Goal: Task Accomplishment & Management: Manage account settings

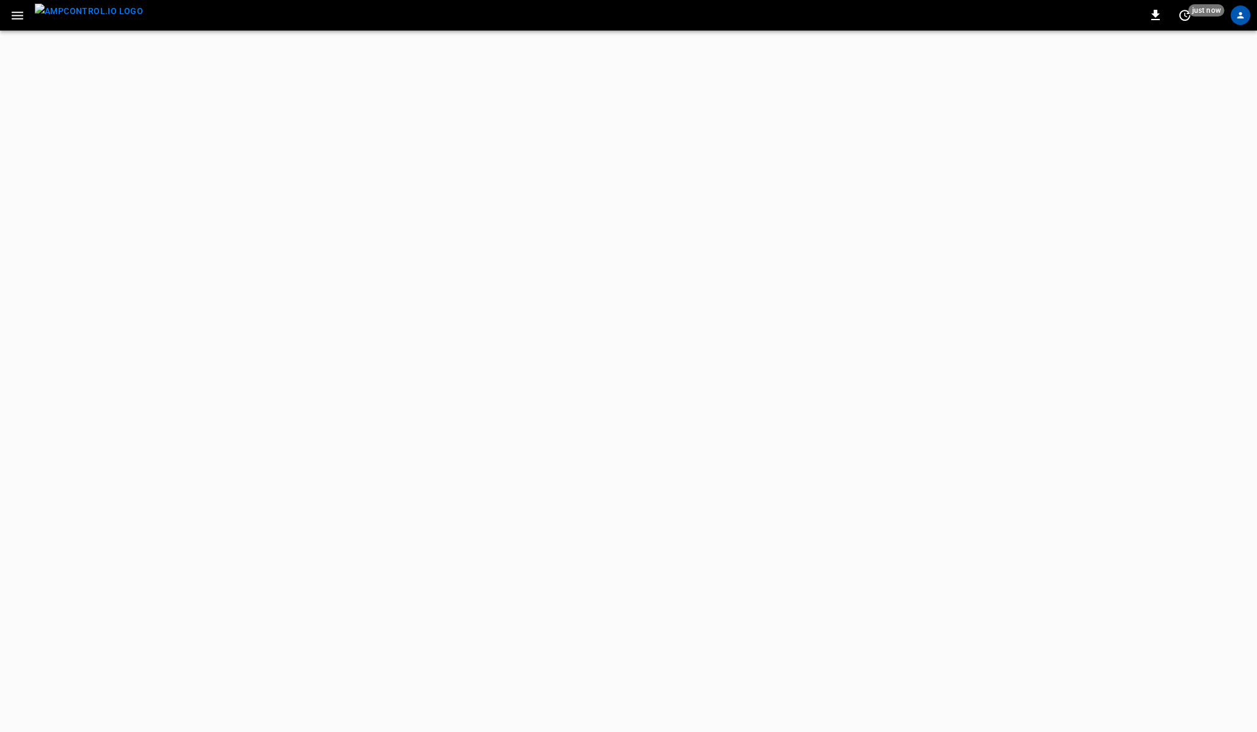
click at [18, 18] on icon "button" at bounding box center [18, 16] width 12 height 8
click at [14, 14] on icon "button" at bounding box center [17, 15] width 15 height 15
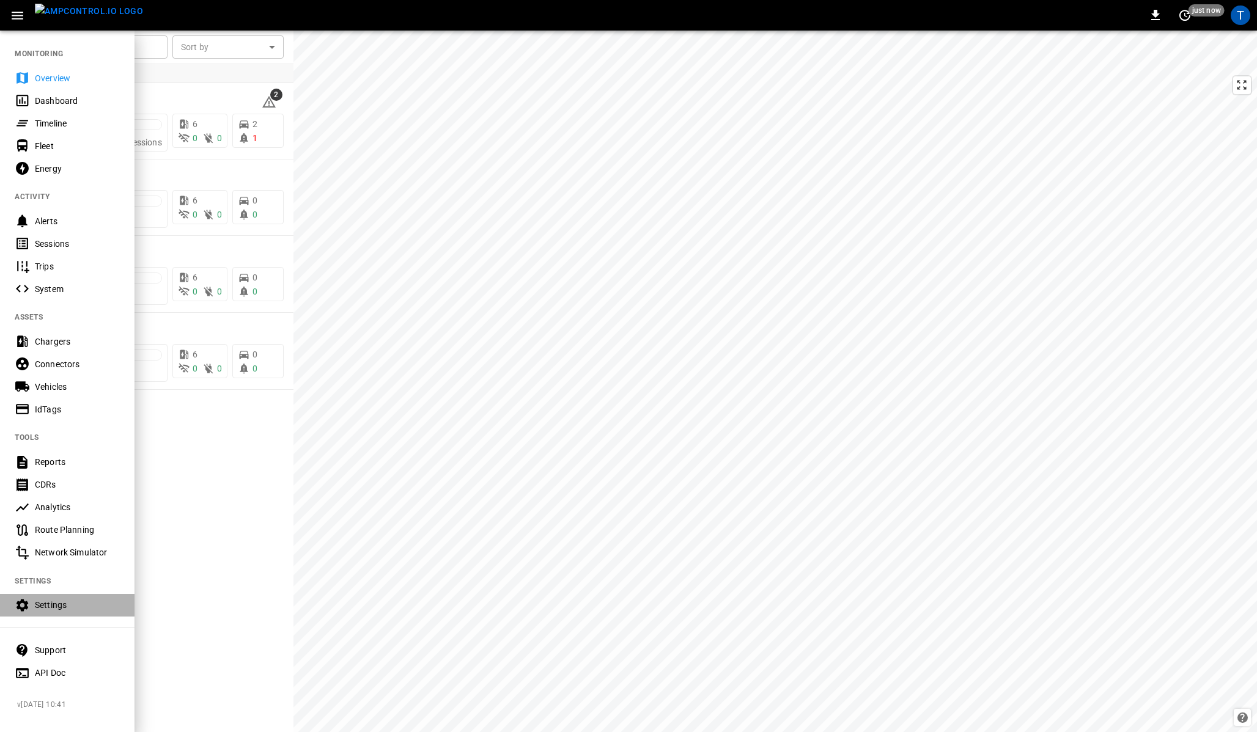
click at [58, 597] on div "Settings" at bounding box center [67, 605] width 134 height 23
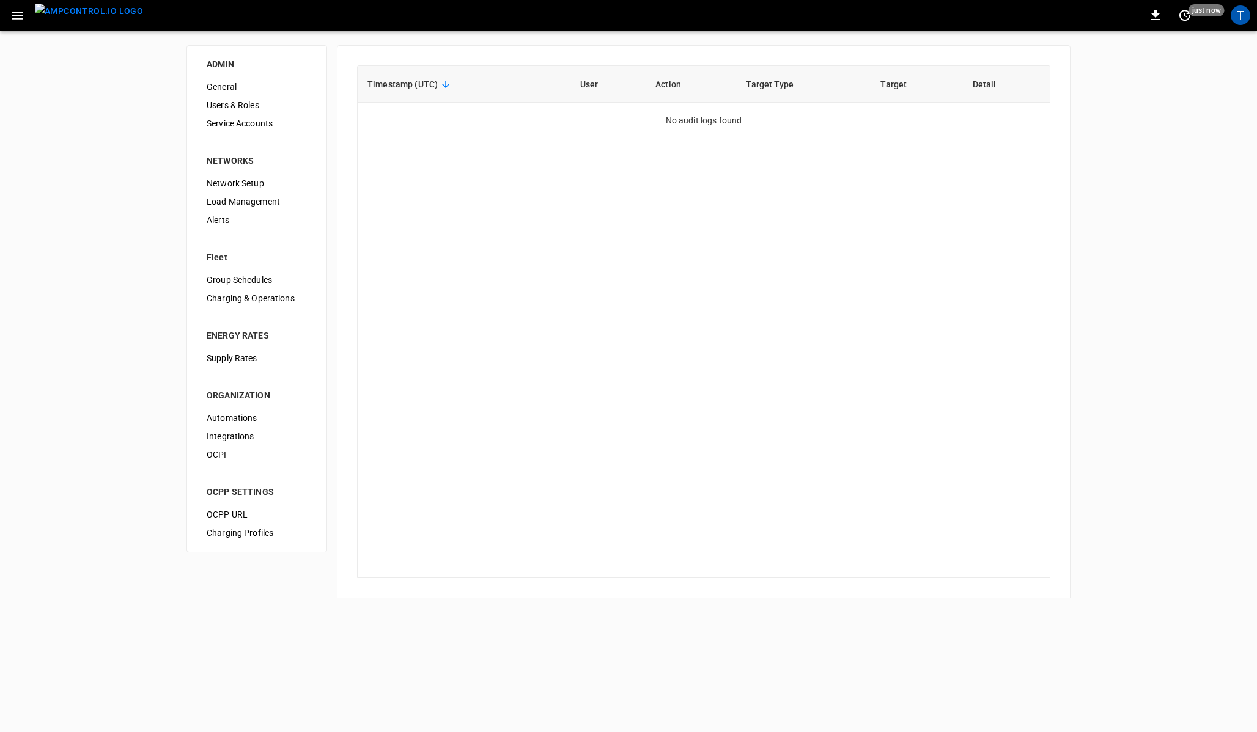
click at [1143, 116] on div "ADMIN General Users & Roles Service Accounts NETWORKS Network Setup Load Manage…" at bounding box center [628, 322] width 1257 height 582
click at [555, 194] on div "Timestamp (UTC) User Action Target Type Target Detail No audit logs found" at bounding box center [703, 321] width 693 height 513
click at [615, 194] on div "Timestamp (UTC) User Action Target Type Target Detail No audit logs found" at bounding box center [703, 321] width 693 height 513
drag, startPoint x: 667, startPoint y: 125, endPoint x: 719, endPoint y: 125, distance: 51.3
click at [719, 125] on td "No audit logs found" at bounding box center [704, 121] width 692 height 37
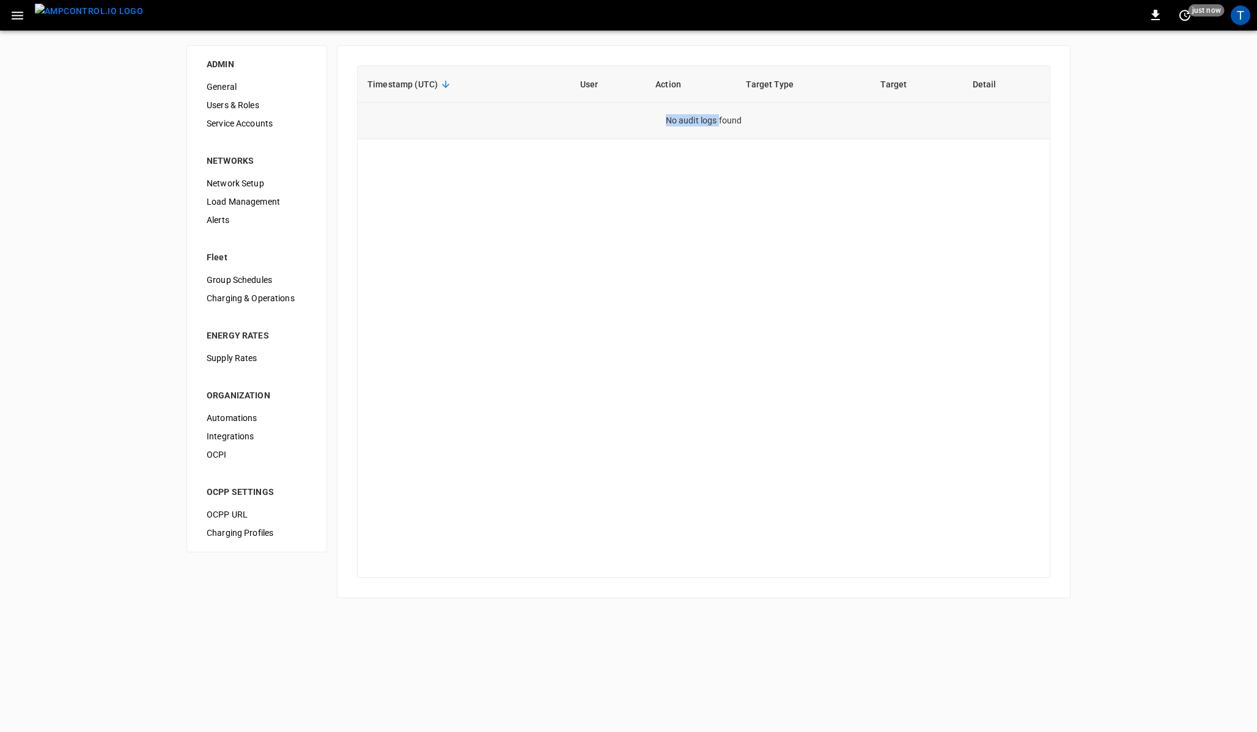
click at [735, 124] on td "No audit logs found" at bounding box center [704, 121] width 692 height 37
click at [1241, 18] on div "T" at bounding box center [1240, 16] width 20 height 20
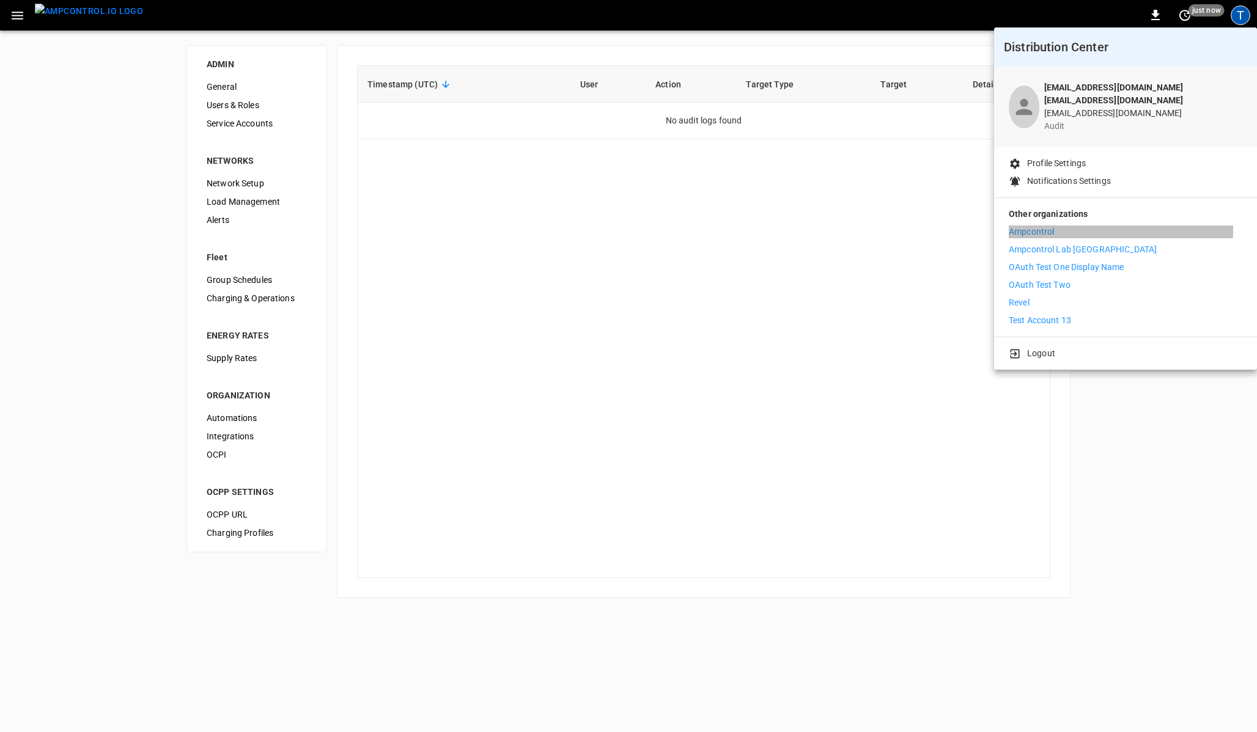
click at [1029, 226] on p "Ampcontrol" at bounding box center [1030, 232] width 45 height 13
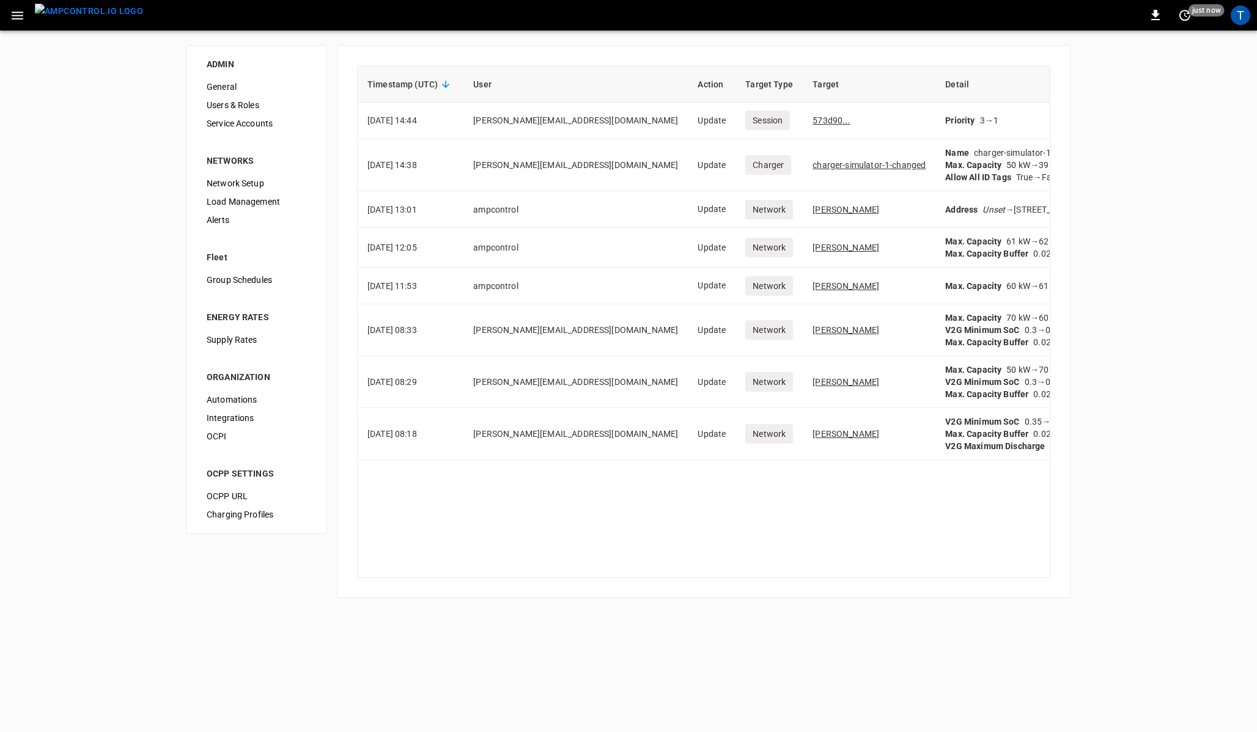
click at [595, 506] on div "Timestamp (UTC) User Action Target Type Target Detail 2025-08-26 14:44 david@am…" at bounding box center [703, 321] width 693 height 513
click at [812, 437] on link "[PERSON_NAME]" at bounding box center [845, 434] width 67 height 10
click at [812, 119] on link "573d90..." at bounding box center [830, 121] width 37 height 10
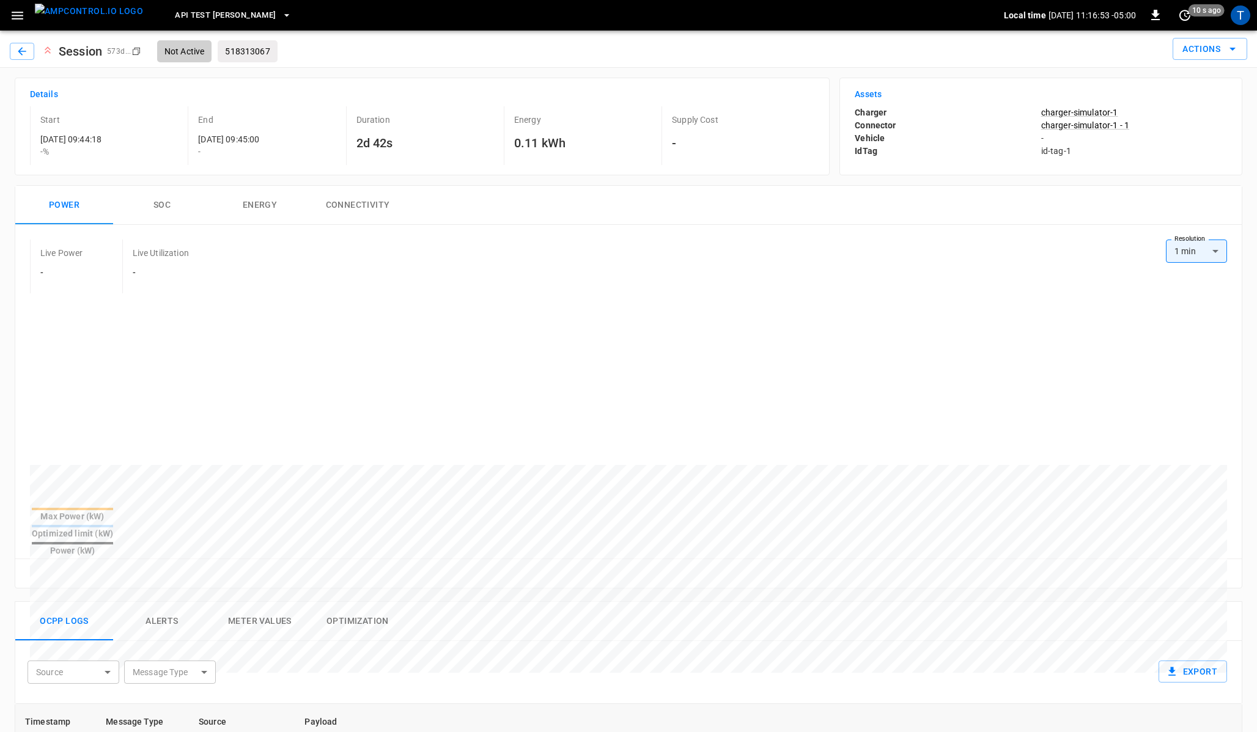
click at [34, 391] on div at bounding box center [628, 402] width 1197 height 208
drag, startPoint x: 174, startPoint y: 384, endPoint x: 19, endPoint y: 396, distance: 155.7
click at [19, 396] on div "Max Power (kW) Optimized limit (kW) Power (kW)" at bounding box center [628, 428] width 1226 height 260
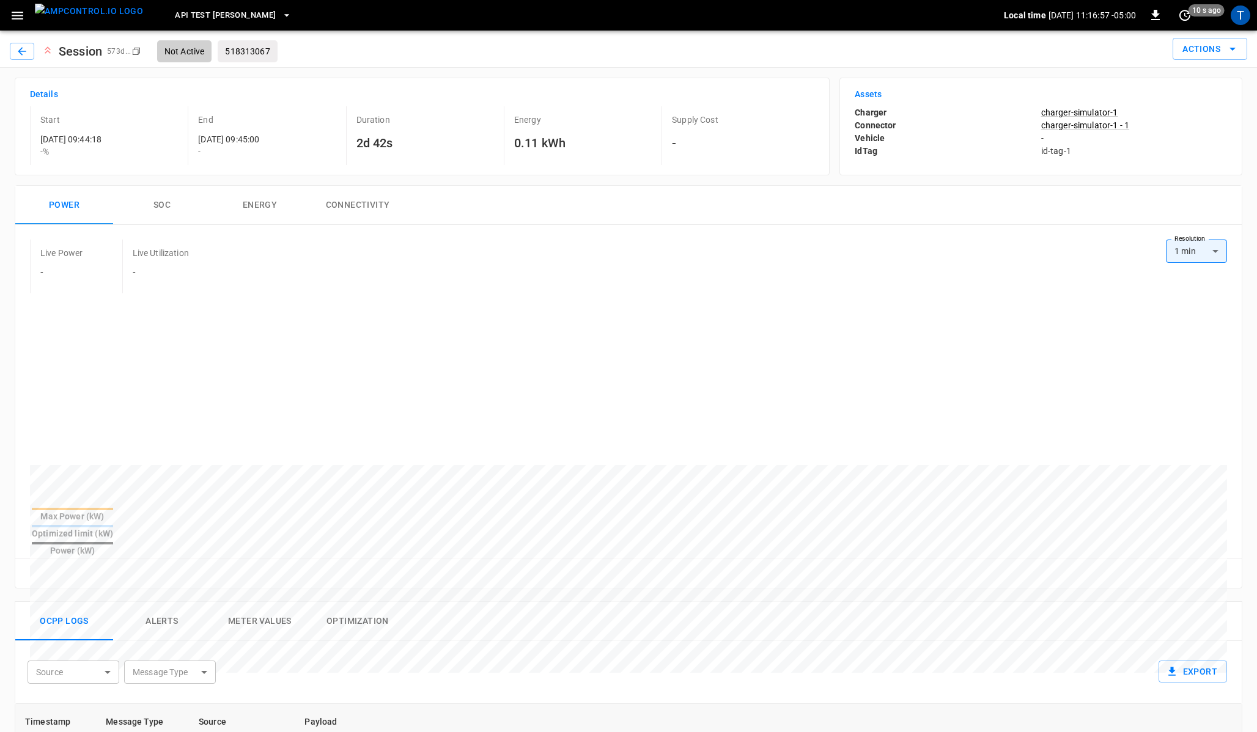
click at [37, 424] on div at bounding box center [628, 402] width 1197 height 208
click at [172, 232] on div "Live Power - Live Utilization - Resolution 1 min ** Resolution Max Power (kW) O…" at bounding box center [628, 406] width 1226 height 363
click at [163, 215] on button "SOC" at bounding box center [162, 205] width 98 height 39
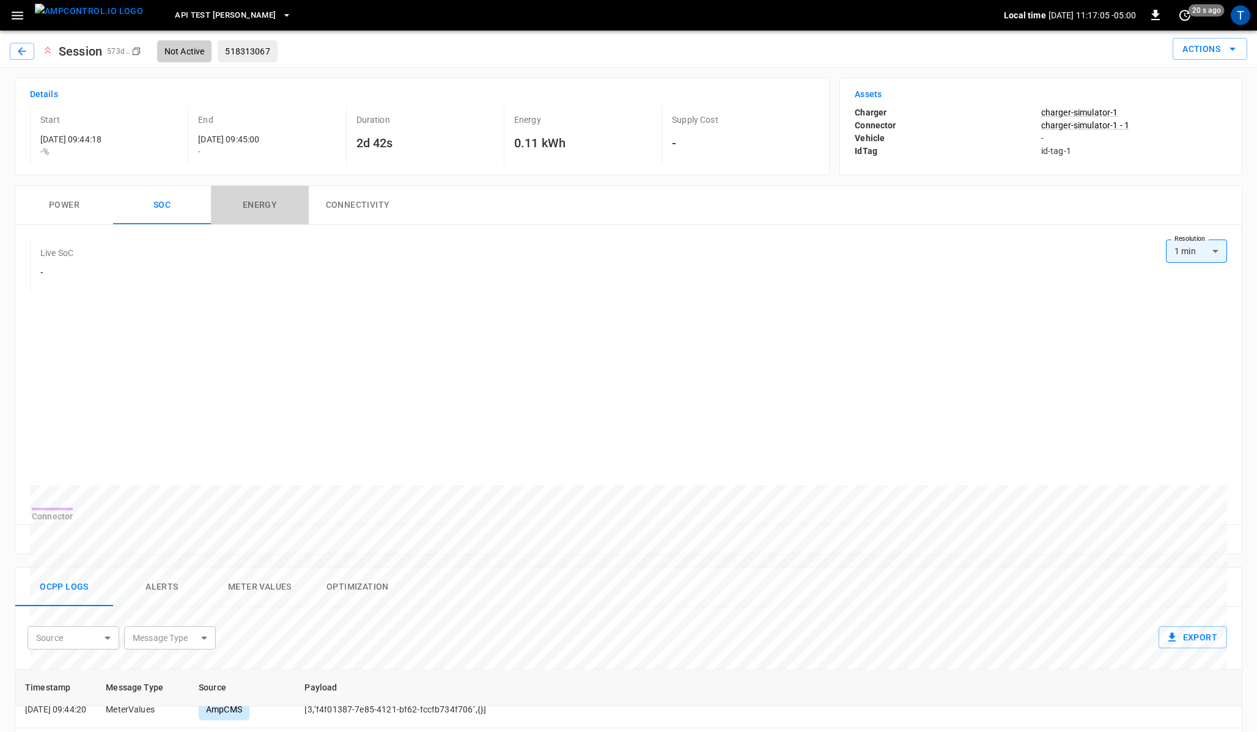
click at [246, 205] on button "Energy" at bounding box center [260, 205] width 98 height 39
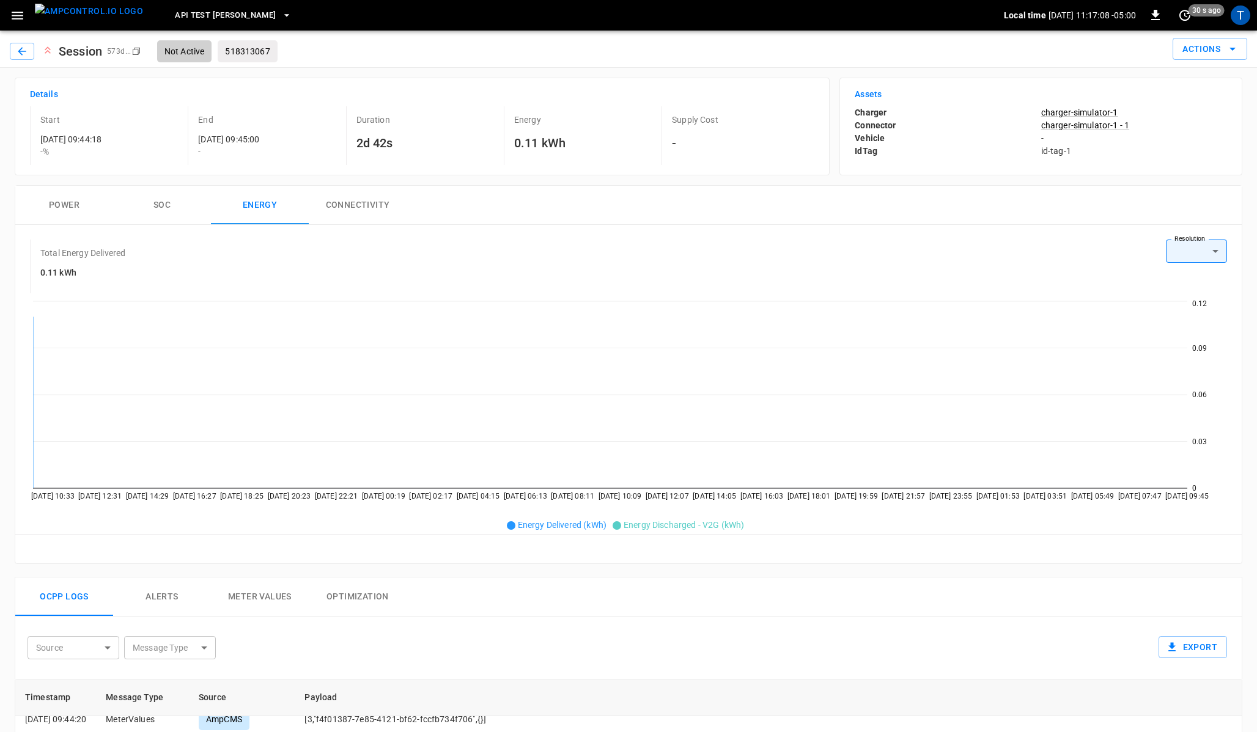
click at [359, 213] on button "Connectivity" at bounding box center [358, 205] width 98 height 39
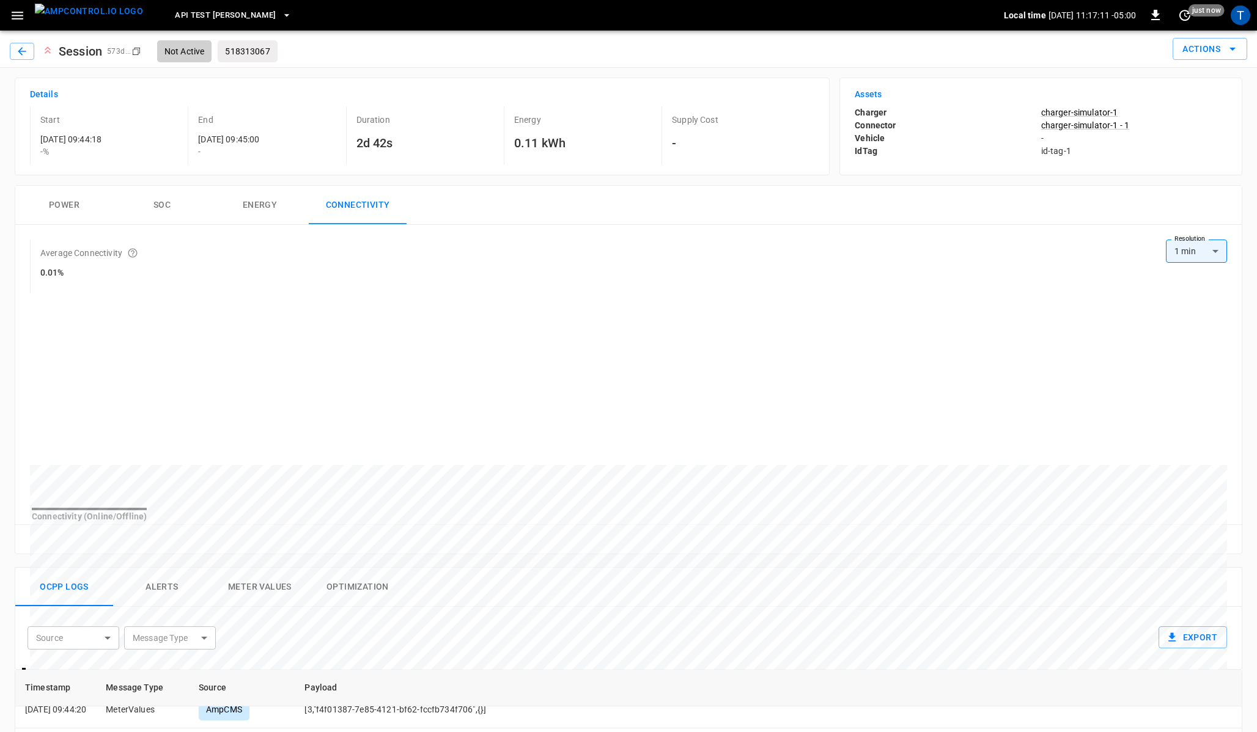
click at [252, 212] on button "Energy" at bounding box center [260, 205] width 98 height 39
click at [1197, 252] on body "API Test Jonas Local time 2025-08-28 11:17:11 -05:00 0 just now T Session 573d …" at bounding box center [628, 614] width 1257 height 1229
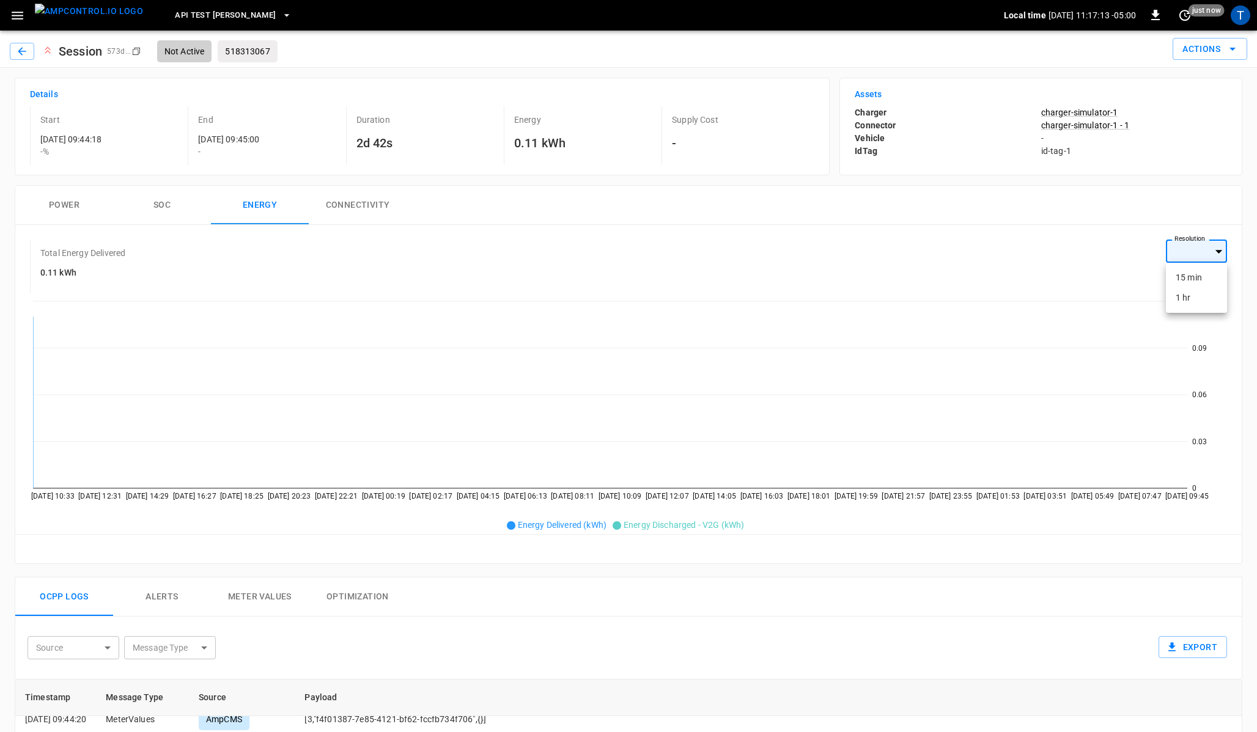
click at [1189, 272] on li "15 min" at bounding box center [1195, 278] width 61 height 20
drag, startPoint x: 49, startPoint y: 411, endPoint x: 0, endPoint y: 415, distance: 49.0
click at [0, 415] on div "Details Start 2025-08-26 09:44:18 - % End 2025-08-28 09:45:00 - Duration 2d 42s…" at bounding box center [628, 653] width 1257 height 1171
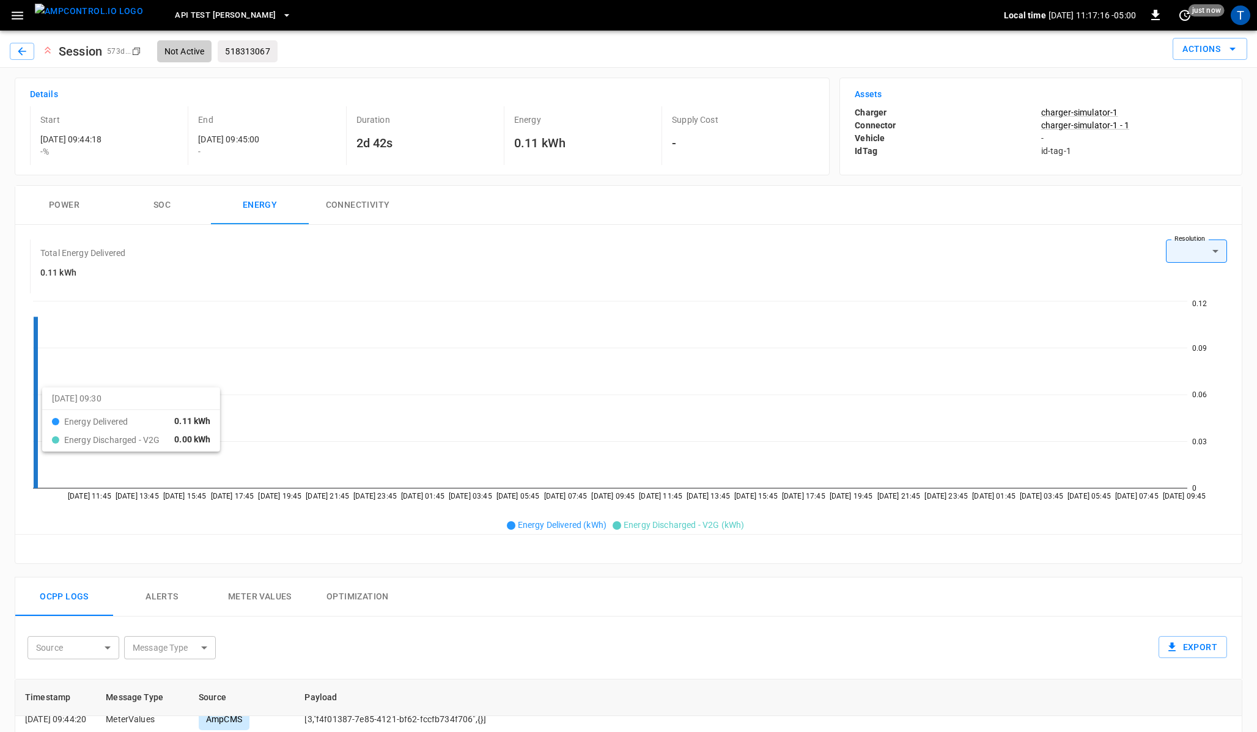
click at [35, 381] on icon at bounding box center [36, 403] width 4 height 172
click at [20, 23] on icon "button" at bounding box center [17, 15] width 15 height 15
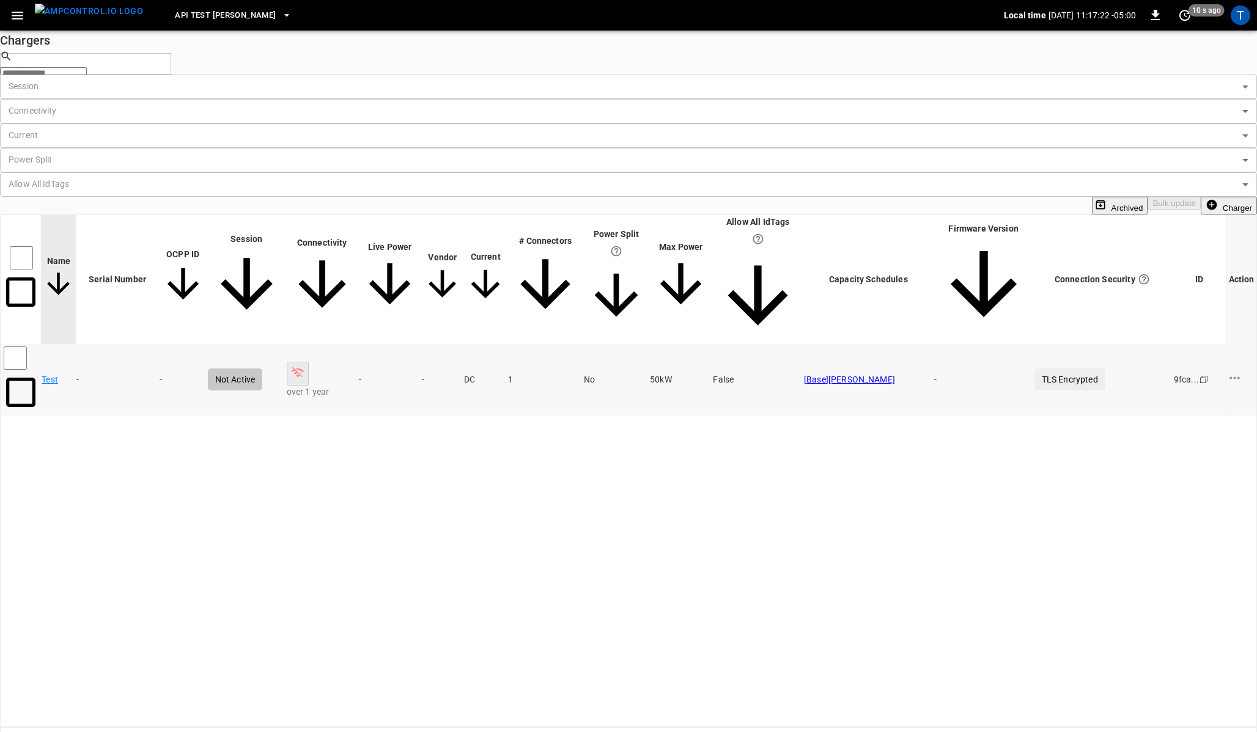
click at [58, 373] on link "Test" at bounding box center [50, 379] width 17 height 12
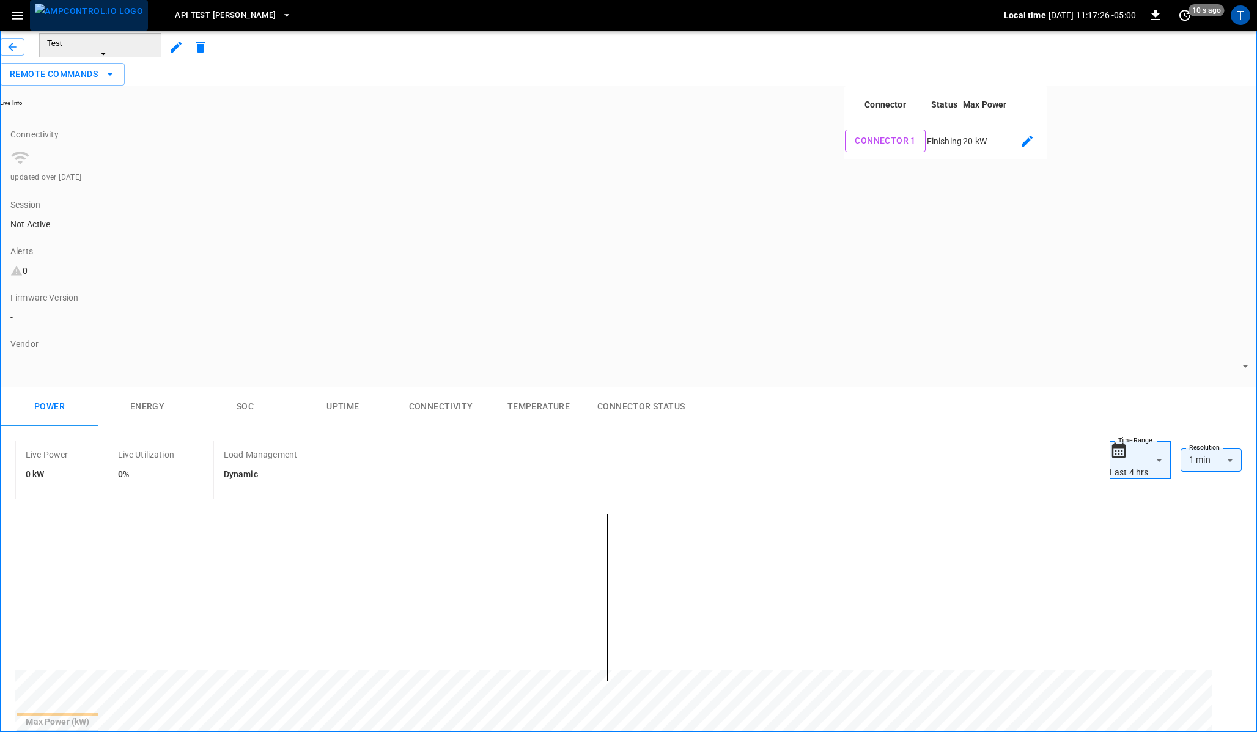
click at [89, 17] on img "menu" at bounding box center [89, 11] width 108 height 15
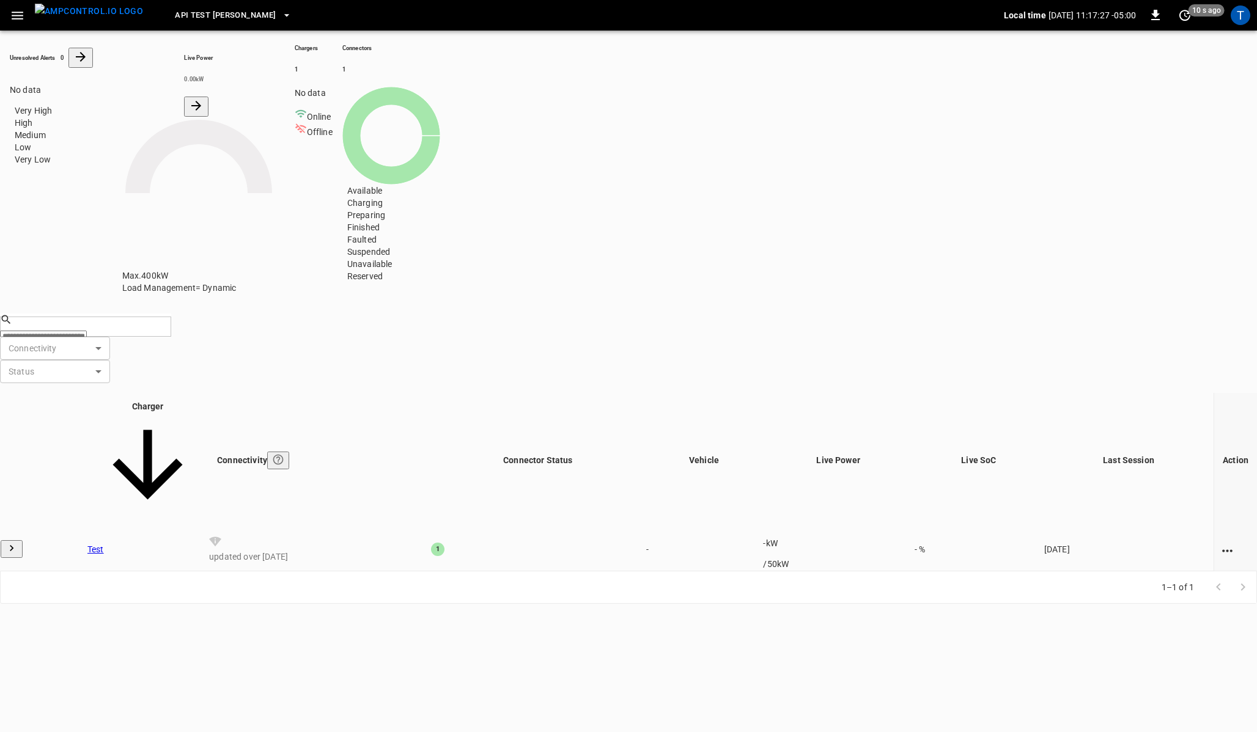
click at [22, 15] on icon "button" at bounding box center [18, 16] width 12 height 8
click at [281, 20] on icon "button" at bounding box center [287, 15] width 12 height 12
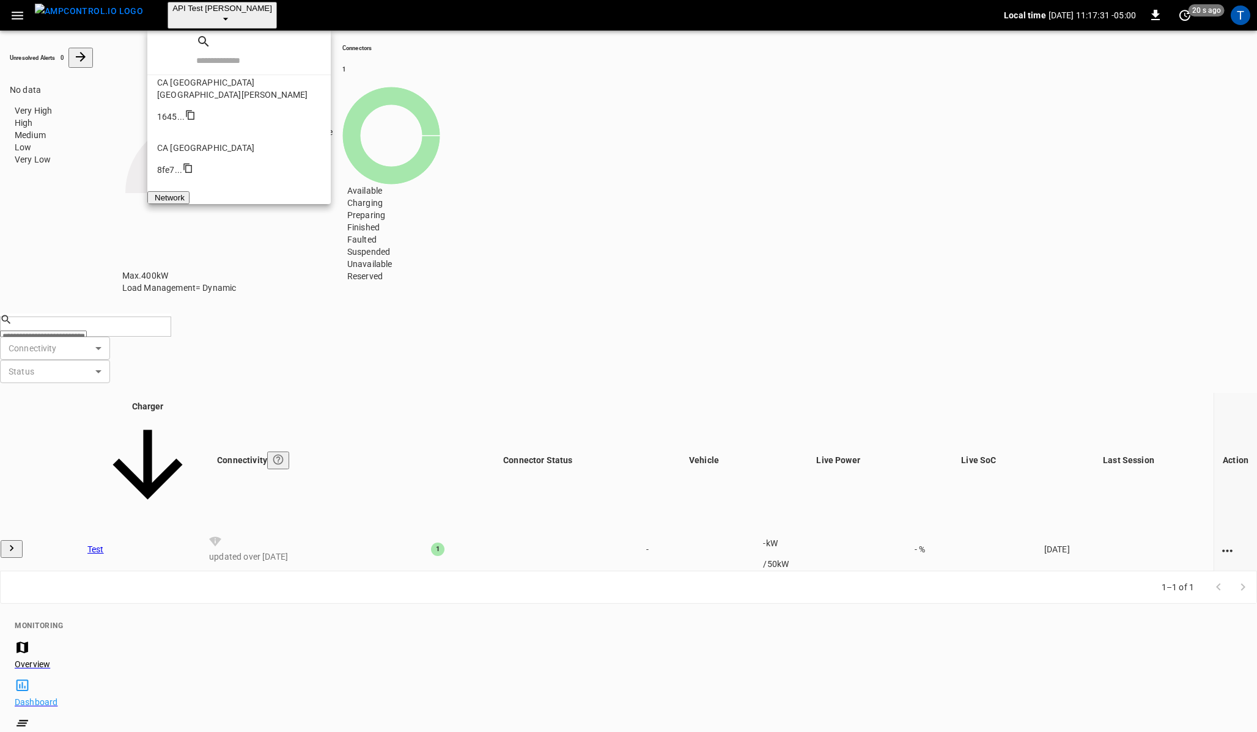
scroll to position [418, 0]
click at [1241, 21] on div at bounding box center [628, 366] width 1257 height 732
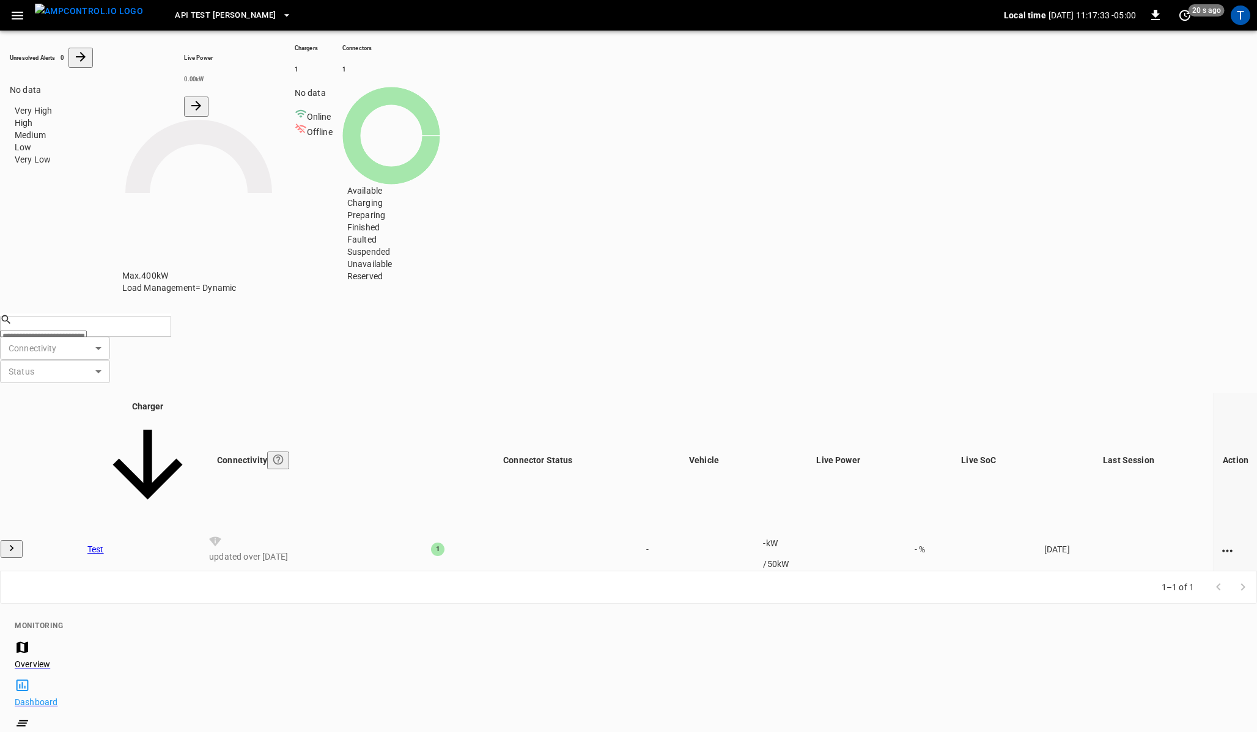
click at [1241, 21] on div "T" at bounding box center [1240, 16] width 20 height 20
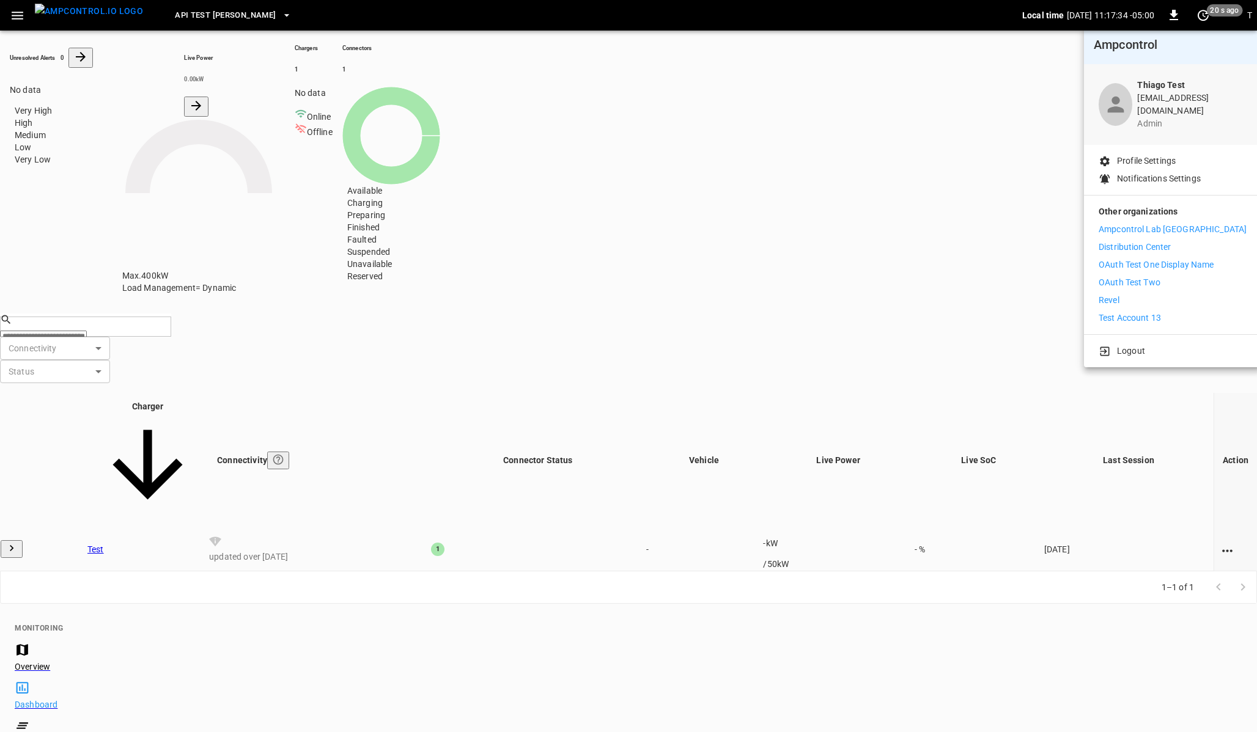
click at [1115, 294] on p "Revel" at bounding box center [1108, 300] width 21 height 13
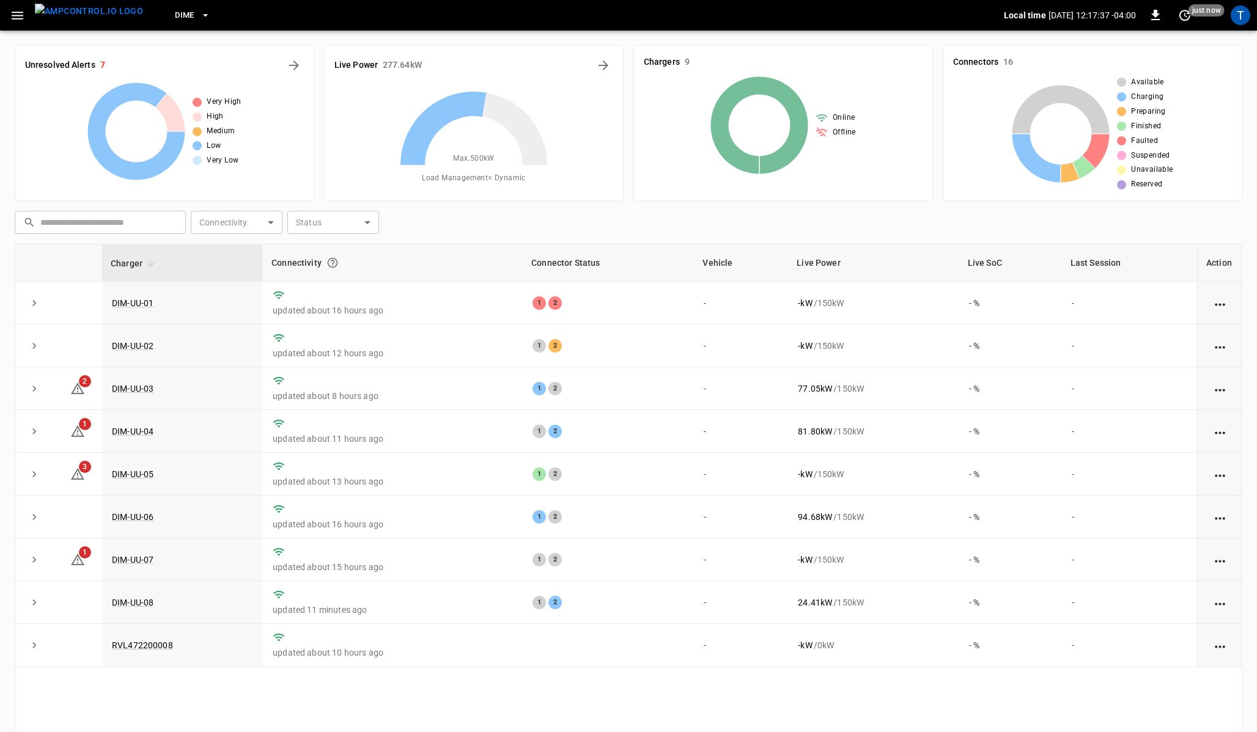
click at [20, 15] on icon "button" at bounding box center [18, 16] width 12 height 8
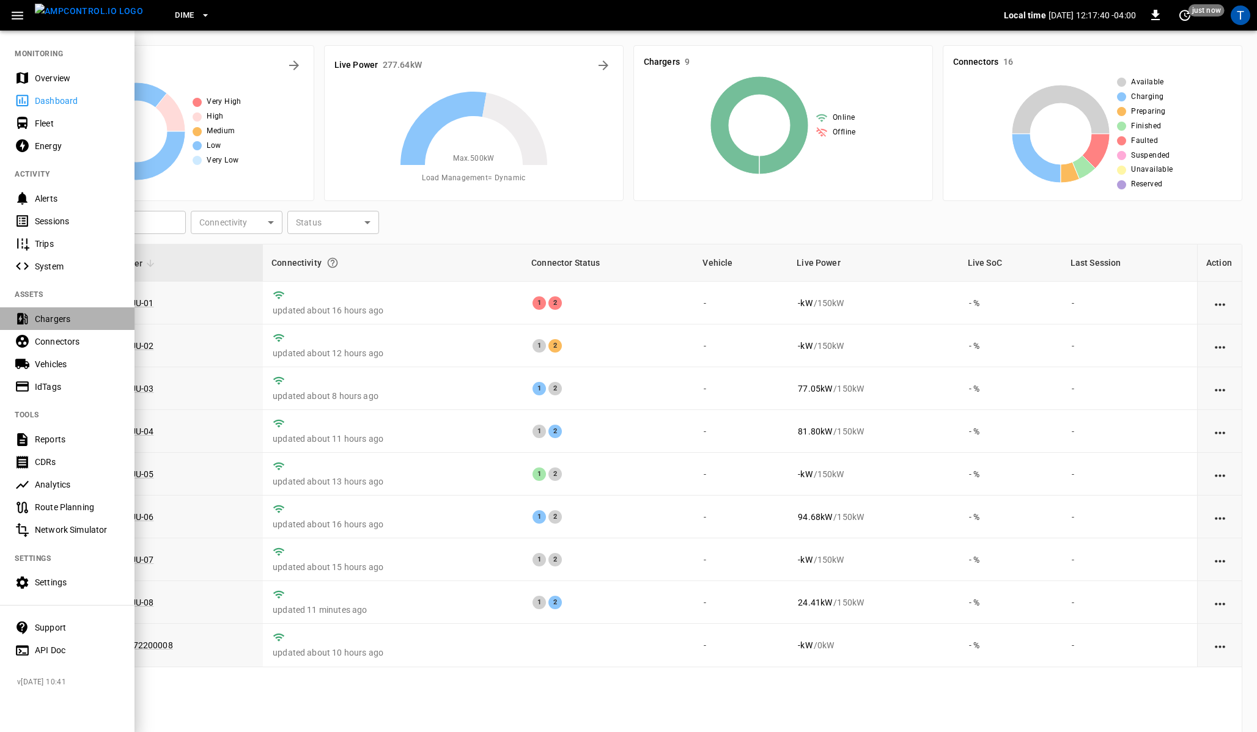
click at [58, 313] on div "Chargers" at bounding box center [77, 319] width 85 height 12
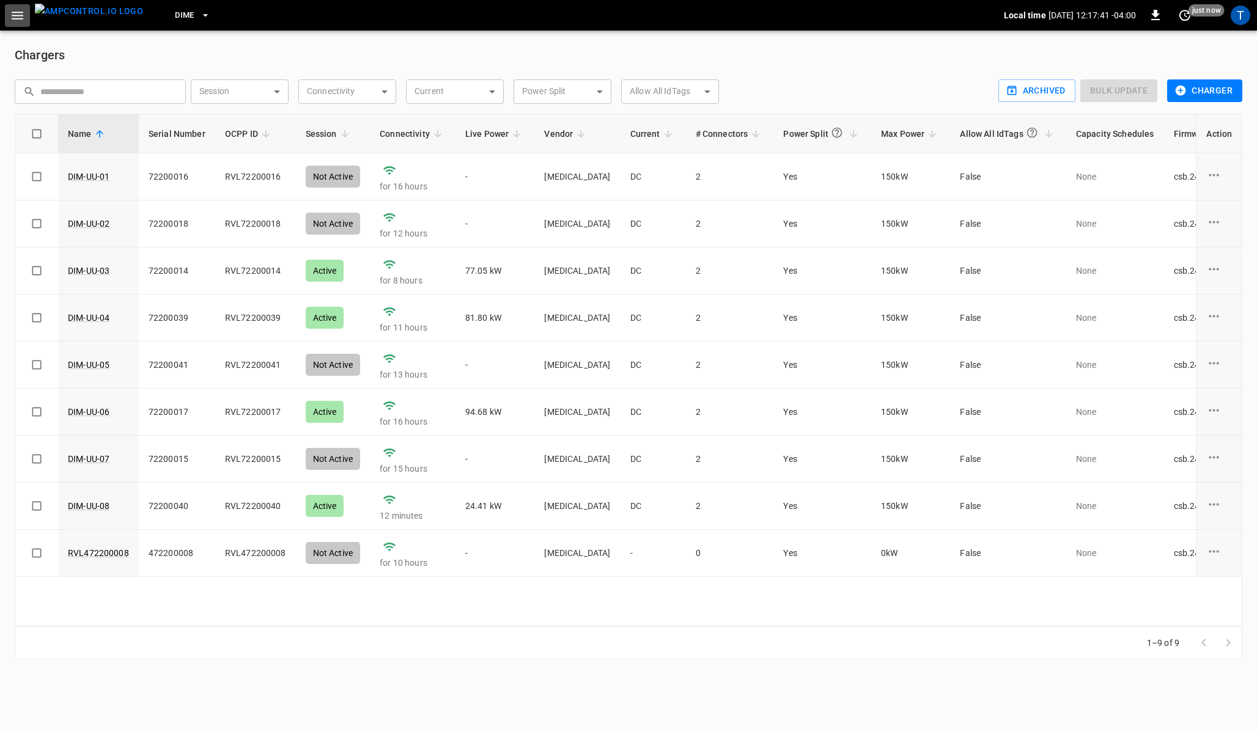
click at [14, 17] on icon "button" at bounding box center [17, 15] width 15 height 15
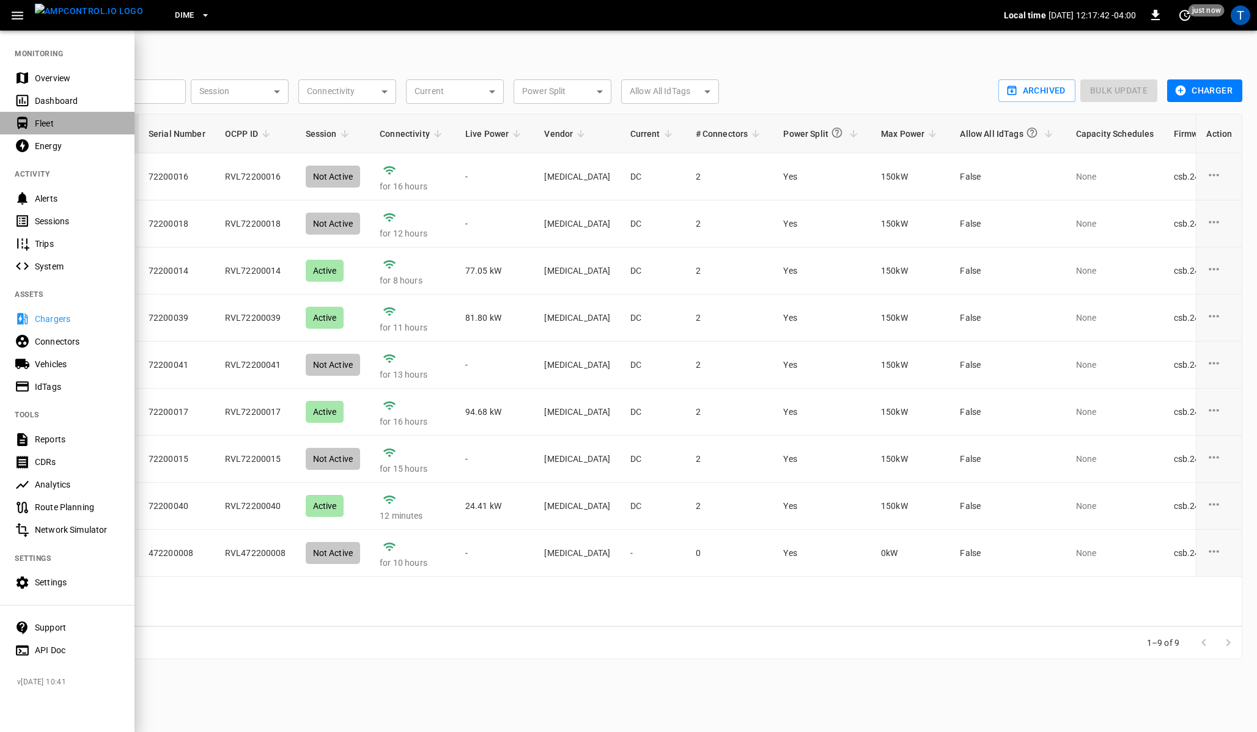
click at [54, 127] on div "Fleet" at bounding box center [77, 123] width 85 height 12
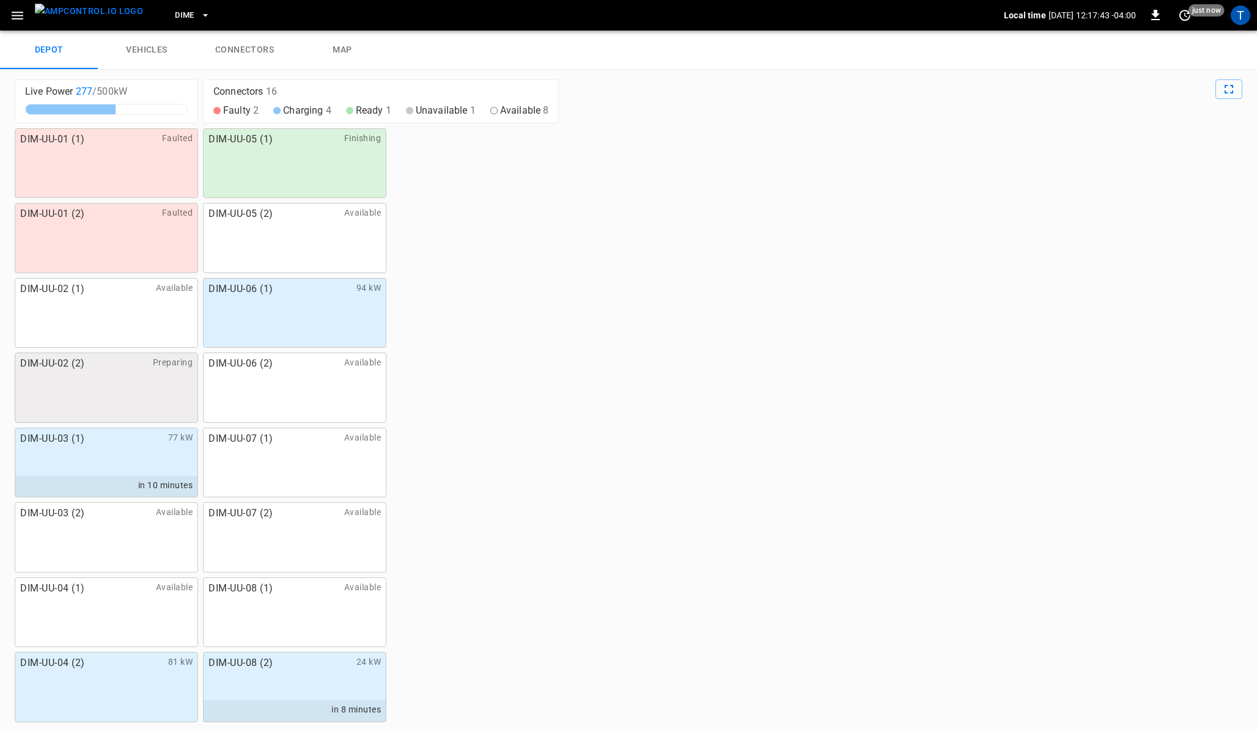
click at [18, 17] on icon "button" at bounding box center [17, 15] width 15 height 15
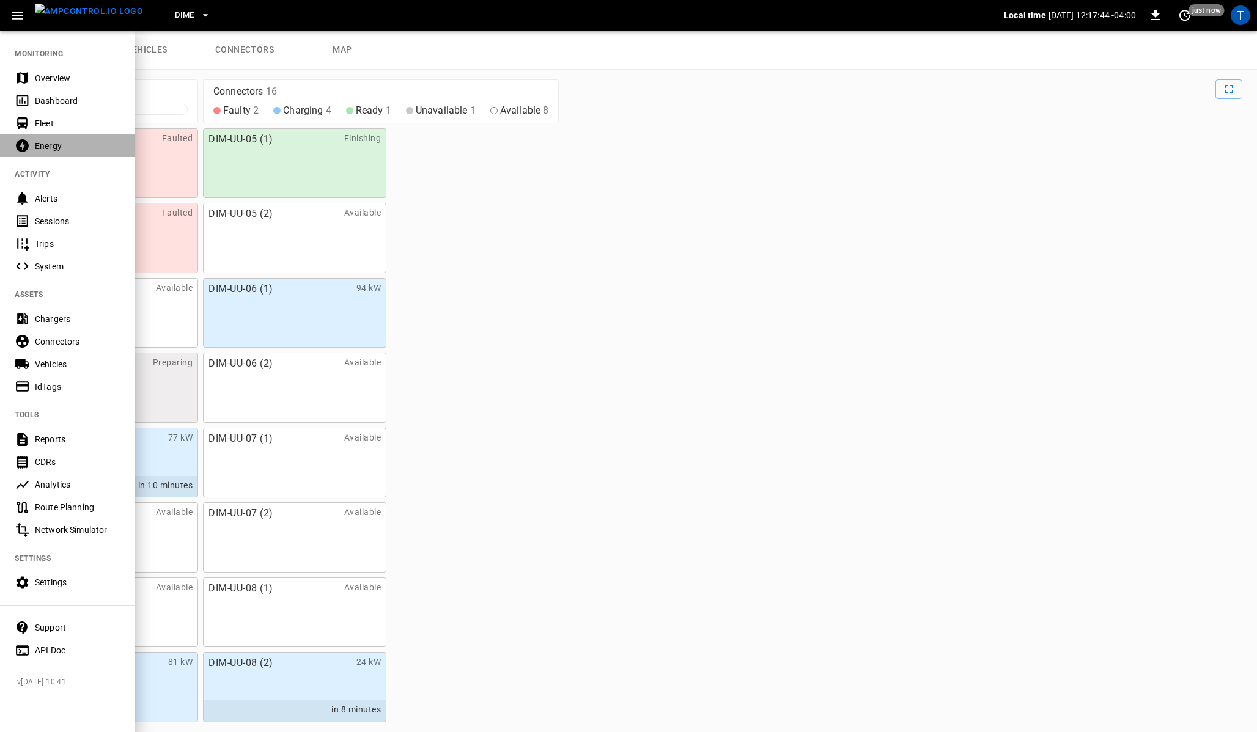
click at [51, 144] on div "Energy" at bounding box center [77, 146] width 85 height 12
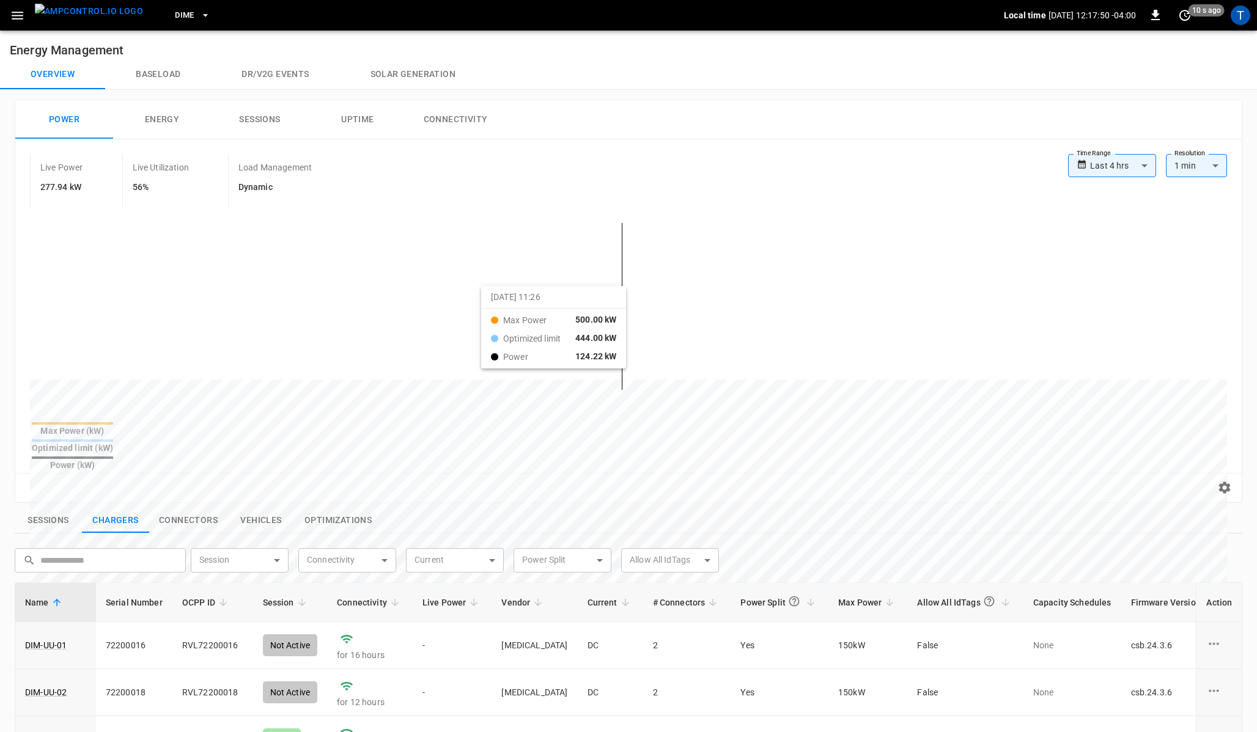
drag, startPoint x: 467, startPoint y: 295, endPoint x: 496, endPoint y: 296, distance: 29.4
click at [496, 590] on div at bounding box center [605, 673] width 1151 height 167
click at [513, 589] on div at bounding box center [605, 672] width 1151 height 167
drag, startPoint x: 379, startPoint y: 306, endPoint x: 551, endPoint y: 301, distance: 171.8
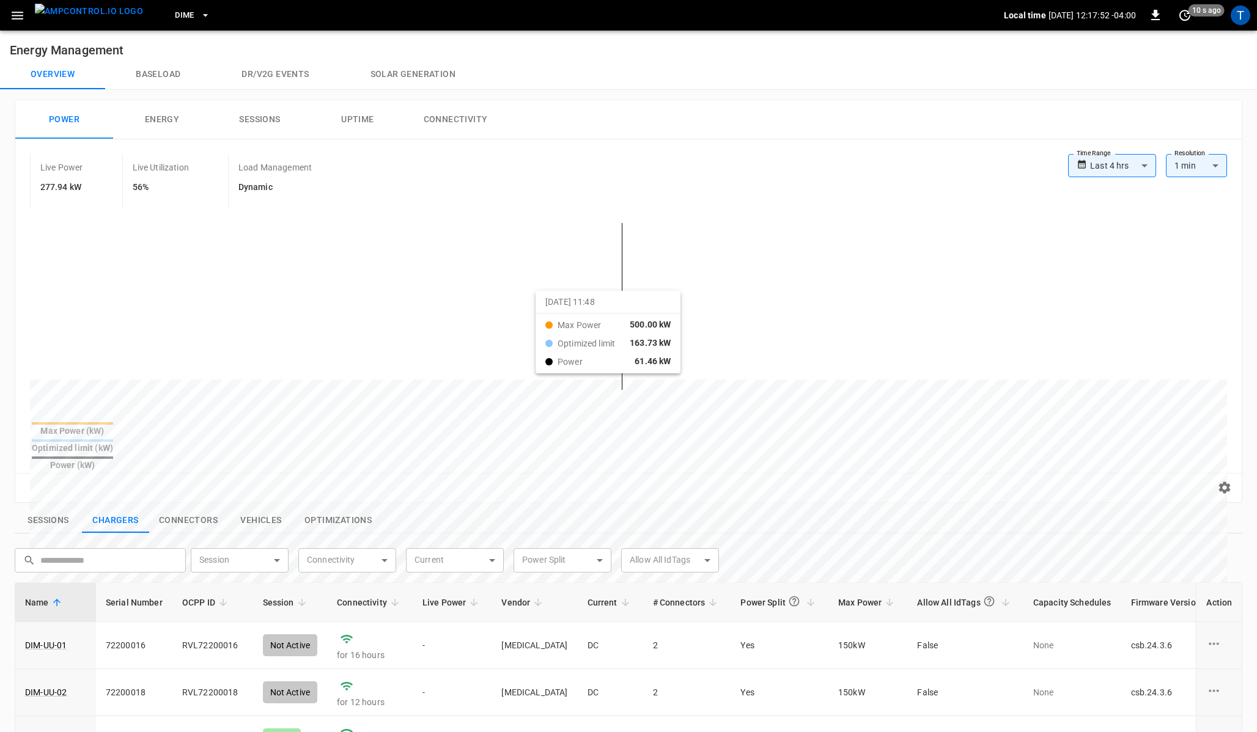
click at [551, 590] on div at bounding box center [605, 673] width 1151 height 167
click at [70, 479] on button "Reset zoom" at bounding box center [53, 488] width 56 height 19
drag, startPoint x: 392, startPoint y: 291, endPoint x: 543, endPoint y: 290, distance: 151.6
click at [543, 590] on div at bounding box center [605, 673] width 1151 height 167
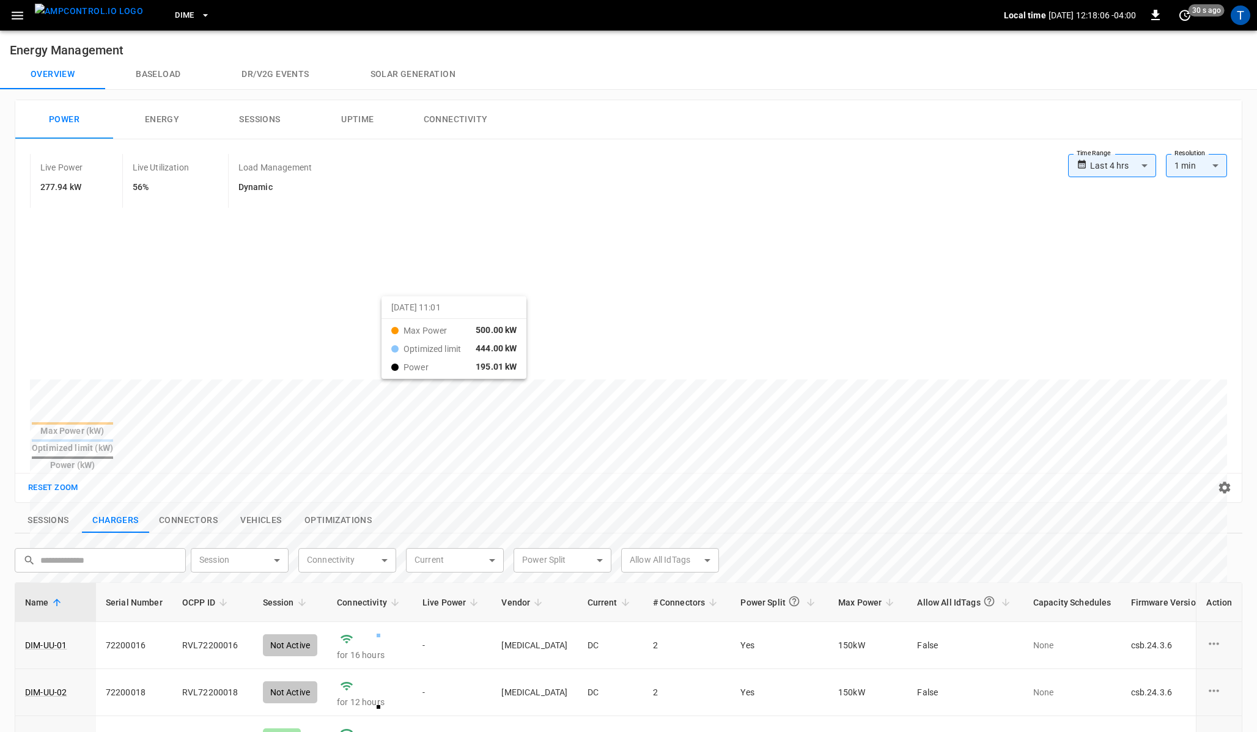
click at [397, 589] on div at bounding box center [605, 672] width 1151 height 167
drag, startPoint x: 50, startPoint y: 167, endPoint x: 59, endPoint y: 180, distance: 15.8
click at [59, 180] on div "Live Power 277.94 kW" at bounding box center [76, 181] width 92 height 54
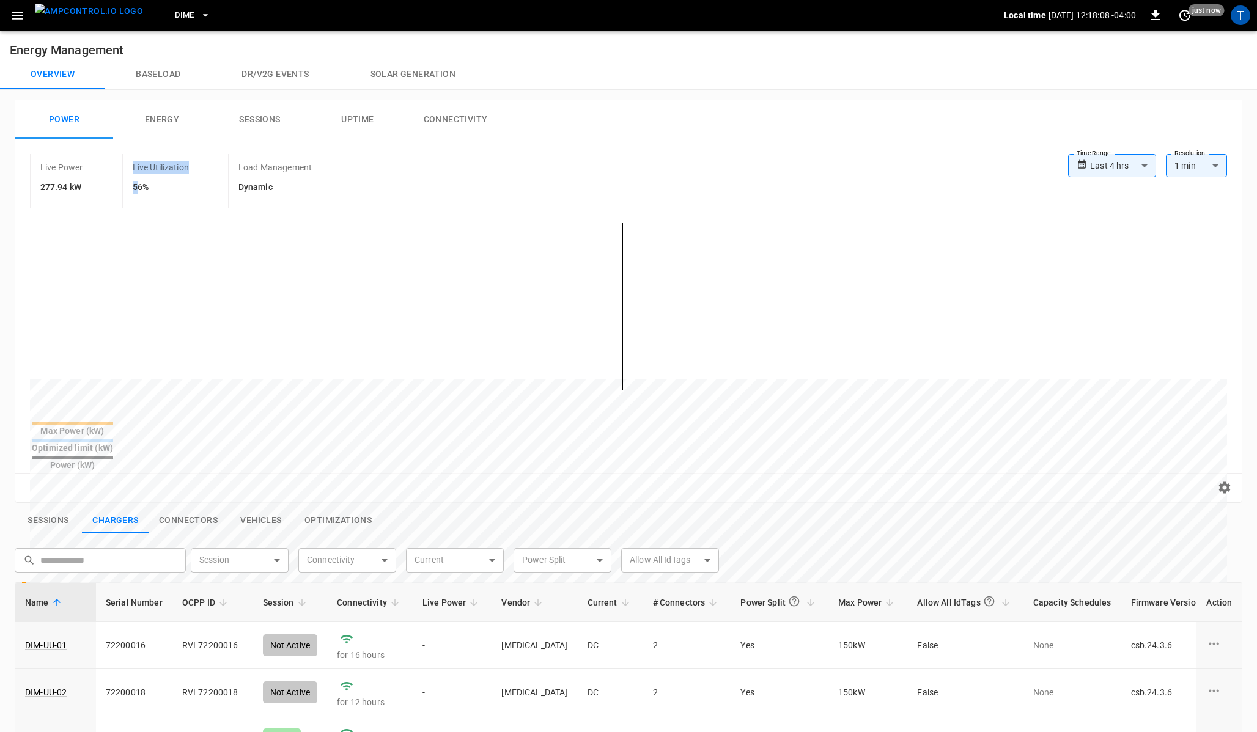
drag, startPoint x: 134, startPoint y: 162, endPoint x: 134, endPoint y: 184, distance: 22.0
click at [134, 184] on div "Live Utilization 56%" at bounding box center [175, 181] width 106 height 54
drag, startPoint x: 244, startPoint y: 161, endPoint x: 263, endPoint y: 183, distance: 29.0
click at [263, 183] on div "Load Management Dynamic" at bounding box center [289, 181] width 123 height 54
click at [176, 197] on div "Live Utilization 56%" at bounding box center [175, 181] width 106 height 54
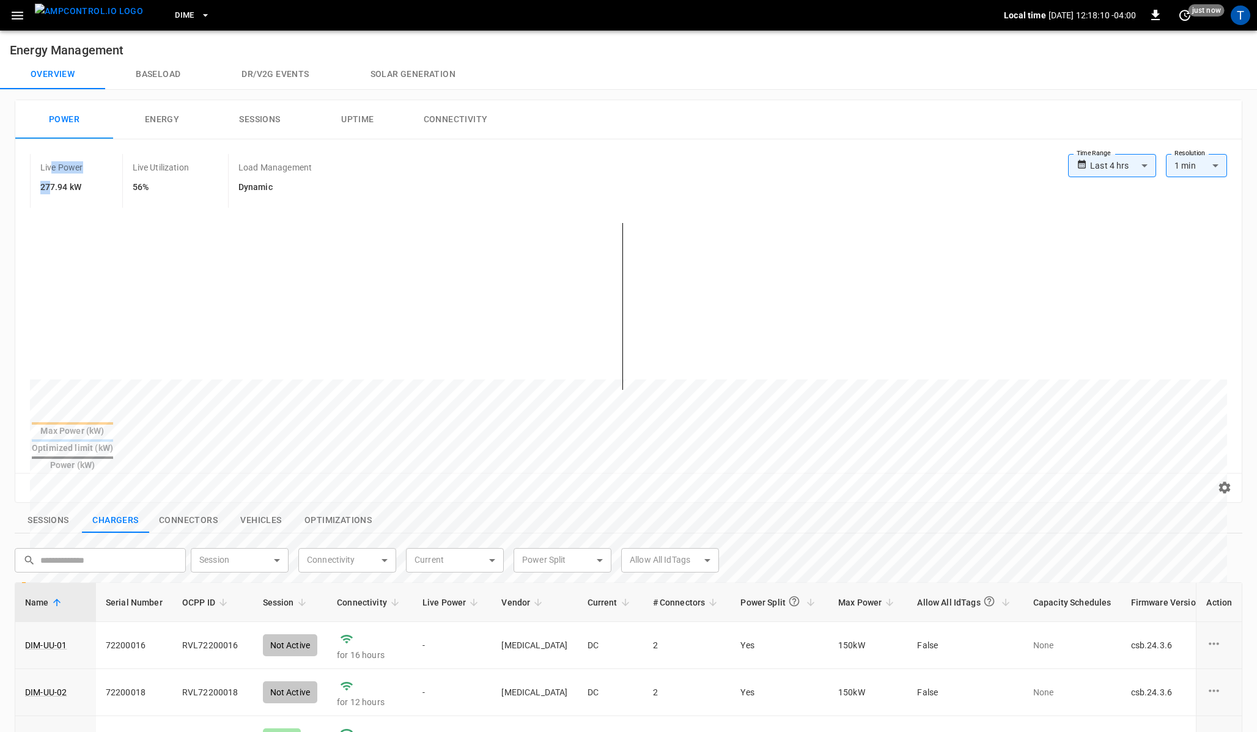
drag, startPoint x: 50, startPoint y: 163, endPoint x: 48, endPoint y: 193, distance: 29.4
click at [48, 193] on div "Live Power 277.94 kW" at bounding box center [76, 181] width 92 height 54
drag, startPoint x: 149, startPoint y: 171, endPoint x: 142, endPoint y: 191, distance: 21.7
click at [142, 191] on div "Live Utilization 56%" at bounding box center [175, 181] width 106 height 54
drag, startPoint x: 256, startPoint y: 171, endPoint x: 254, endPoint y: 197, distance: 25.8
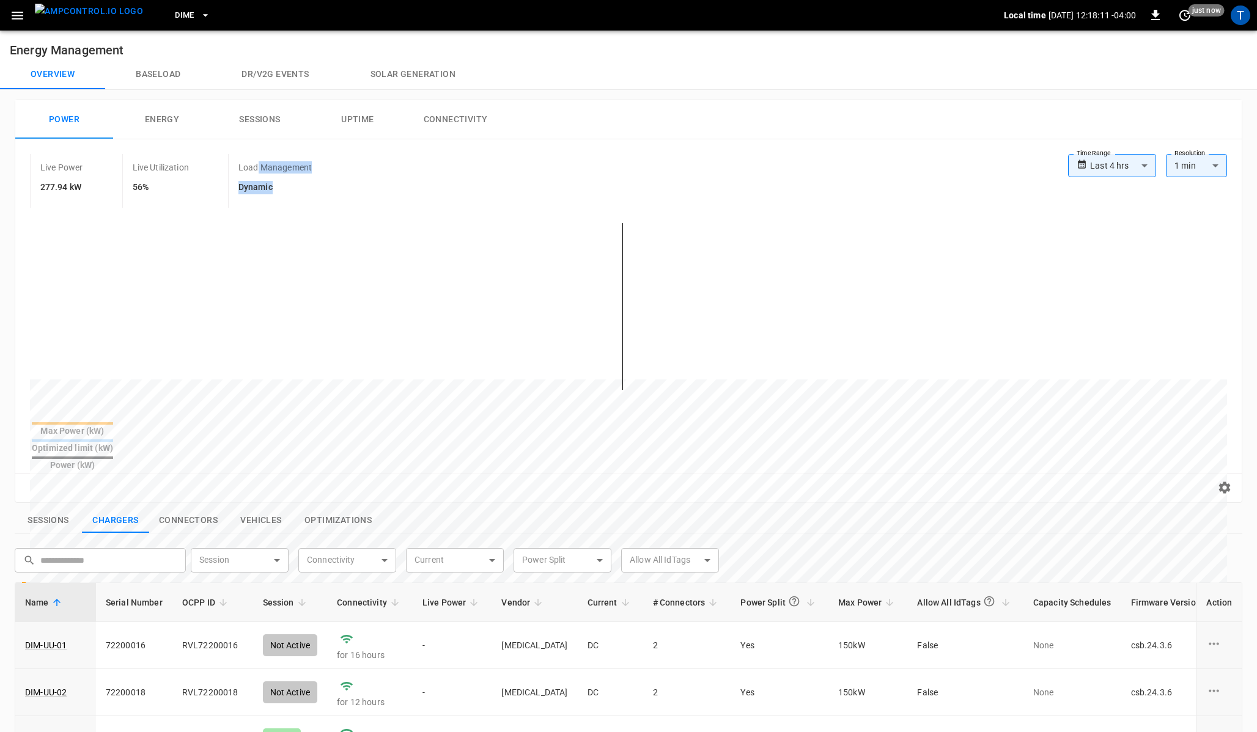
click at [254, 197] on div "Load Management Dynamic" at bounding box center [289, 181] width 123 height 54
click at [345, 184] on div "Load Management Dynamic" at bounding box center [289, 181] width 123 height 54
click at [172, 122] on button "Energy" at bounding box center [162, 119] width 98 height 39
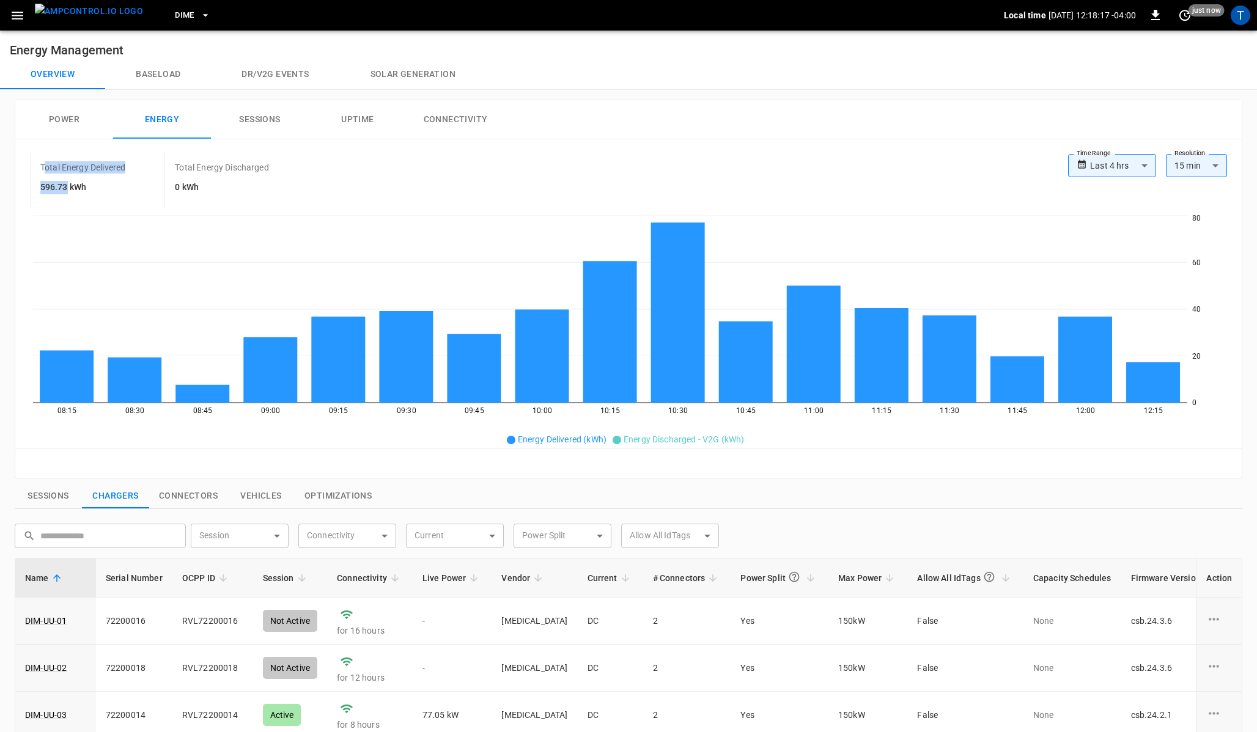
drag, startPoint x: 44, startPoint y: 161, endPoint x: 66, endPoint y: 183, distance: 30.7
click at [66, 183] on div "Total Energy Delivered 596.73 kWh" at bounding box center [97, 181] width 134 height 54
drag, startPoint x: 185, startPoint y: 162, endPoint x: 186, endPoint y: 185, distance: 23.2
click at [186, 185] on div "Total Energy Discharged 0 kWh" at bounding box center [235, 181] width 143 height 54
click at [238, 185] on h6 "0 kWh" at bounding box center [222, 187] width 94 height 13
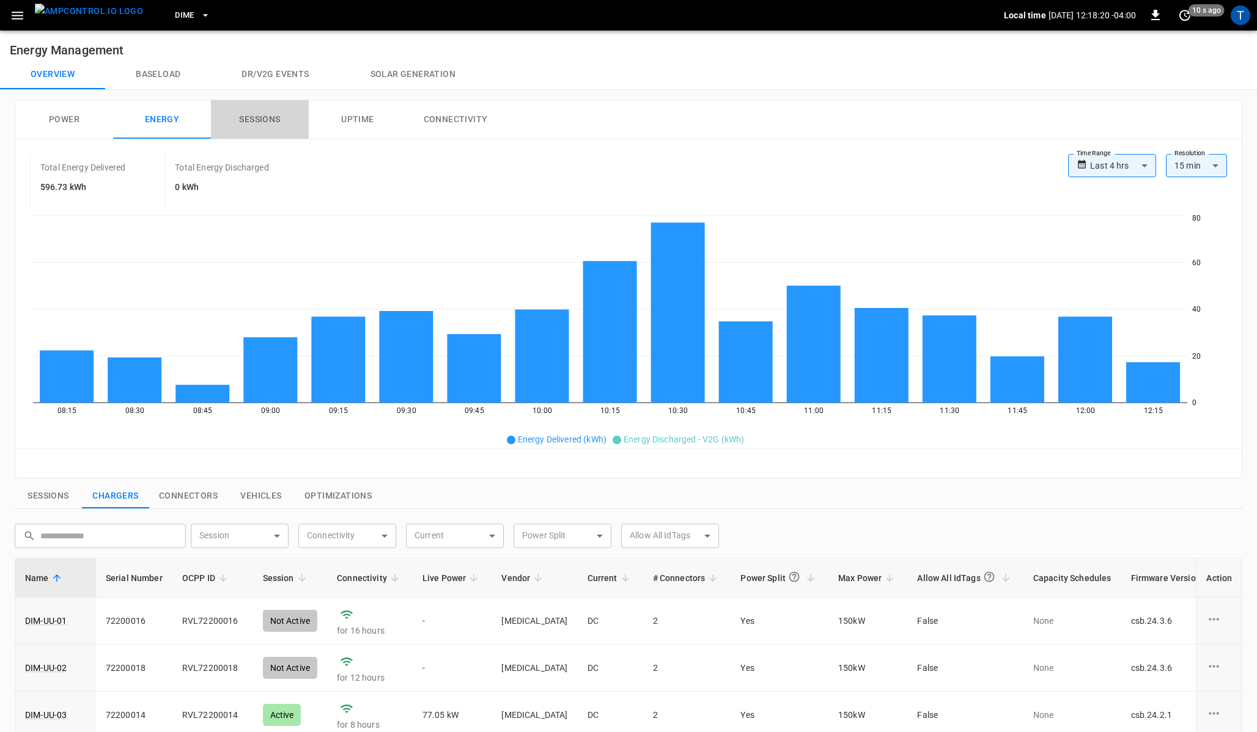
click at [276, 114] on button "Sessions" at bounding box center [260, 119] width 98 height 39
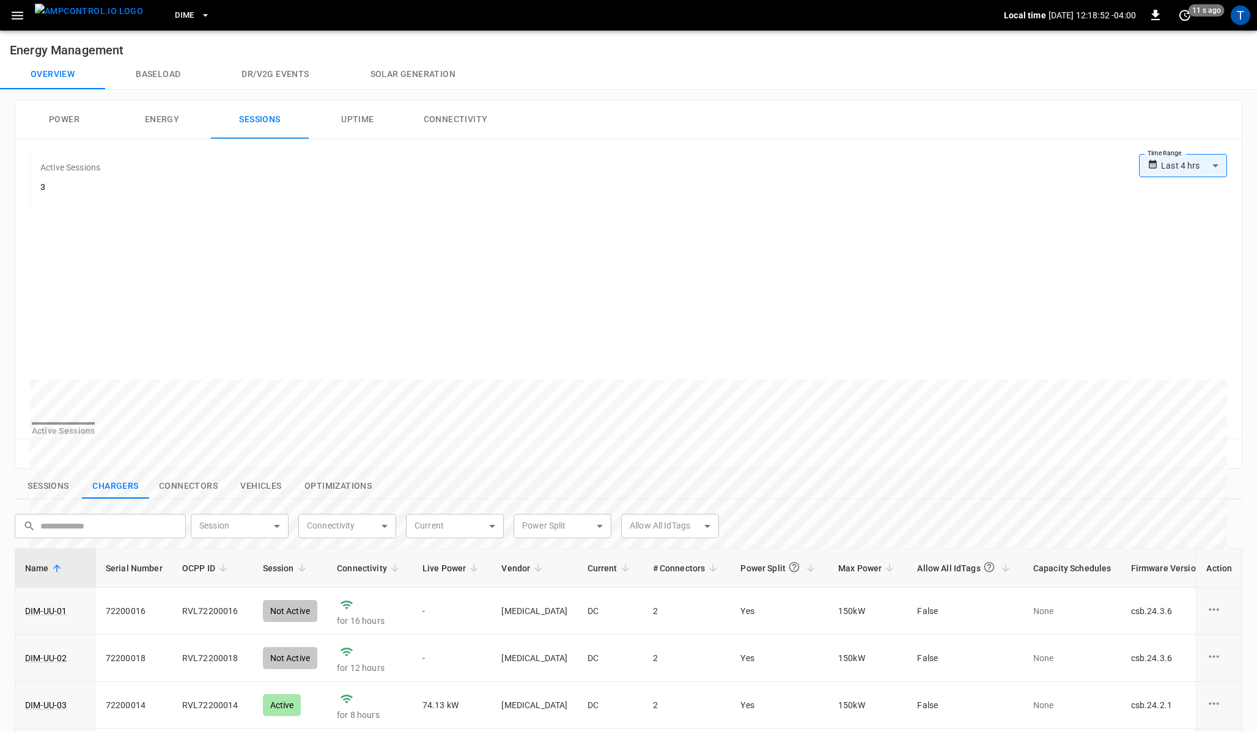
click at [355, 120] on button "Uptime" at bounding box center [358, 119] width 98 height 39
click at [136, 81] on button "Baseload" at bounding box center [158, 74] width 106 height 29
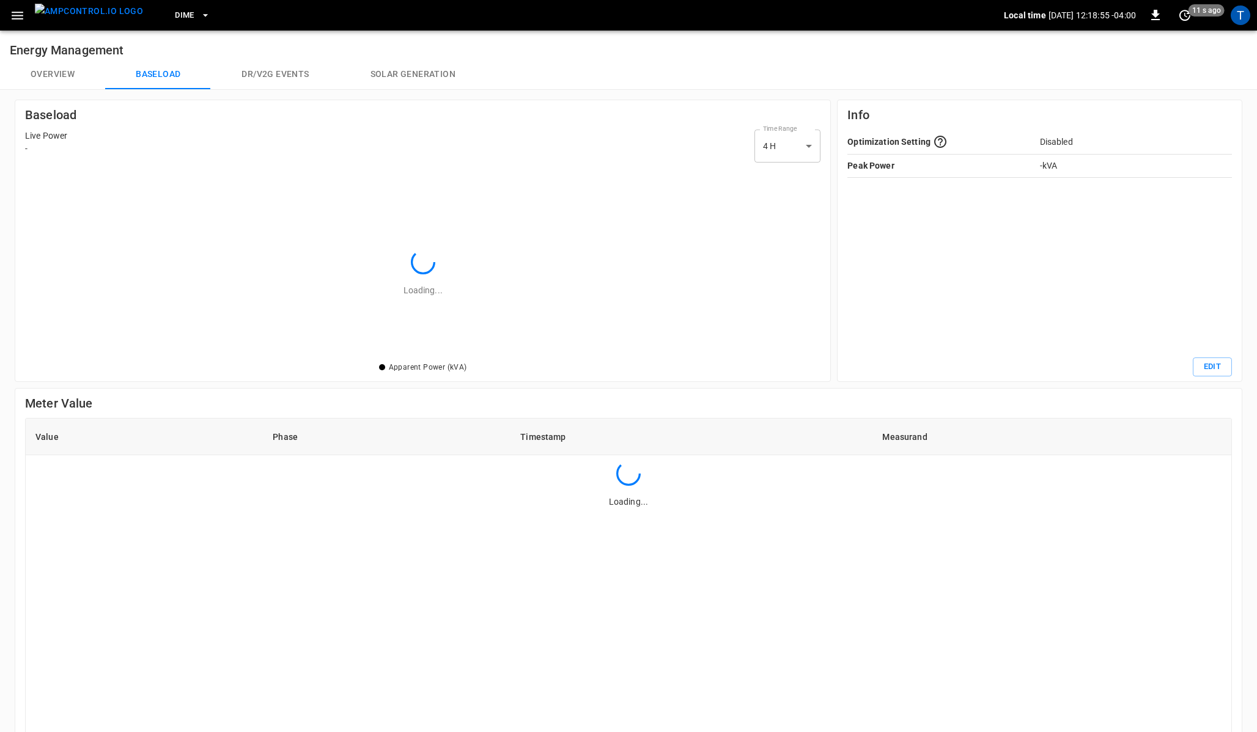
scroll to position [193, 795]
click at [25, 9] on button "button" at bounding box center [17, 15] width 25 height 23
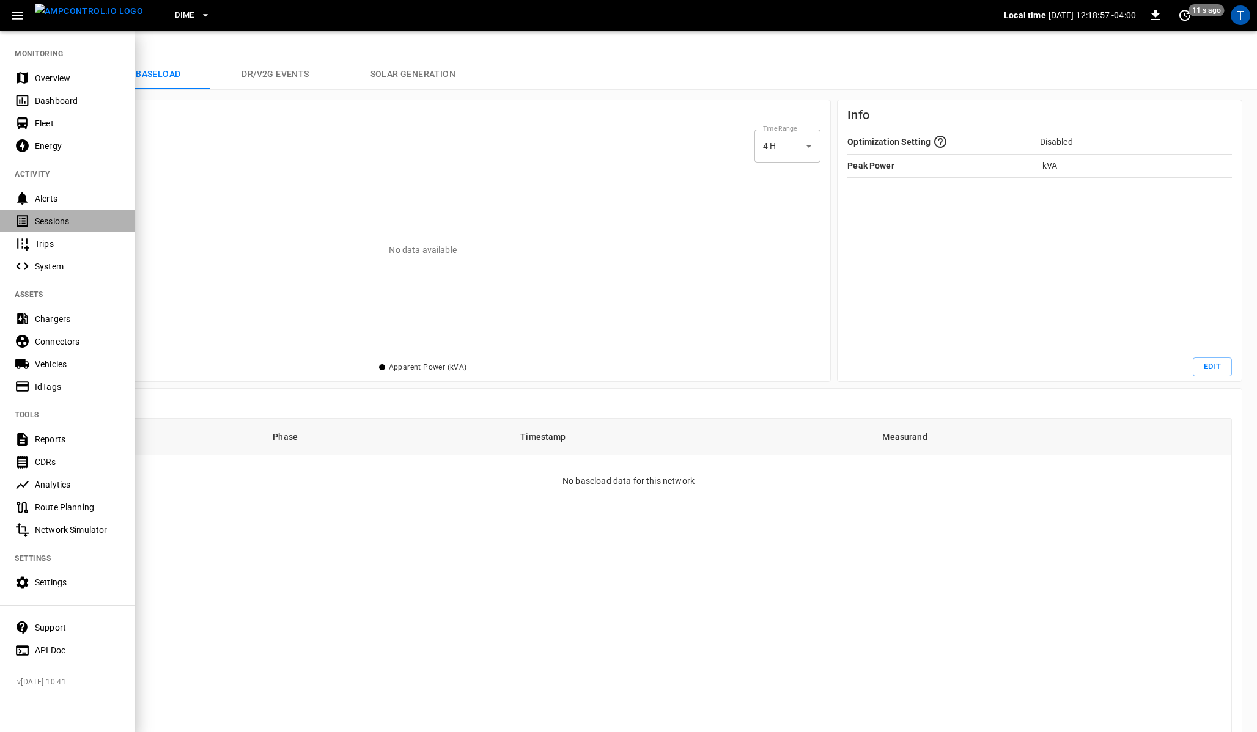
click at [60, 229] on div "Sessions" at bounding box center [67, 221] width 134 height 23
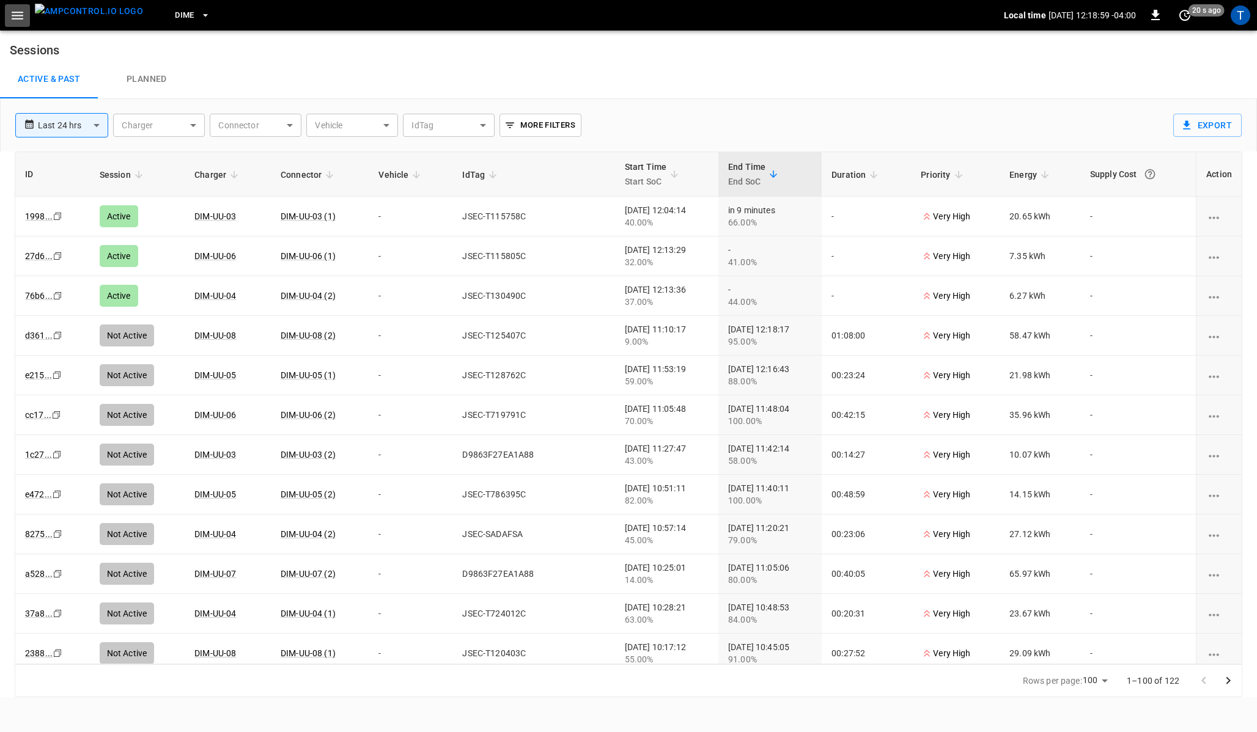
click at [15, 13] on icon "button" at bounding box center [17, 15] width 15 height 15
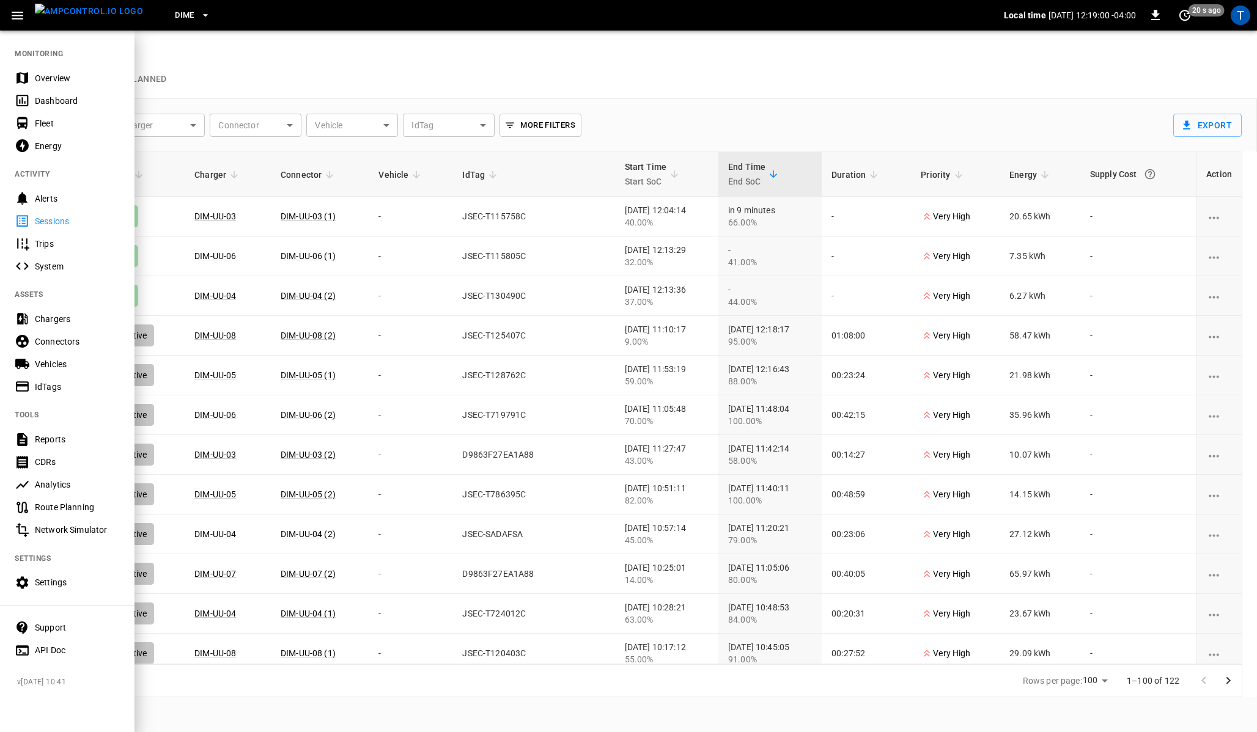
click at [248, 50] on div at bounding box center [628, 366] width 1257 height 732
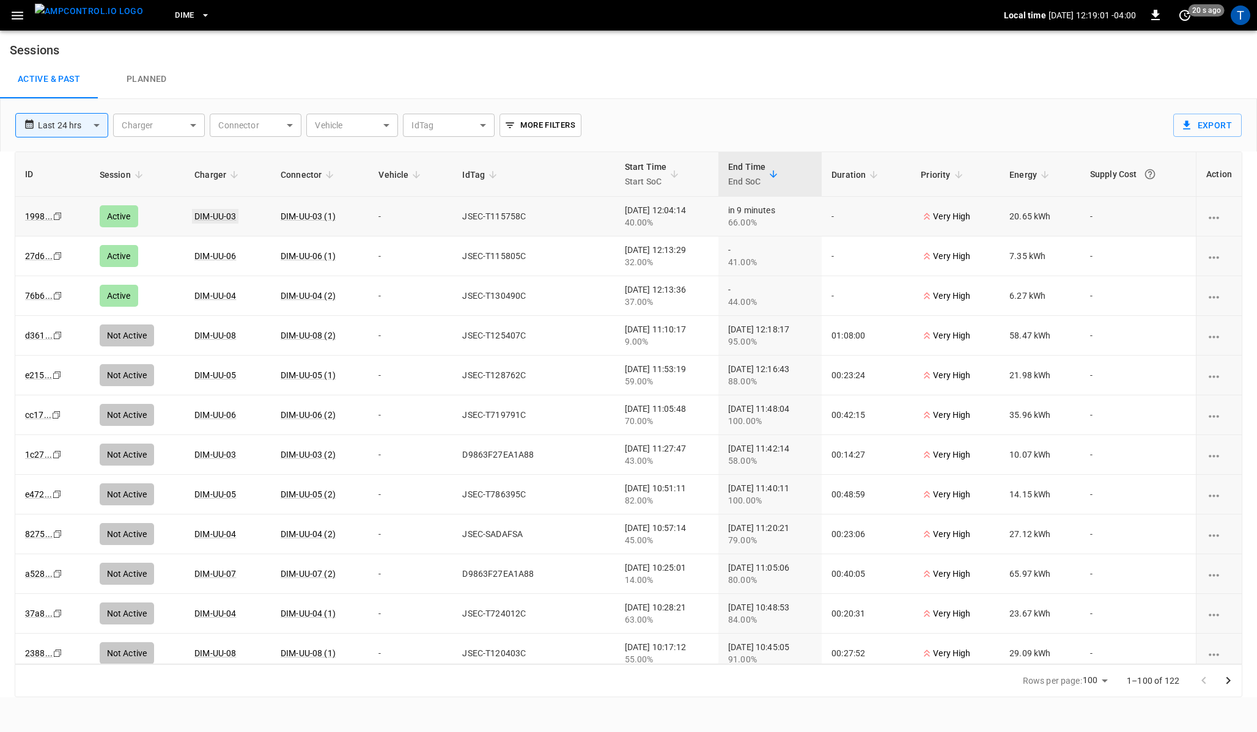
click at [217, 218] on link "DIM-UU-03" at bounding box center [215, 216] width 46 height 15
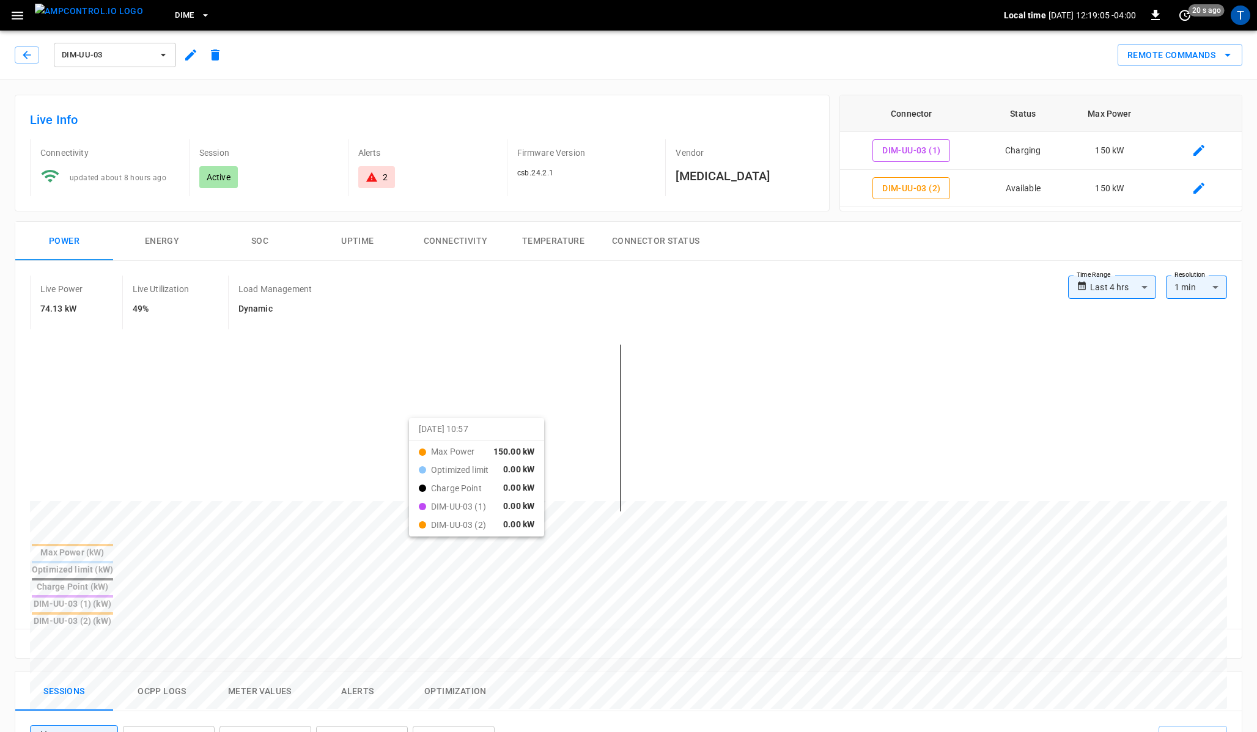
drag, startPoint x: 316, startPoint y: 435, endPoint x: 424, endPoint y: 428, distance: 108.3
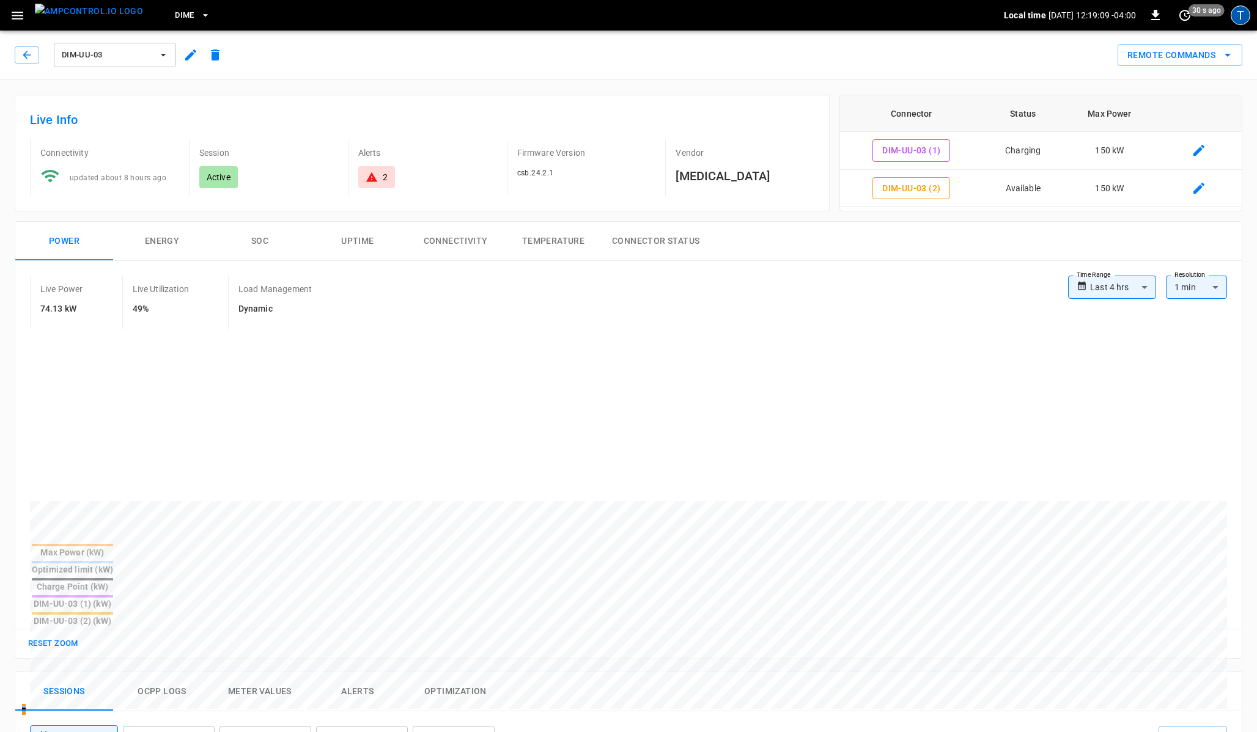
click at [1244, 20] on div "T" at bounding box center [1240, 16] width 20 height 20
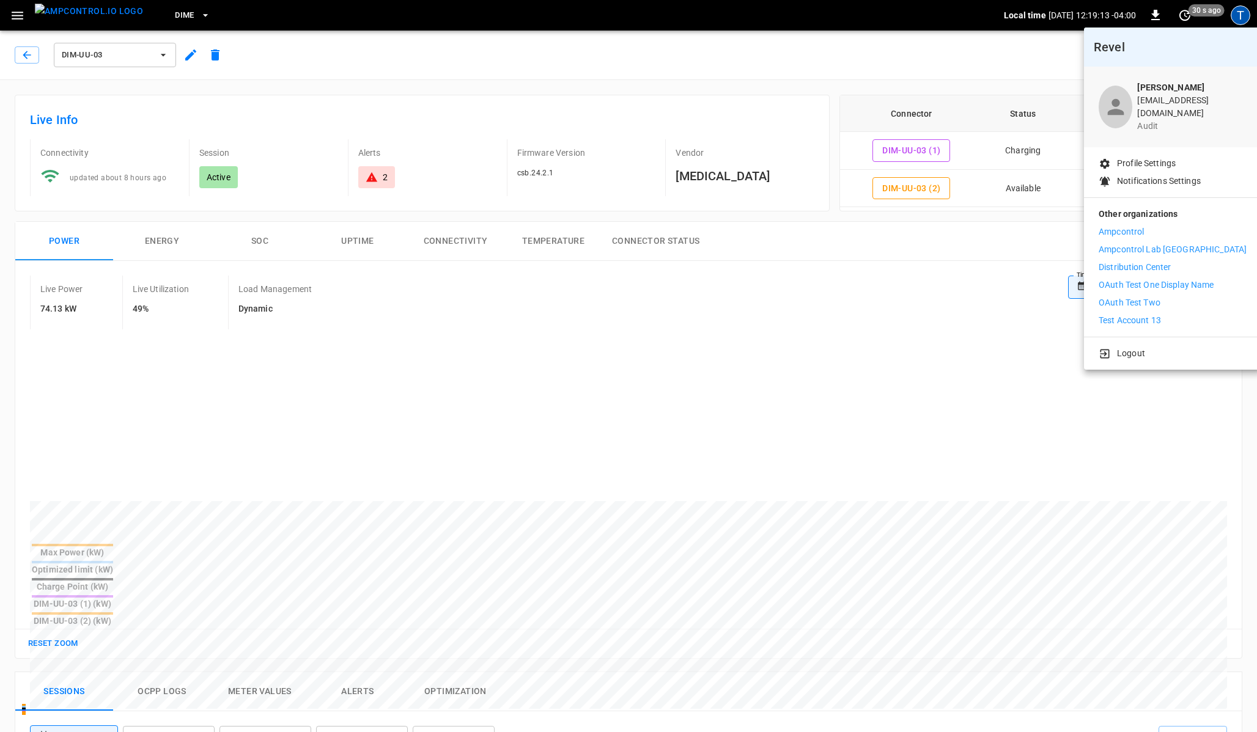
click at [18, 15] on div at bounding box center [628, 366] width 1257 height 732
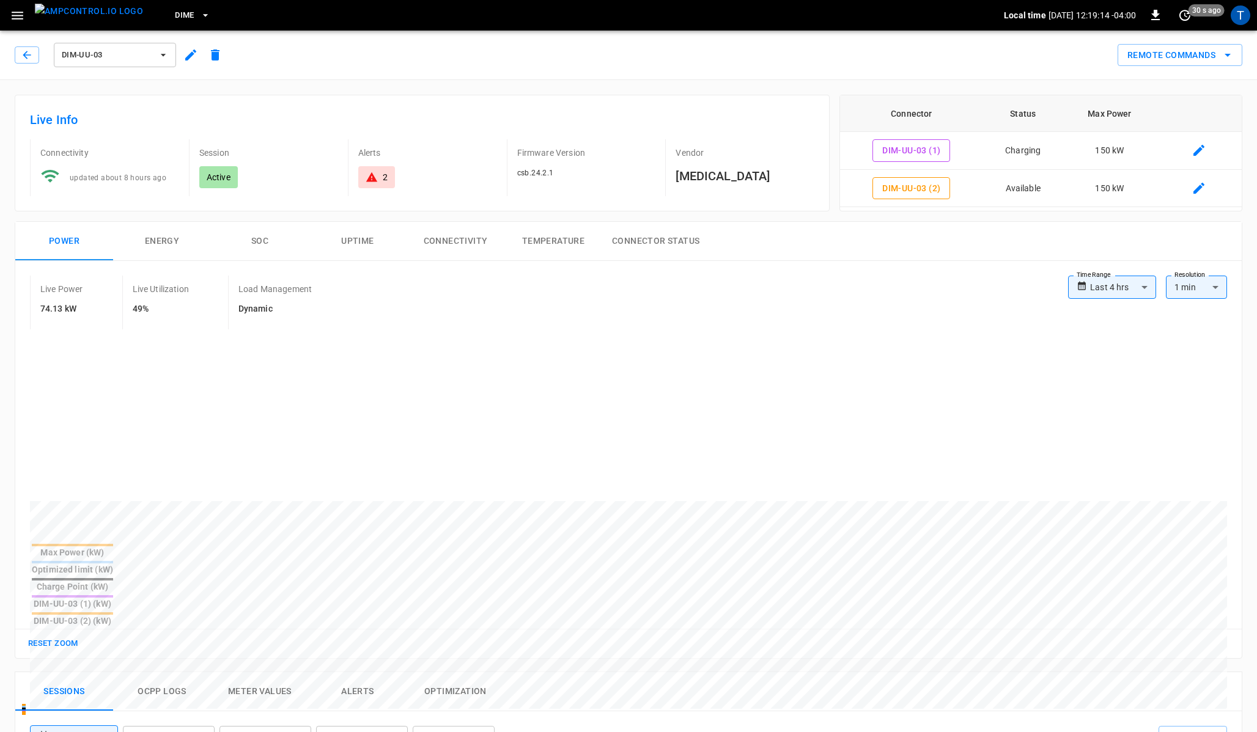
click at [13, 13] on body "**********" at bounding box center [628, 662] width 1257 height 1324
click at [15, 16] on icon "button" at bounding box center [17, 15] width 15 height 15
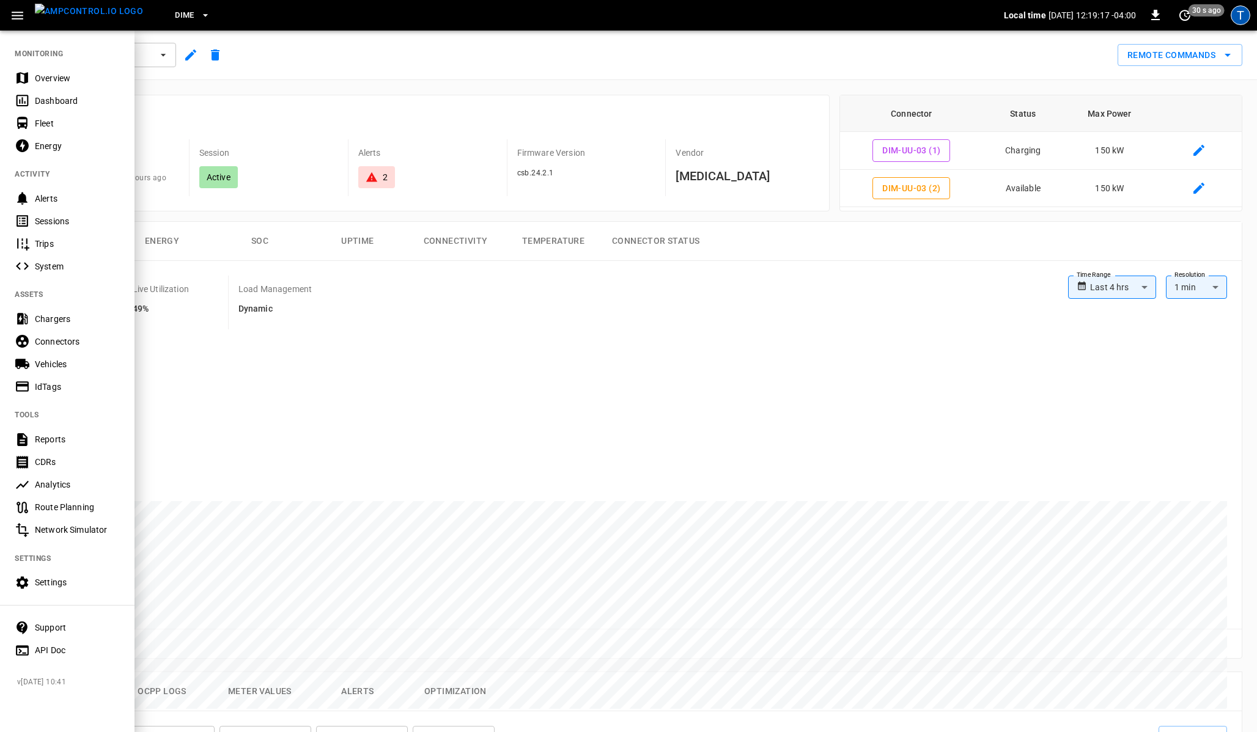
click at [1239, 24] on div "T" at bounding box center [1240, 16] width 20 height 20
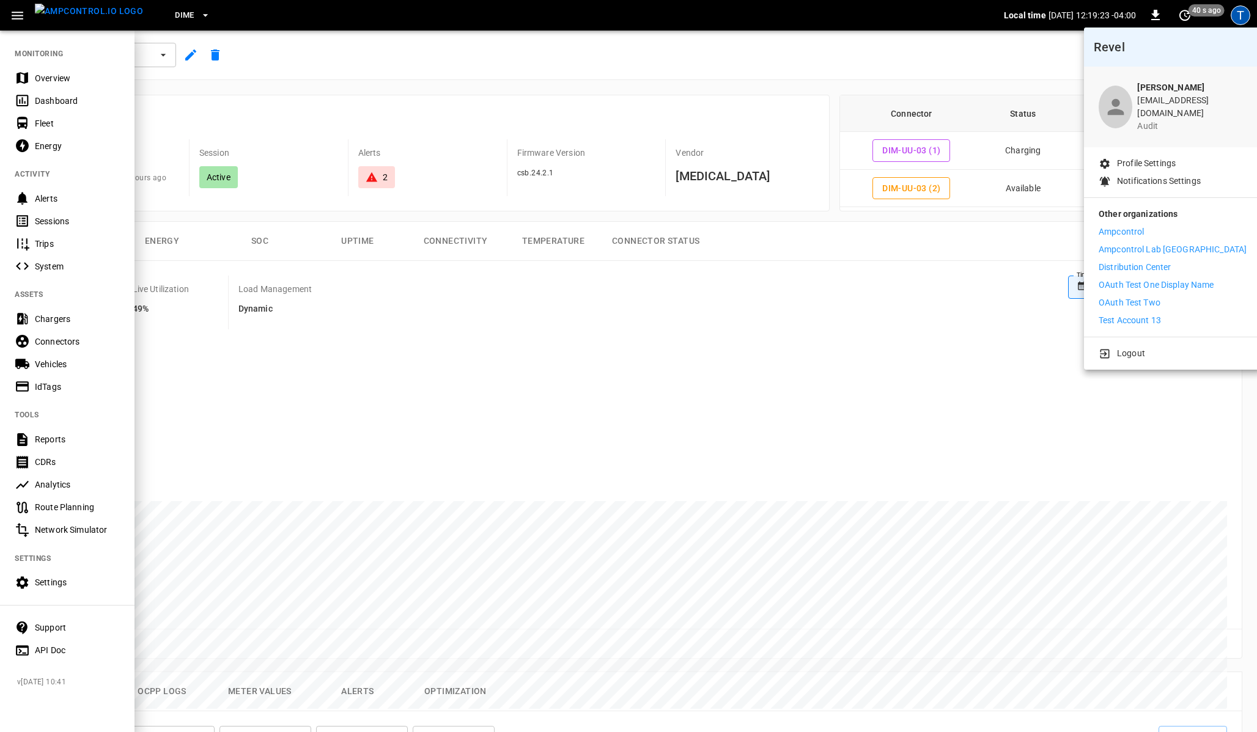
click at [53, 579] on div at bounding box center [628, 366] width 1257 height 732
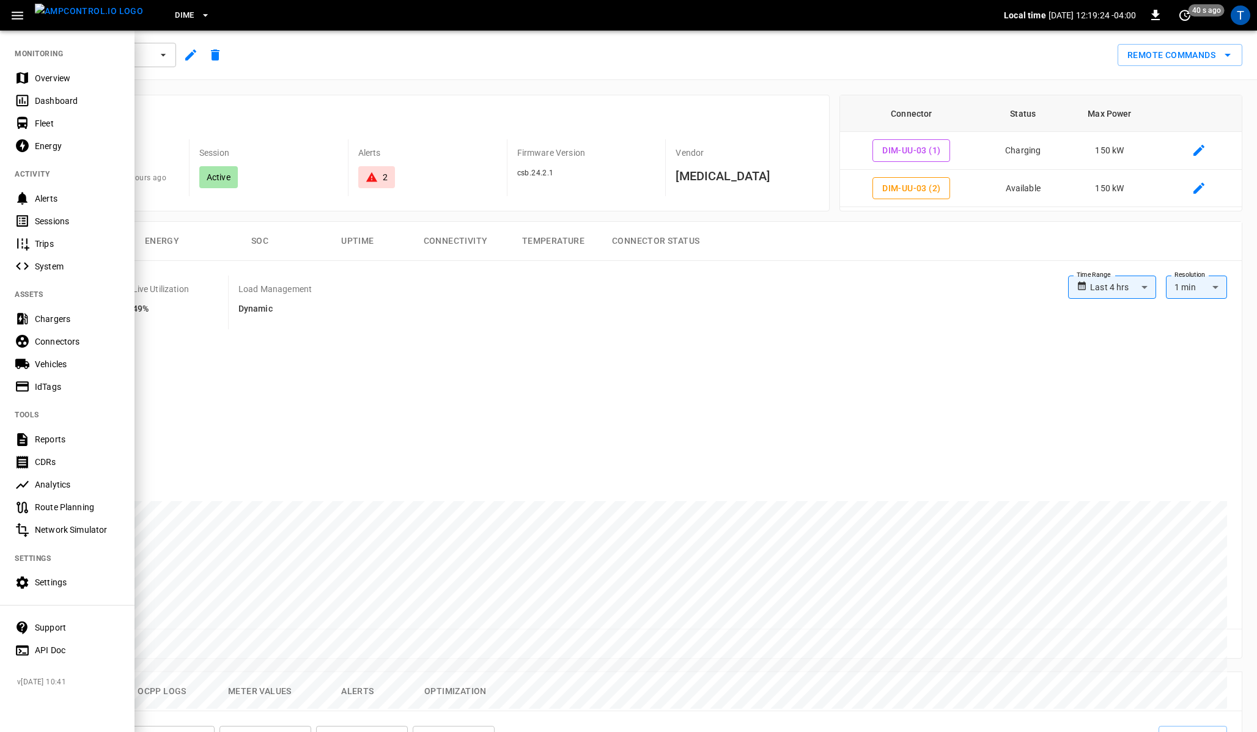
click at [47, 579] on div "Settings" at bounding box center [77, 582] width 85 height 12
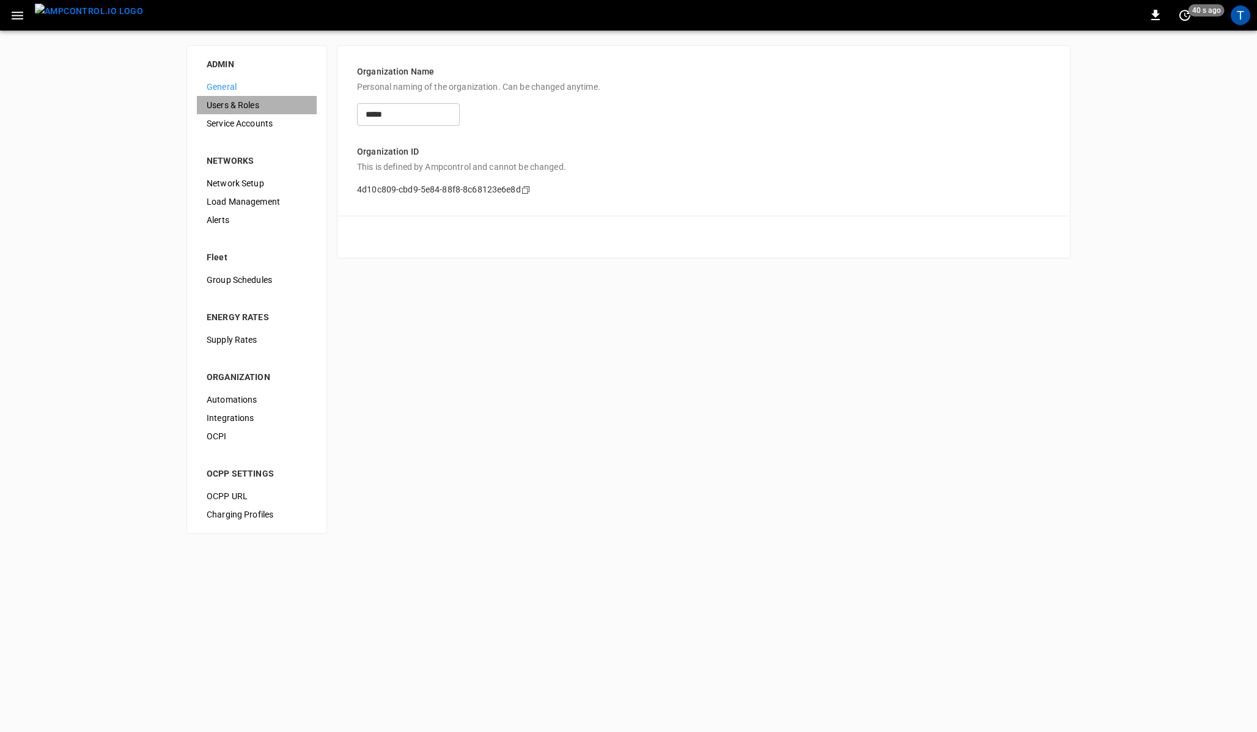
click at [240, 104] on span "Users & Roles" at bounding box center [257, 105] width 100 height 13
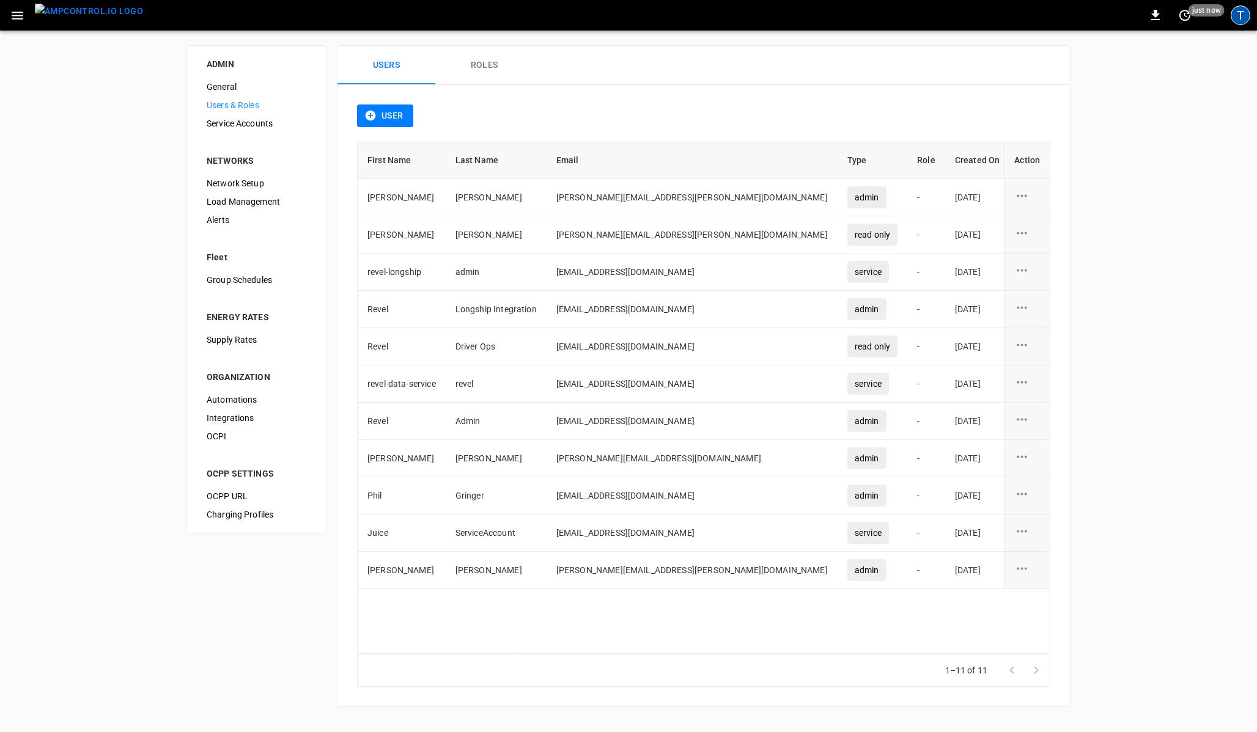
click at [1247, 15] on div "T" at bounding box center [1240, 16] width 20 height 20
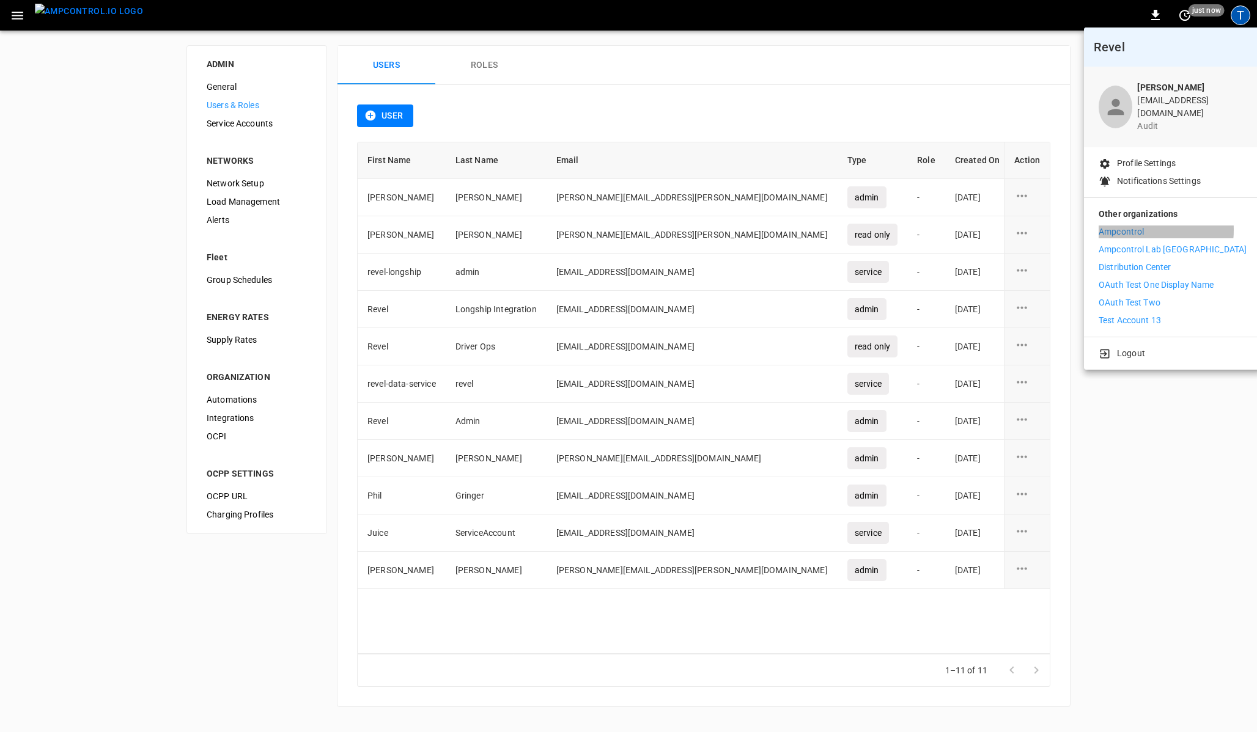
click at [1136, 226] on p "Ampcontrol" at bounding box center [1120, 232] width 45 height 13
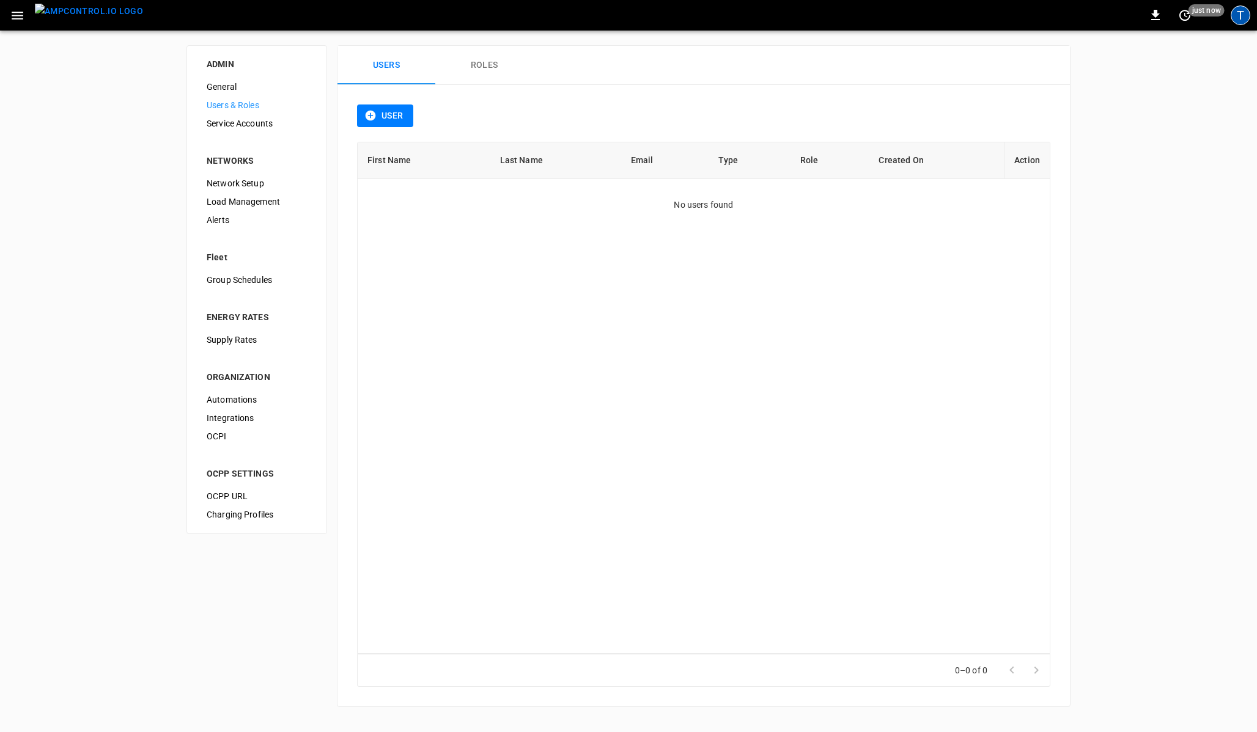
click at [1238, 14] on div "T" at bounding box center [1240, 16] width 20 height 20
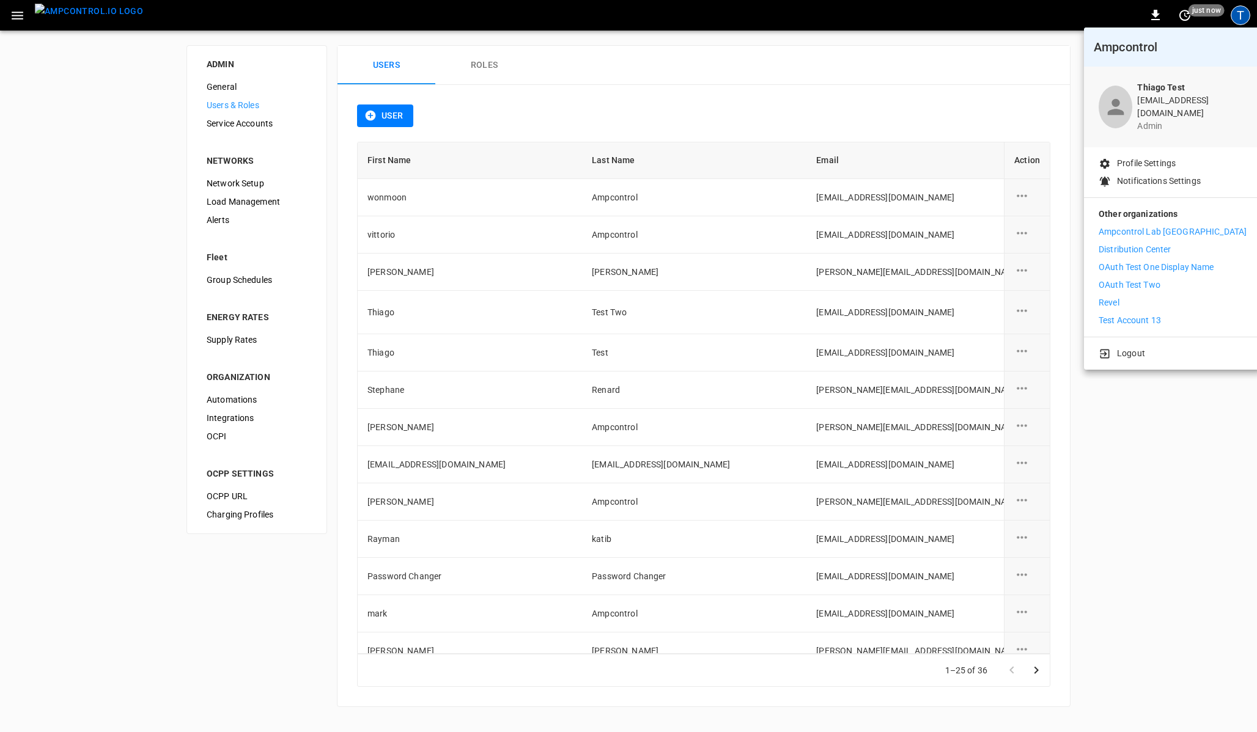
click at [630, 92] on div at bounding box center [628, 366] width 1257 height 732
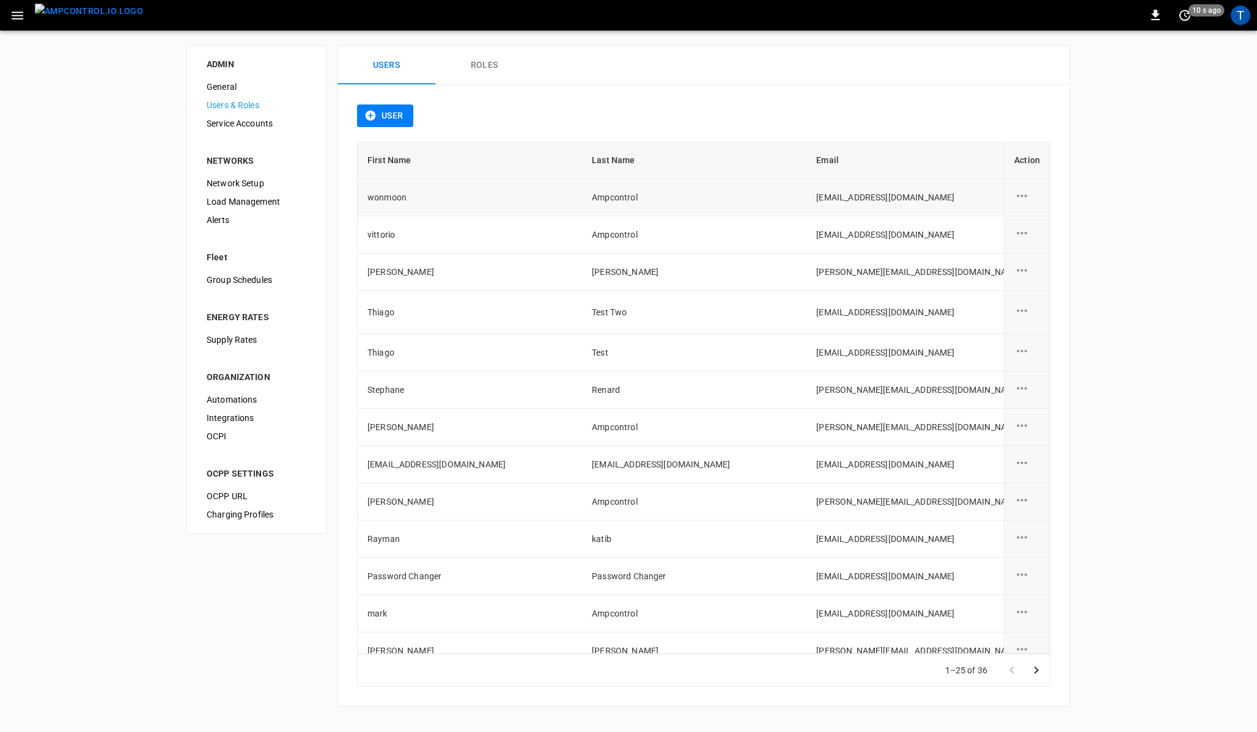
click at [1020, 196] on icon "user action options" at bounding box center [1021, 195] width 15 height 15
click at [1017, 202] on li "Edit" at bounding box center [1036, 203] width 43 height 20
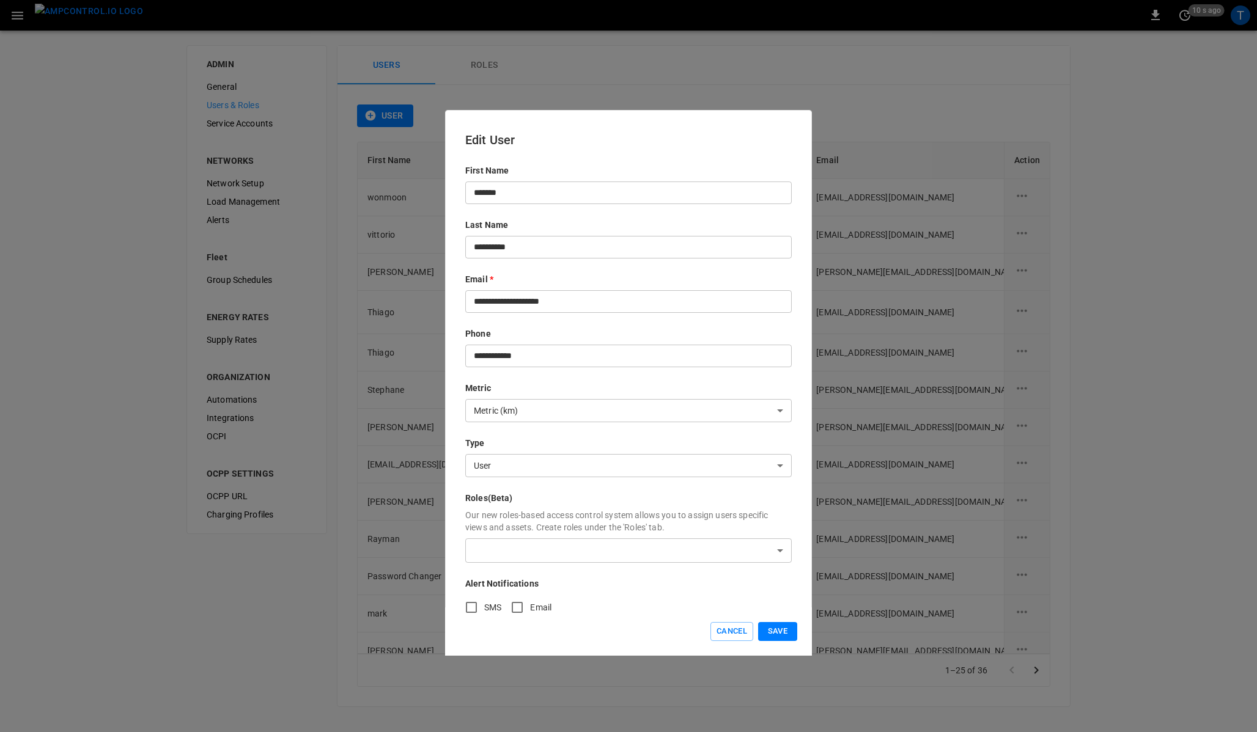
click at [567, 467] on body "0 10 s ago T ADMIN General Users & Roles Service Accounts NETWORKS Network Setu…" at bounding box center [628, 361] width 1257 height 722
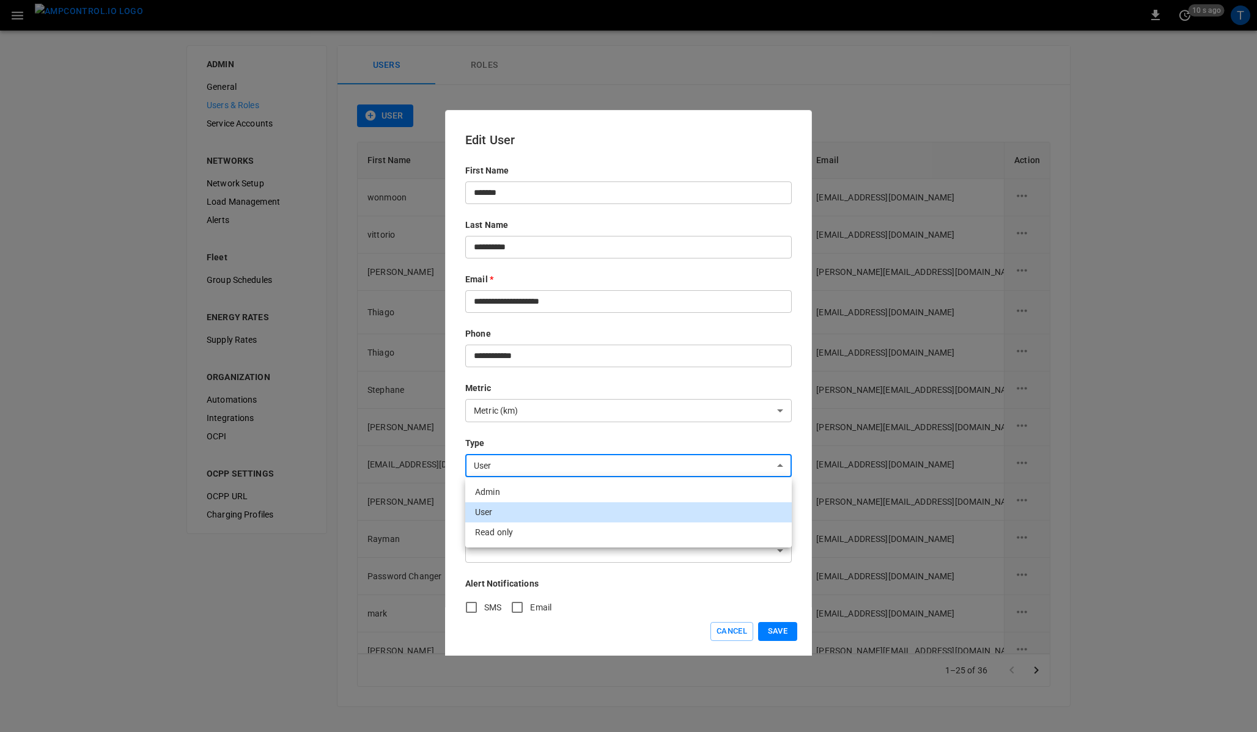
click at [547, 436] on div at bounding box center [628, 366] width 1257 height 732
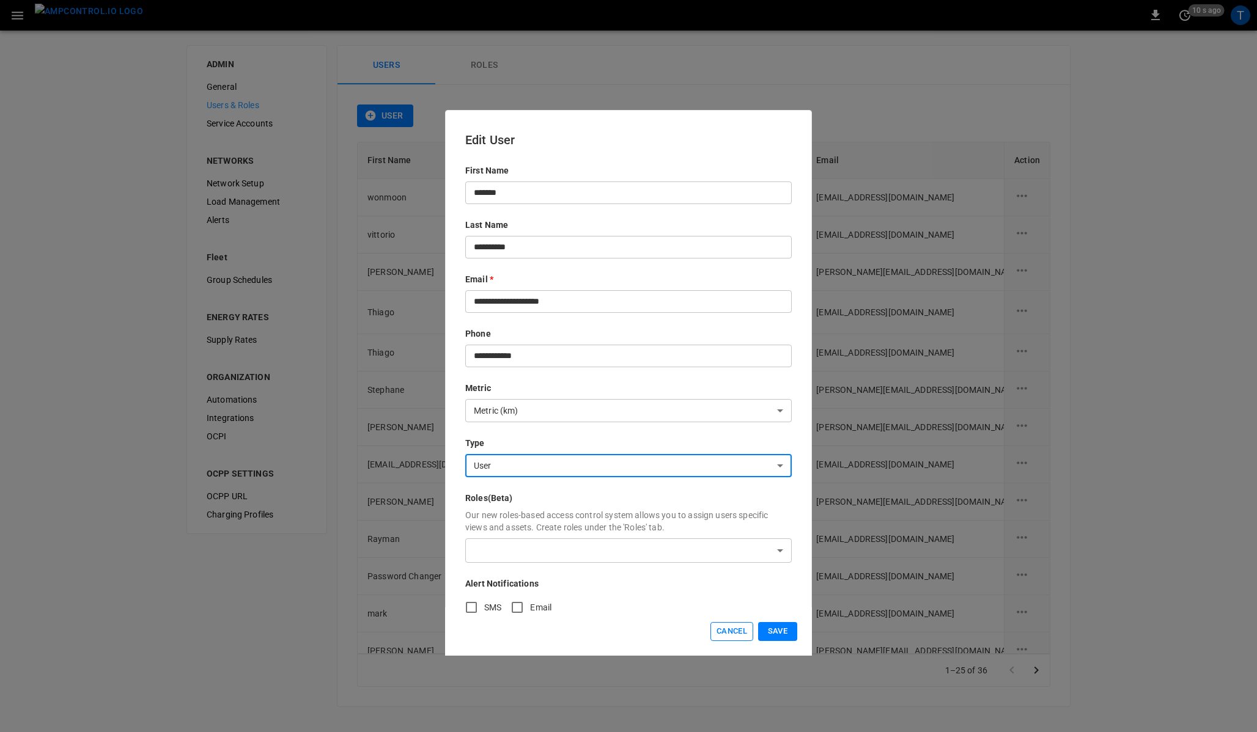
click at [723, 630] on button "Cancel" at bounding box center [731, 631] width 43 height 19
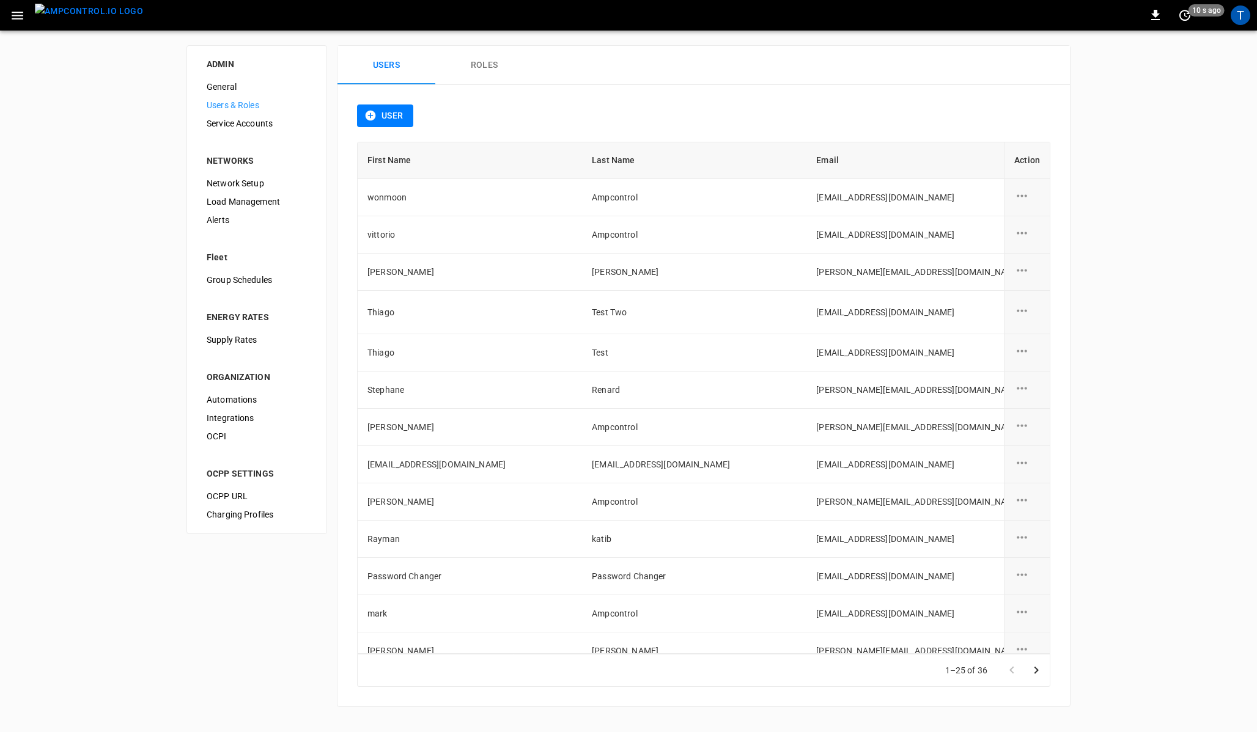
click at [18, 19] on icon "button" at bounding box center [17, 15] width 15 height 15
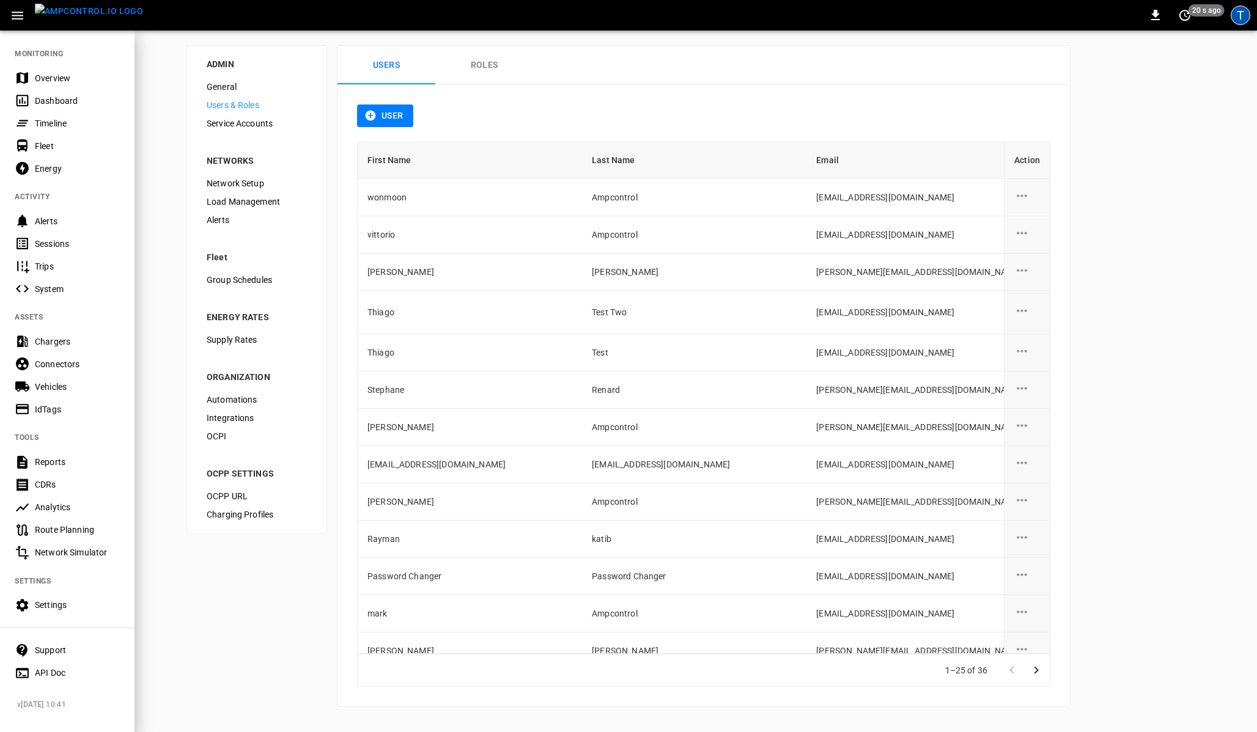
click at [1239, 16] on div "T" at bounding box center [1240, 16] width 20 height 20
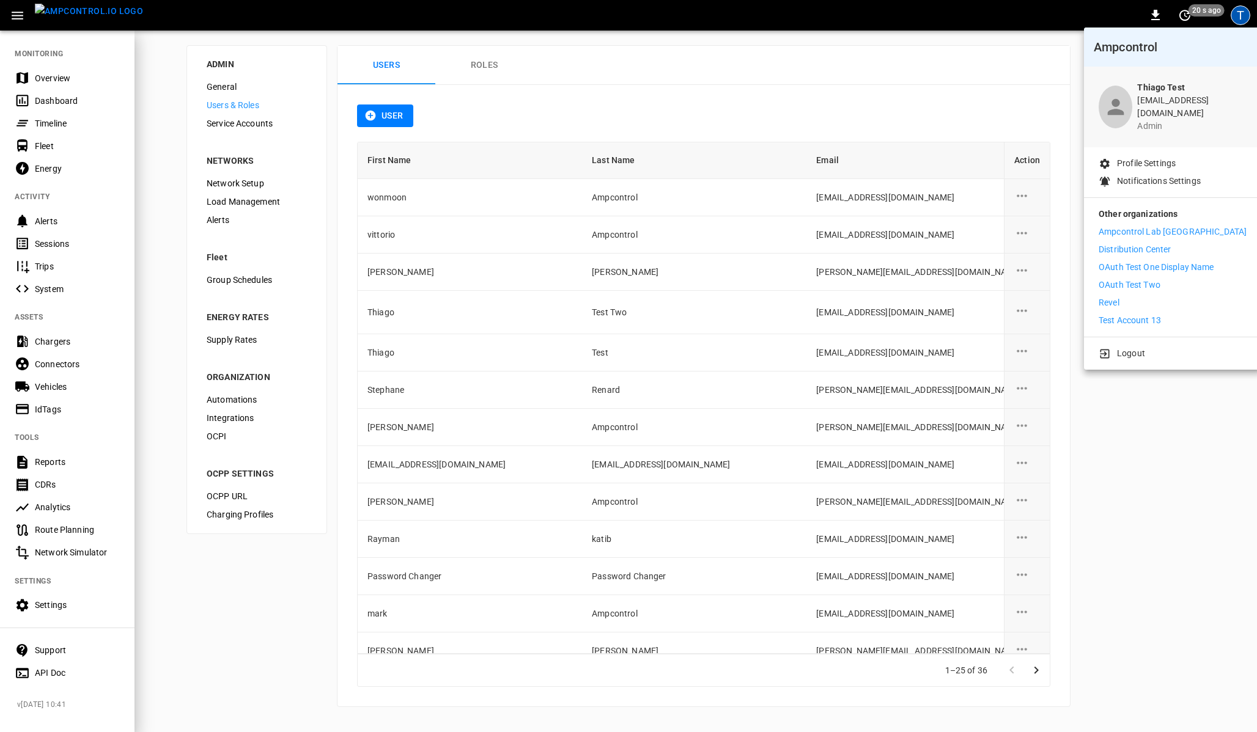
click at [1239, 16] on div at bounding box center [628, 366] width 1257 height 732
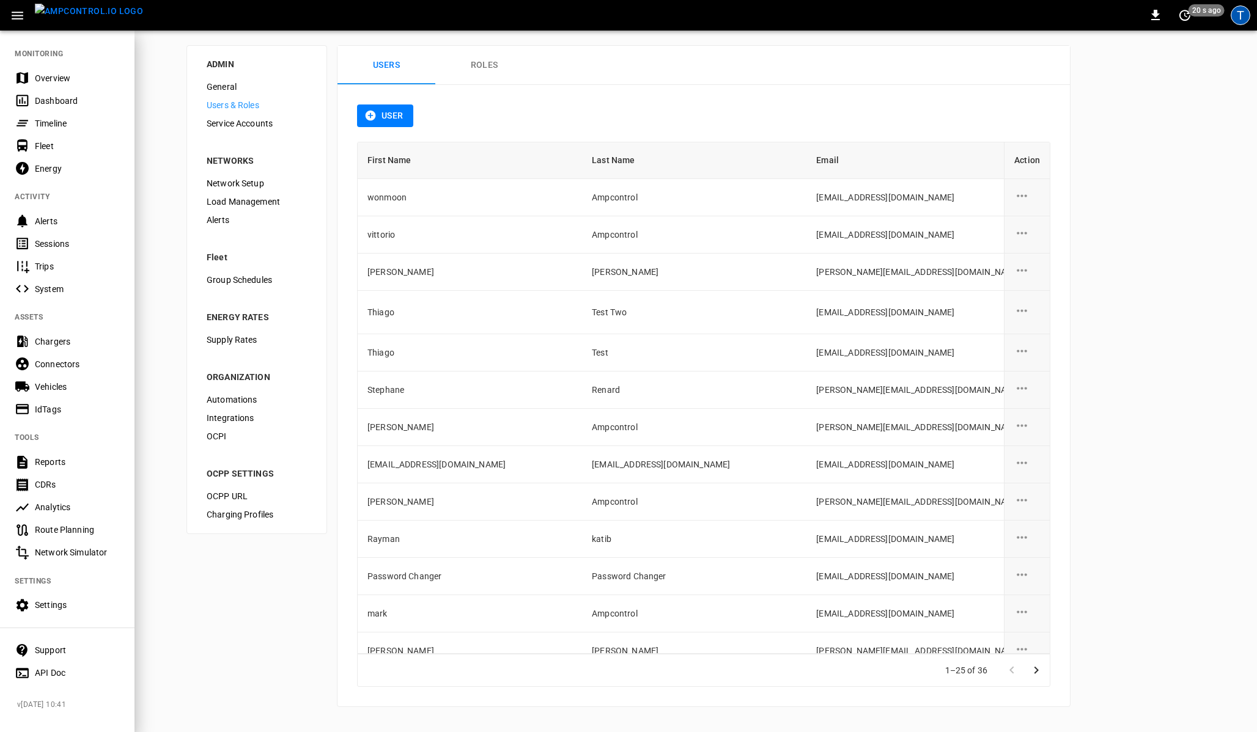
click at [1239, 16] on div "T" at bounding box center [1240, 16] width 20 height 20
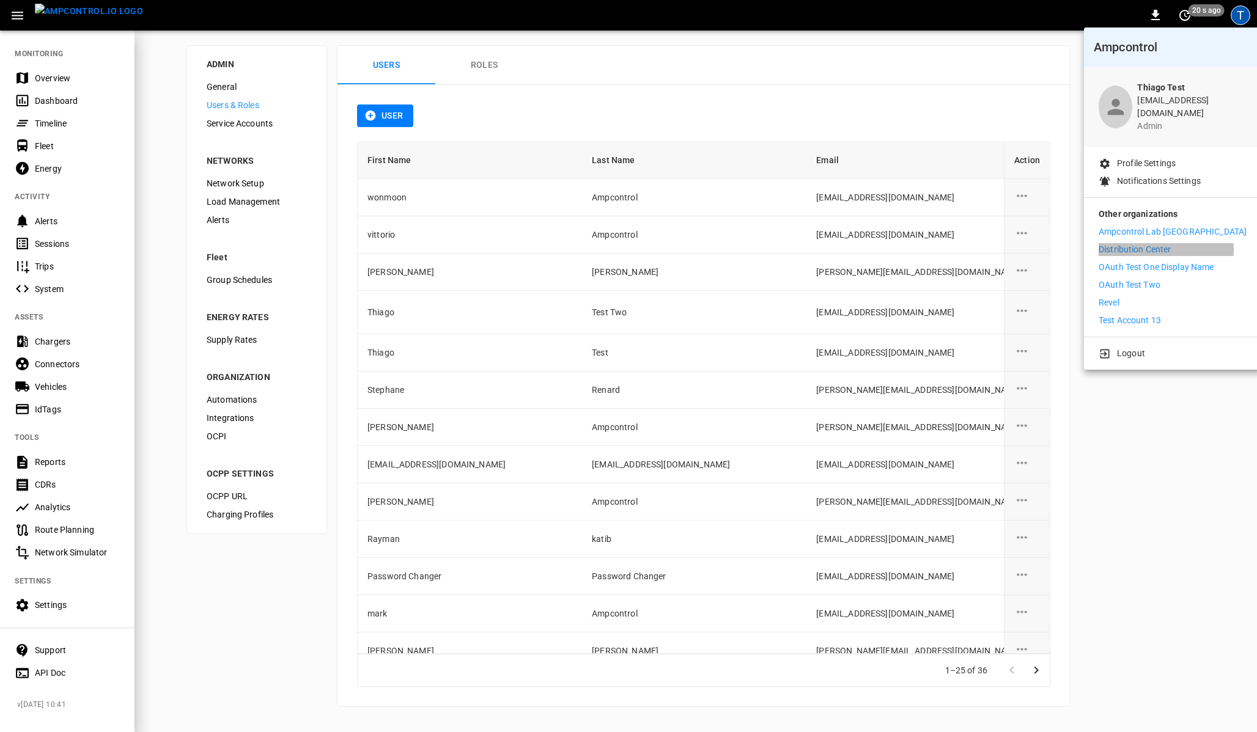
click at [1135, 243] on p "Distribution Center" at bounding box center [1134, 249] width 73 height 13
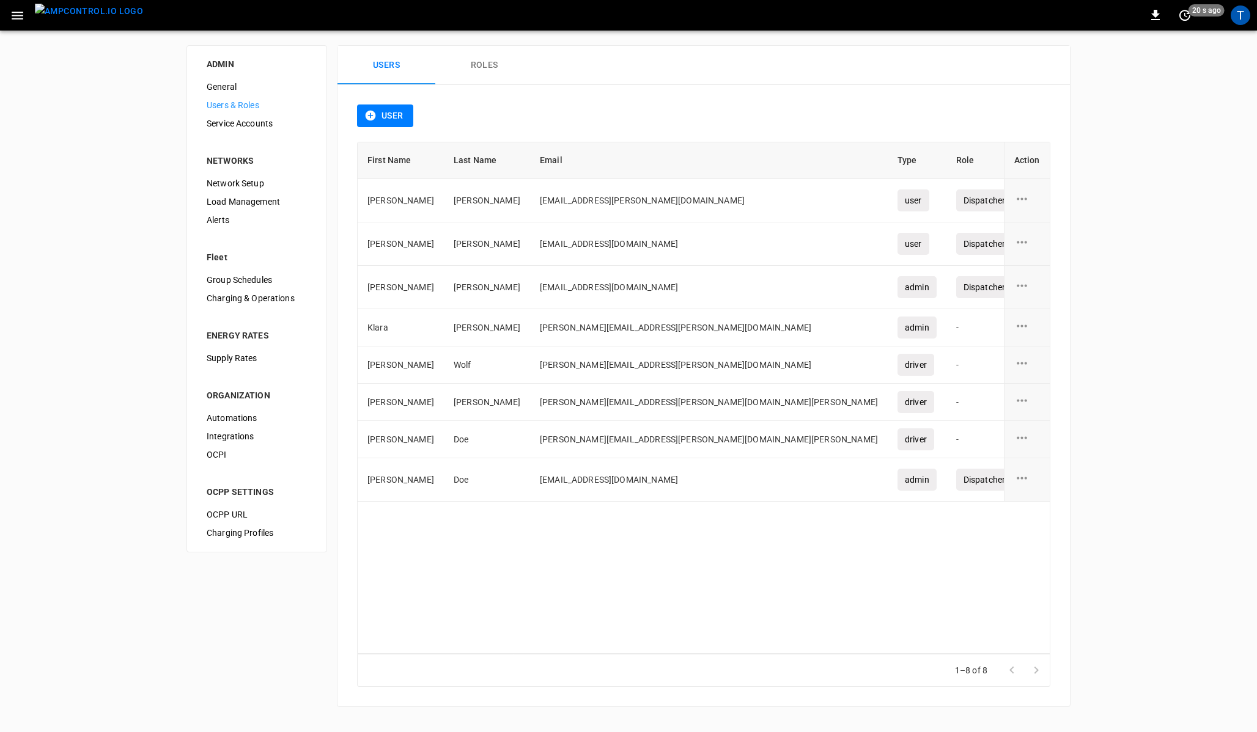
click at [470, 66] on button "Roles" at bounding box center [484, 65] width 98 height 39
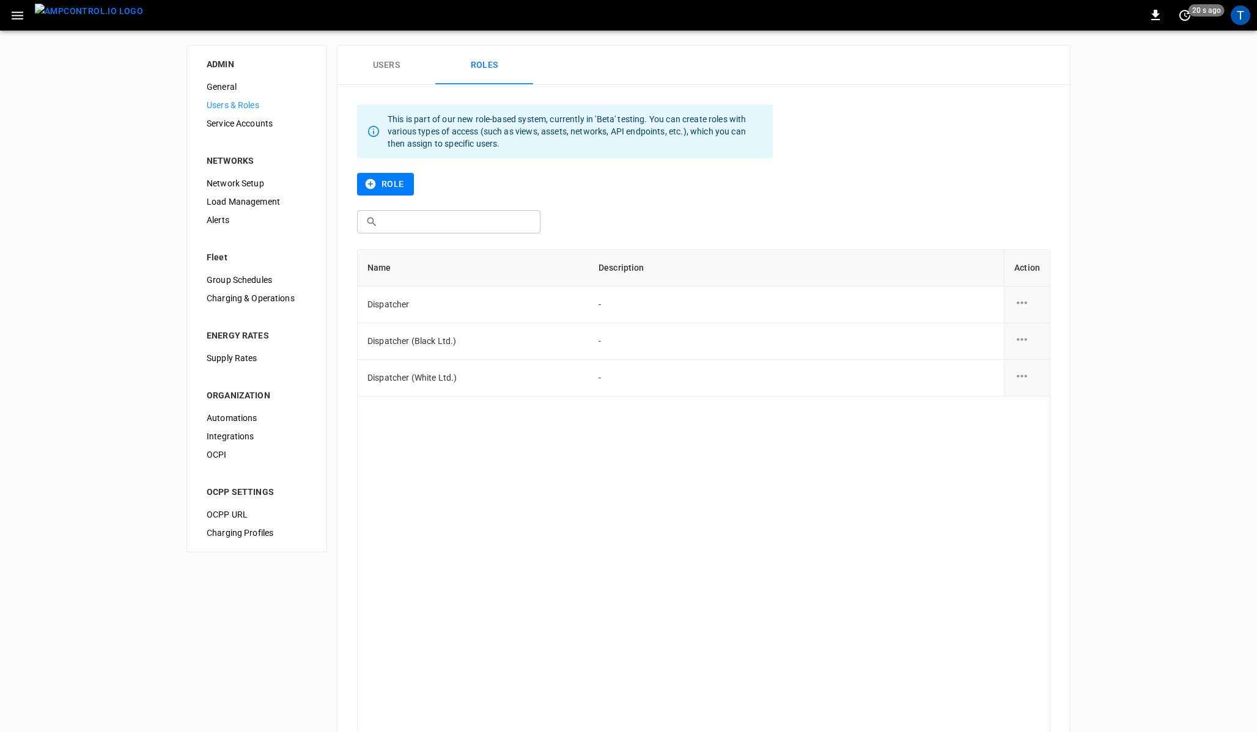
click at [394, 65] on button "Users" at bounding box center [386, 65] width 98 height 39
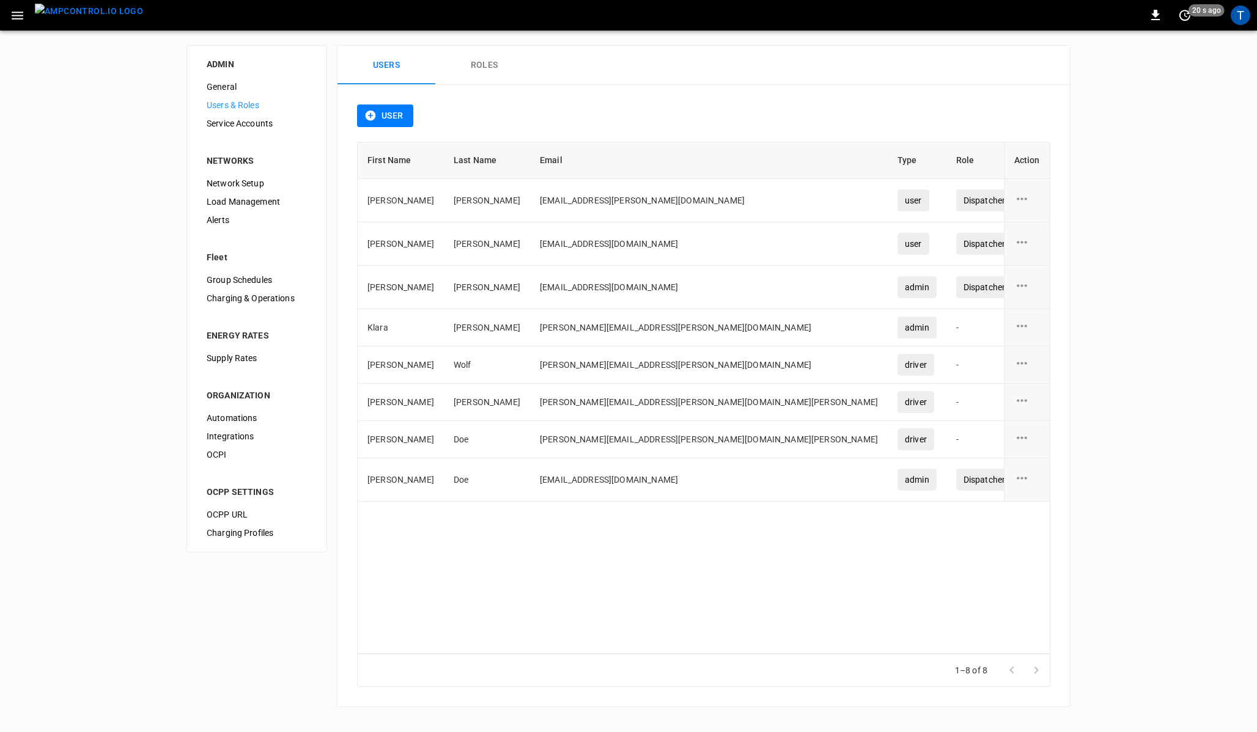
click at [451, 61] on button "Roles" at bounding box center [484, 65] width 98 height 39
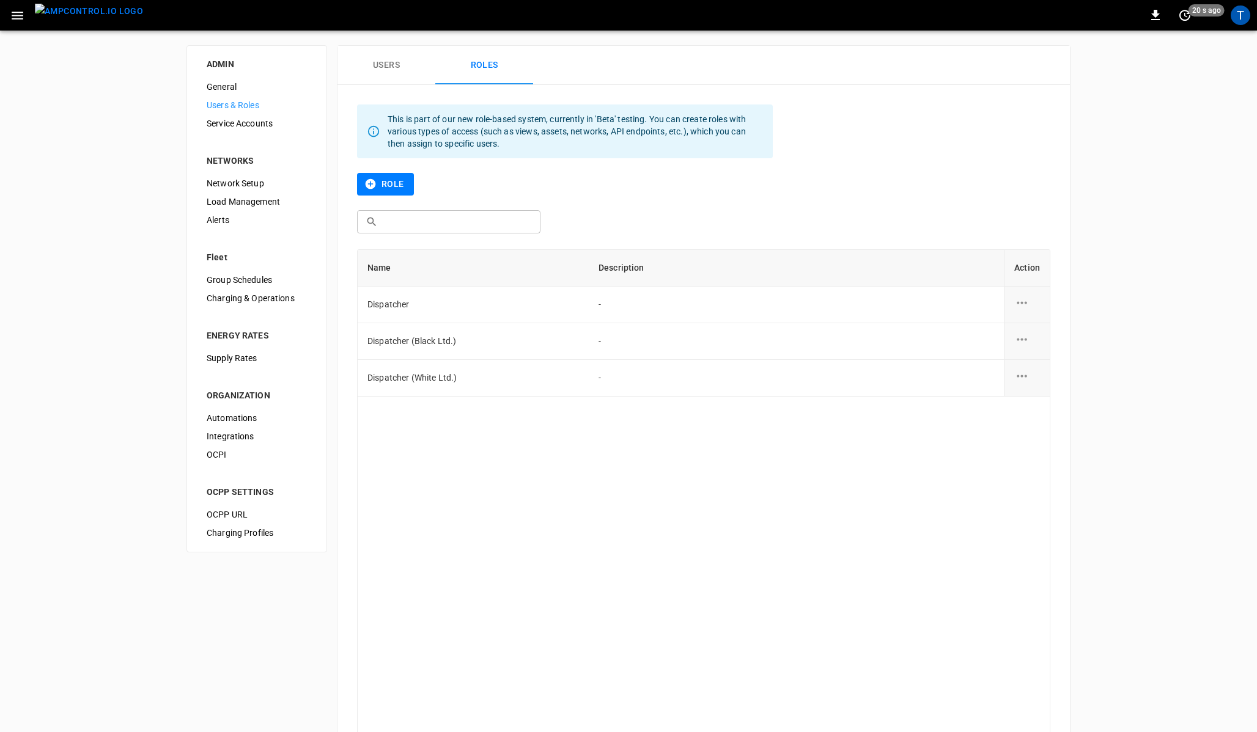
click at [400, 66] on button "Users" at bounding box center [386, 65] width 98 height 39
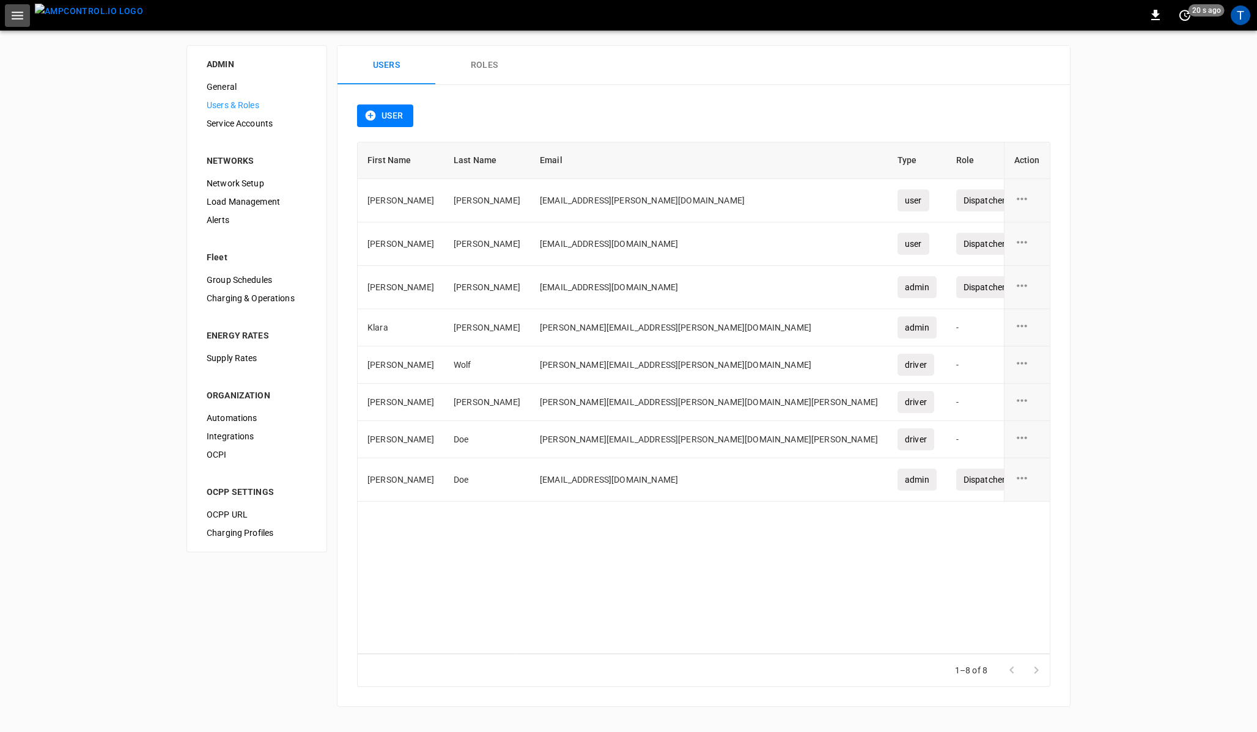
click at [16, 23] on button "button" at bounding box center [17, 15] width 25 height 23
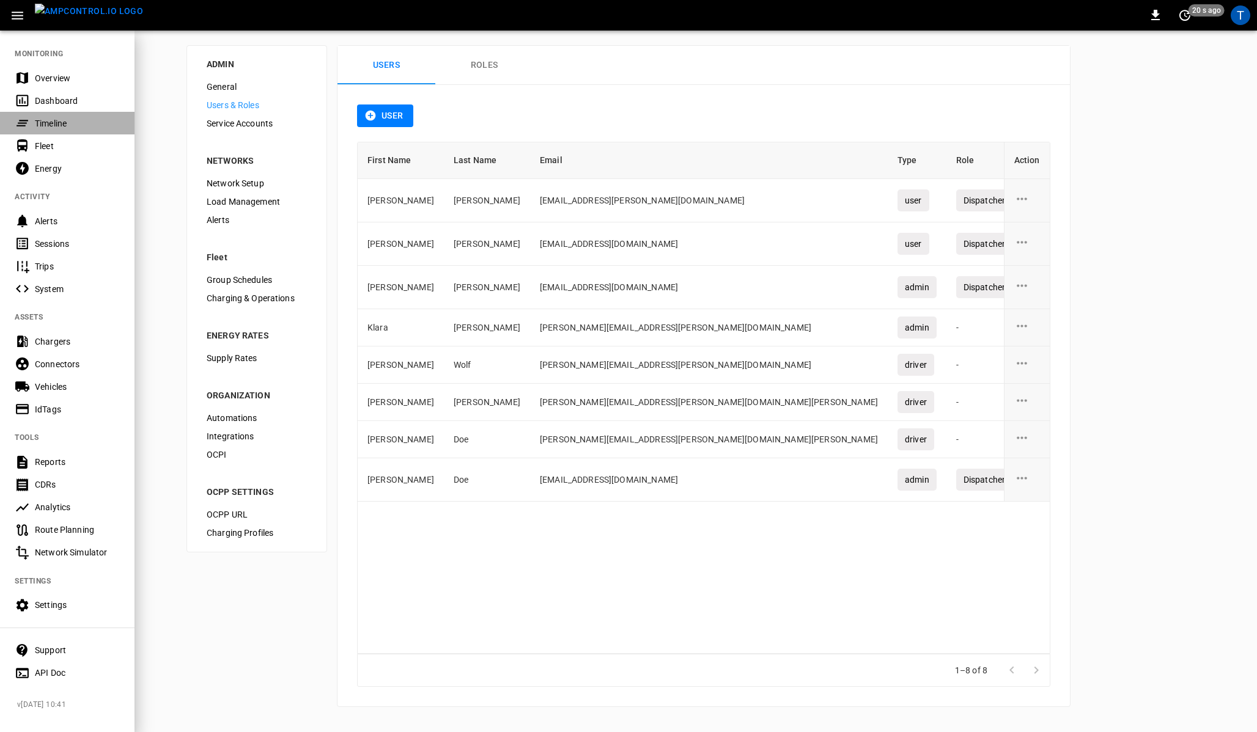
click at [49, 117] on div "Timeline" at bounding box center [77, 123] width 85 height 12
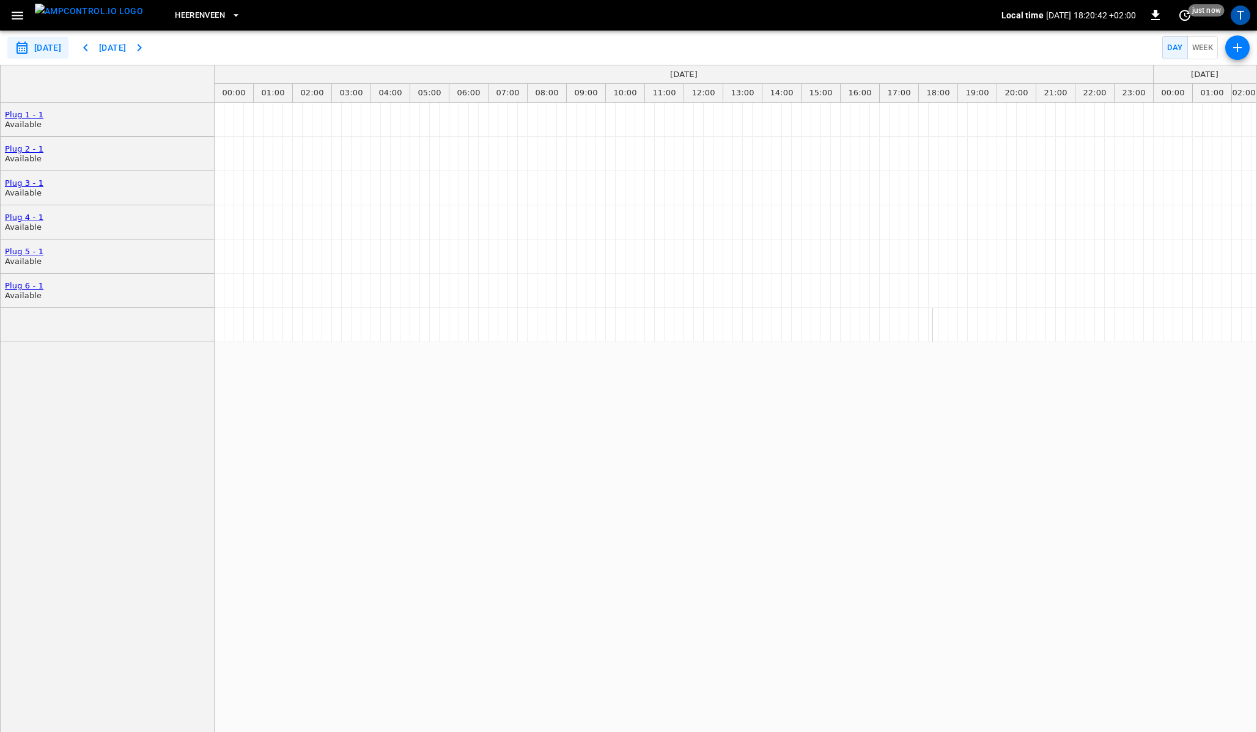
click at [18, 13] on icon "button" at bounding box center [17, 15] width 15 height 15
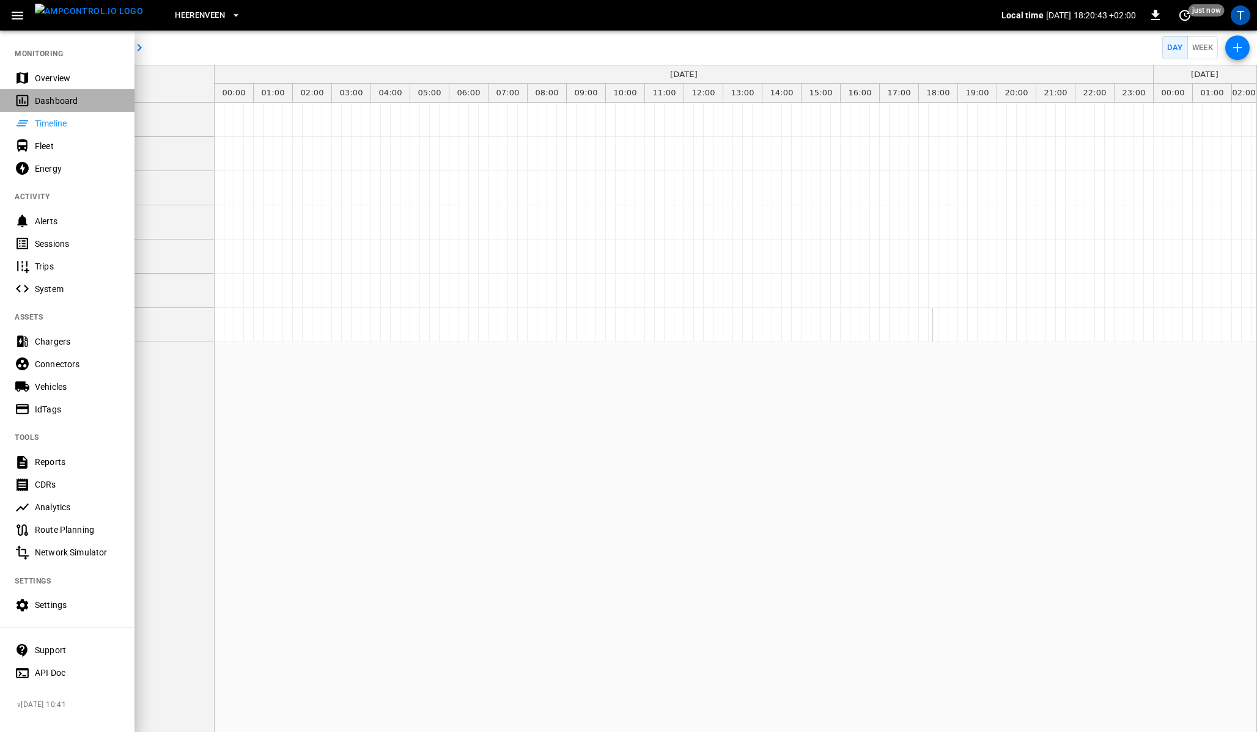
click at [46, 95] on div "Dashboard" at bounding box center [77, 101] width 85 height 12
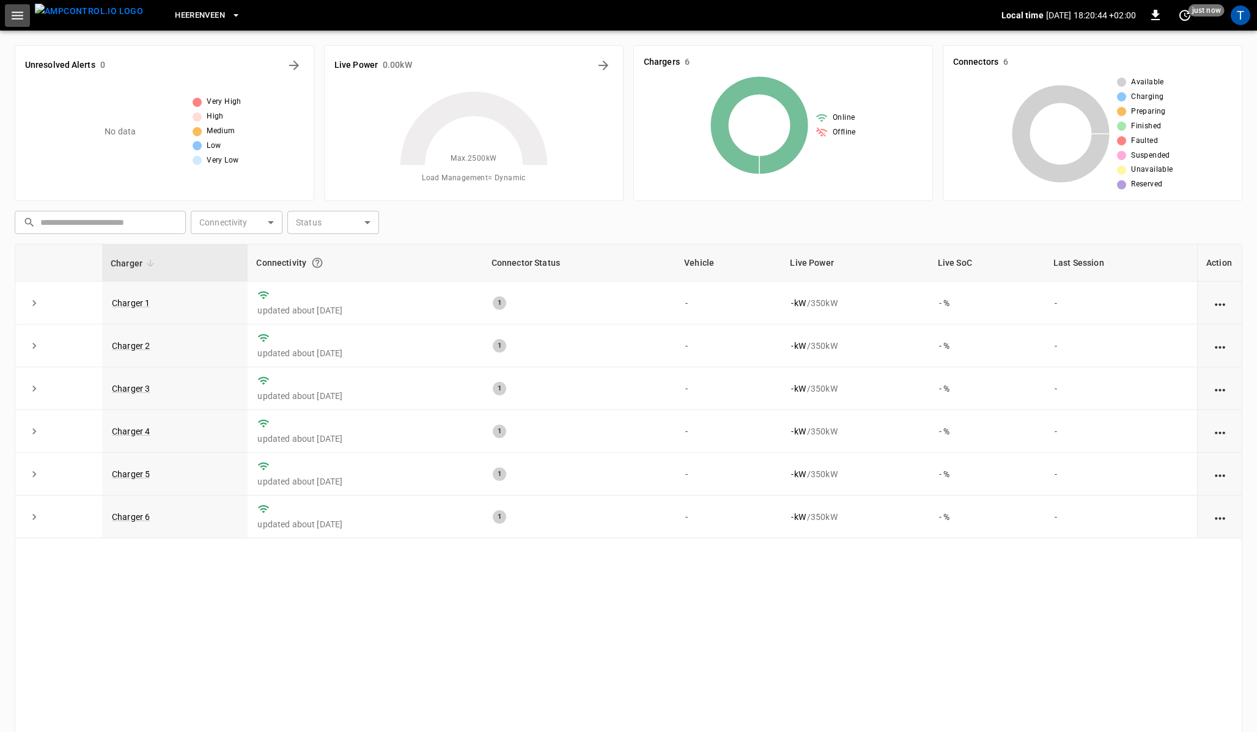
click at [24, 16] on icon "button" at bounding box center [17, 15] width 15 height 15
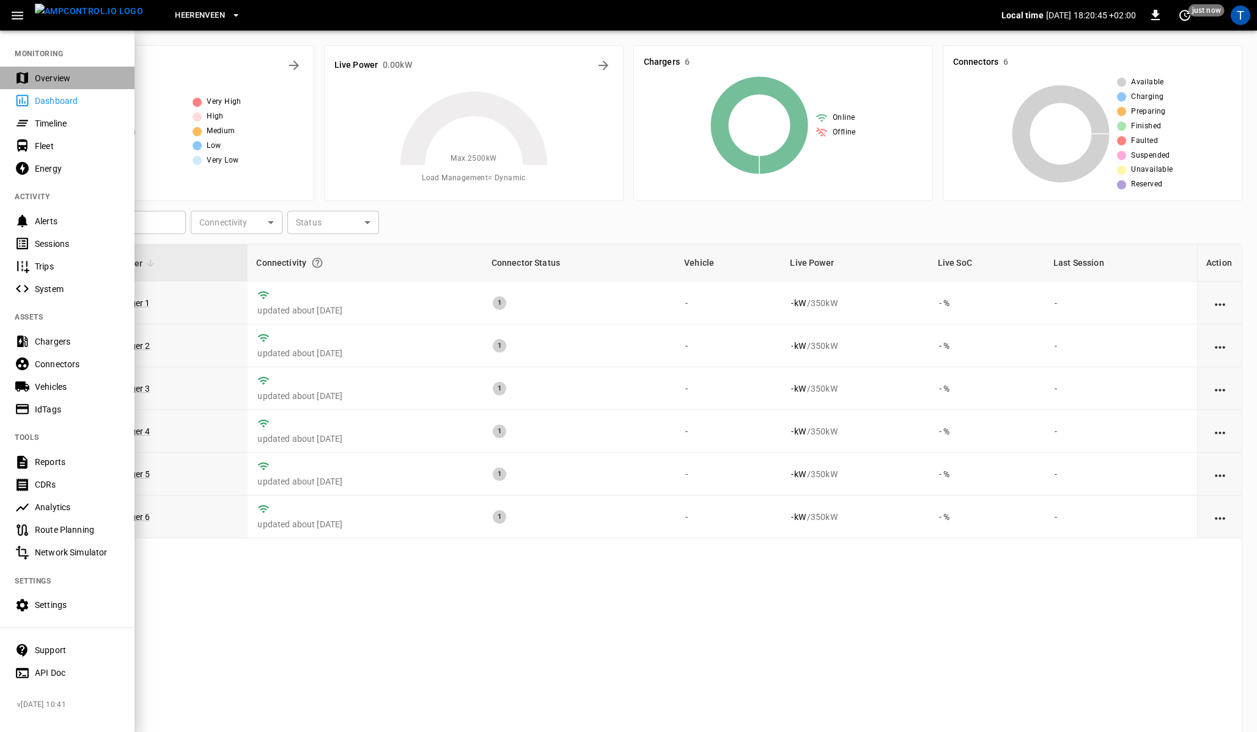
click at [53, 71] on div "Overview" at bounding box center [67, 78] width 134 height 23
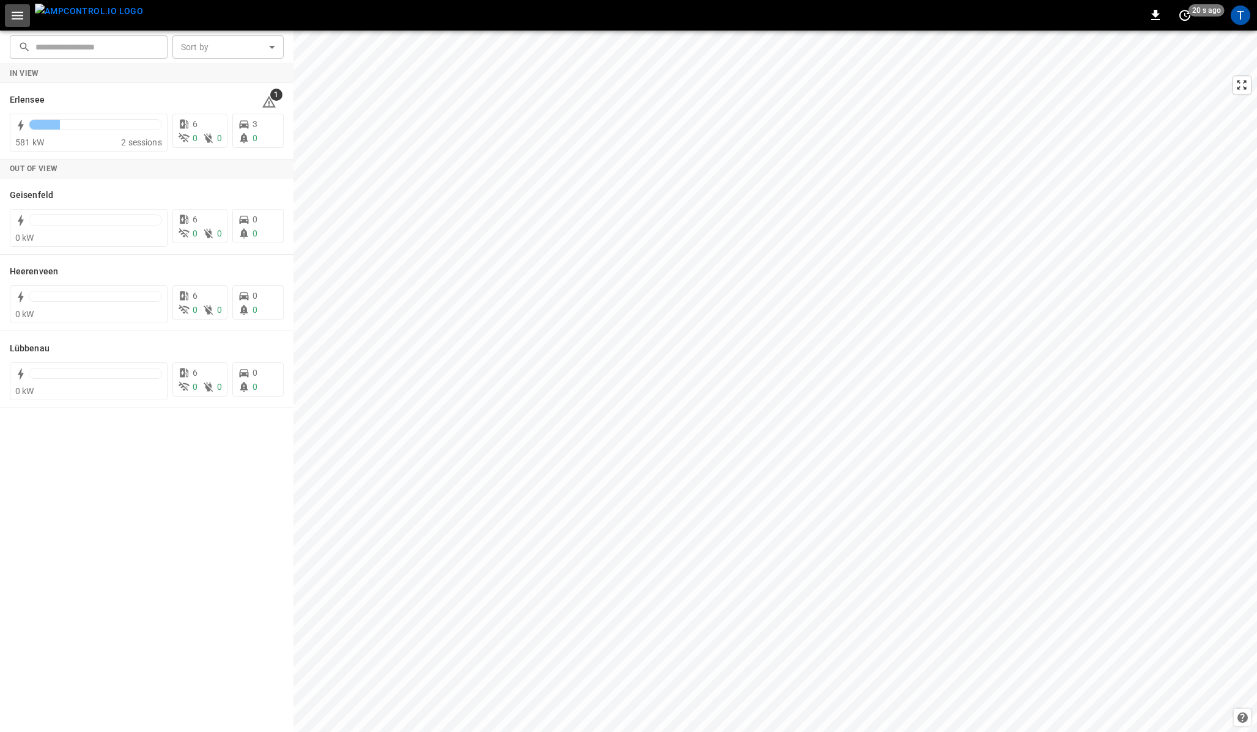
click at [13, 15] on icon "button" at bounding box center [18, 16] width 12 height 8
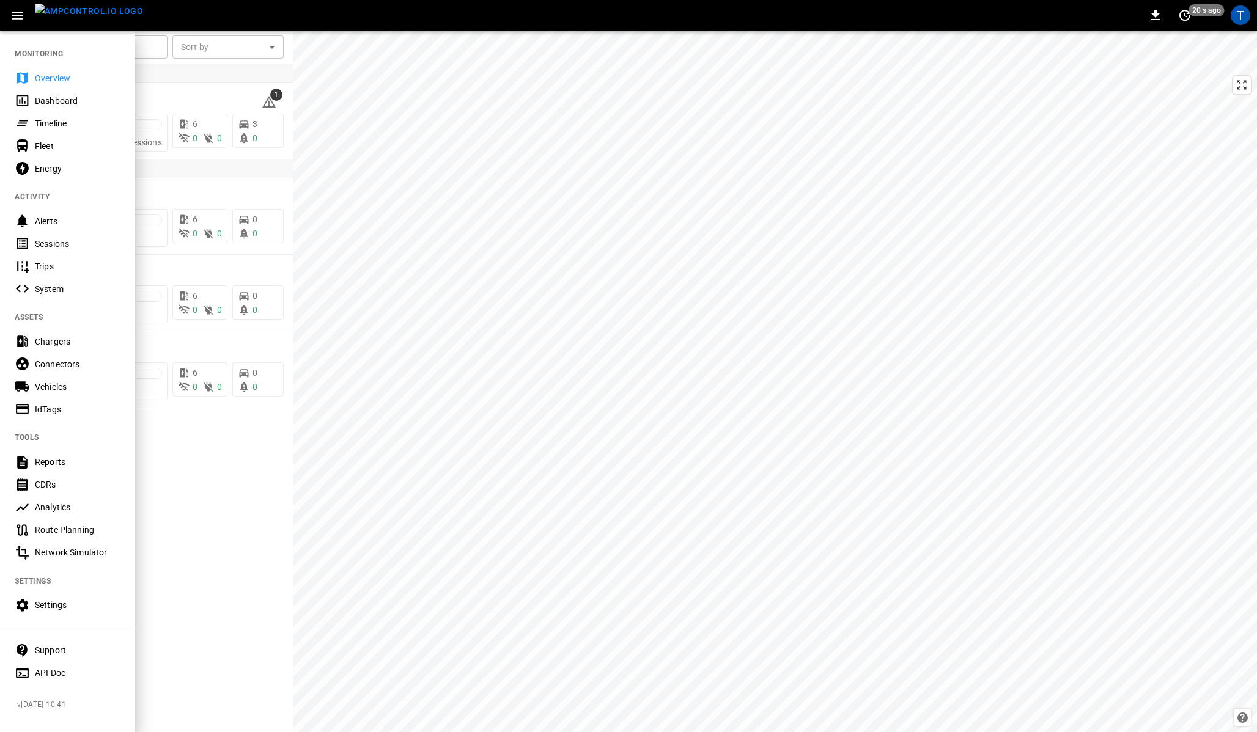
click at [59, 119] on div "Timeline" at bounding box center [77, 123] width 85 height 12
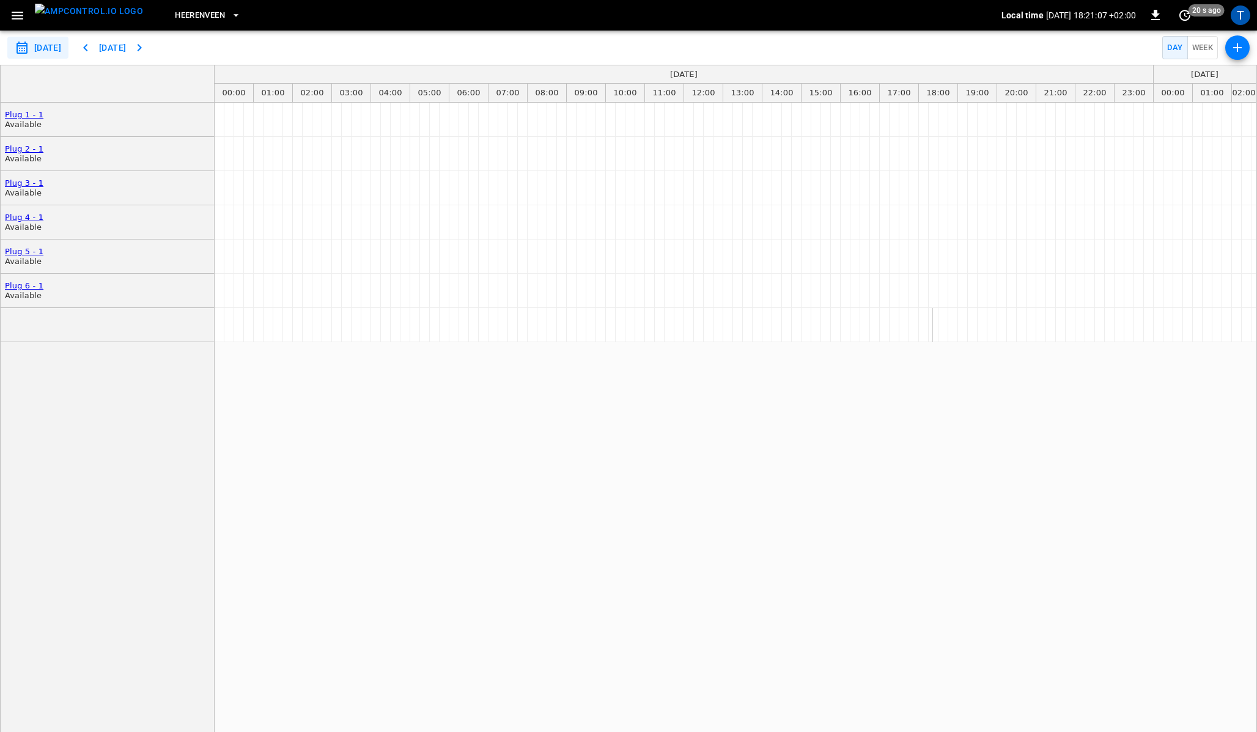
click at [199, 19] on span "Heerenveen" at bounding box center [200, 16] width 50 height 14
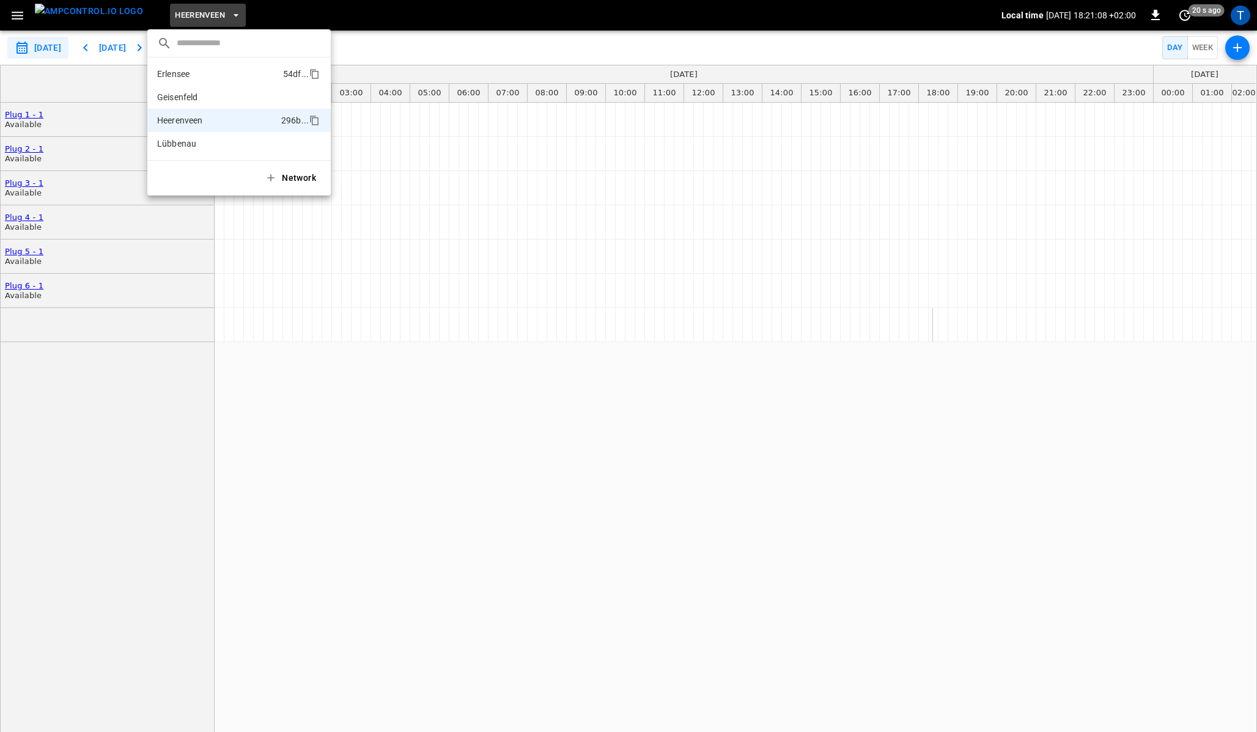
click at [214, 75] on p "Erlensee" at bounding box center [217, 74] width 121 height 12
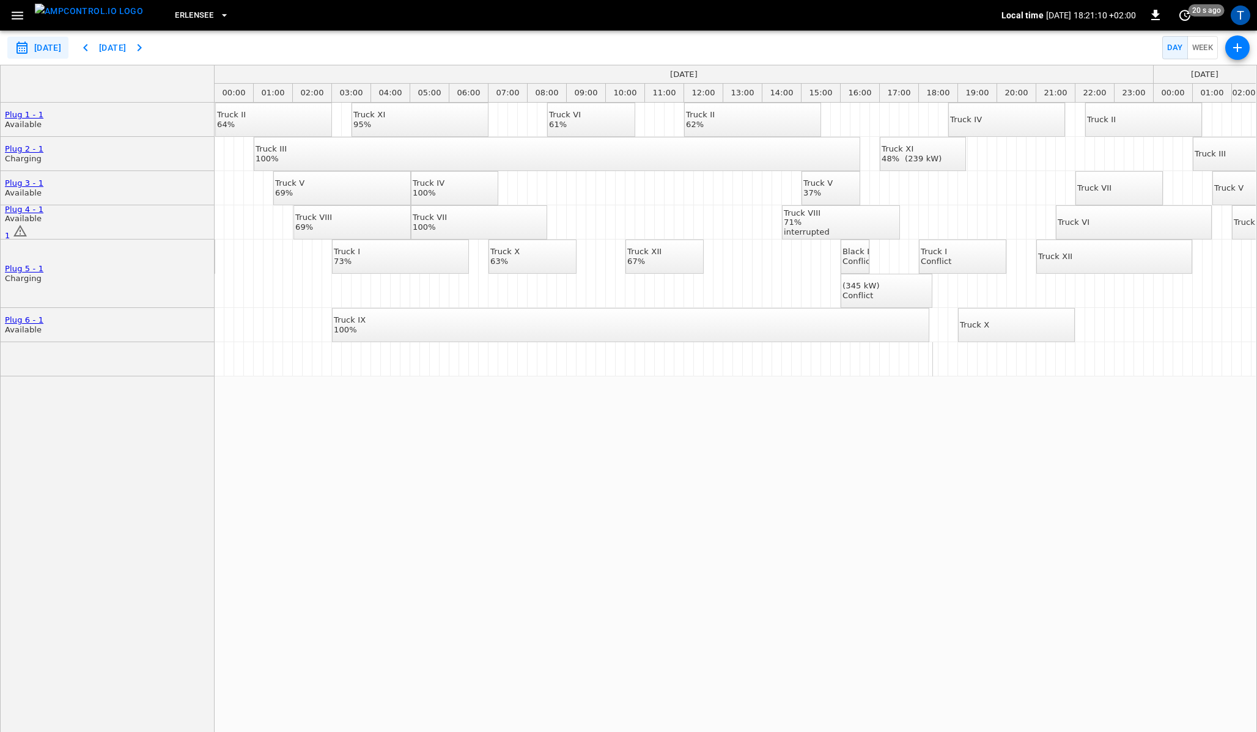
click at [282, 39] on div "**********" at bounding box center [628, 48] width 1257 height 34
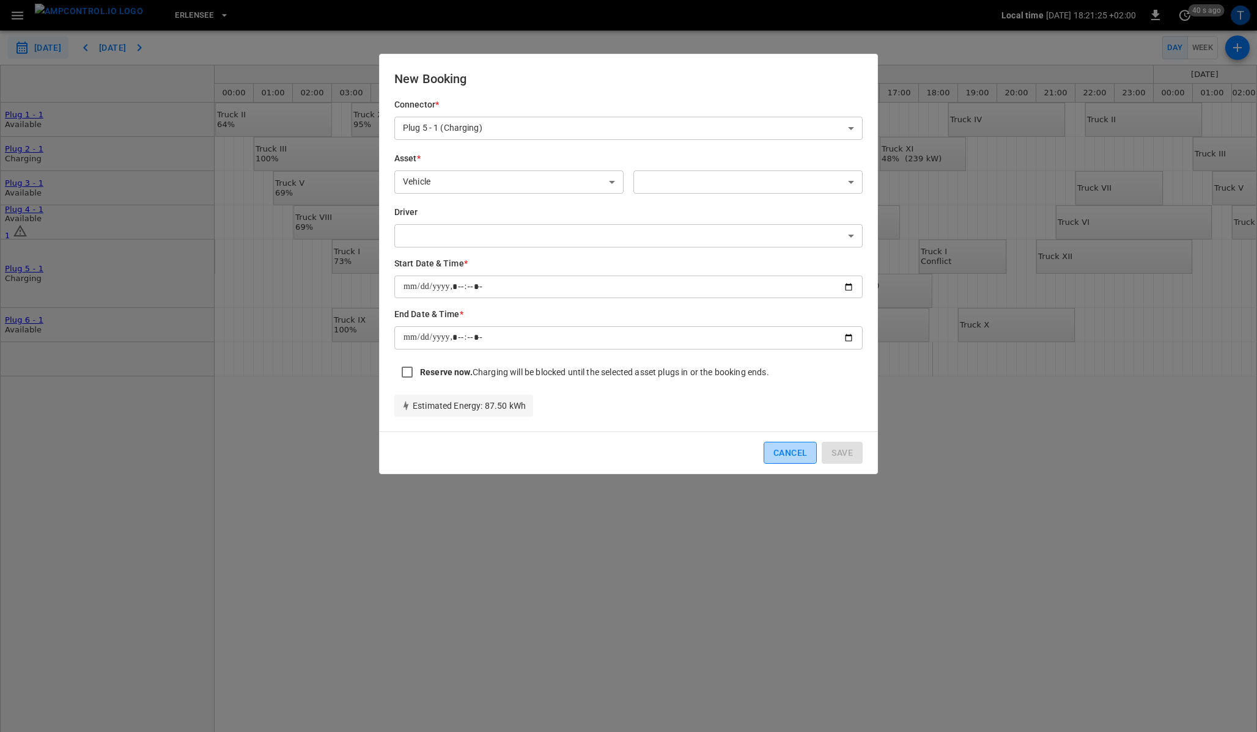
click at [786, 452] on button "Cancel" at bounding box center [789, 453] width 53 height 23
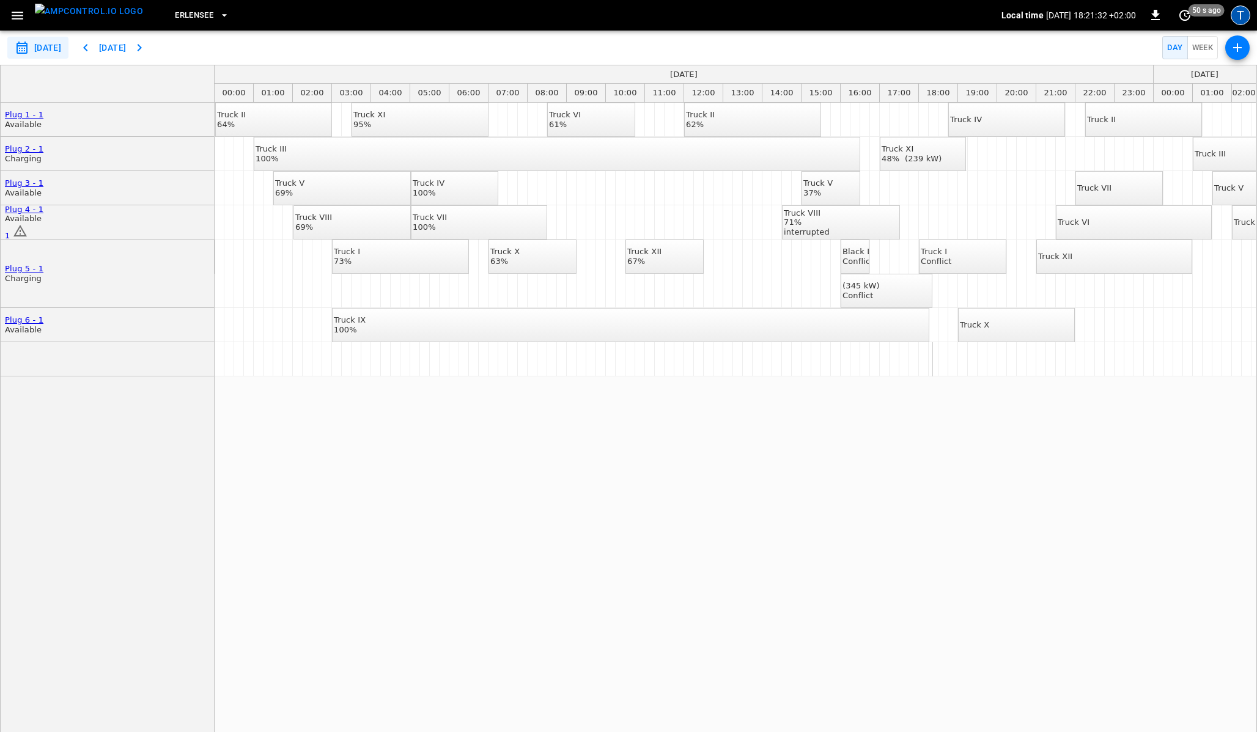
click at [1241, 17] on div "T" at bounding box center [1240, 16] width 20 height 20
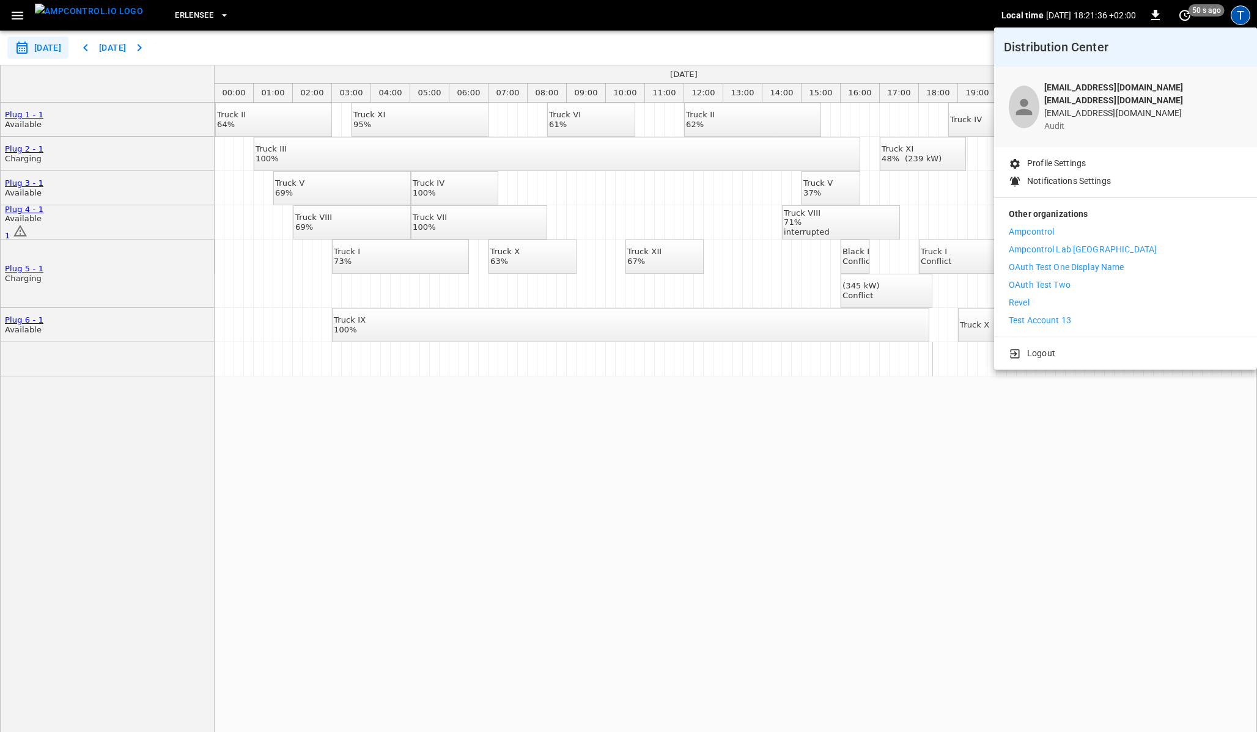
click at [1041, 243] on p "Ampcontrol Lab Germany" at bounding box center [1082, 249] width 148 height 13
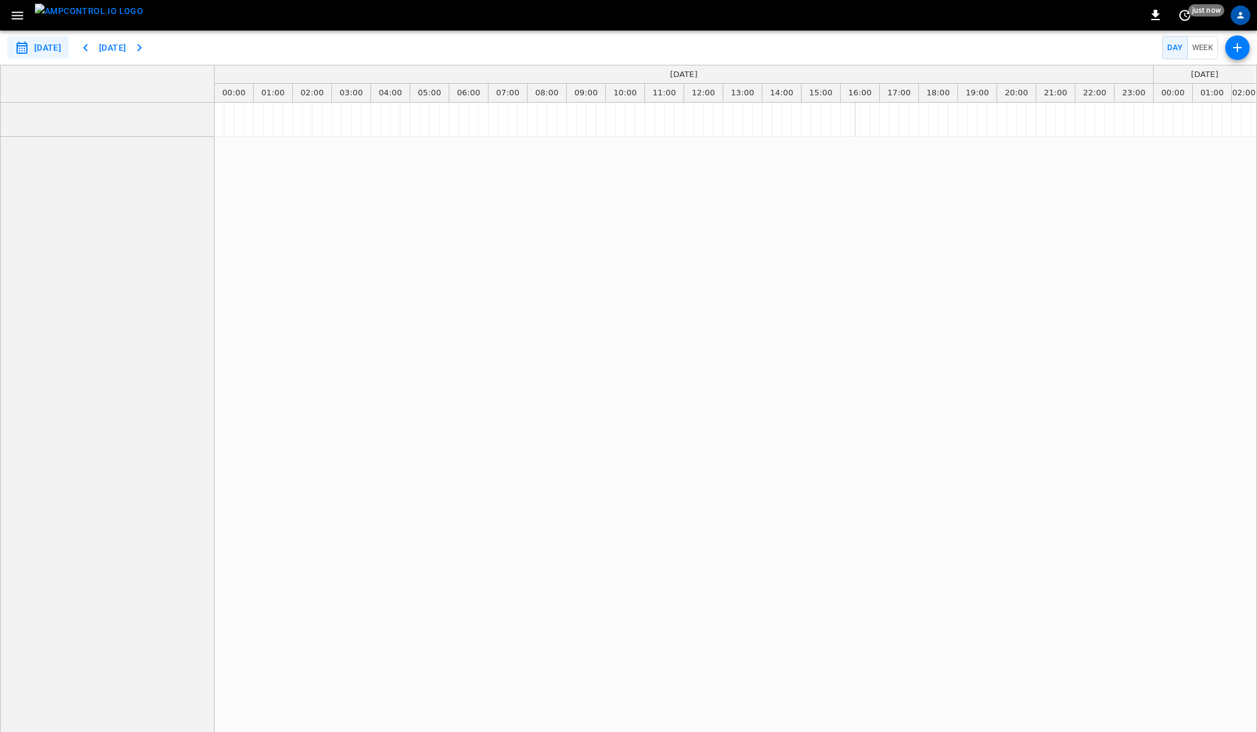
click at [16, 25] on button "button" at bounding box center [17, 15] width 25 height 23
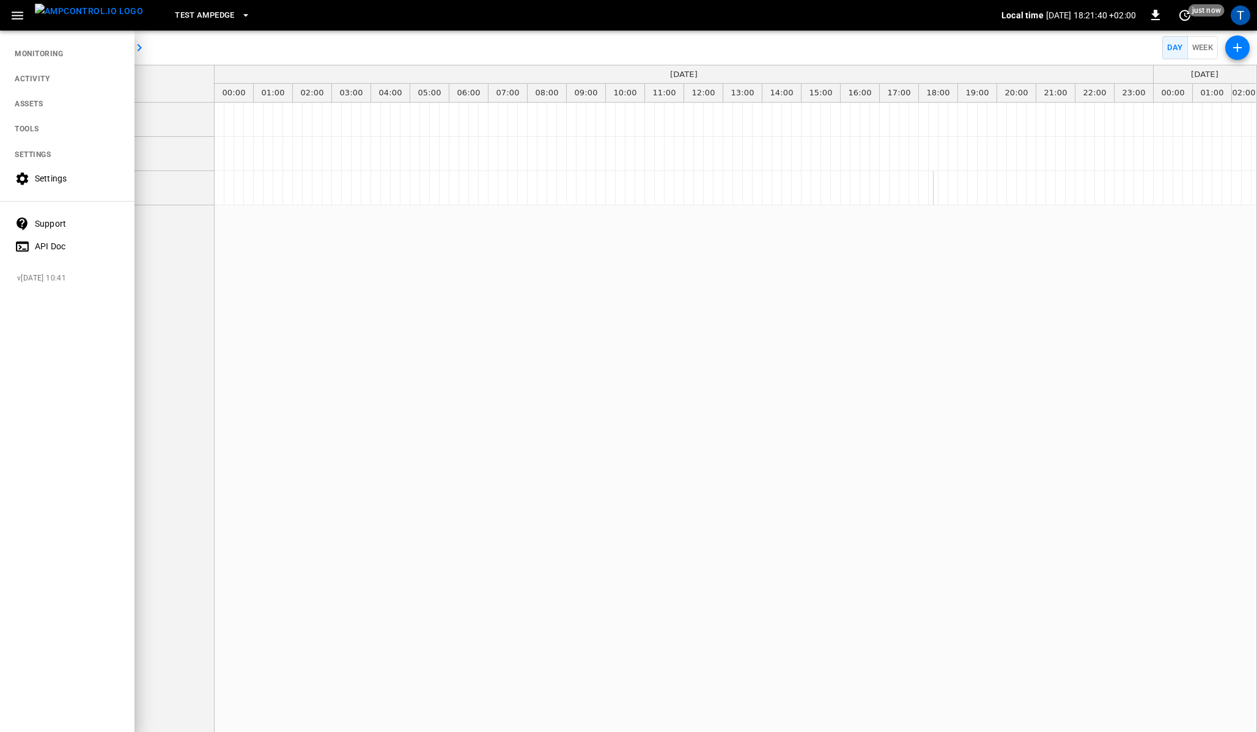
click at [44, 177] on nav "MONITORING ACTIVITY ASSETS TOOLS SETTINGS Settings Support API Doc" at bounding box center [67, 145] width 134 height 233
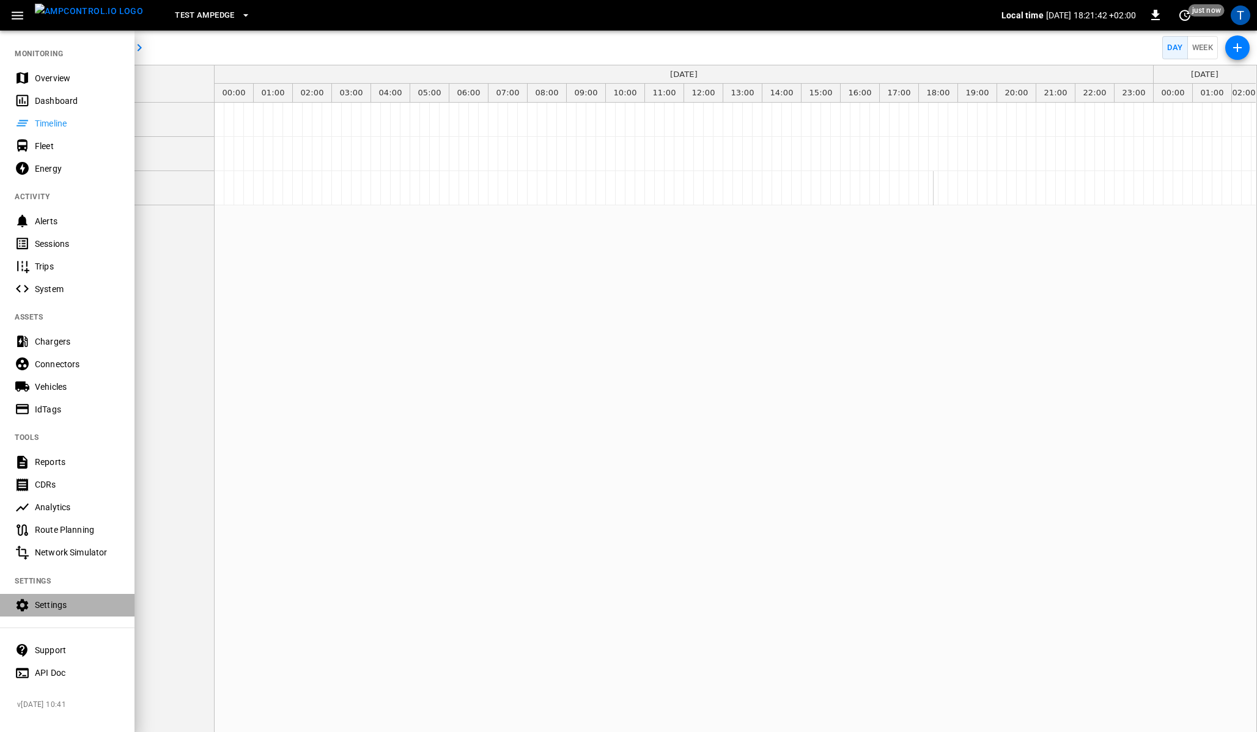
click at [43, 609] on div "Settings" at bounding box center [77, 605] width 85 height 12
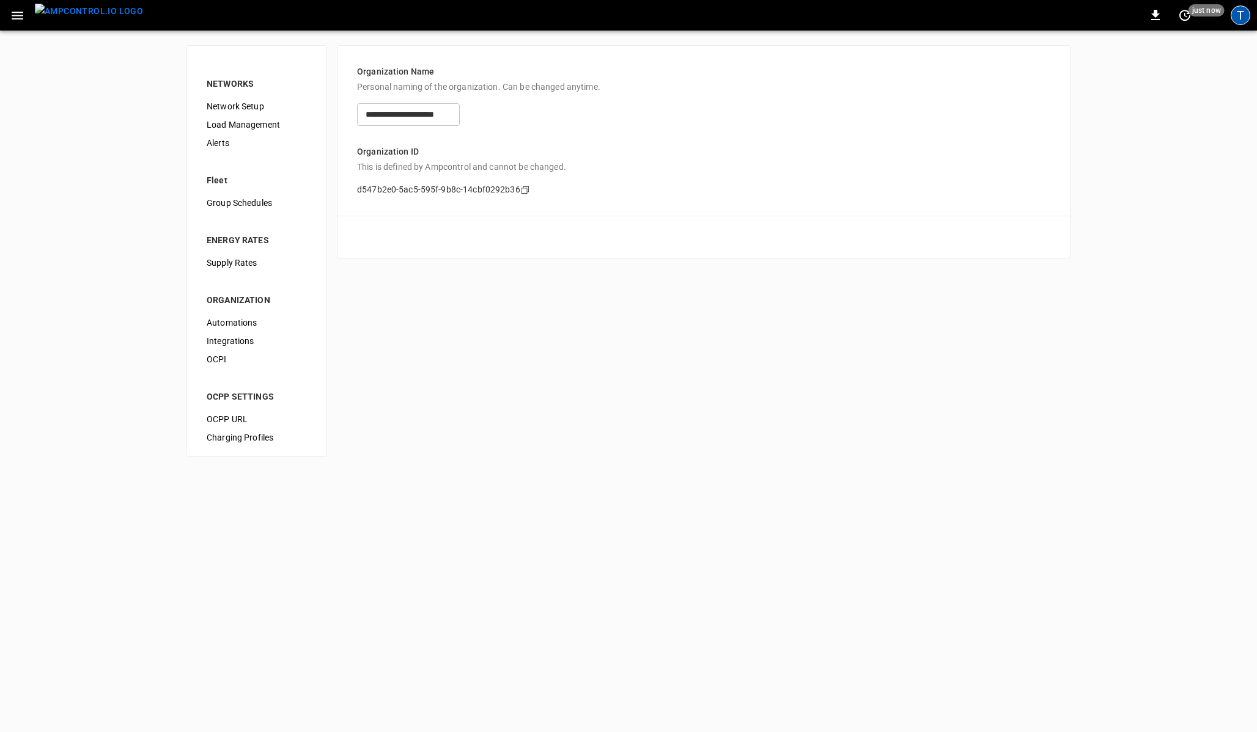
click at [1239, 17] on div "T" at bounding box center [1240, 16] width 20 height 20
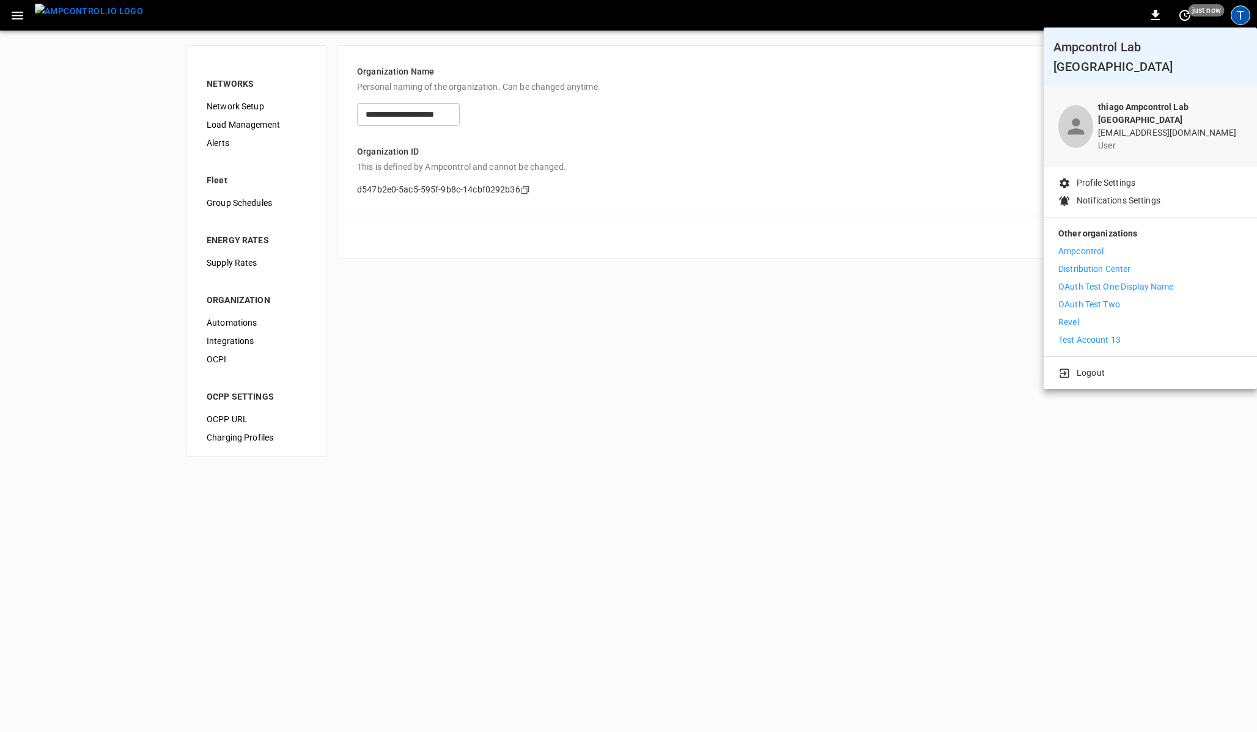
click at [1081, 281] on p "OAuth Test One Display Name" at bounding box center [1116, 287] width 116 height 13
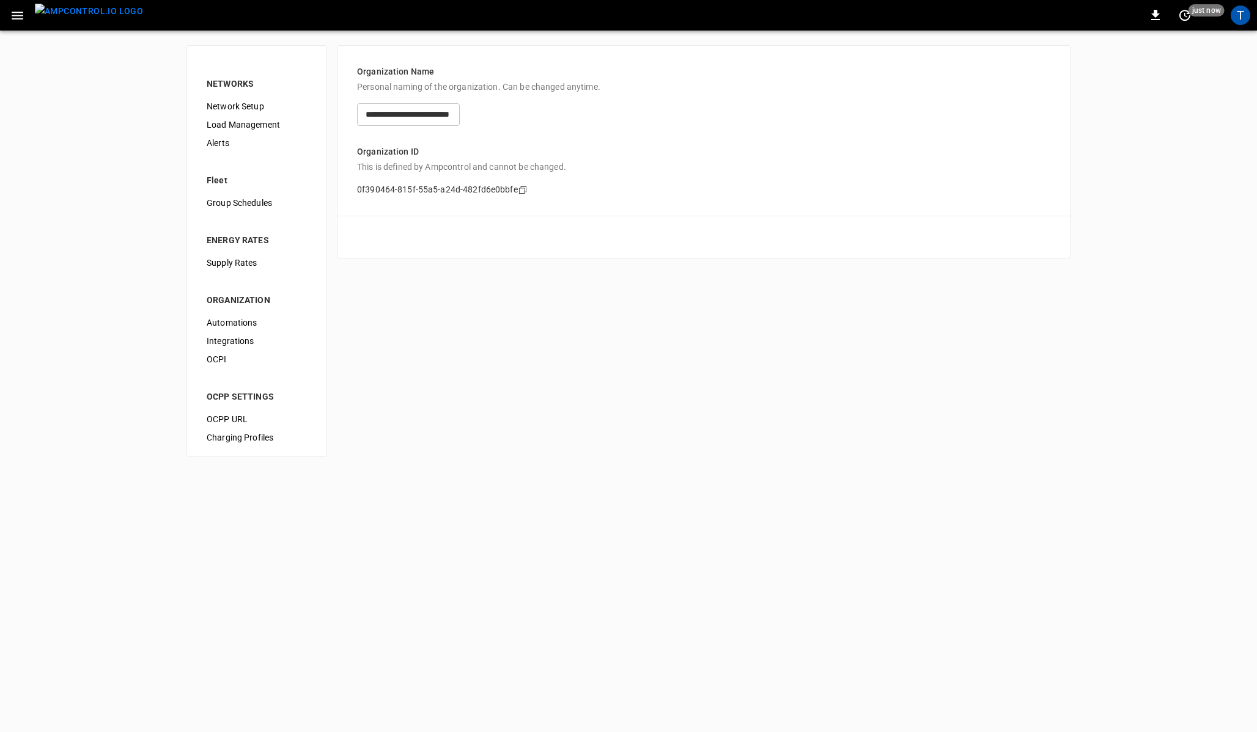
click at [1239, 11] on div "T" at bounding box center [1240, 16] width 20 height 20
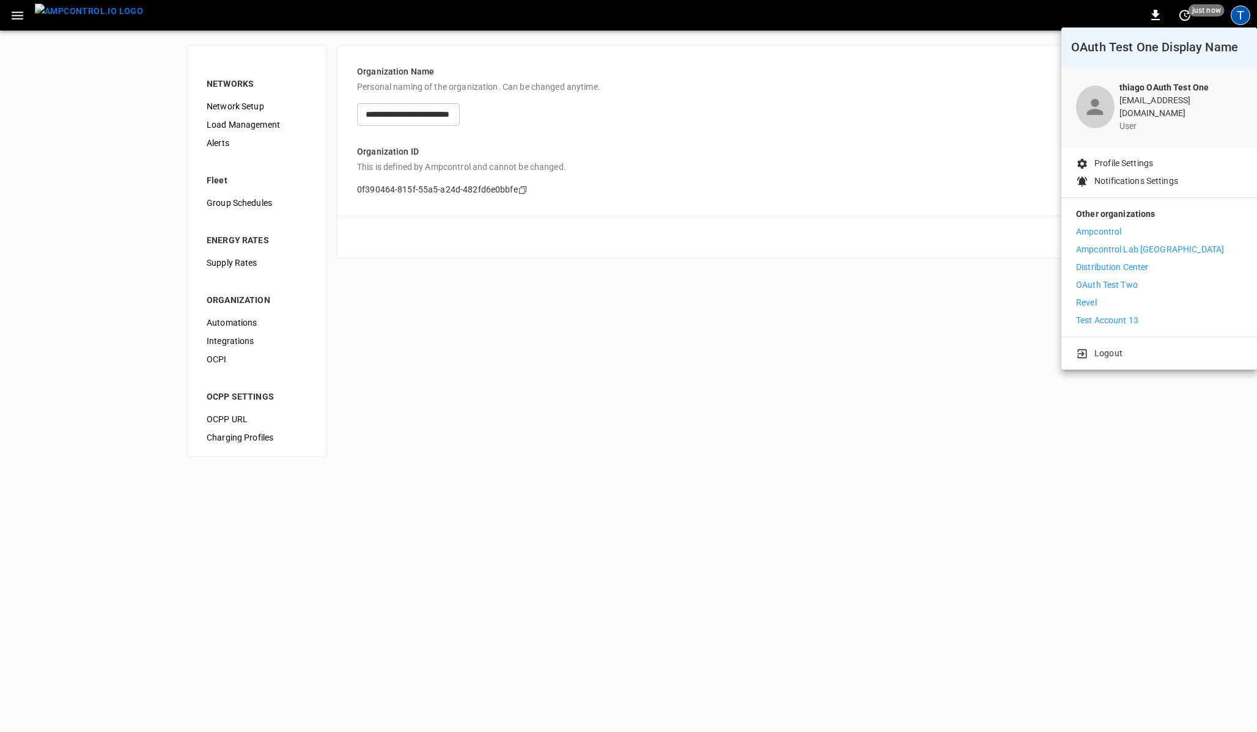
click at [1119, 280] on p "OAuth Test Two" at bounding box center [1107, 285] width 62 height 13
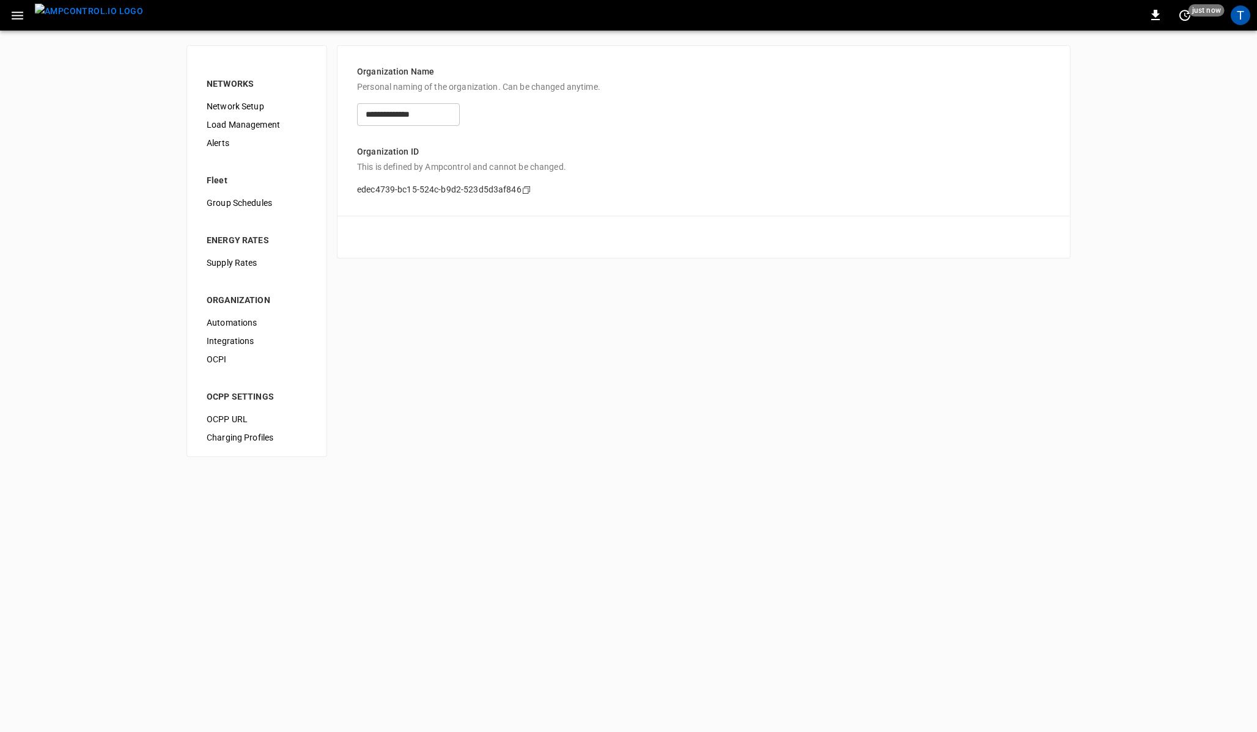
click at [1240, 21] on div "T" at bounding box center [1240, 16] width 20 height 20
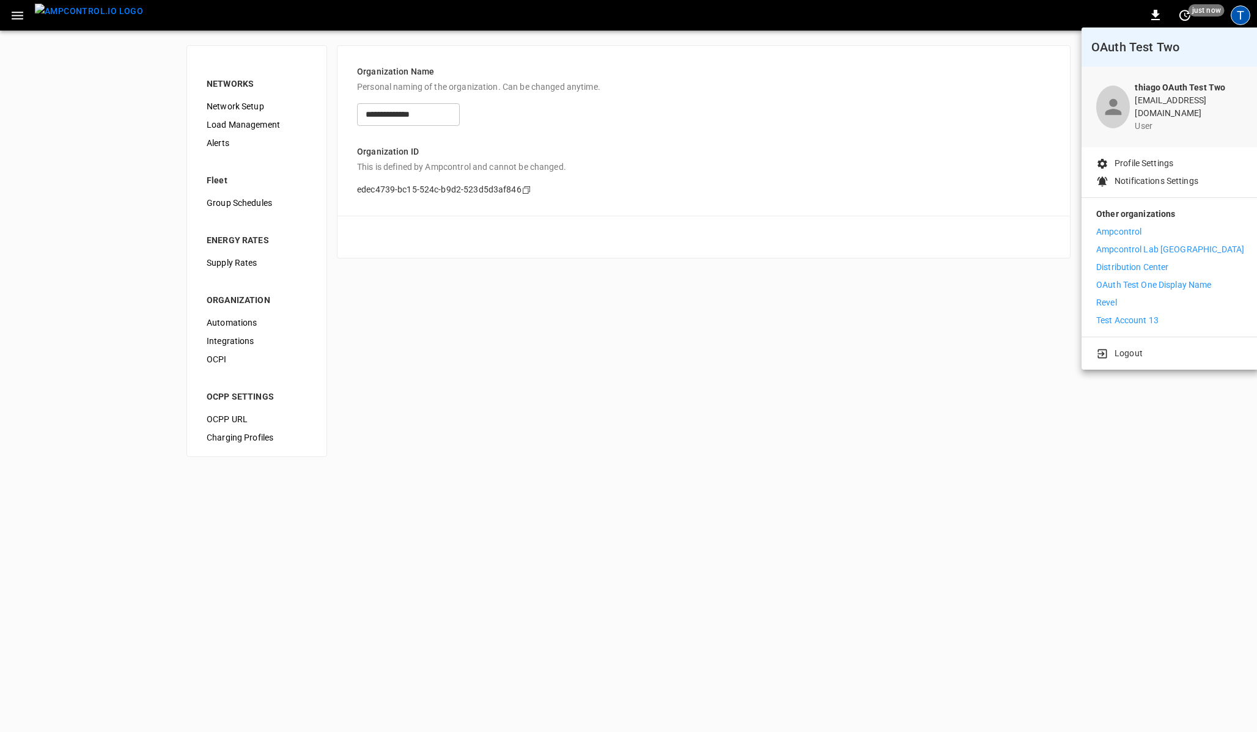
click at [1129, 314] on p "Test Account 13" at bounding box center [1127, 320] width 62 height 13
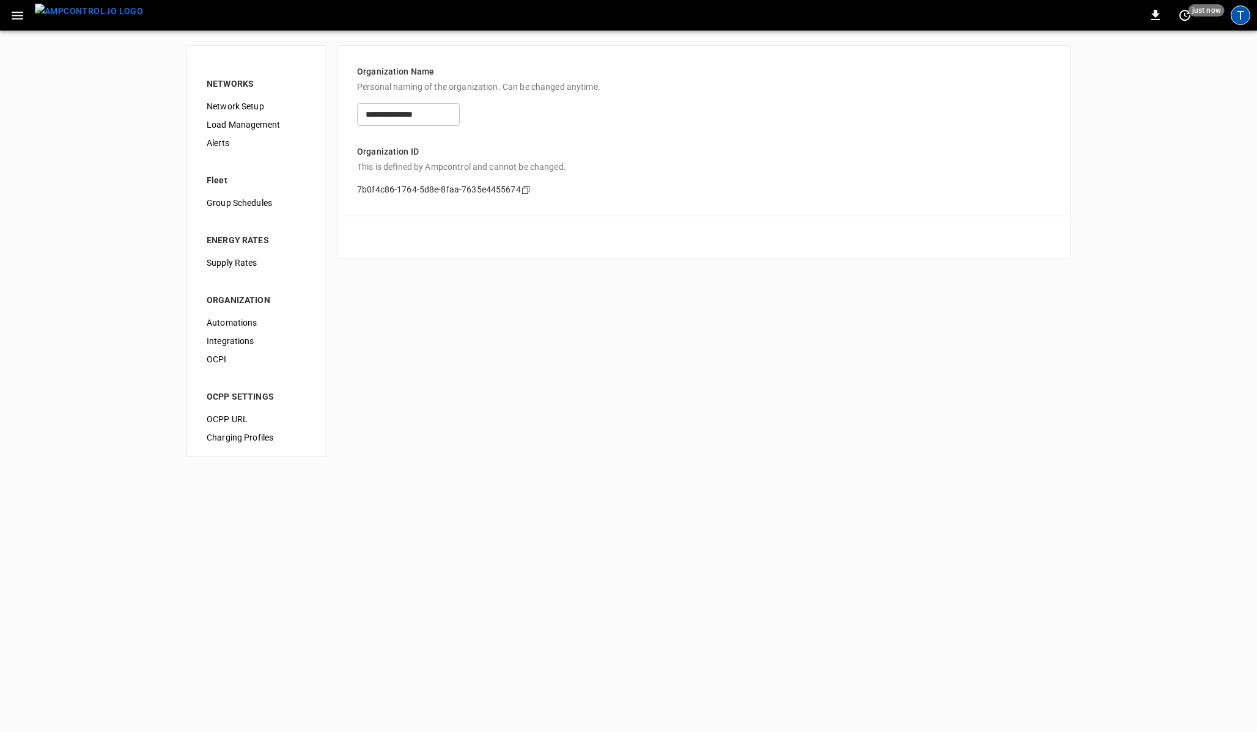
click at [1238, 16] on div "T" at bounding box center [1240, 16] width 20 height 20
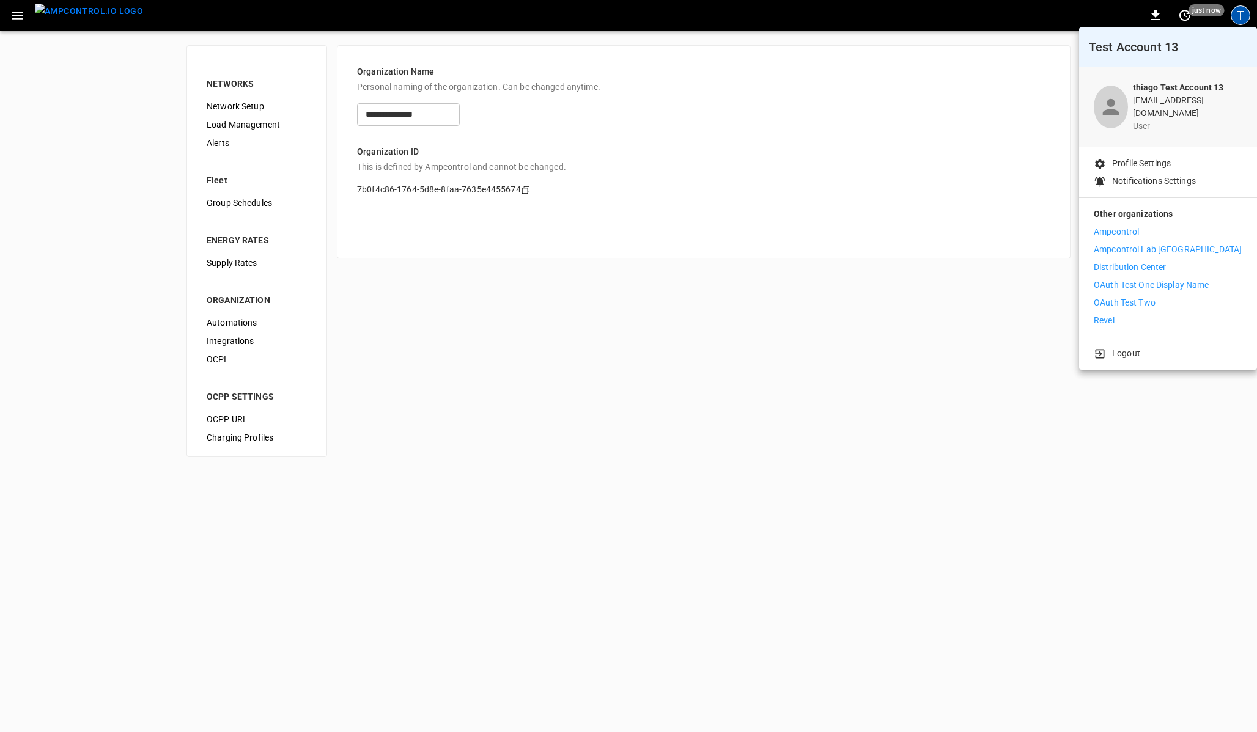
click at [972, 193] on div at bounding box center [628, 366] width 1257 height 732
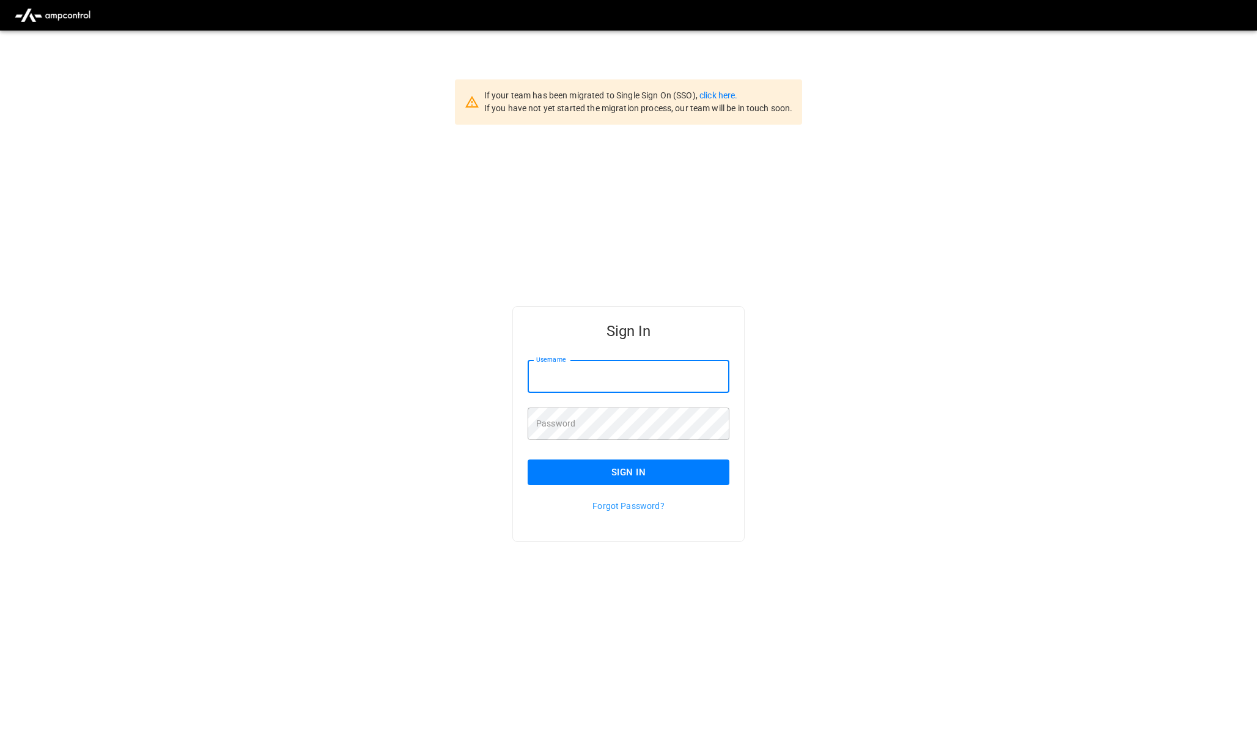
click at [598, 383] on input "Username" at bounding box center [628, 377] width 202 height 32
type input "**********"
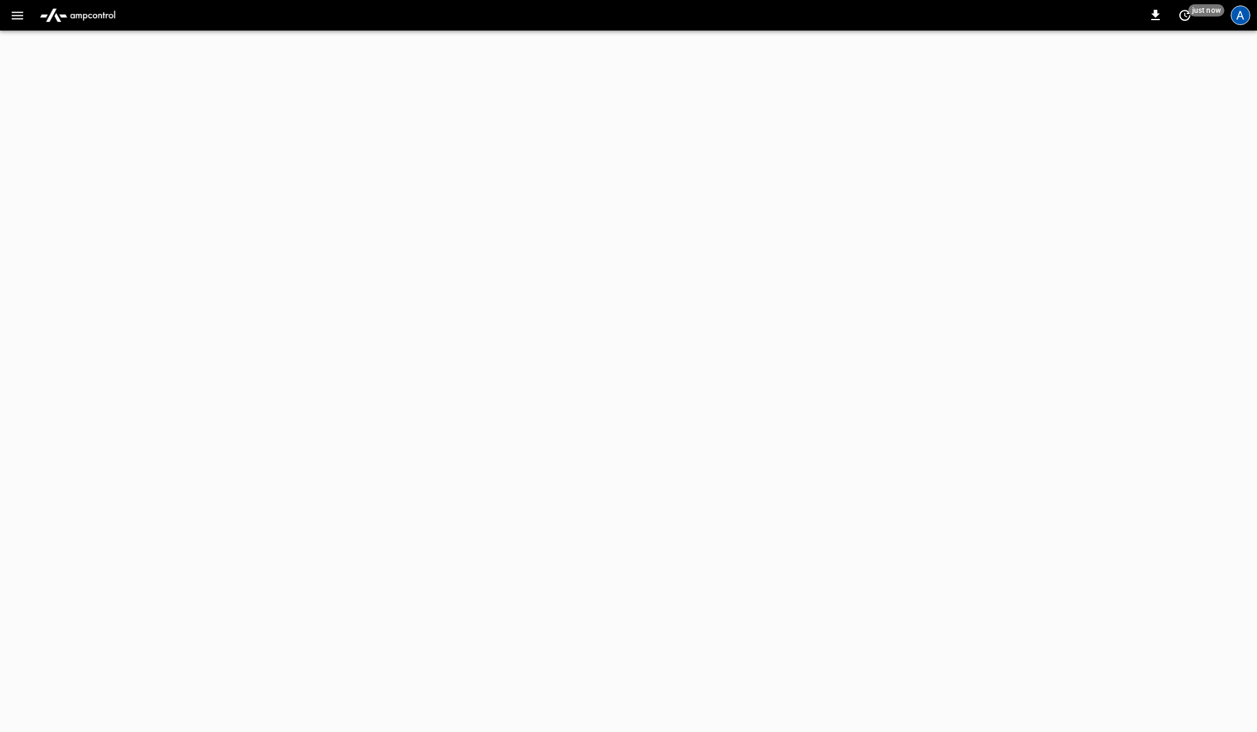
click at [1236, 18] on div "A" at bounding box center [1240, 16] width 20 height 20
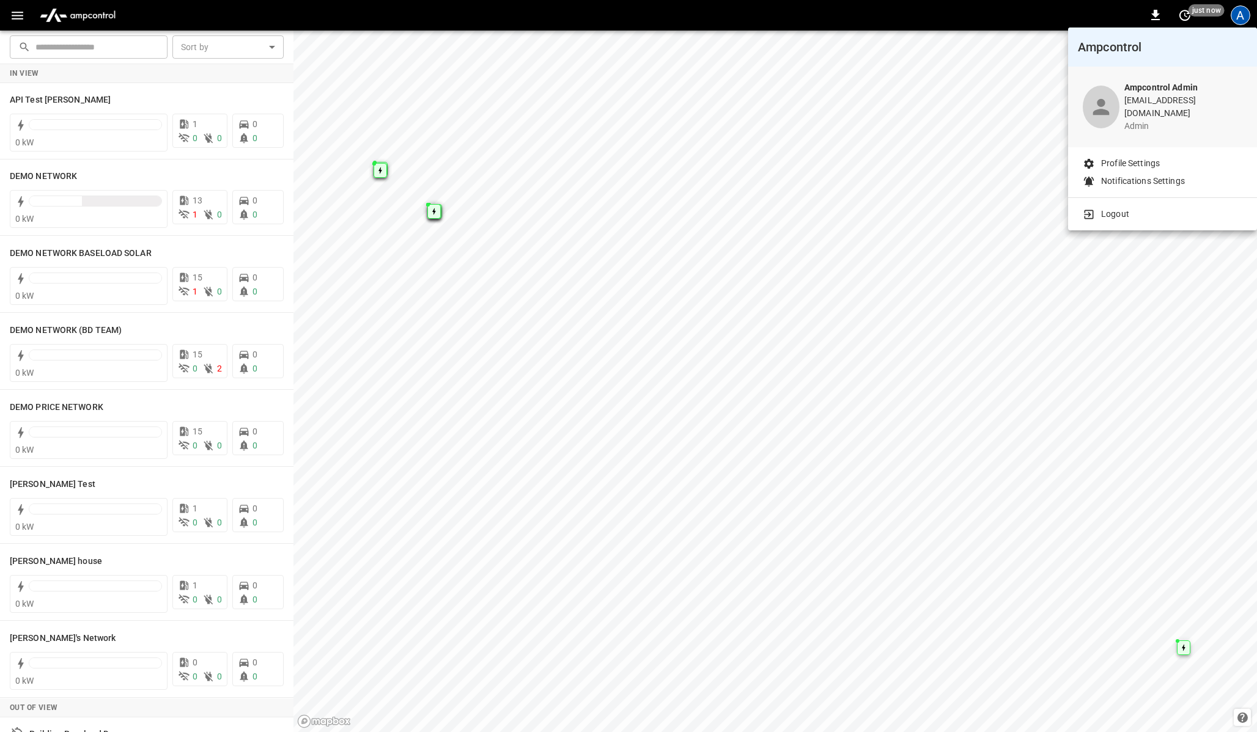
click at [1234, 13] on div at bounding box center [628, 366] width 1257 height 732
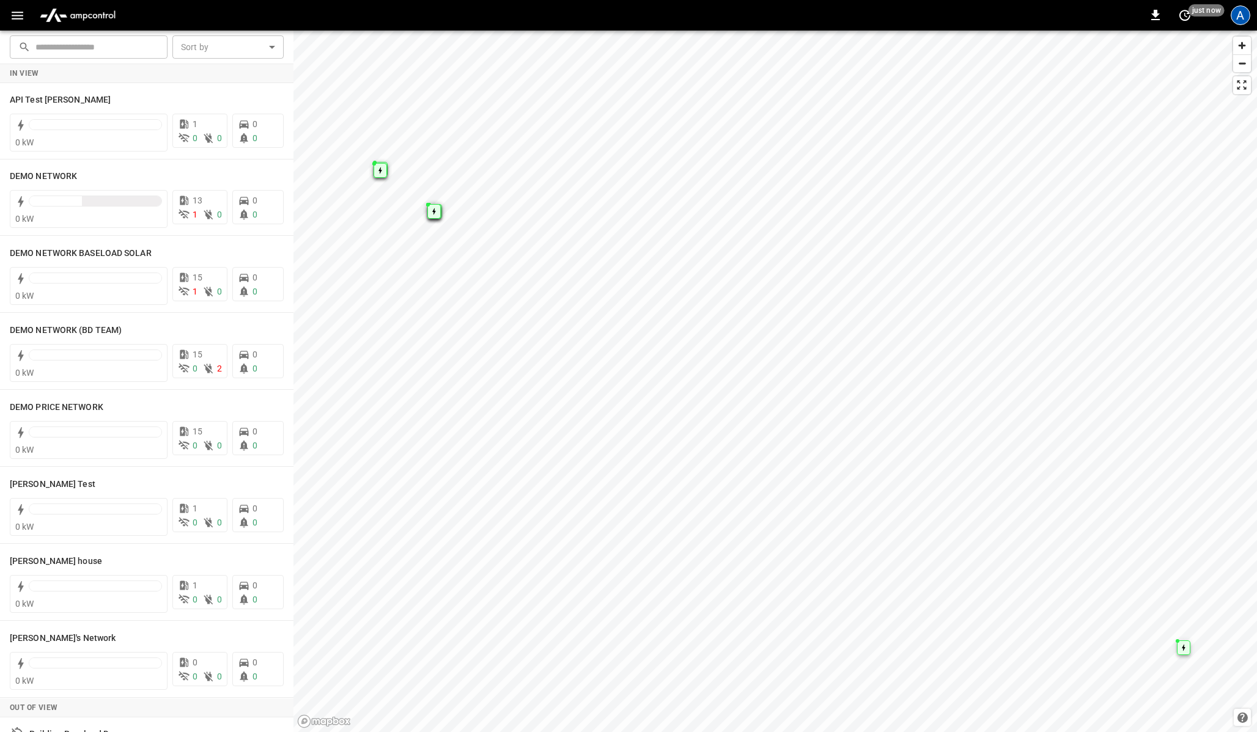
click at [1236, 14] on div "A" at bounding box center [1240, 16] width 20 height 20
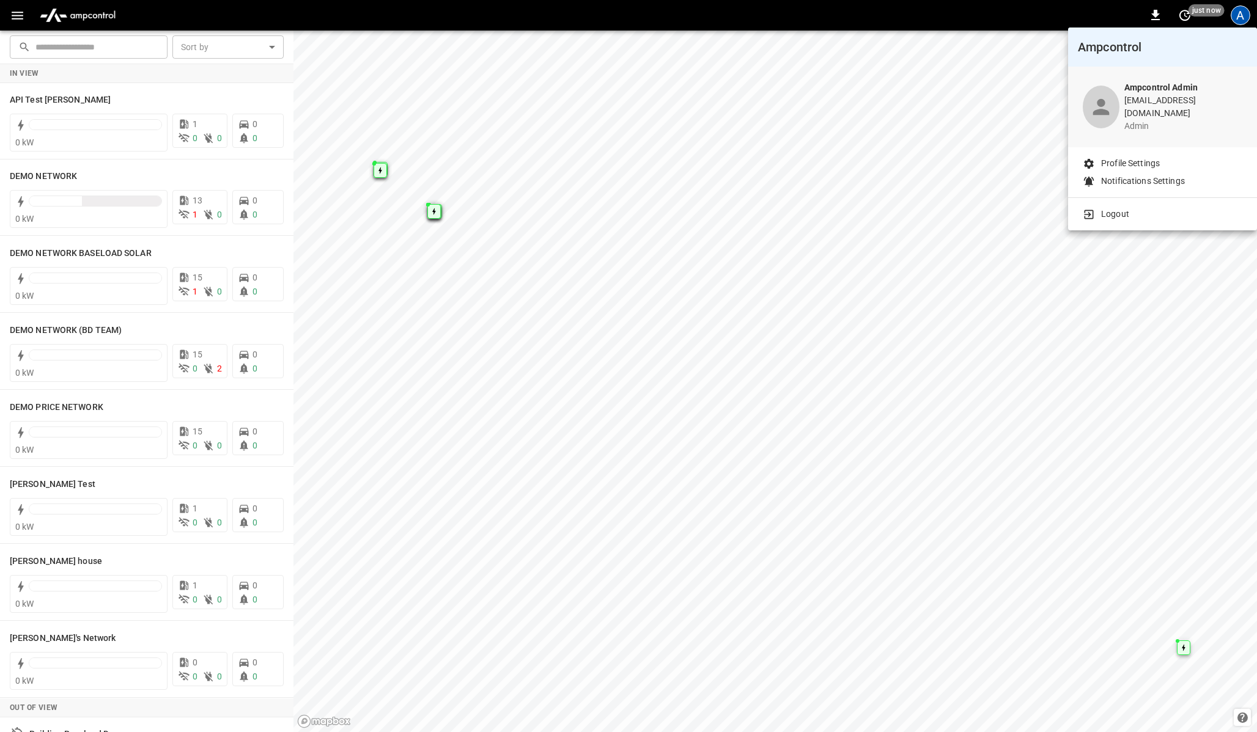
click at [20, 10] on div at bounding box center [628, 366] width 1257 height 732
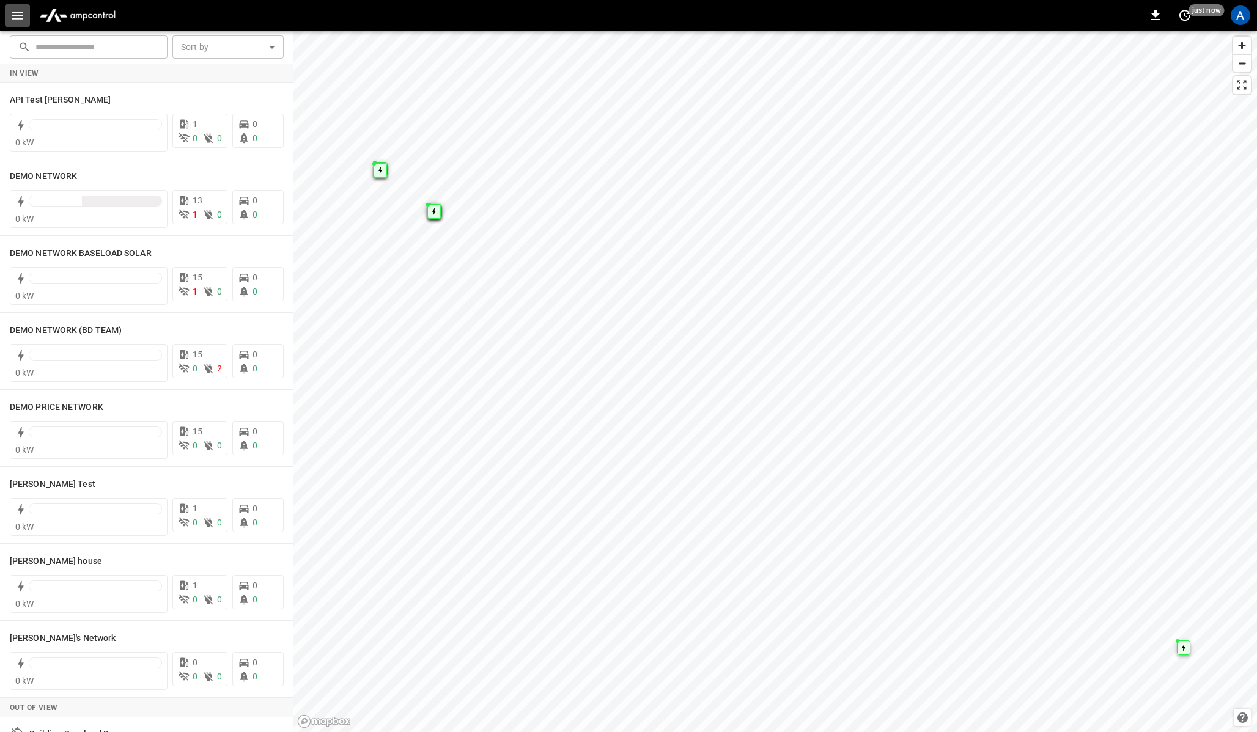
click at [18, 17] on icon "button" at bounding box center [17, 15] width 15 height 15
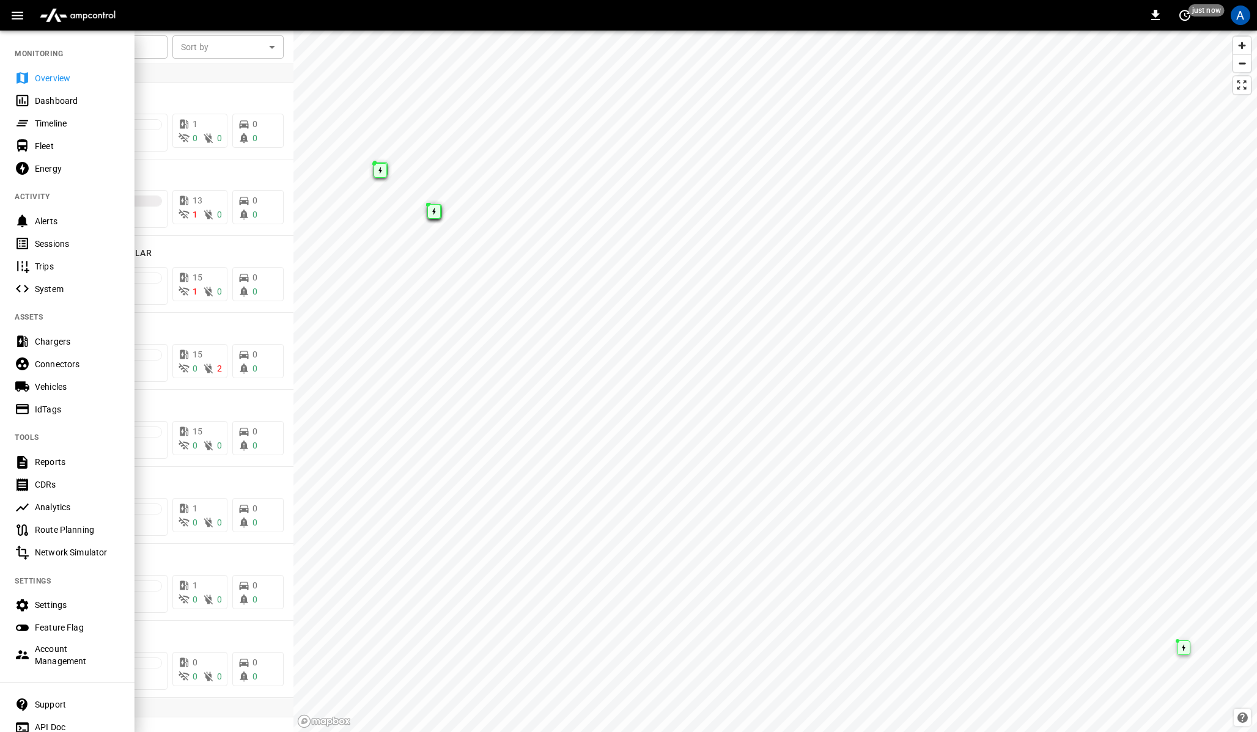
click at [48, 655] on div "Account Management" at bounding box center [77, 655] width 85 height 24
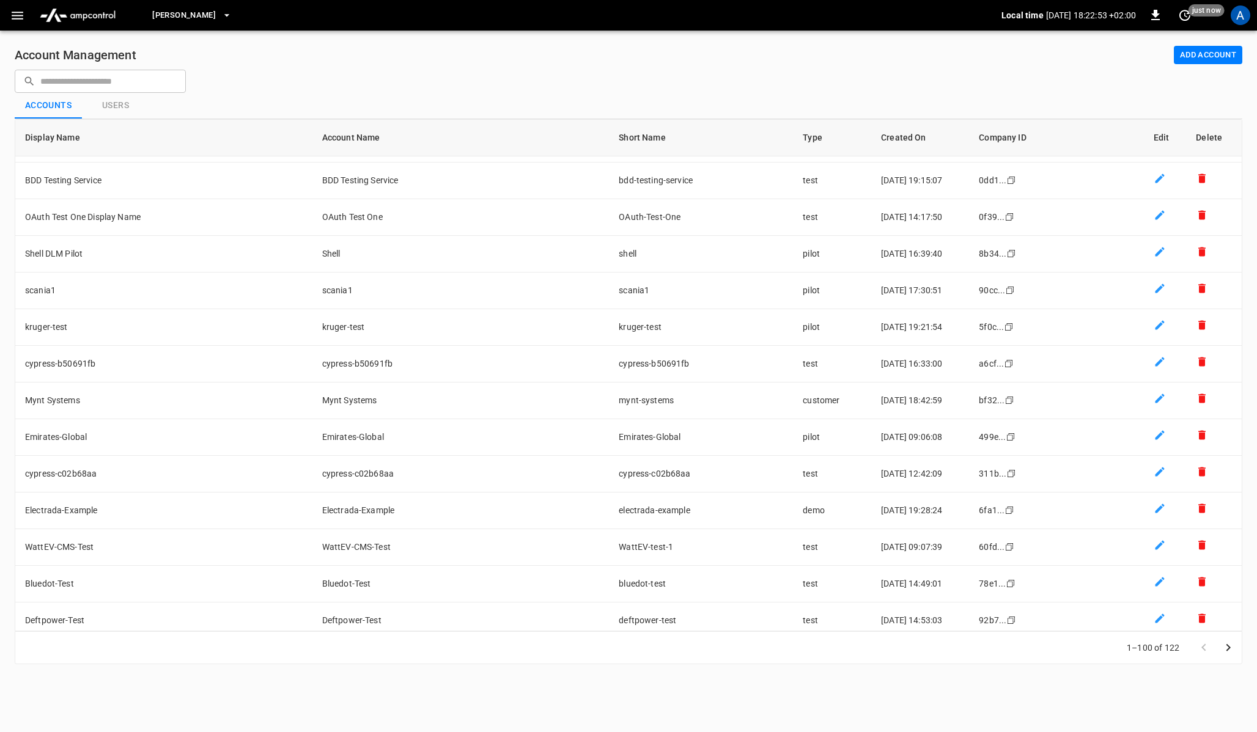
scroll to position [3192, 0]
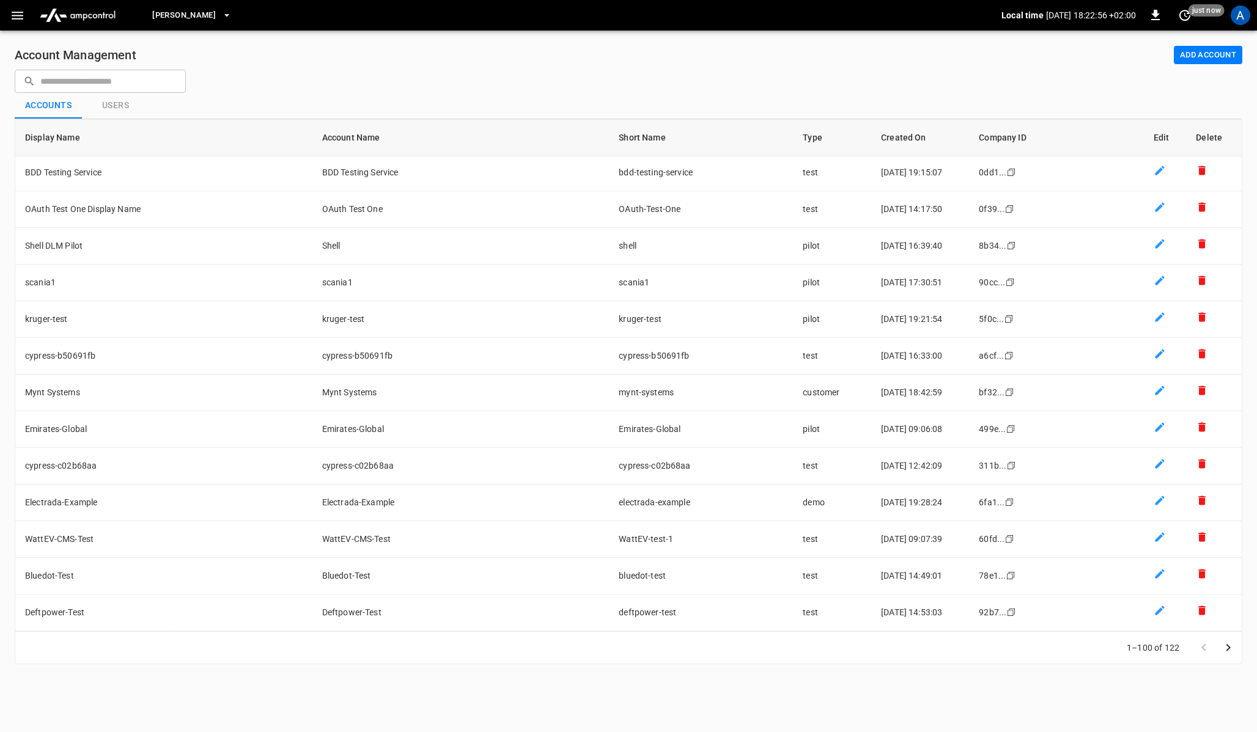
click at [1230, 647] on icon "Go to next page" at bounding box center [1227, 648] width 15 height 15
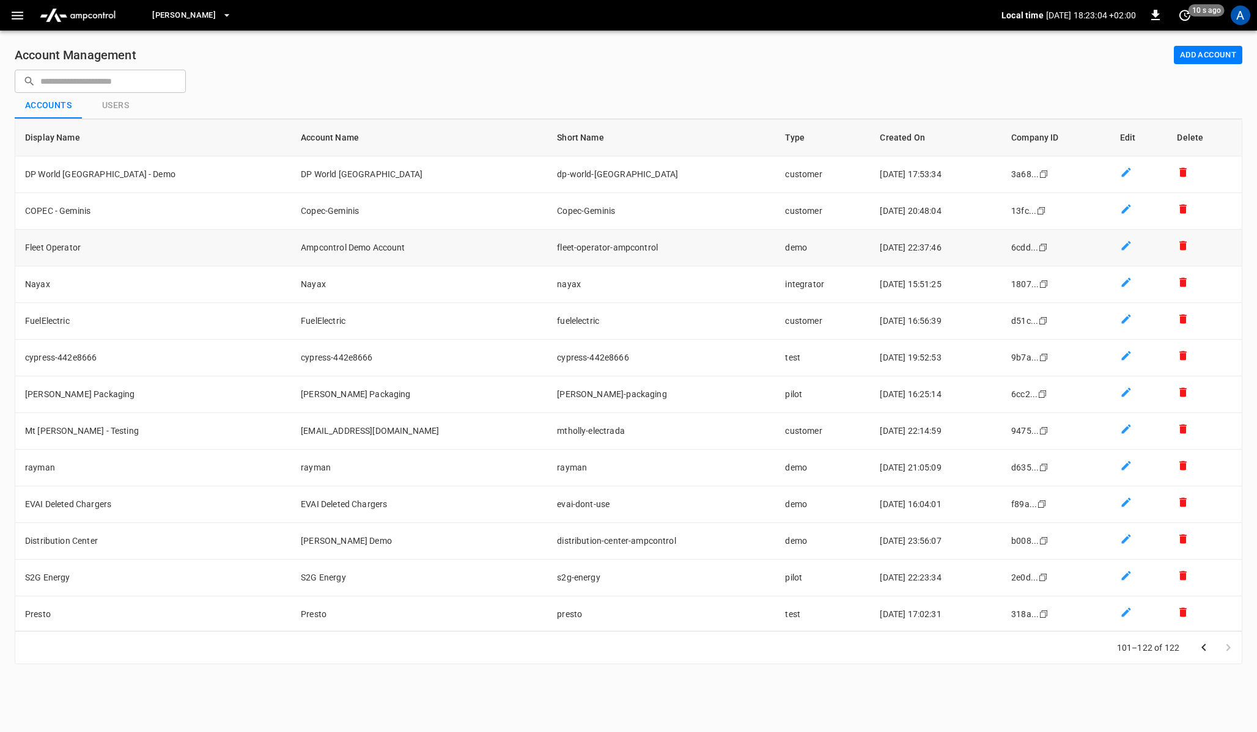
scroll to position [332, 0]
click at [1121, 538] on icon "customers table" at bounding box center [1125, 537] width 9 height 9
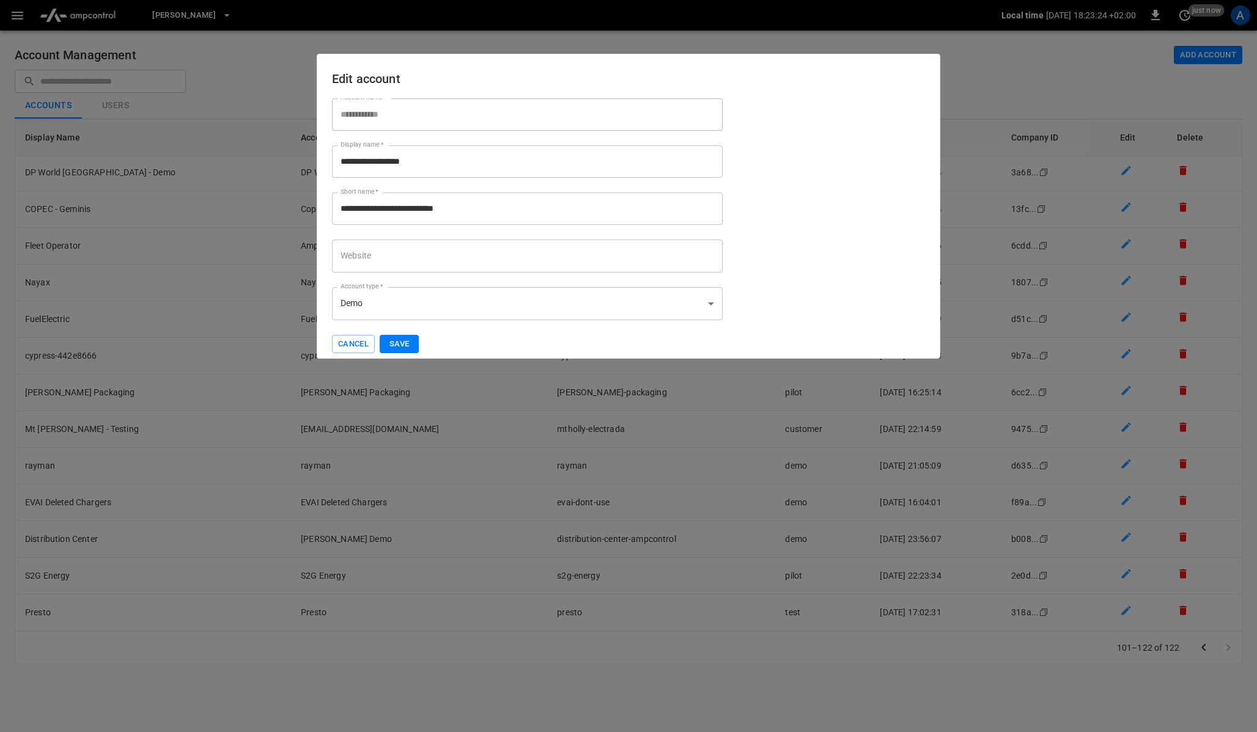
click at [373, 299] on body "David Local time 2025-08-28 18:23:24 +02:00 0 just now A Account Management Add…" at bounding box center [628, 339] width 1257 height 679
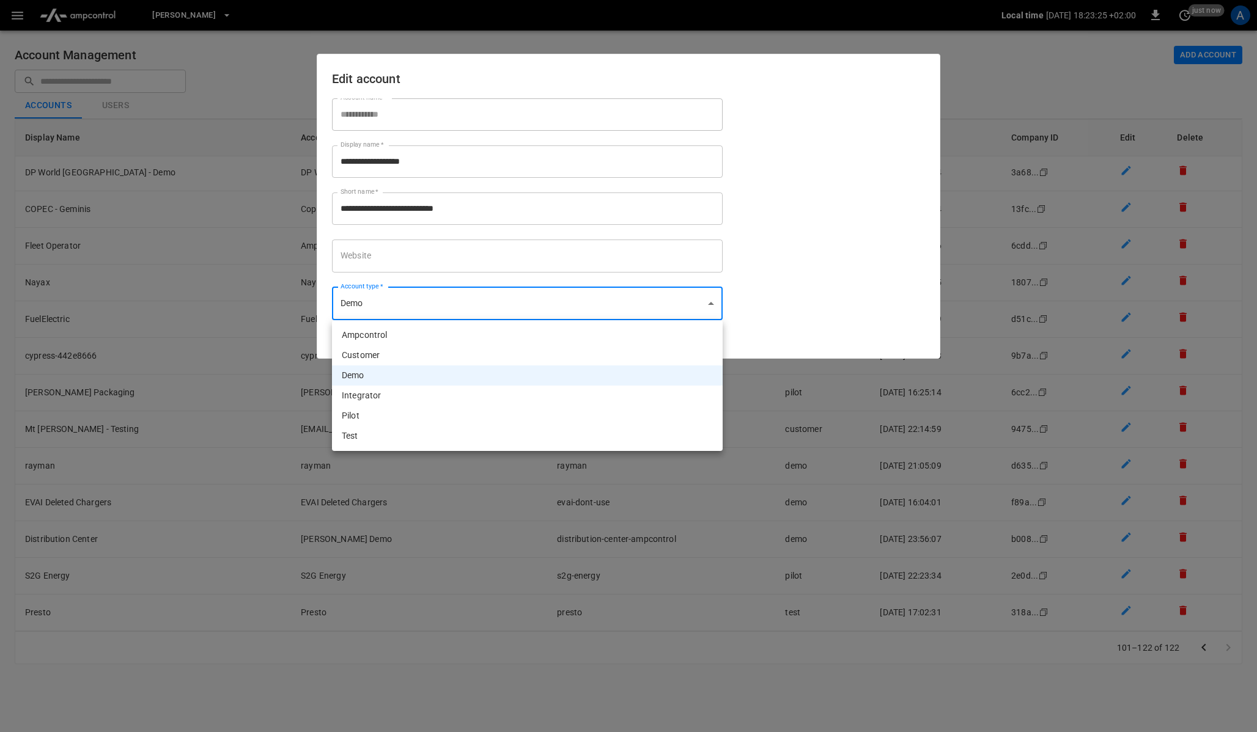
click at [438, 276] on div at bounding box center [628, 366] width 1257 height 732
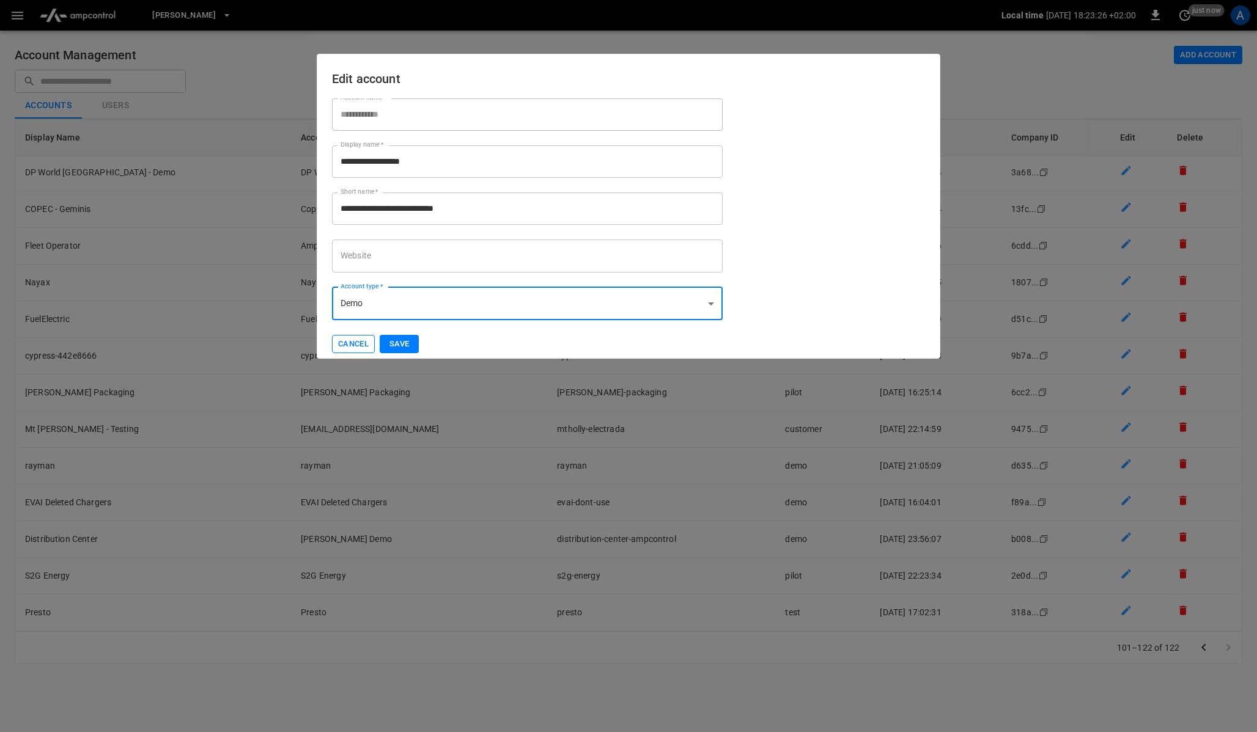
click at [348, 340] on button "Cancel" at bounding box center [353, 344] width 43 height 19
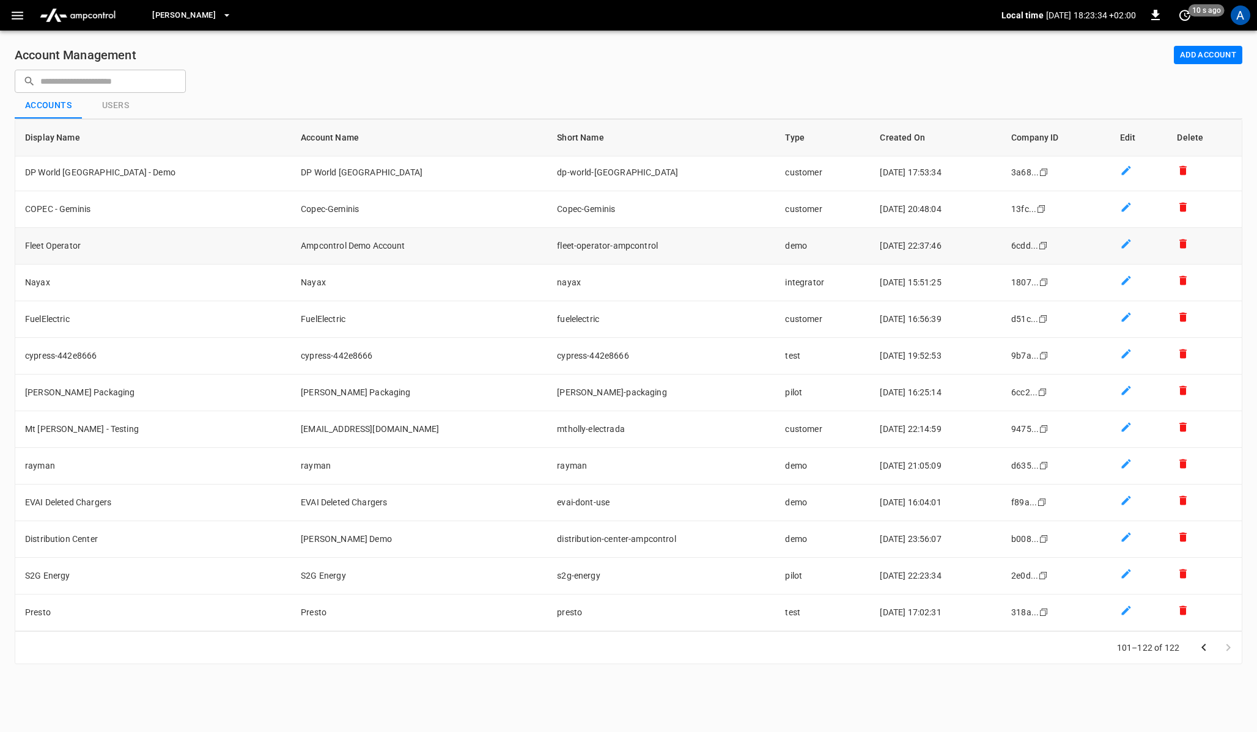
click at [1121, 244] on icon "customers table" at bounding box center [1125, 244] width 9 height 9
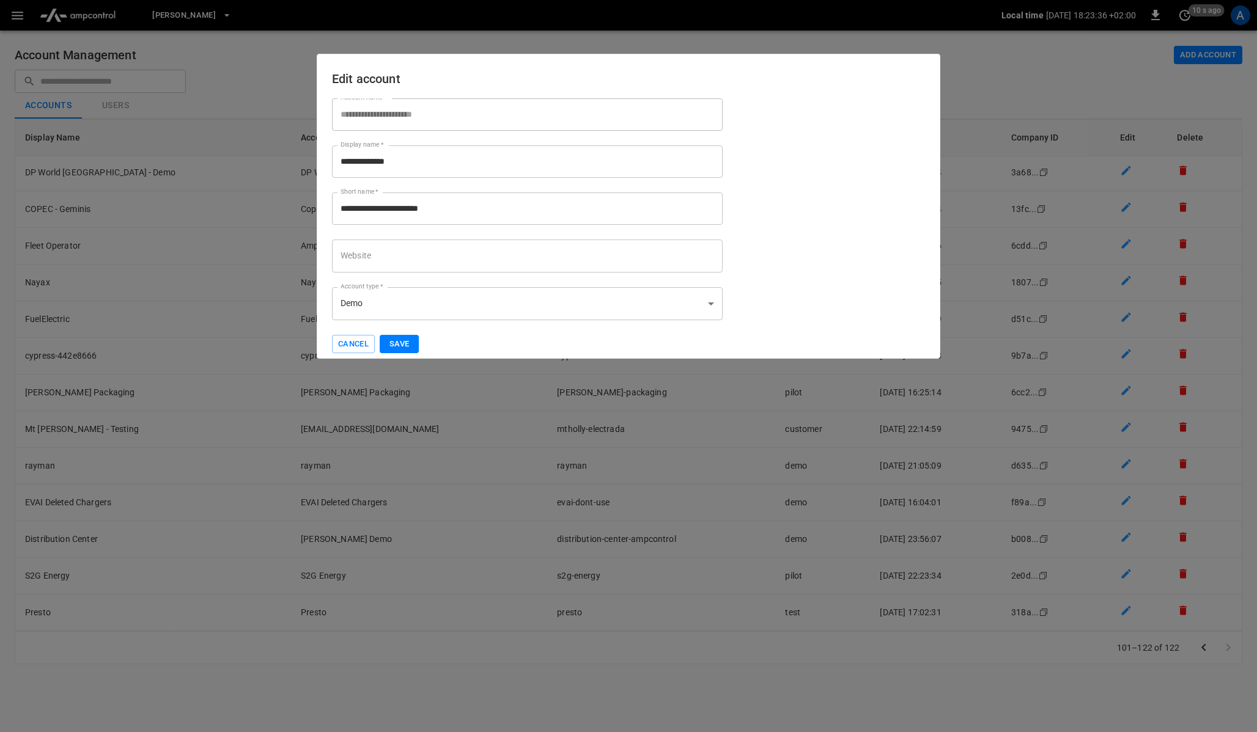
click at [386, 304] on body "David Local time 2025-08-28 18:23:36 +02:00 0 10 s ago A Account Management Add…" at bounding box center [628, 339] width 1257 height 679
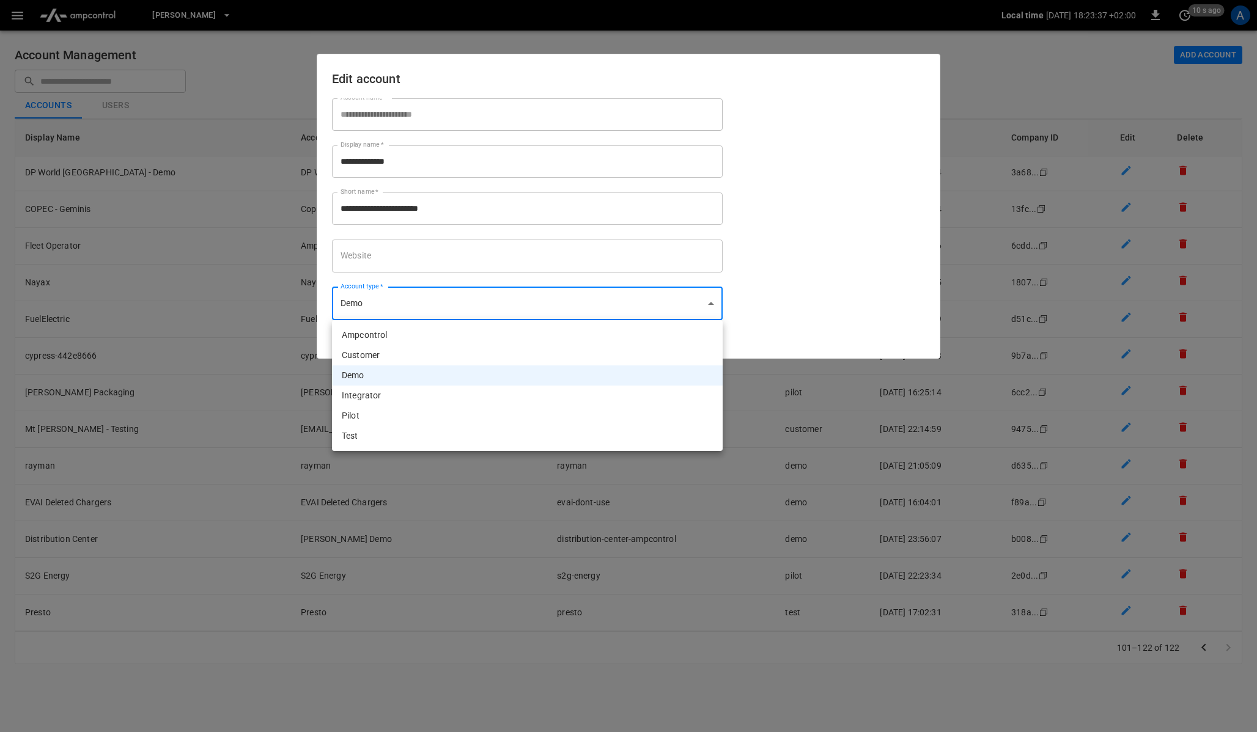
click at [483, 281] on div at bounding box center [628, 366] width 1257 height 732
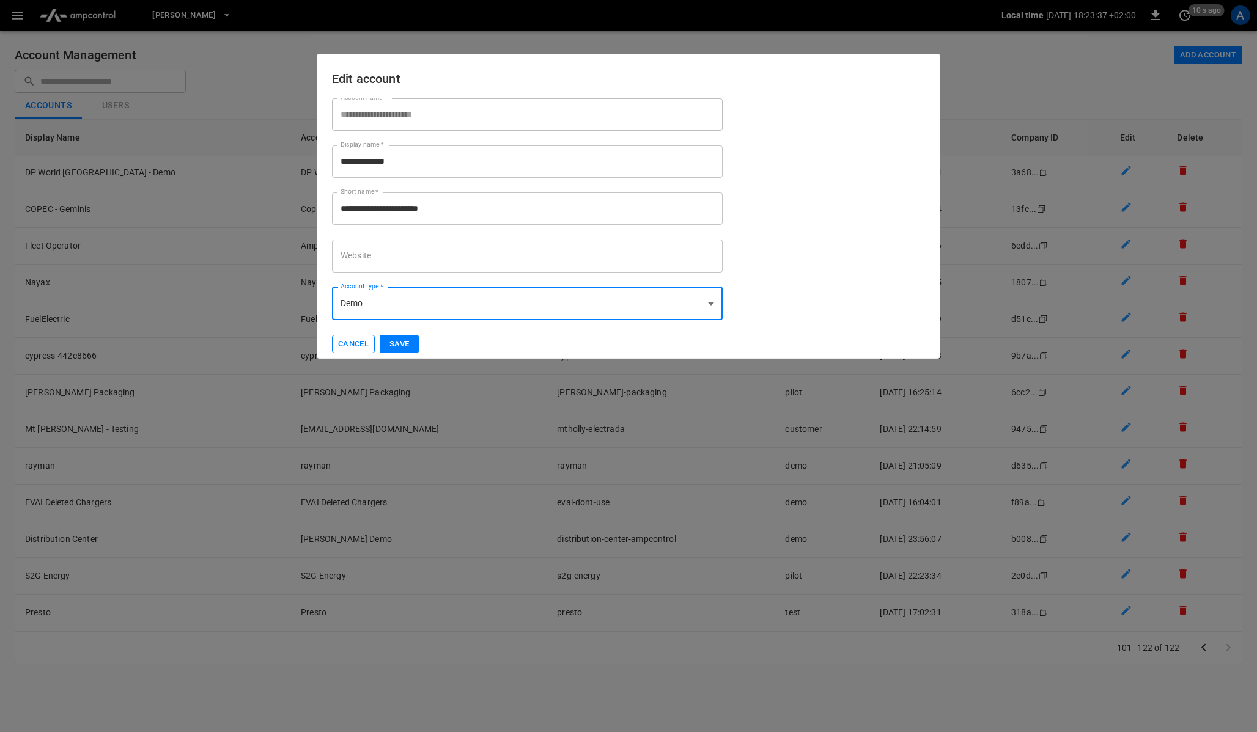
click at [348, 344] on button "Cancel" at bounding box center [353, 344] width 43 height 19
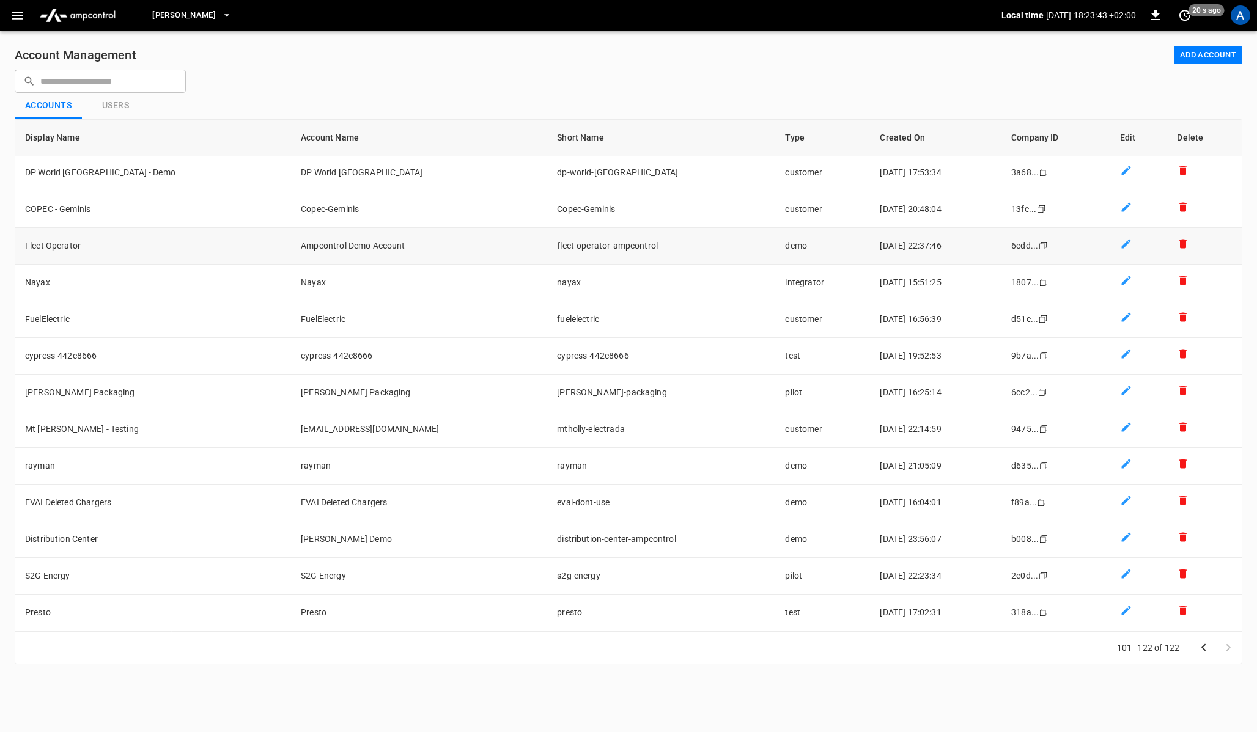
click at [291, 247] on td "Ampcontrol Demo Account" at bounding box center [419, 246] width 256 height 37
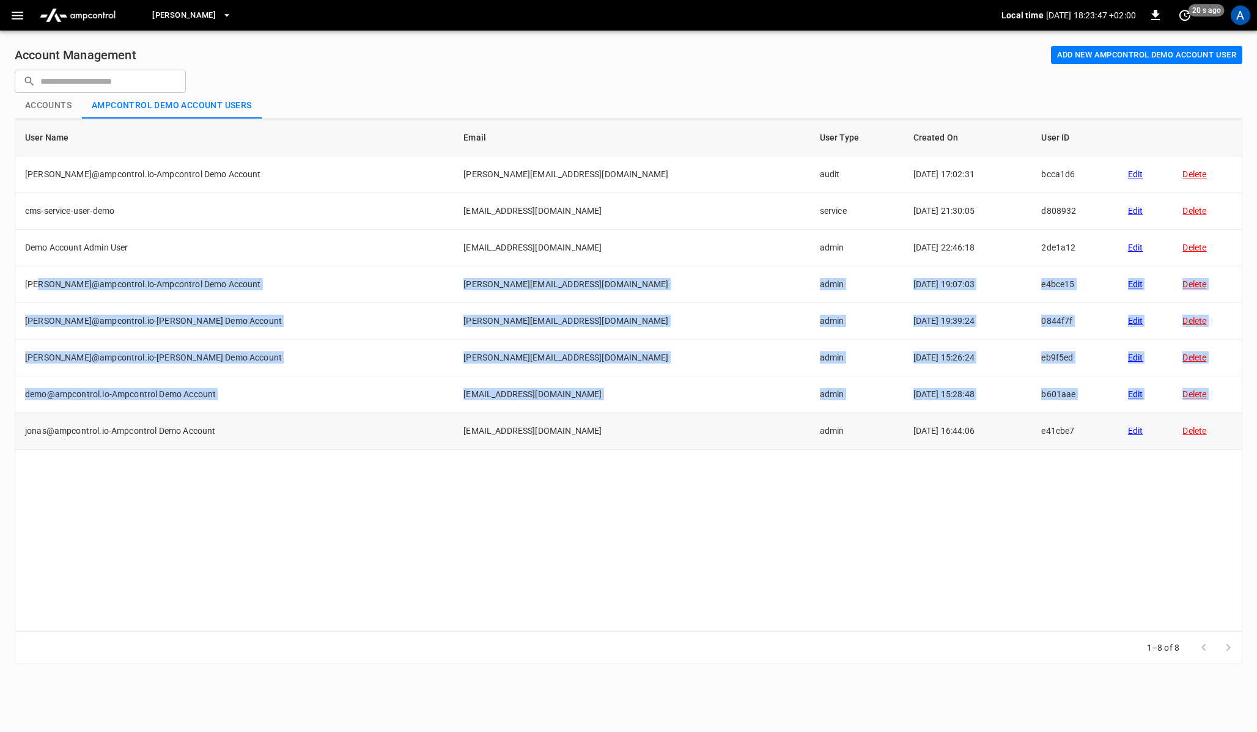
drag, startPoint x: 38, startPoint y: 281, endPoint x: 73, endPoint y: 416, distance: 140.1
click at [73, 416] on tbody "fadwa@ampcontrol.io-Ampcontrol Demo Account fadwa@ampcontrol.io audit 2025-04-1…" at bounding box center [628, 302] width 1226 height 293
click at [75, 427] on td "jonas@ampcontrol.io-Ampcontrol Demo Account" at bounding box center [234, 431] width 438 height 37
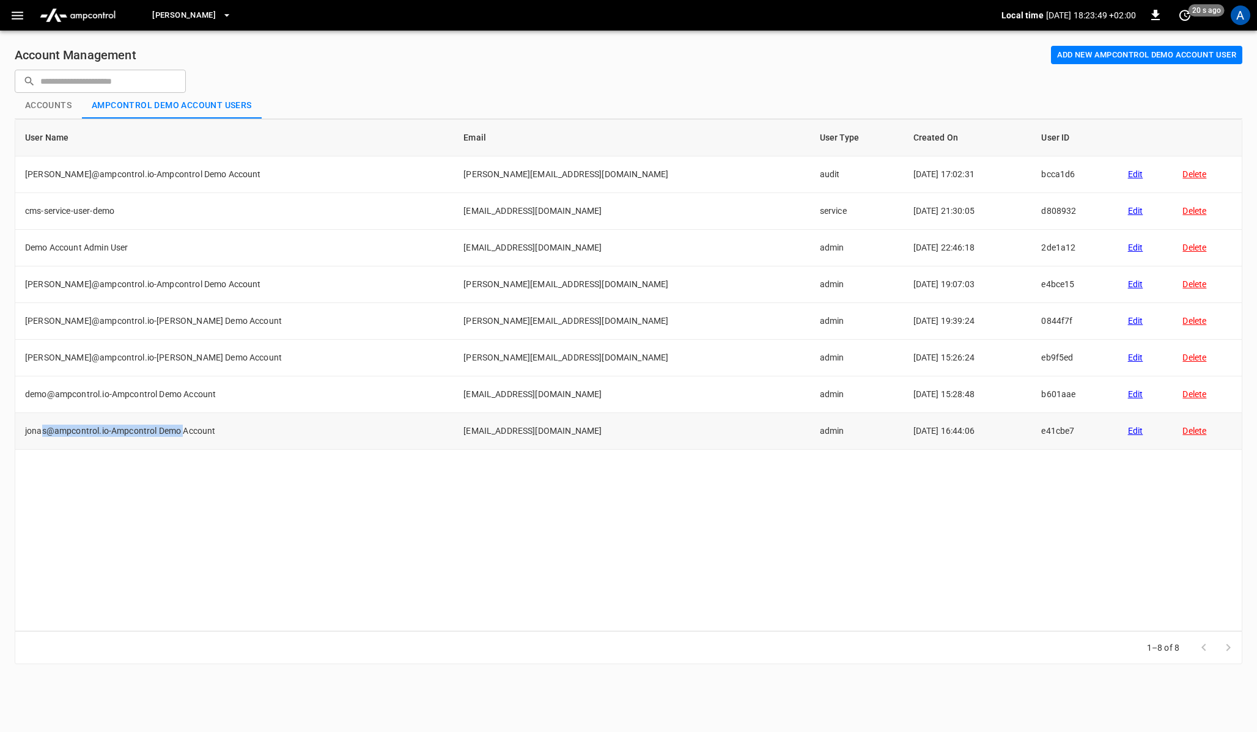
drag, startPoint x: 40, startPoint y: 430, endPoint x: 186, endPoint y: 425, distance: 145.5
click at [186, 425] on td "jonas@ampcontrol.io-Ampcontrol Demo Account" at bounding box center [234, 431] width 438 height 37
drag, startPoint x: 72, startPoint y: 401, endPoint x: 125, endPoint y: 396, distance: 53.4
click at [125, 396] on td "demo@ampcontrol.io-Ampcontrol Demo Account" at bounding box center [234, 394] width 438 height 37
drag, startPoint x: 65, startPoint y: 353, endPoint x: 128, endPoint y: 354, distance: 62.4
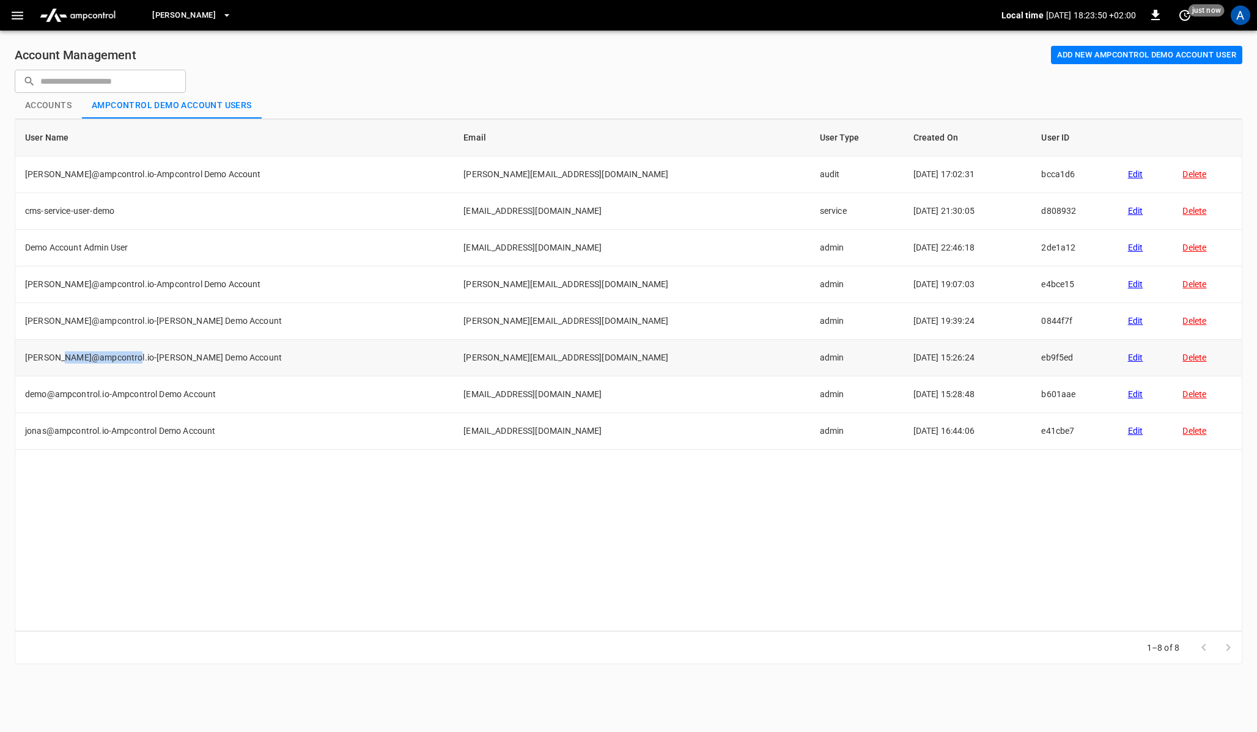
click at [128, 354] on td "joachim@ampcontrol.io-Ampcontrol Demo Account" at bounding box center [234, 358] width 438 height 37
drag, startPoint x: 82, startPoint y: 326, endPoint x: 126, endPoint y: 323, distance: 44.1
click at [126, 323] on td "stephane@ampcontrol.io-Ampcontrol Demo Account" at bounding box center [234, 321] width 438 height 37
drag, startPoint x: 31, startPoint y: 286, endPoint x: 160, endPoint y: 282, distance: 129.0
click at [160, 282] on td "tomas@ampcontrol.io-Ampcontrol Demo Account" at bounding box center [234, 284] width 438 height 37
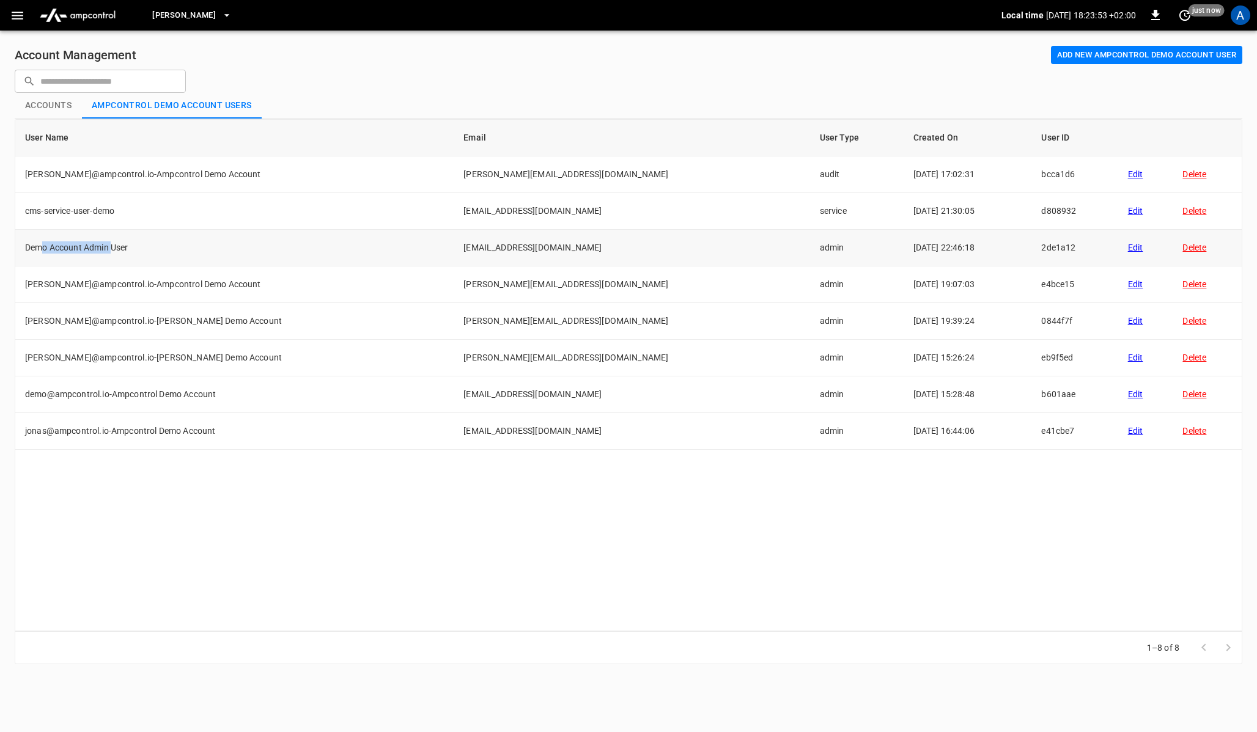
drag, startPoint x: 40, startPoint y: 251, endPoint x: 111, endPoint y: 249, distance: 70.9
click at [111, 249] on td "Demo Account Admin User" at bounding box center [234, 248] width 438 height 37
drag, startPoint x: 126, startPoint y: 285, endPoint x: 210, endPoint y: 285, distance: 84.3
click at [210, 285] on td "tomas@ampcontrol.io-Ampcontrol Demo Account" at bounding box center [234, 284] width 438 height 37
drag, startPoint x: 31, startPoint y: 174, endPoint x: 49, endPoint y: 175, distance: 18.4
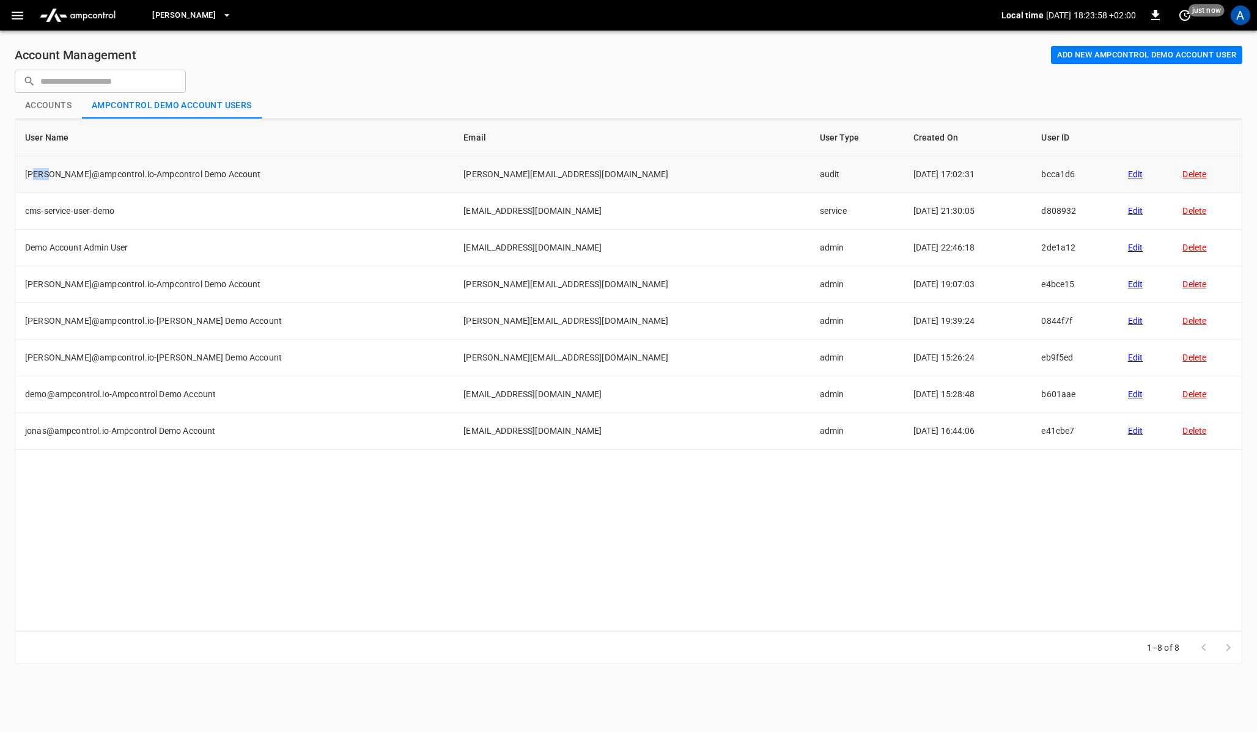
click at [49, 175] on td "fadwa@ampcontrol.io-Ampcontrol Demo Account" at bounding box center [234, 174] width 438 height 37
click at [48, 215] on td "cms-service-user-demo" at bounding box center [234, 211] width 438 height 37
click at [1114, 53] on button "Add new Ampcontrol Demo Account user" at bounding box center [1146, 55] width 191 height 19
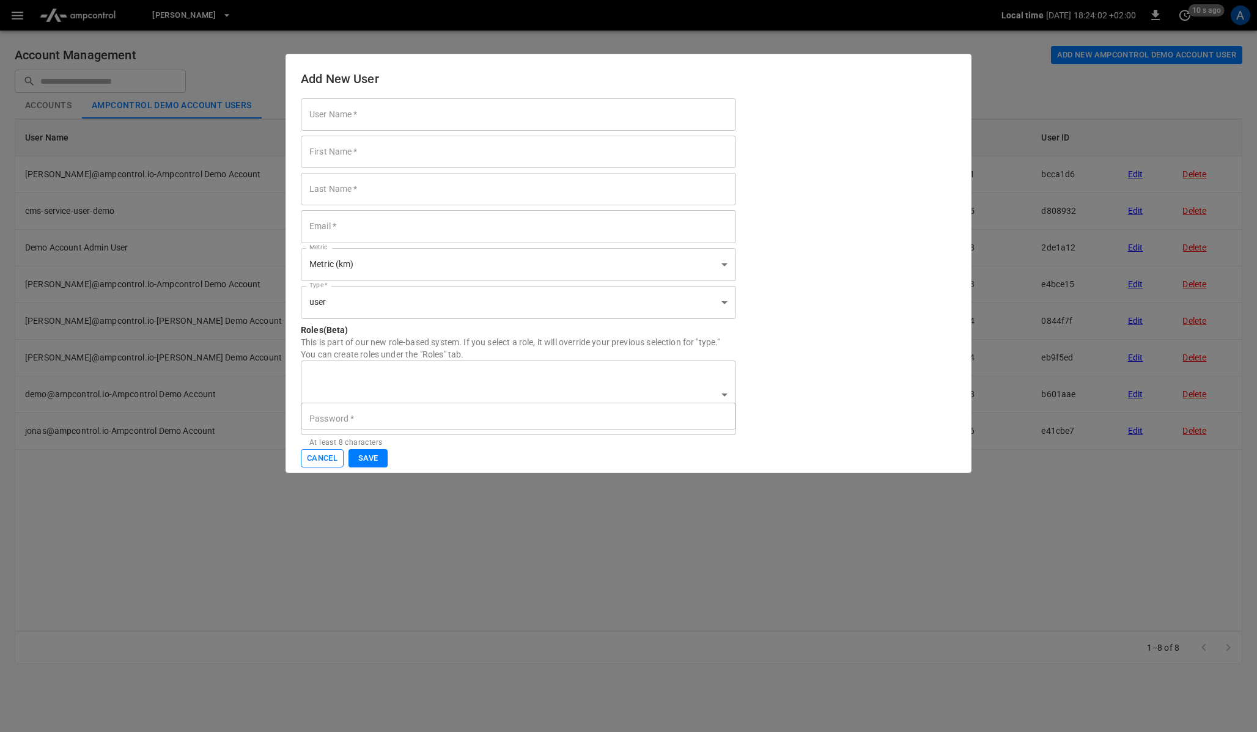
click at [331, 460] on button "Cancel" at bounding box center [322, 458] width 43 height 19
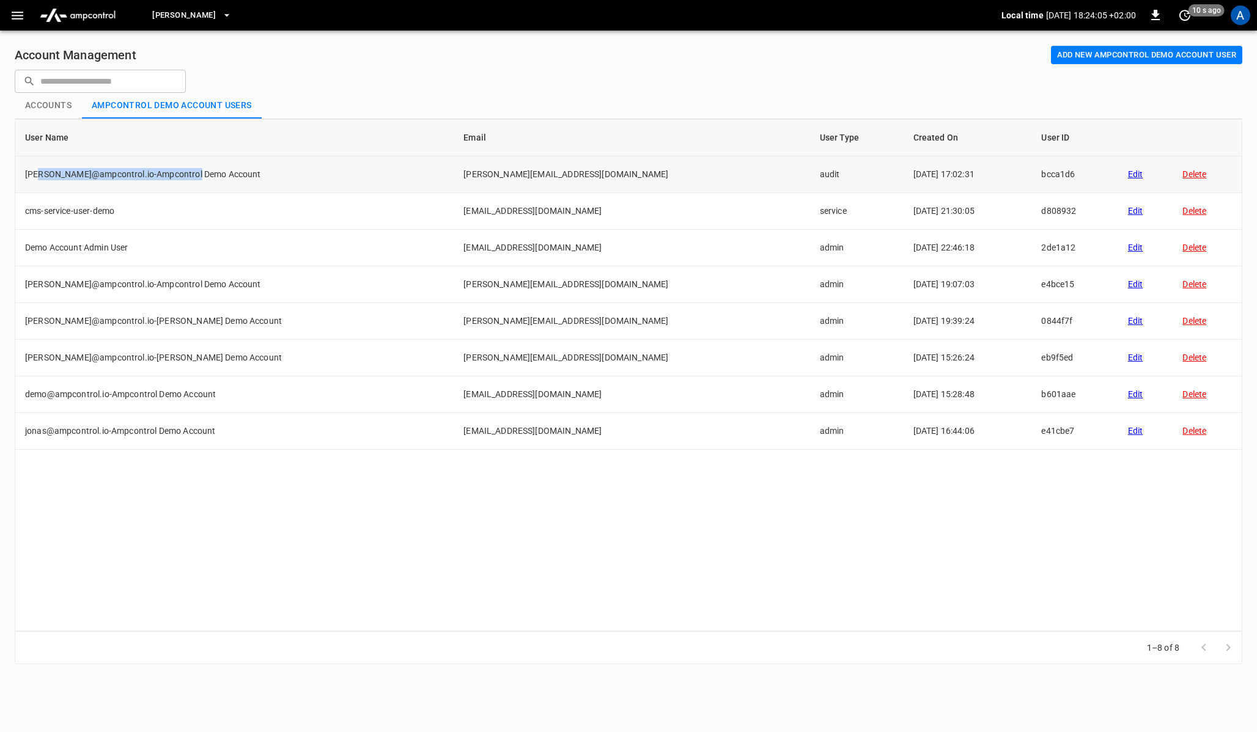
drag, startPoint x: 35, startPoint y: 174, endPoint x: 194, endPoint y: 169, distance: 158.4
click at [194, 169] on td "fadwa@ampcontrol.io-Ampcontrol Demo Account" at bounding box center [234, 174] width 438 height 37
drag, startPoint x: 39, startPoint y: 249, endPoint x: 112, endPoint y: 247, distance: 74.0
click at [112, 247] on td "Demo Account Admin User" at bounding box center [234, 248] width 438 height 37
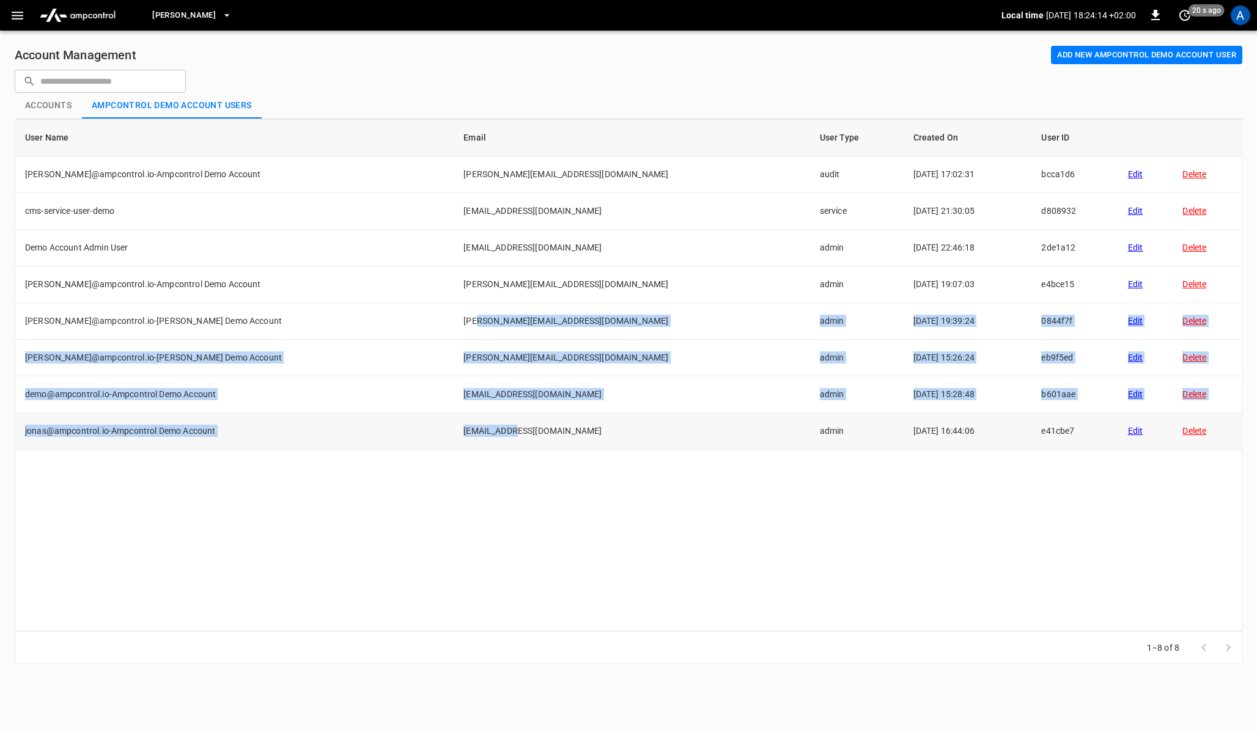
drag, startPoint x: 419, startPoint y: 321, endPoint x: 462, endPoint y: 433, distance: 119.7
click at [462, 433] on tbody "fadwa@ampcontrol.io-Ampcontrol Demo Account fadwa@ampcontrol.io audit 2025-04-1…" at bounding box center [628, 302] width 1226 height 293
click at [453, 340] on td "joachim@ampcontrol.io" at bounding box center [631, 358] width 356 height 37
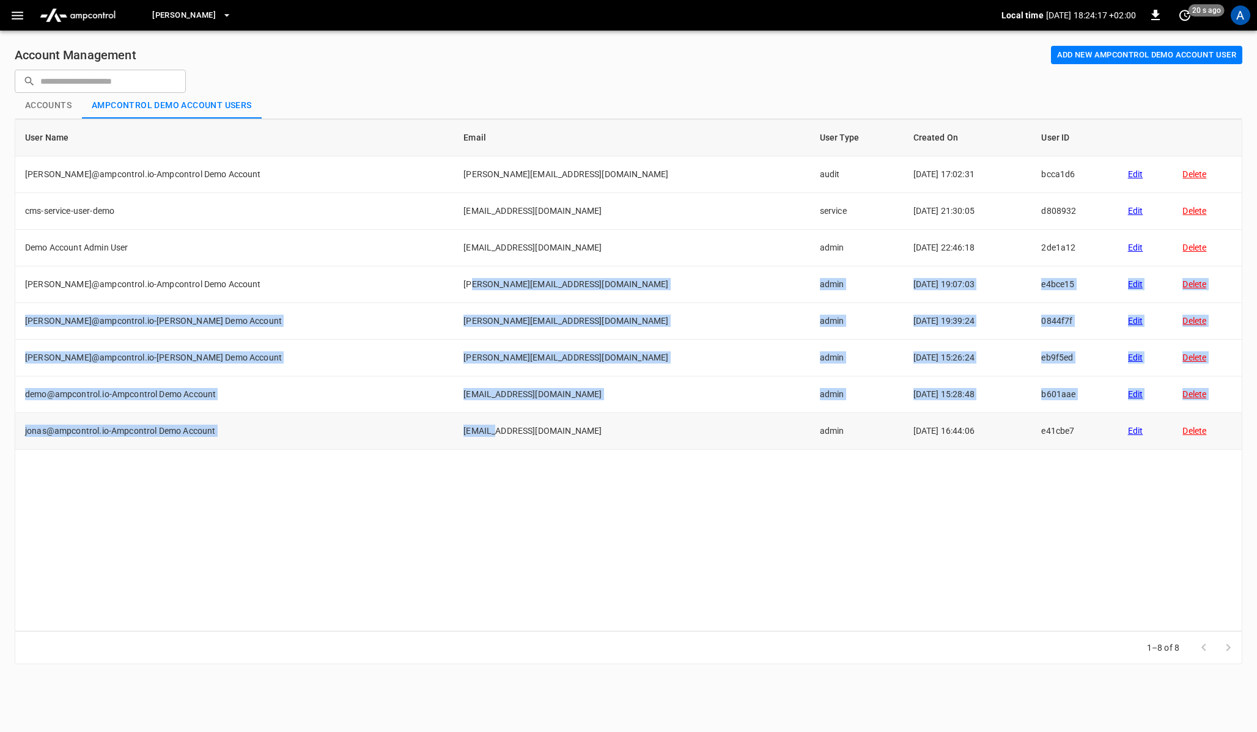
drag, startPoint x: 417, startPoint y: 284, endPoint x: 440, endPoint y: 434, distance: 152.1
click at [440, 434] on tbody "fadwa@ampcontrol.io-Ampcontrol Demo Account fadwa@ampcontrol.io audit 2025-04-1…" at bounding box center [628, 302] width 1226 height 293
click at [438, 493] on div "User Name Email User Type Created On User ID fadwa@ampcontrol.io-Ampcontrol Dem…" at bounding box center [628, 375] width 1227 height 513
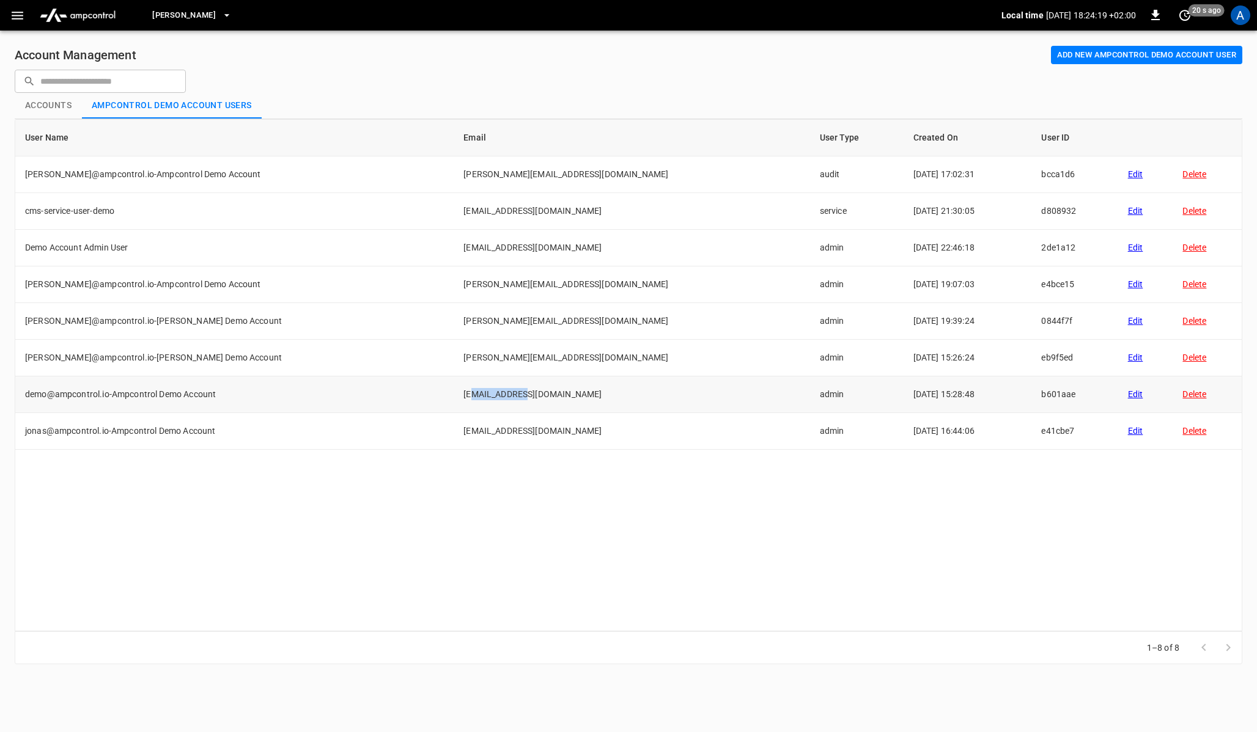
drag, startPoint x: 416, startPoint y: 397, endPoint x: 475, endPoint y: 394, distance: 59.4
click at [475, 394] on td "demo@ampcontrol.io" at bounding box center [631, 394] width 356 height 37
click at [528, 382] on td "demo@ampcontrol.io" at bounding box center [631, 394] width 356 height 37
click at [51, 104] on button "Accounts" at bounding box center [48, 106] width 67 height 26
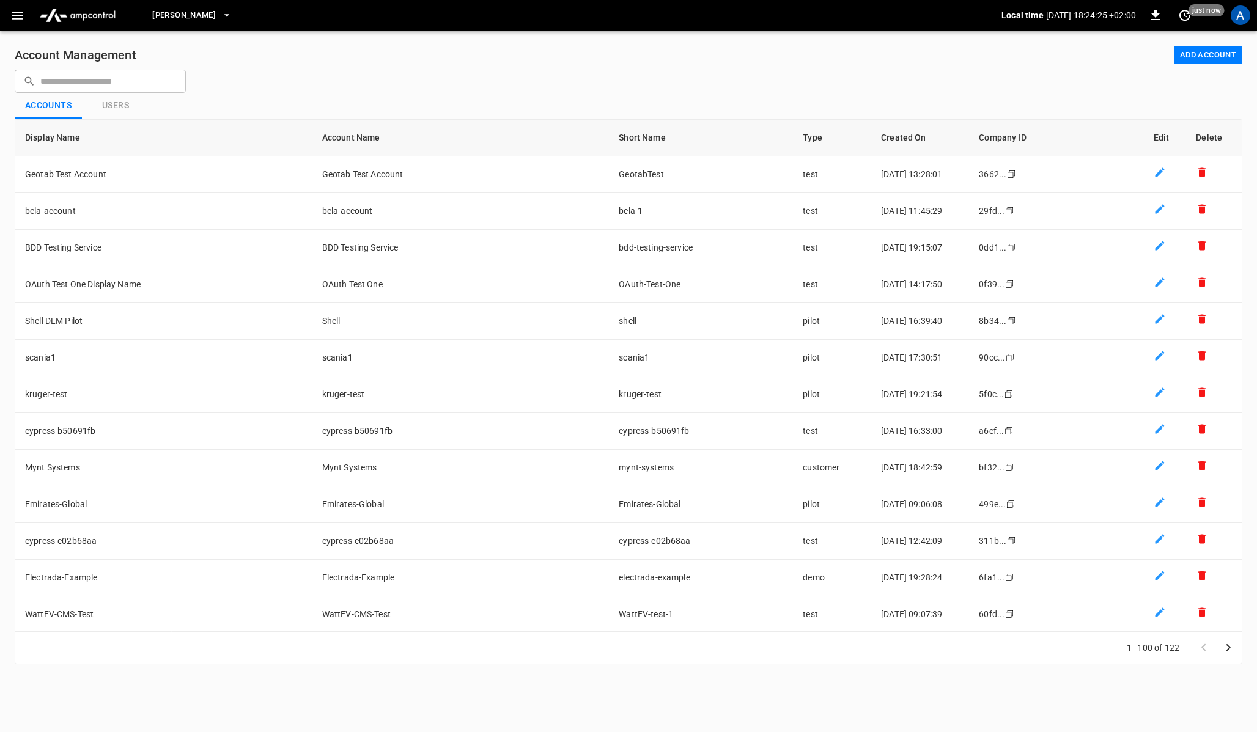
scroll to position [3192, 0]
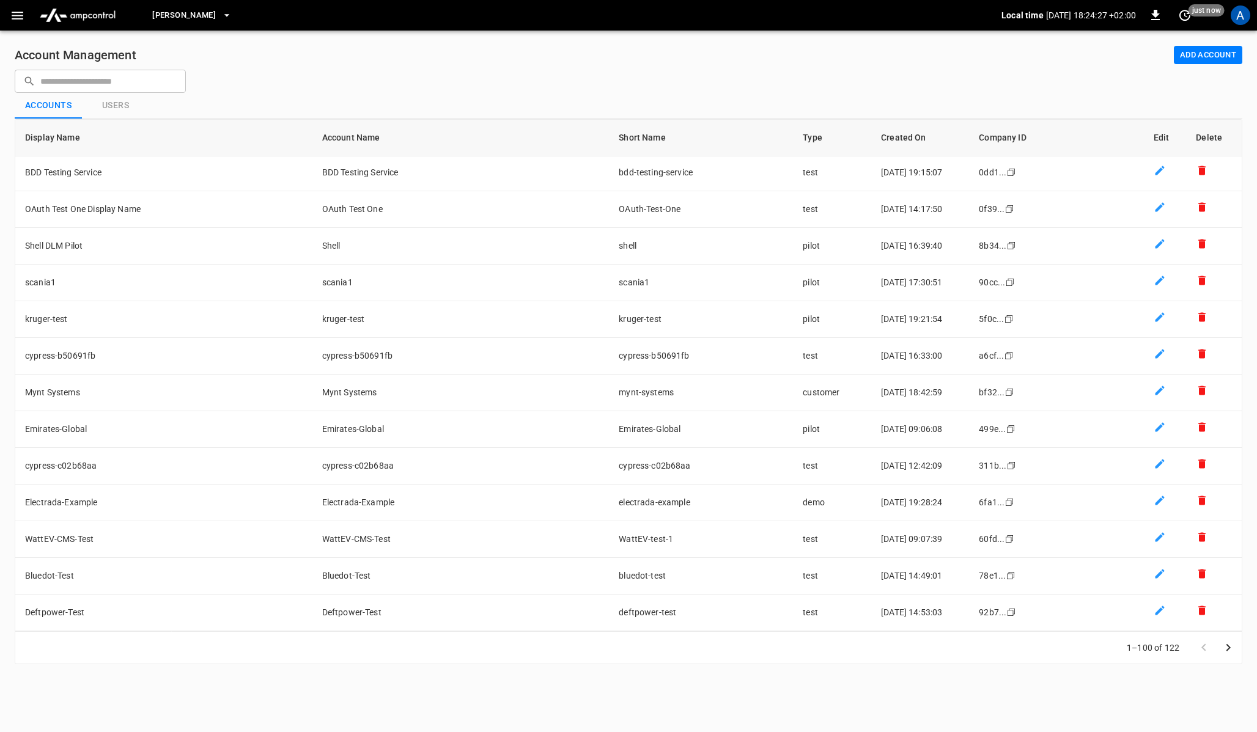
click at [1206, 51] on button "Add Account" at bounding box center [1207, 55] width 68 height 19
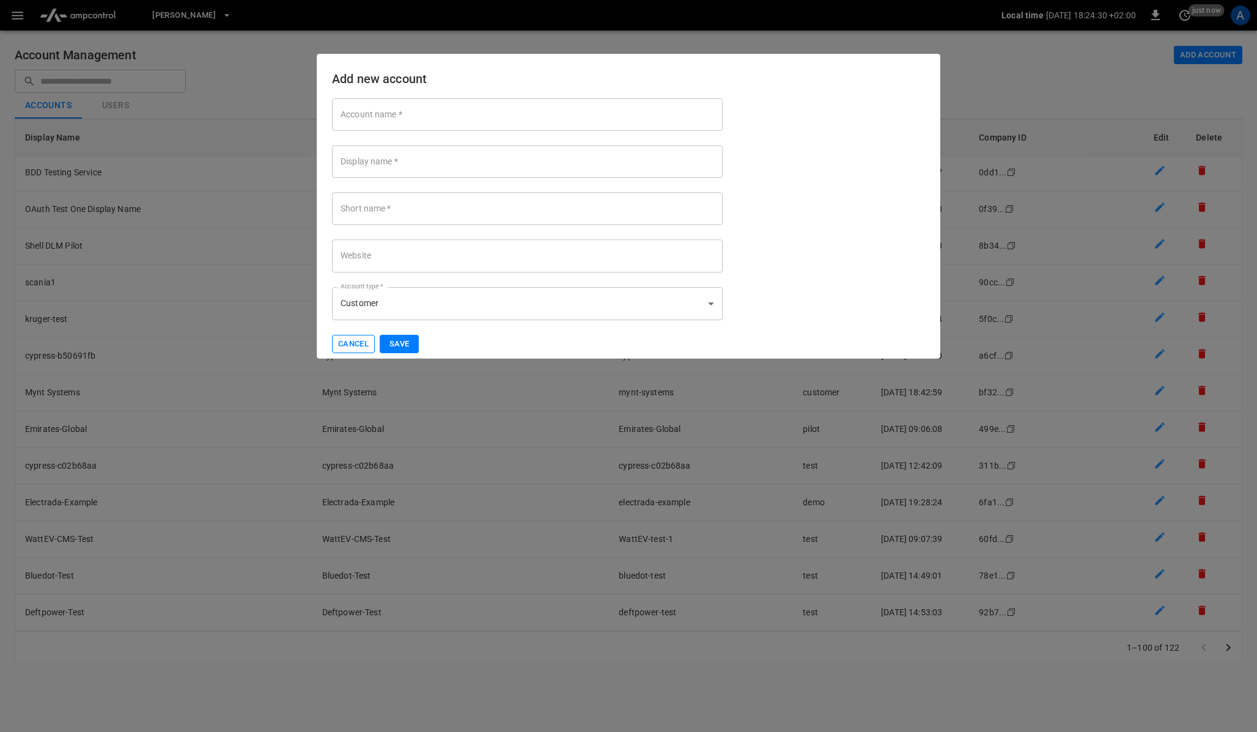
click at [359, 342] on button "Cancel" at bounding box center [353, 344] width 43 height 19
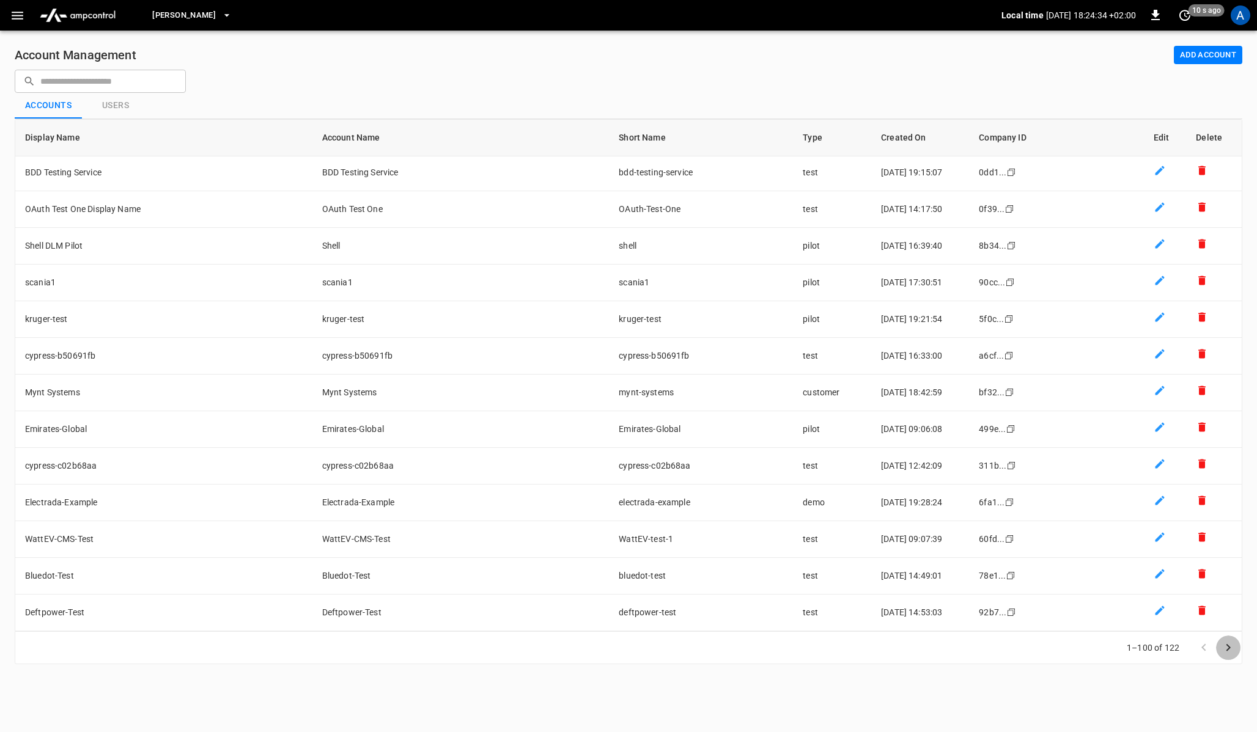
click at [1232, 653] on icon "Go to next page" at bounding box center [1227, 648] width 15 height 15
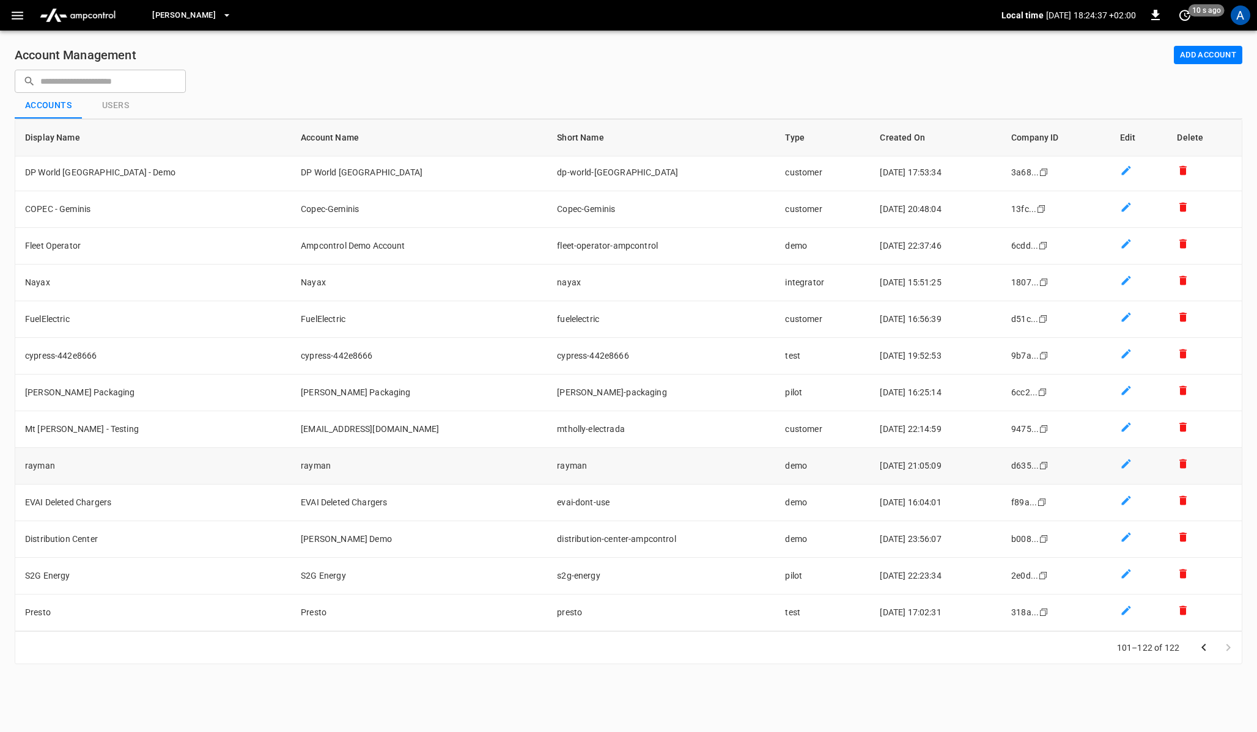
click at [775, 474] on td "demo" at bounding box center [822, 466] width 95 height 37
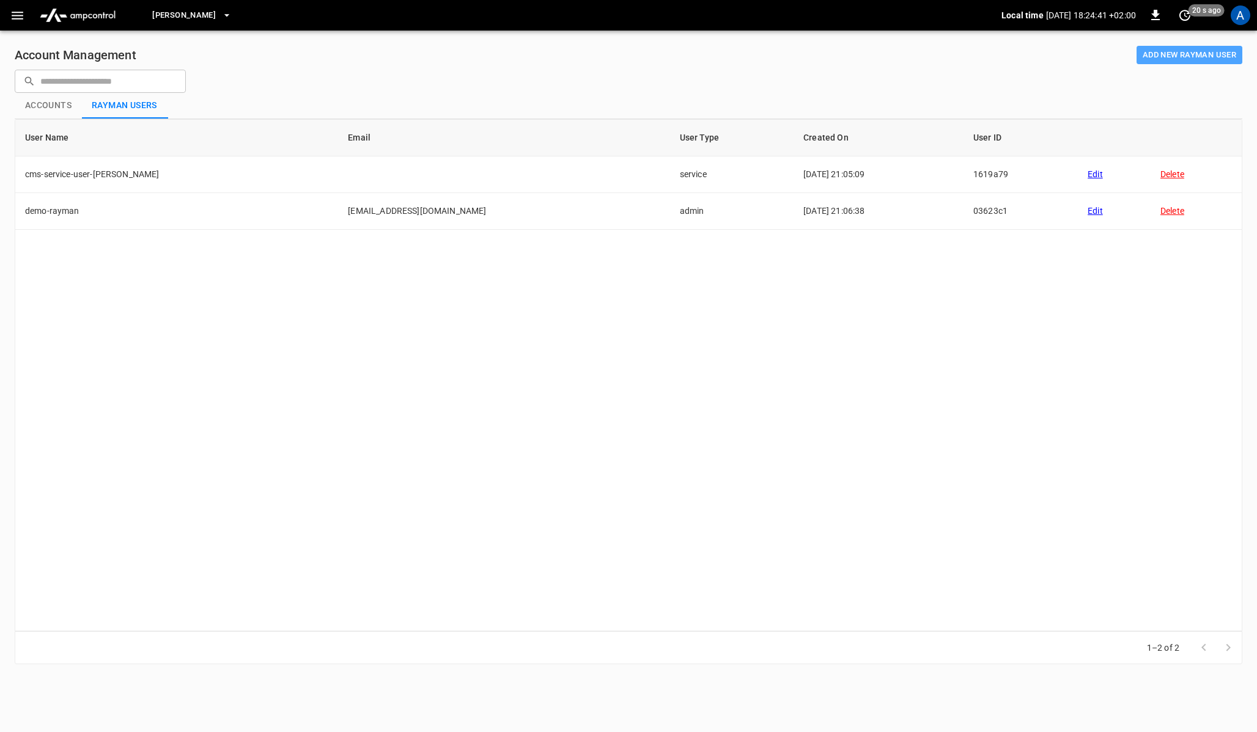
click at [1164, 48] on button "Add new rayman user" at bounding box center [1189, 55] width 106 height 19
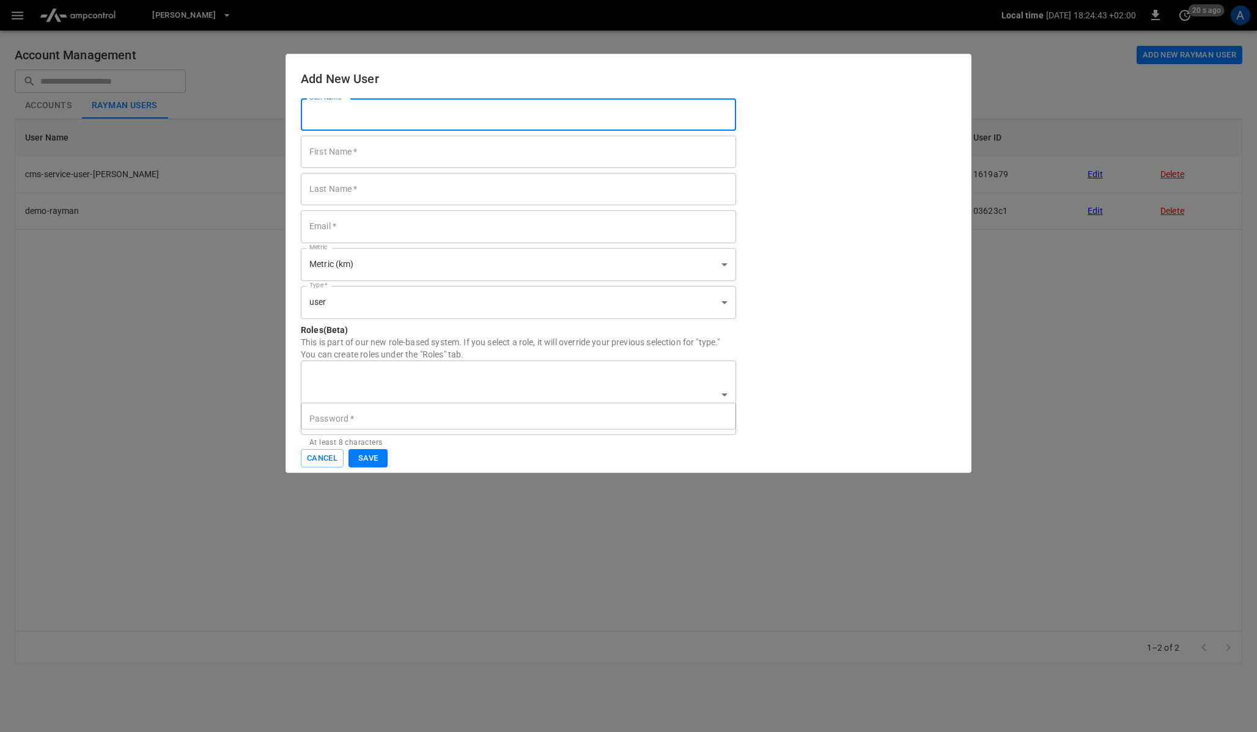
click at [394, 112] on input "User Name   *" at bounding box center [518, 114] width 435 height 32
type input "******"
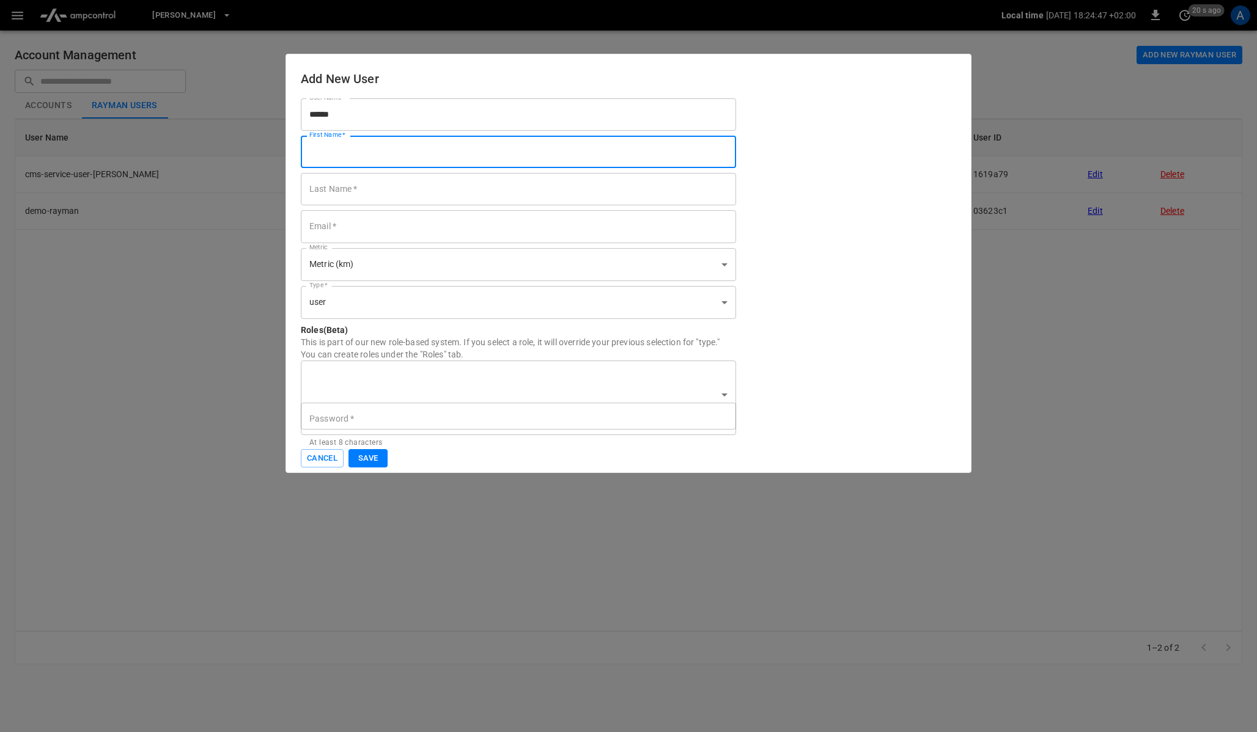
click at [417, 113] on input "******" at bounding box center [518, 114] width 435 height 32
click at [524, 69] on h6 "Add New User" at bounding box center [628, 79] width 655 height 20
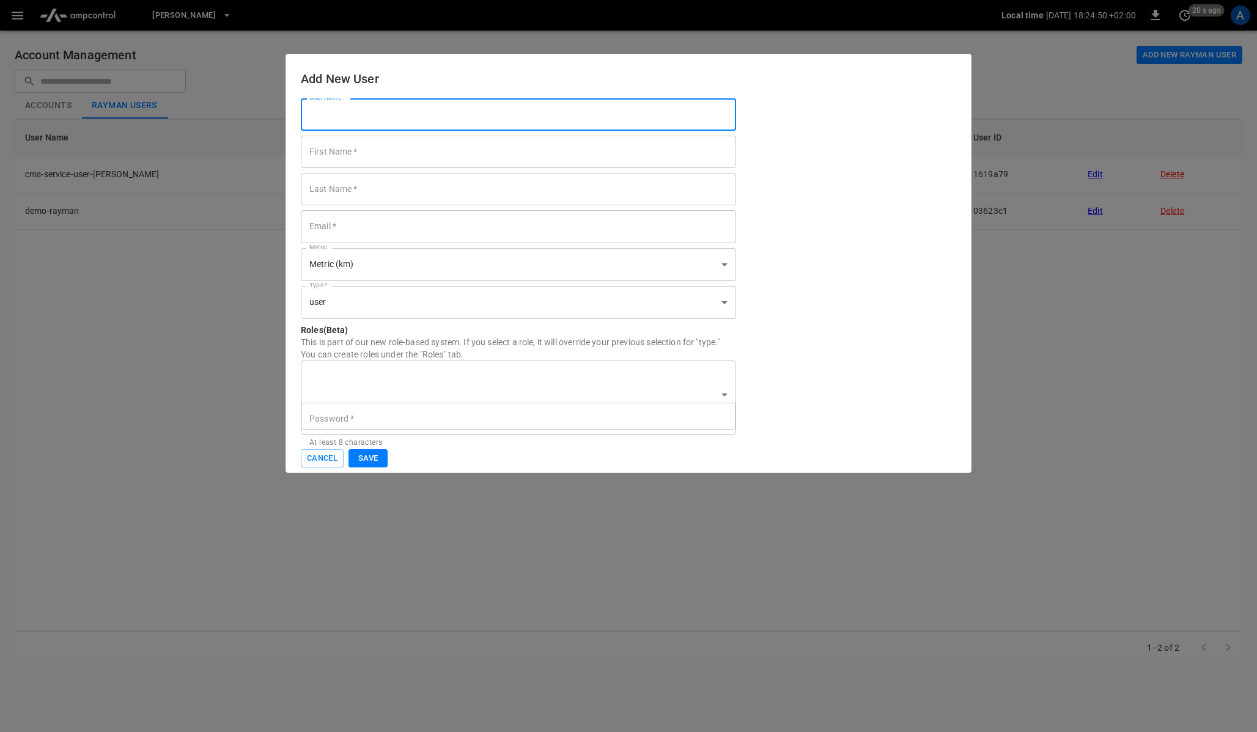
click at [481, 112] on input "User Name   *" at bounding box center [518, 114] width 435 height 32
type input "**********"
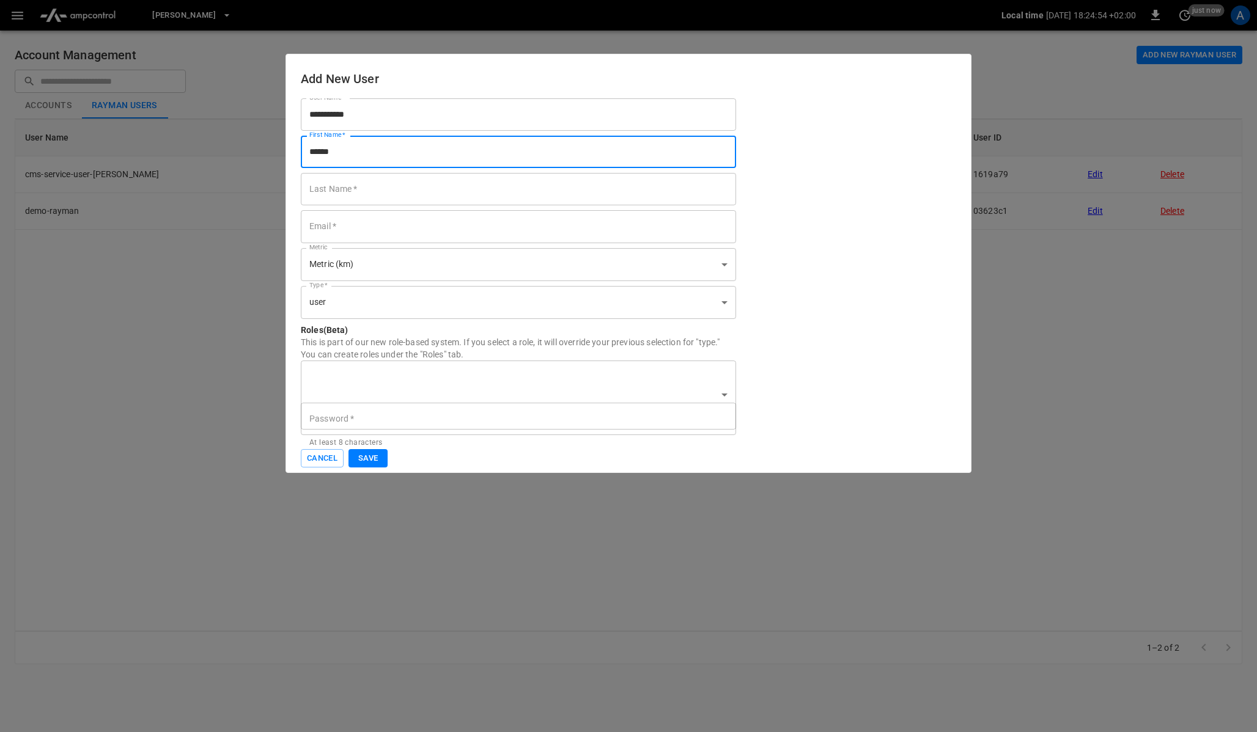
type input "******"
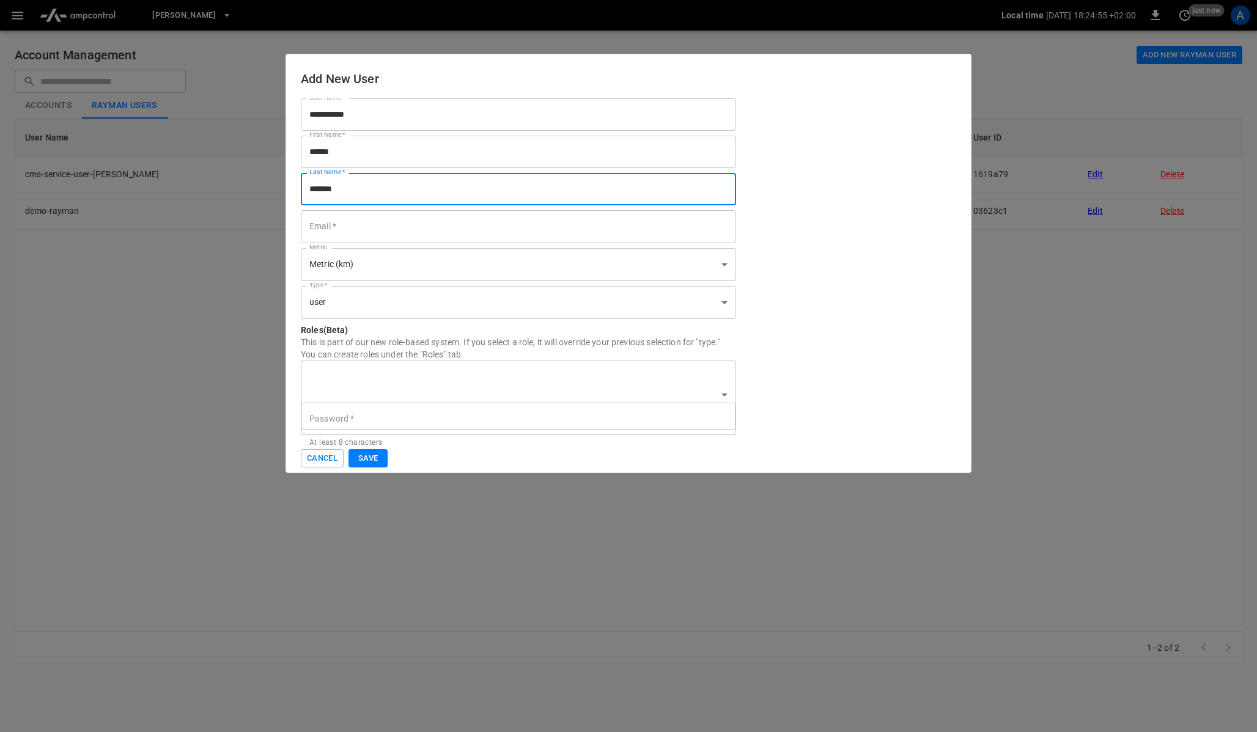
type input "*******"
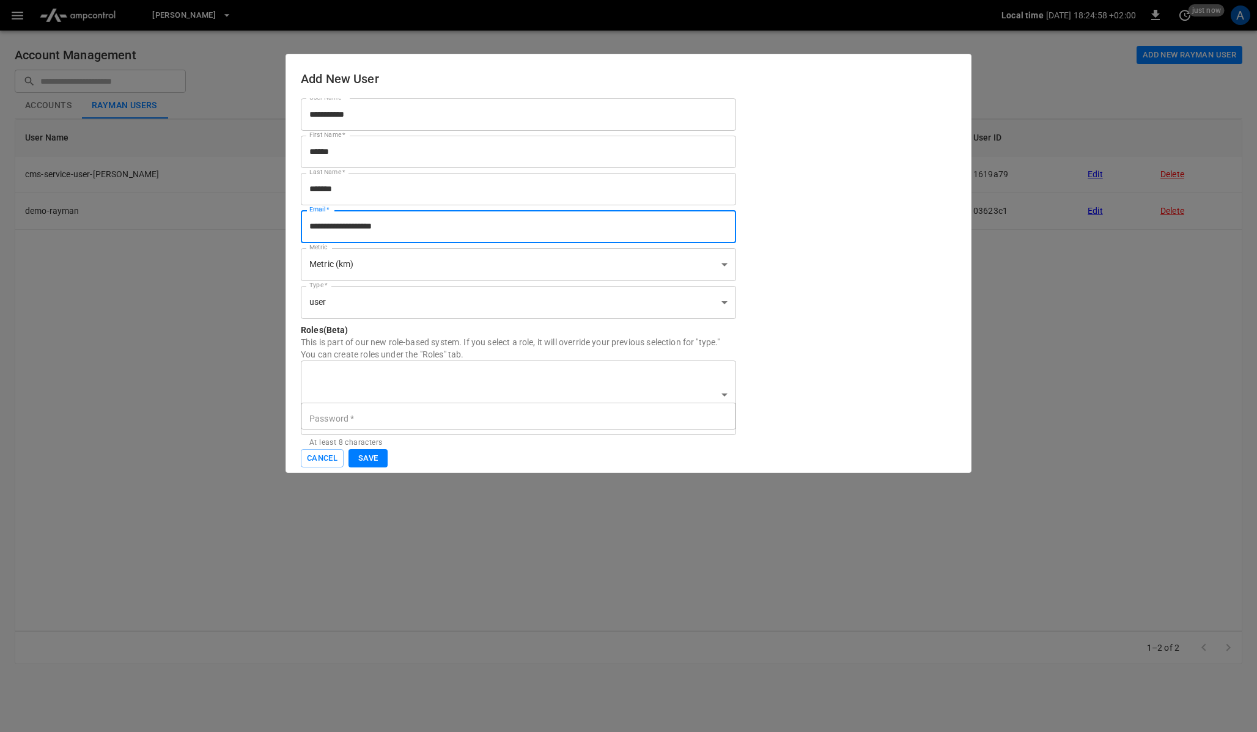
click at [336, 227] on input "**********" at bounding box center [518, 226] width 435 height 32
click at [799, 203] on div "**********" at bounding box center [626, 272] width 660 height 356
click at [365, 231] on input "**********" at bounding box center [518, 226] width 435 height 32
type input "**********"
click at [832, 181] on div "**********" at bounding box center [626, 272] width 660 height 356
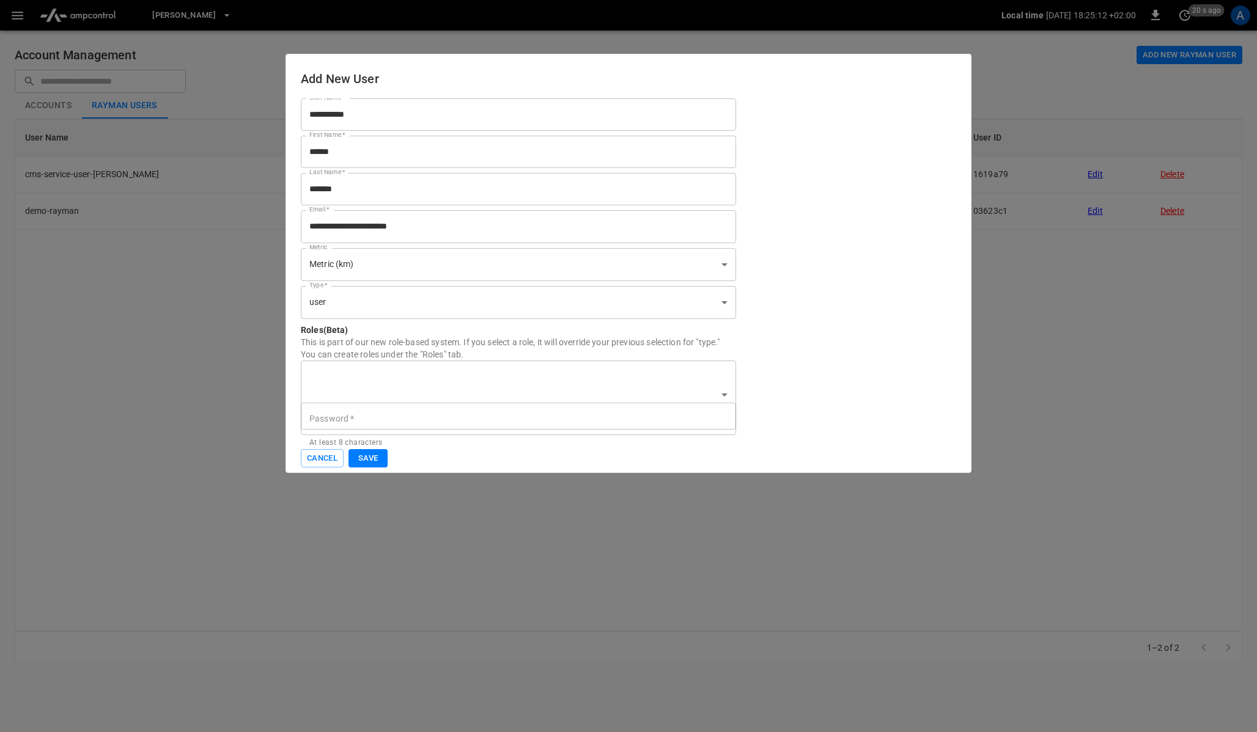
click at [366, 303] on body "**********" at bounding box center [628, 339] width 1257 height 679
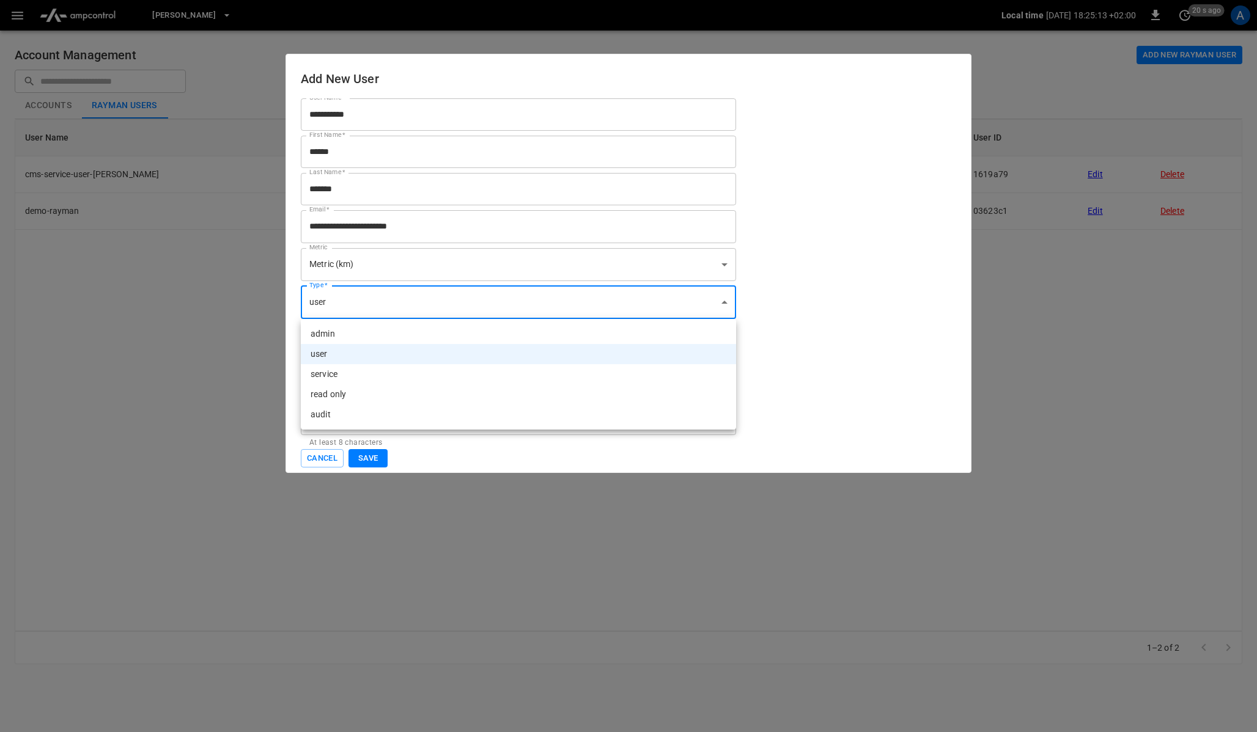
click at [360, 331] on li "admin" at bounding box center [518, 334] width 435 height 20
type input "*****"
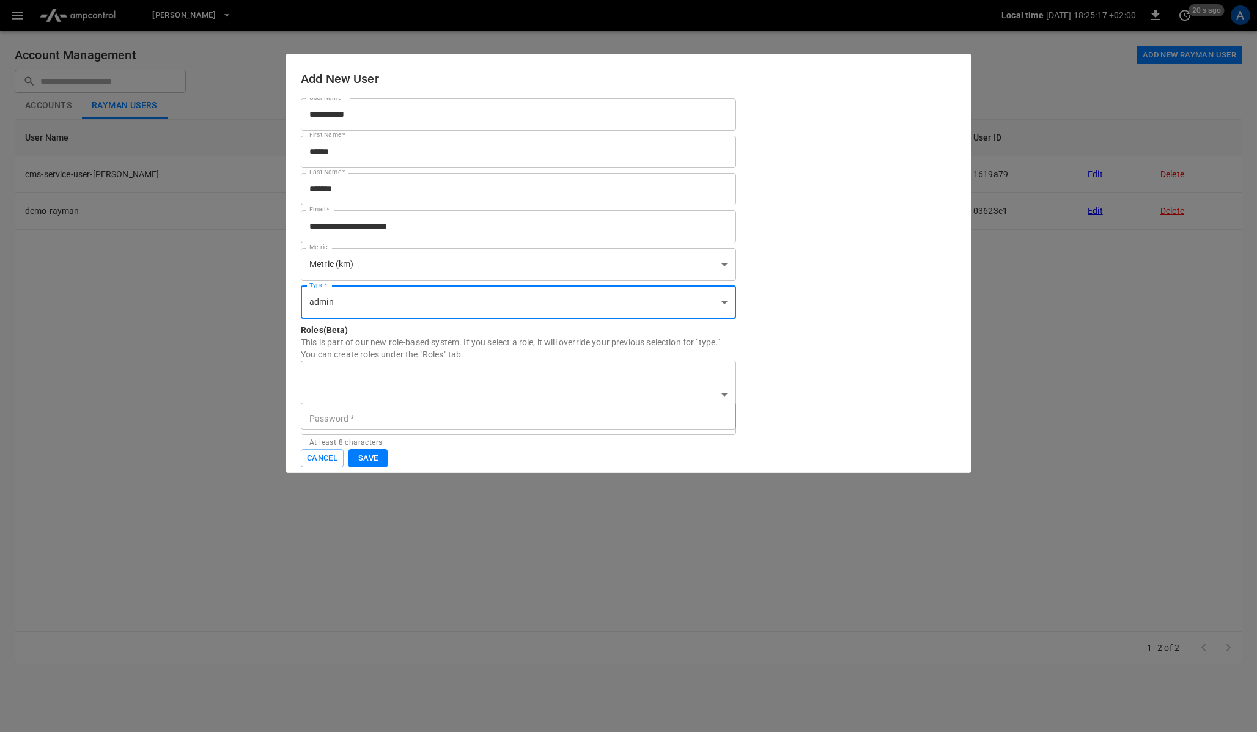
click at [367, 460] on button "Save" at bounding box center [367, 458] width 39 height 19
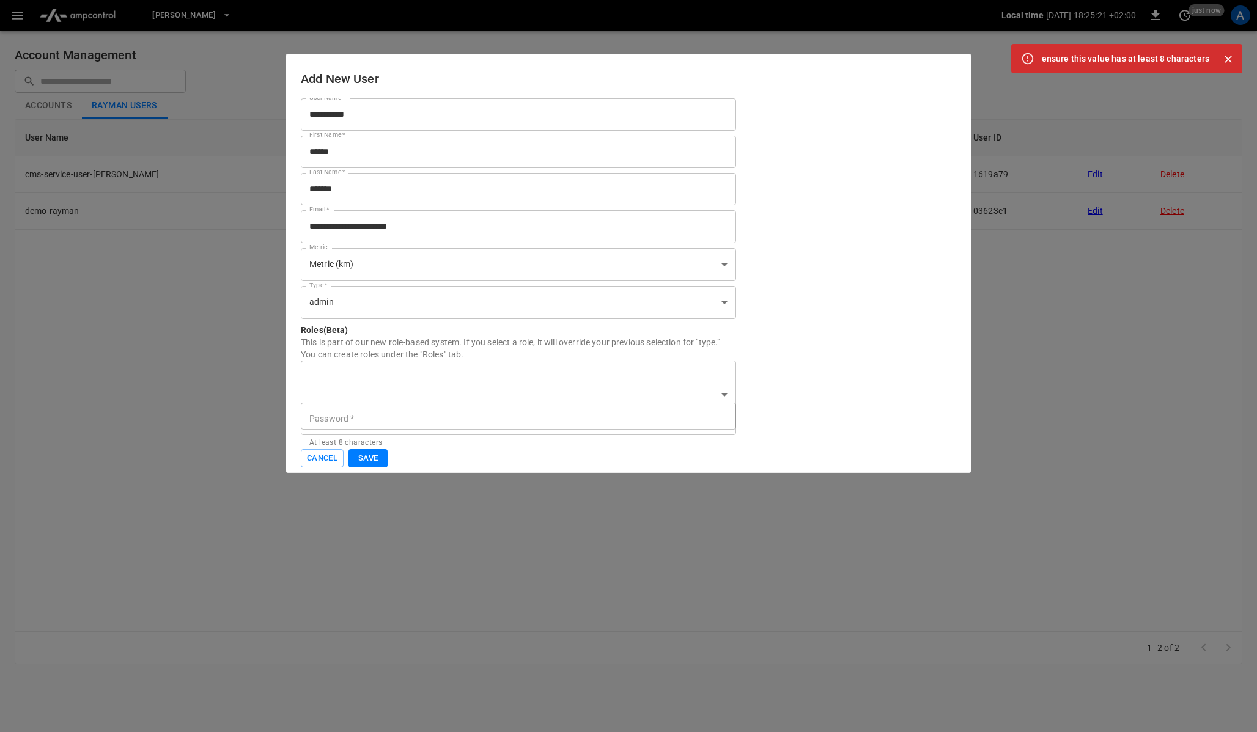
click at [414, 419] on input "Password   *" at bounding box center [518, 419] width 435 height 32
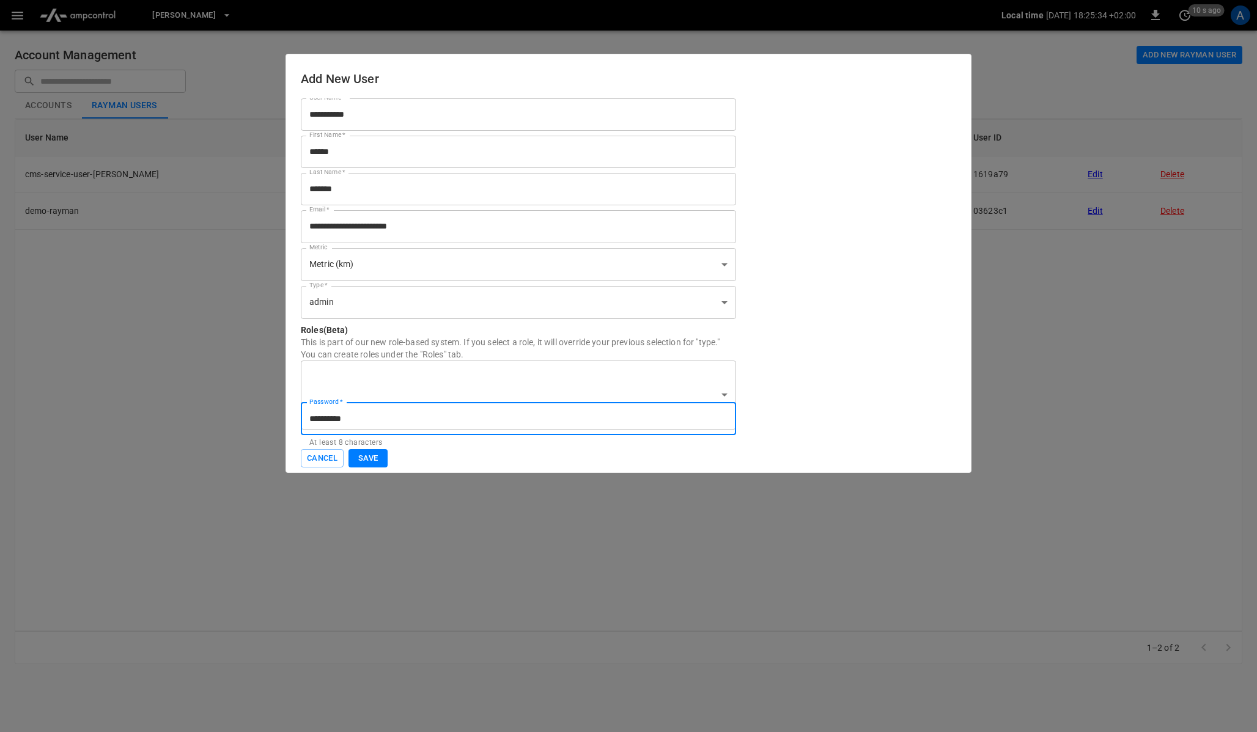
type input "**********"
click at [371, 459] on button "Save" at bounding box center [367, 458] width 39 height 19
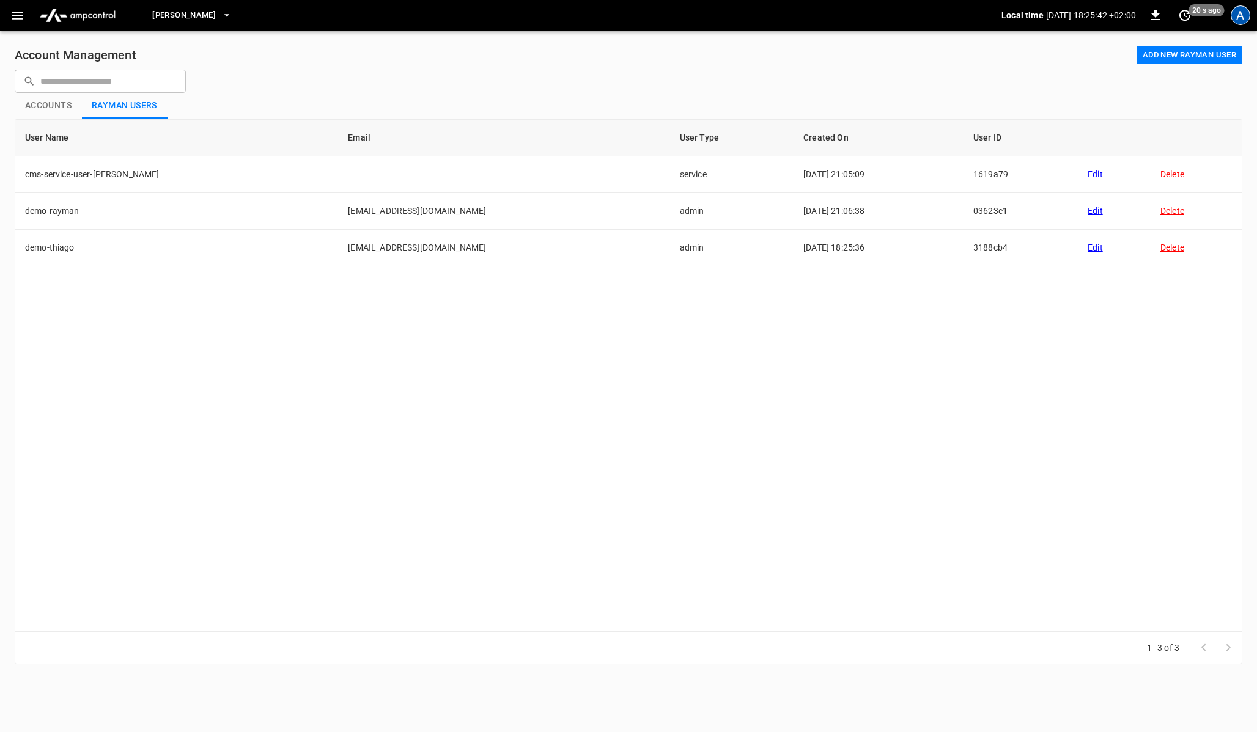
click at [1247, 14] on div "A" at bounding box center [1240, 16] width 20 height 20
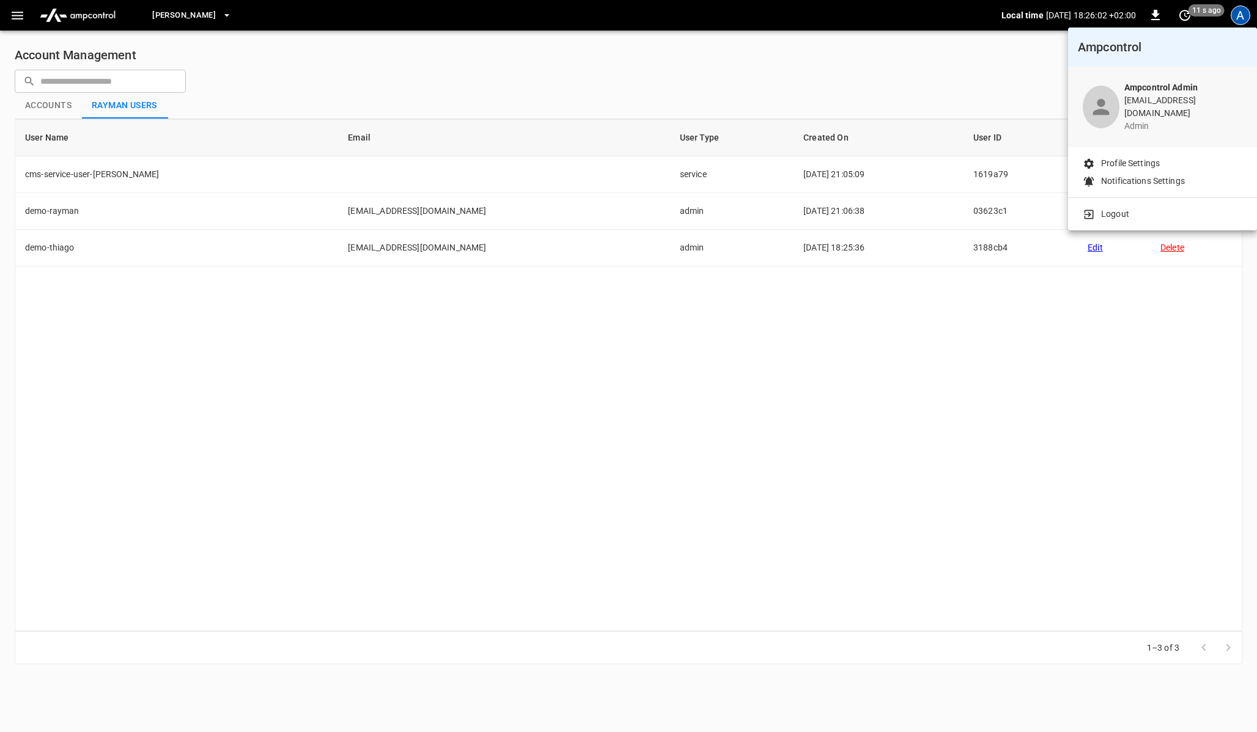
click at [937, 65] on div at bounding box center [628, 366] width 1257 height 732
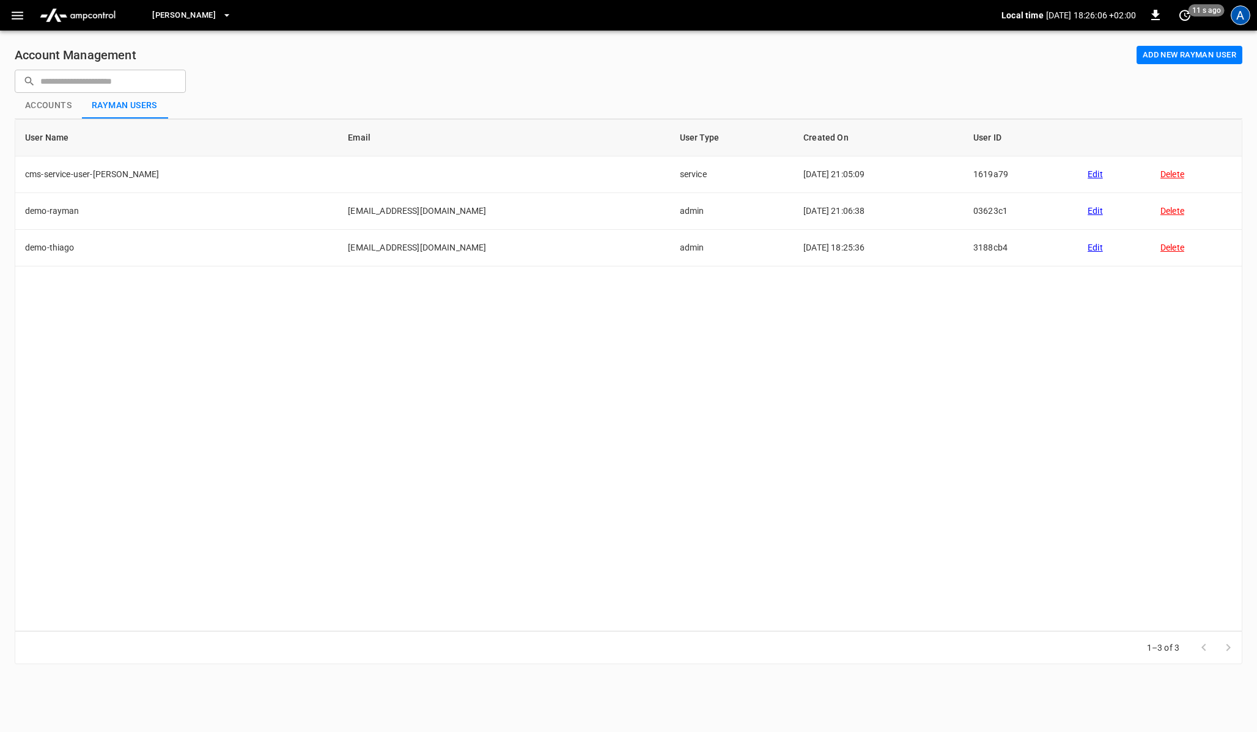
click at [1239, 17] on div "A" at bounding box center [1240, 16] width 20 height 20
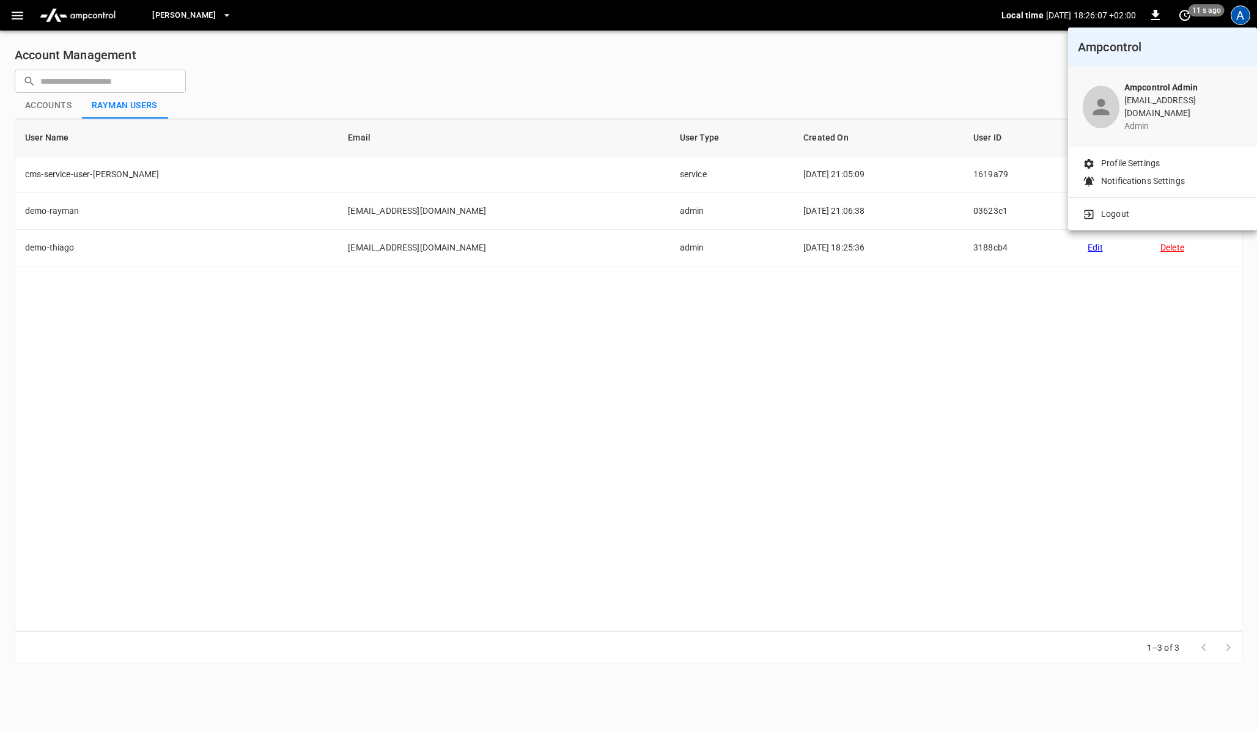
click at [846, 75] on div at bounding box center [628, 366] width 1257 height 732
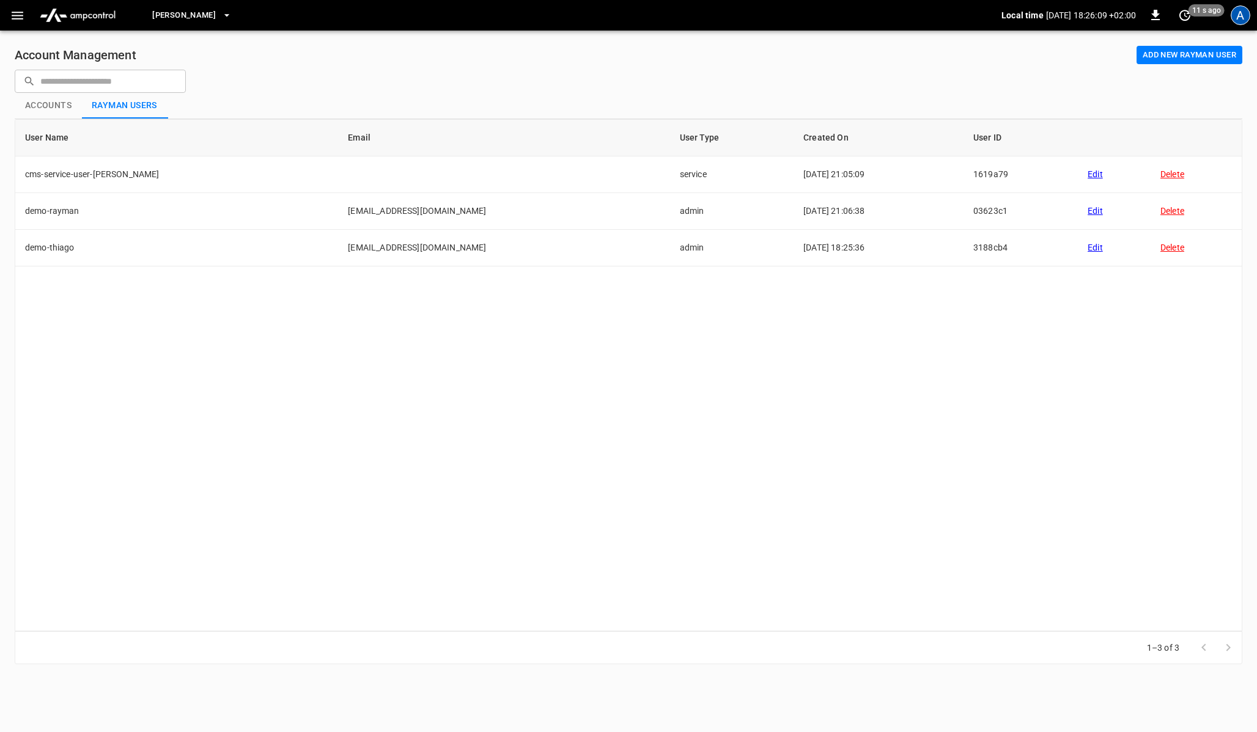
click at [1238, 18] on div "A" at bounding box center [1240, 16] width 20 height 20
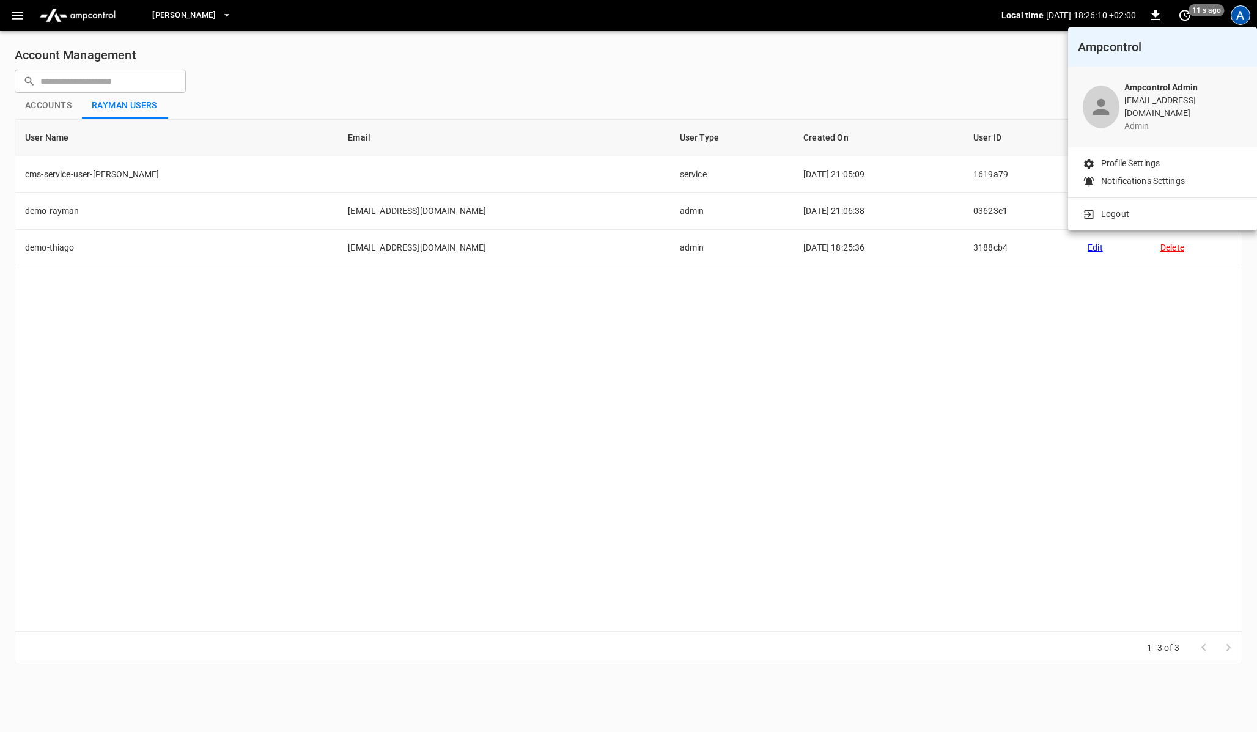
click at [1118, 208] on p "Logout" at bounding box center [1115, 214] width 28 height 13
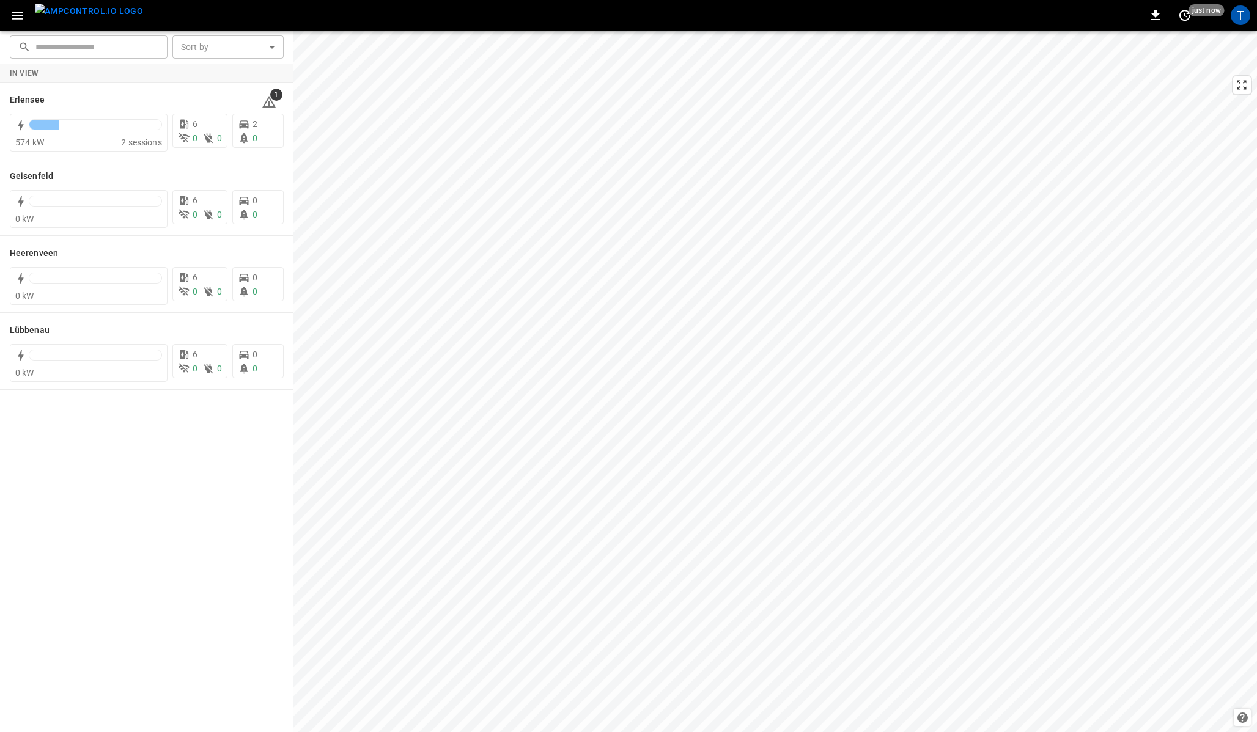
click at [20, 16] on icon "button" at bounding box center [17, 15] width 15 height 15
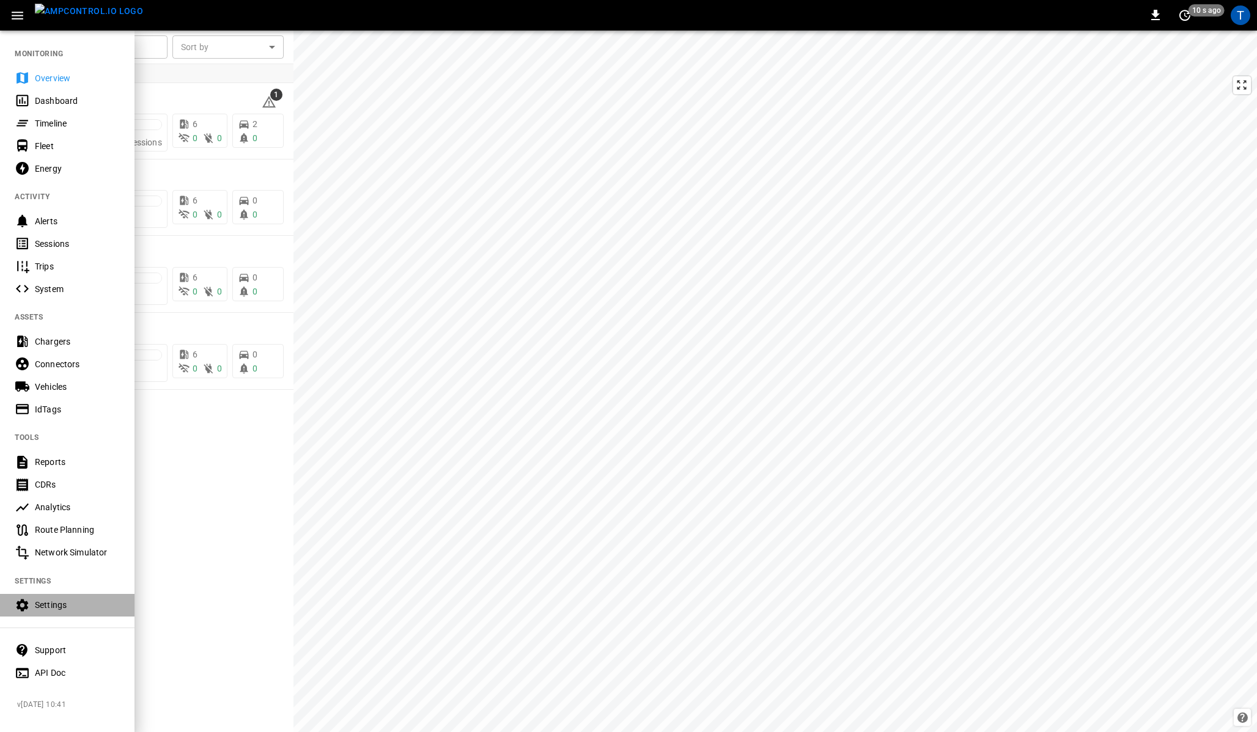
click at [55, 603] on div "Settings" at bounding box center [77, 605] width 85 height 12
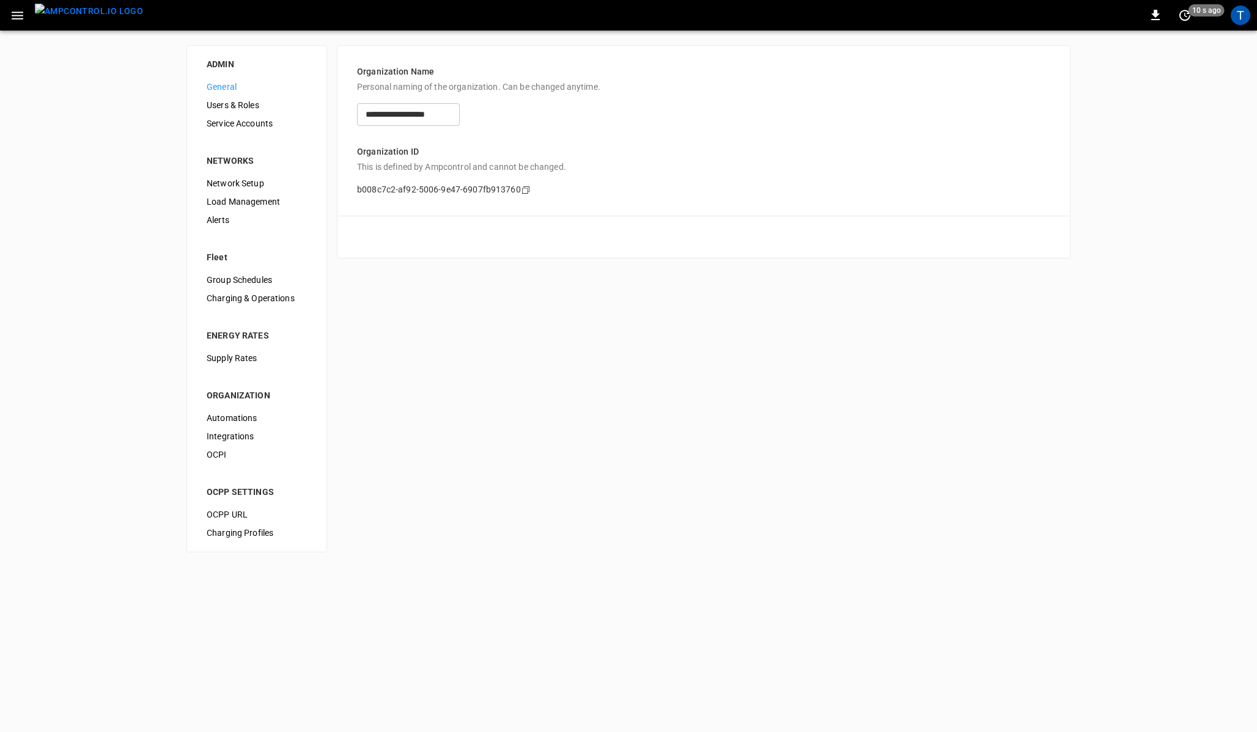
click at [225, 200] on span "Load Management" at bounding box center [257, 202] width 100 height 13
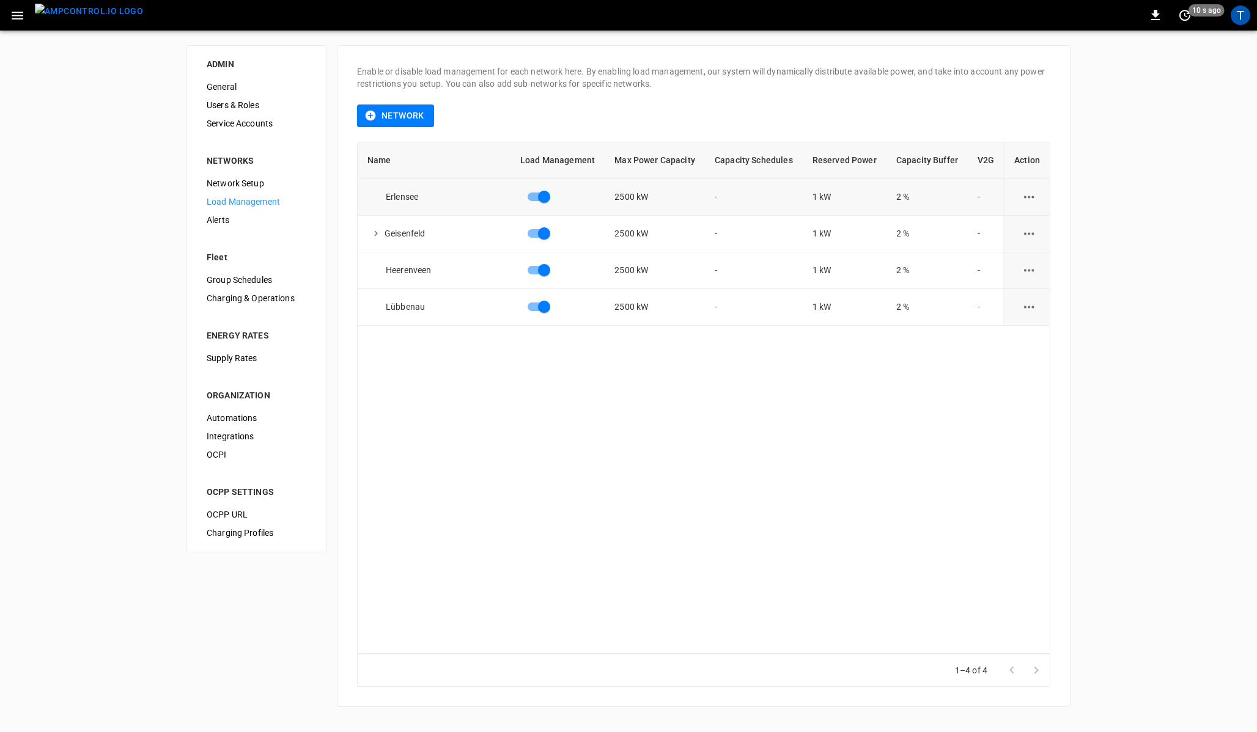
click at [1028, 198] on icon "load management options" at bounding box center [1028, 196] width 15 height 15
click at [1027, 221] on li "Edit" at bounding box center [1051, 227] width 87 height 20
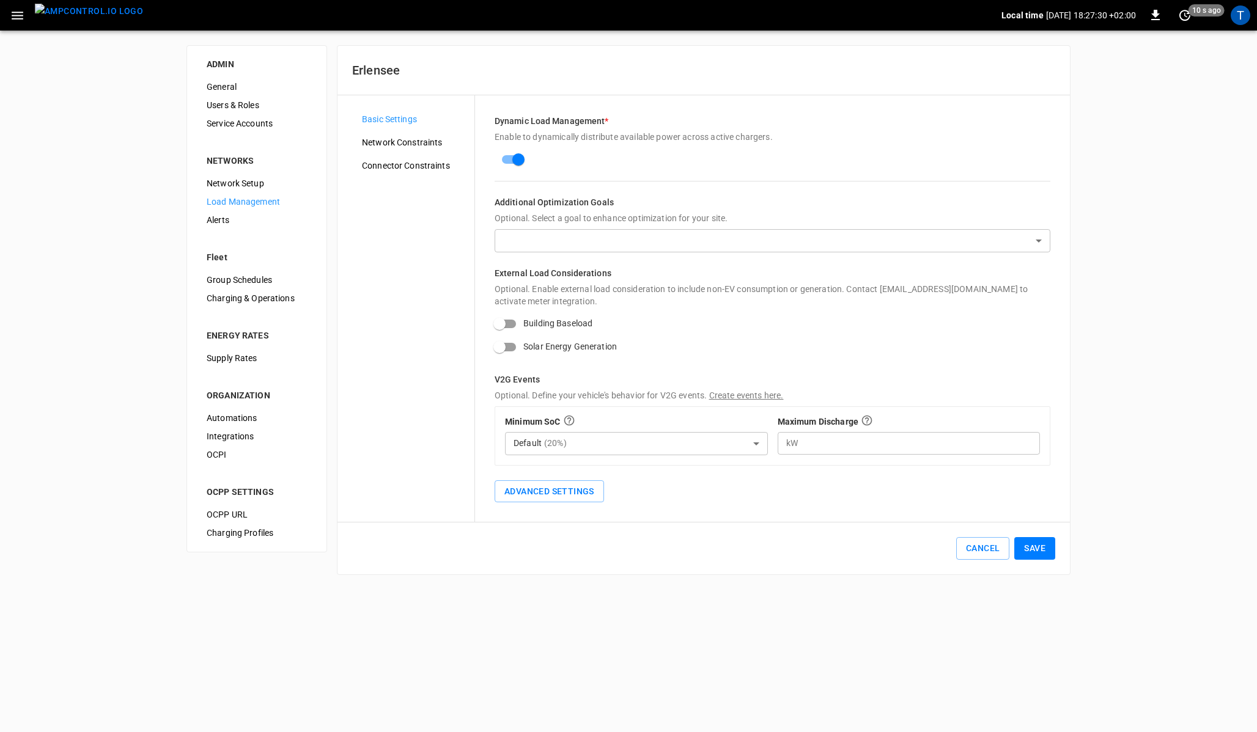
click at [566, 240] on body "Local time 2025-08-28 18:27:30 +02:00 0 10 s ago T ADMIN General Users & Roles …" at bounding box center [628, 295] width 1257 height 590
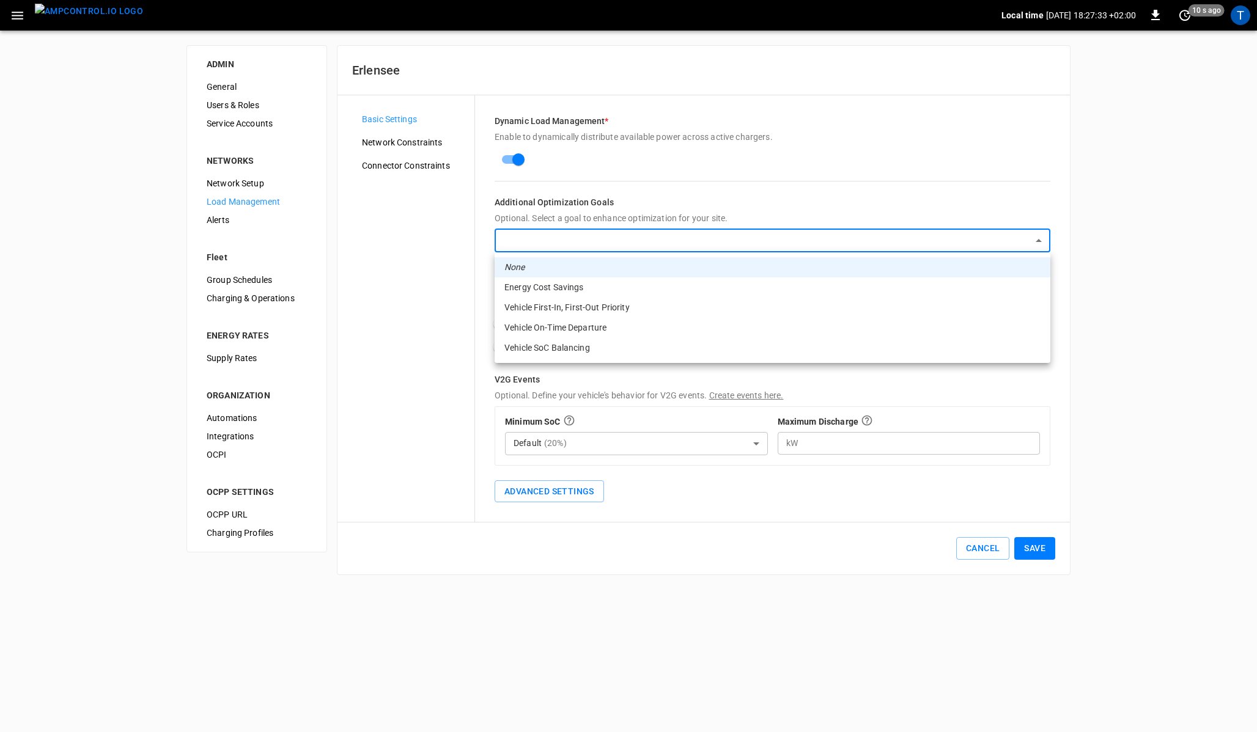
click at [430, 242] on div at bounding box center [628, 366] width 1257 height 732
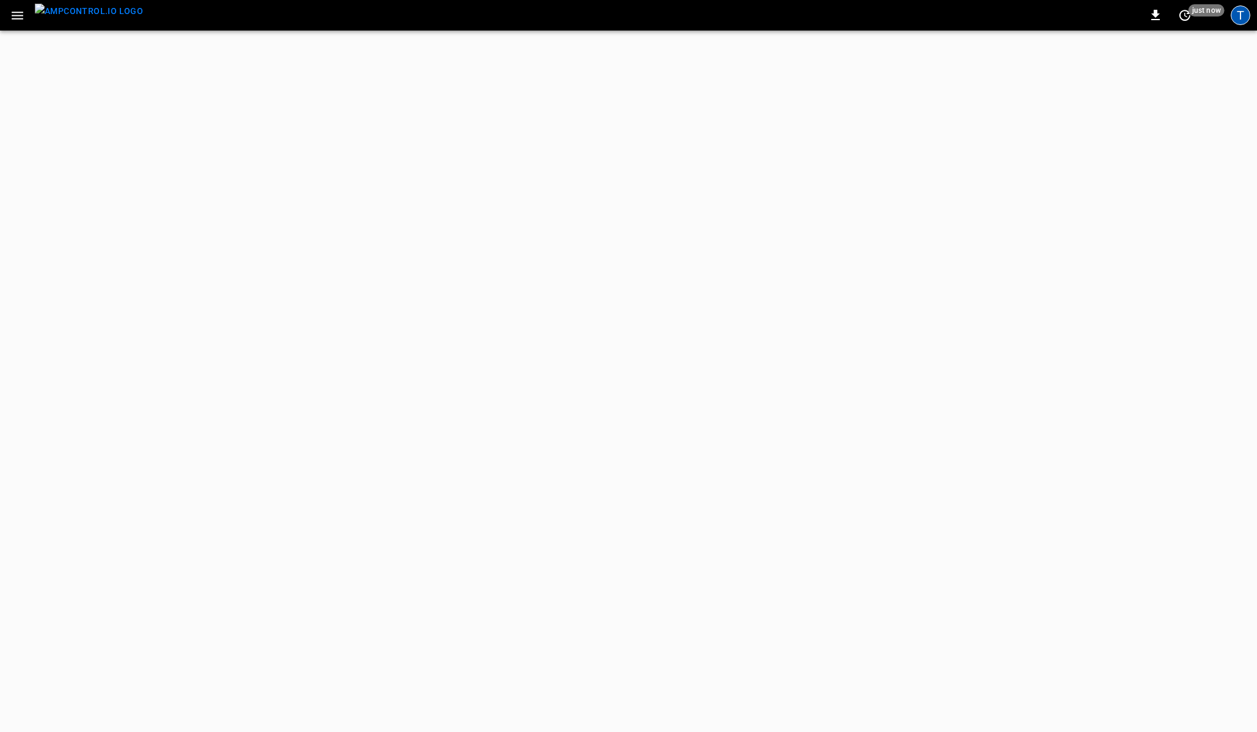
click at [1242, 14] on div "T" at bounding box center [1240, 16] width 20 height 20
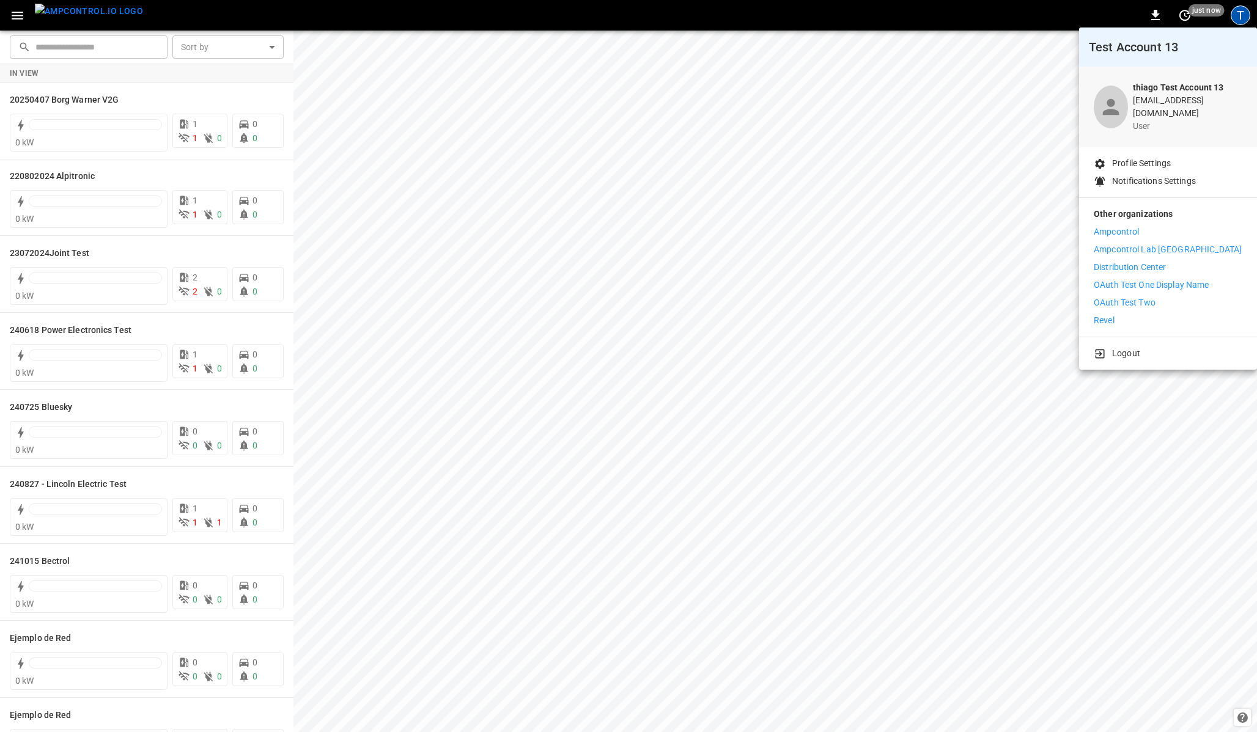
click at [1120, 261] on p "Distribution Center" at bounding box center [1129, 267] width 73 height 13
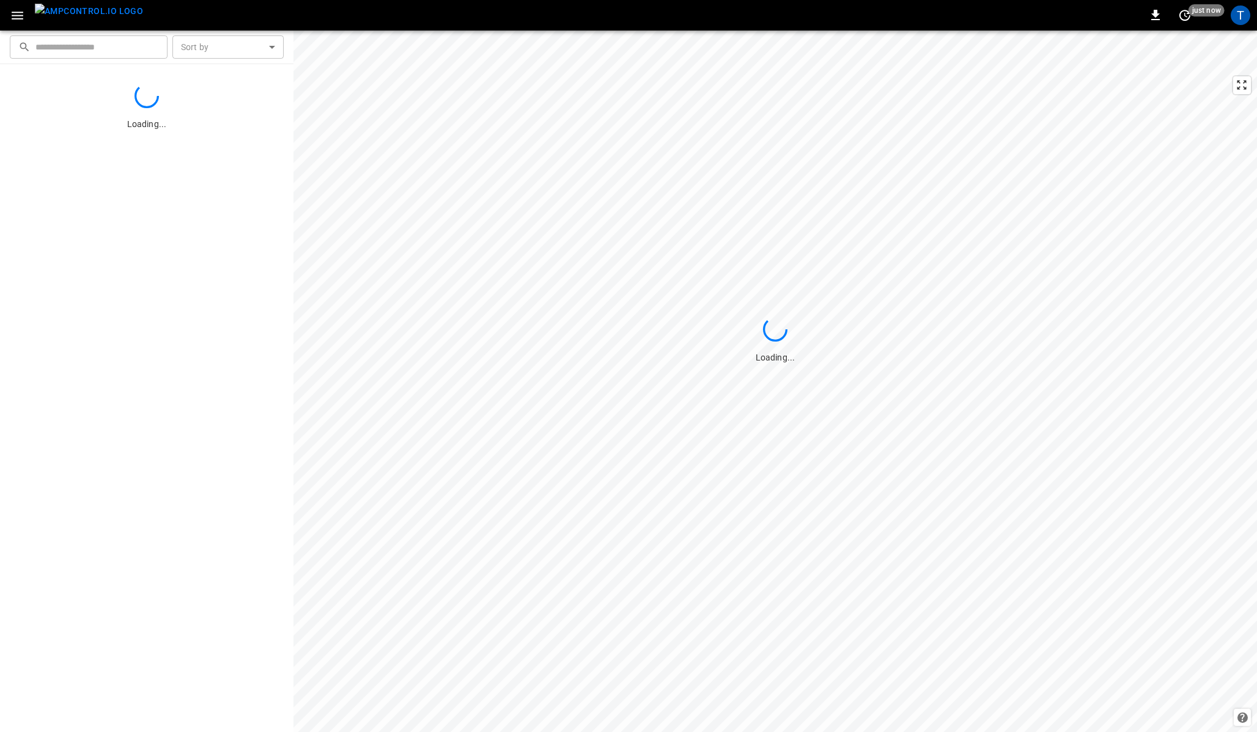
click at [1237, 13] on div "T" at bounding box center [1240, 16] width 20 height 20
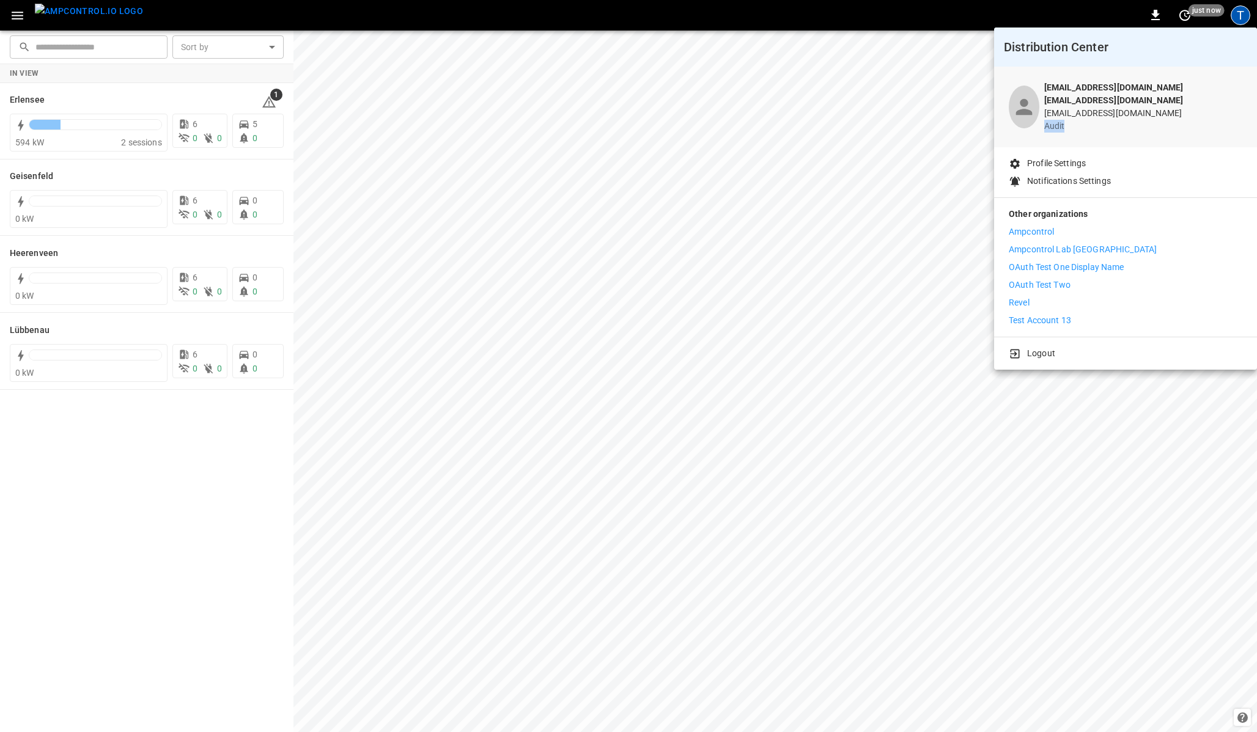
drag, startPoint x: 1057, startPoint y: 116, endPoint x: 1077, endPoint y: 115, distance: 19.6
click at [1077, 120] on p "audit" at bounding box center [1143, 126] width 198 height 13
click at [1067, 120] on p "audit" at bounding box center [1143, 126] width 198 height 13
drag, startPoint x: 1054, startPoint y: 117, endPoint x: 1081, endPoint y: 116, distance: 26.9
click at [1081, 116] on div "thiago@ampcontrol.io thiago@ampcontrol.io thiago@ampcontrol.io audit" at bounding box center [1125, 107] width 263 height 81
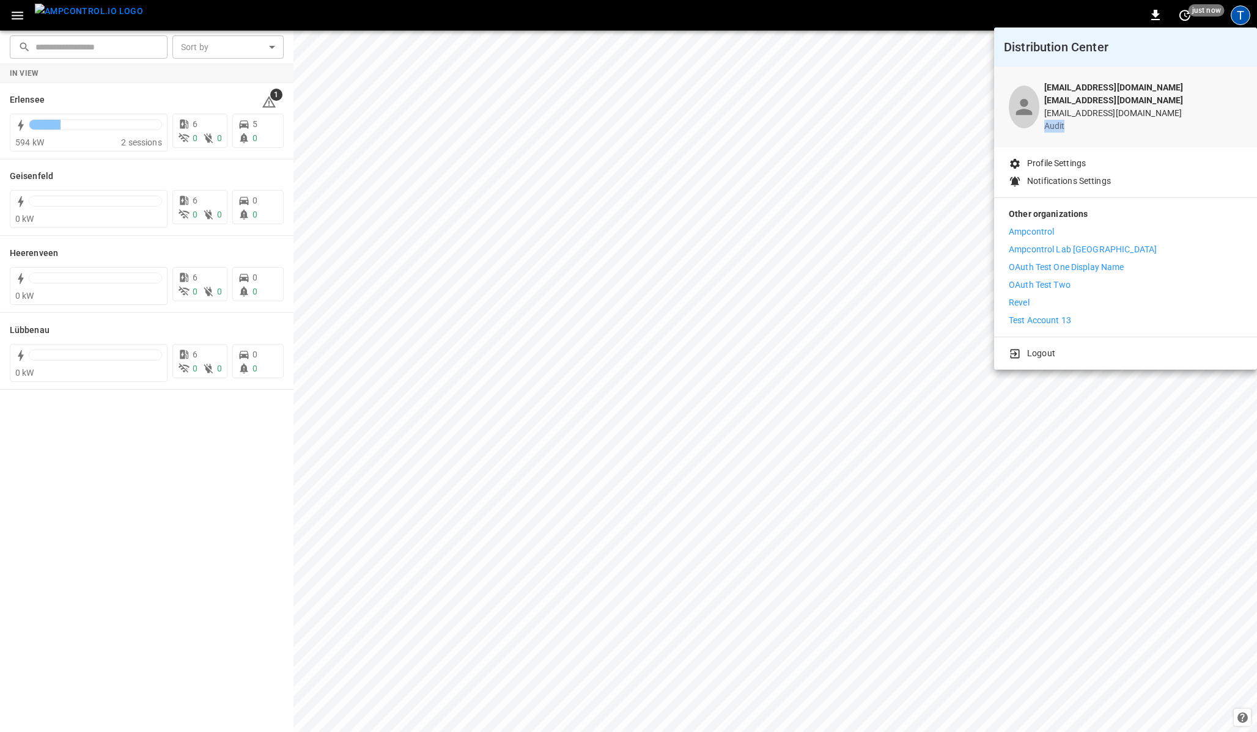
click at [1088, 120] on p "audit" at bounding box center [1143, 126] width 198 height 13
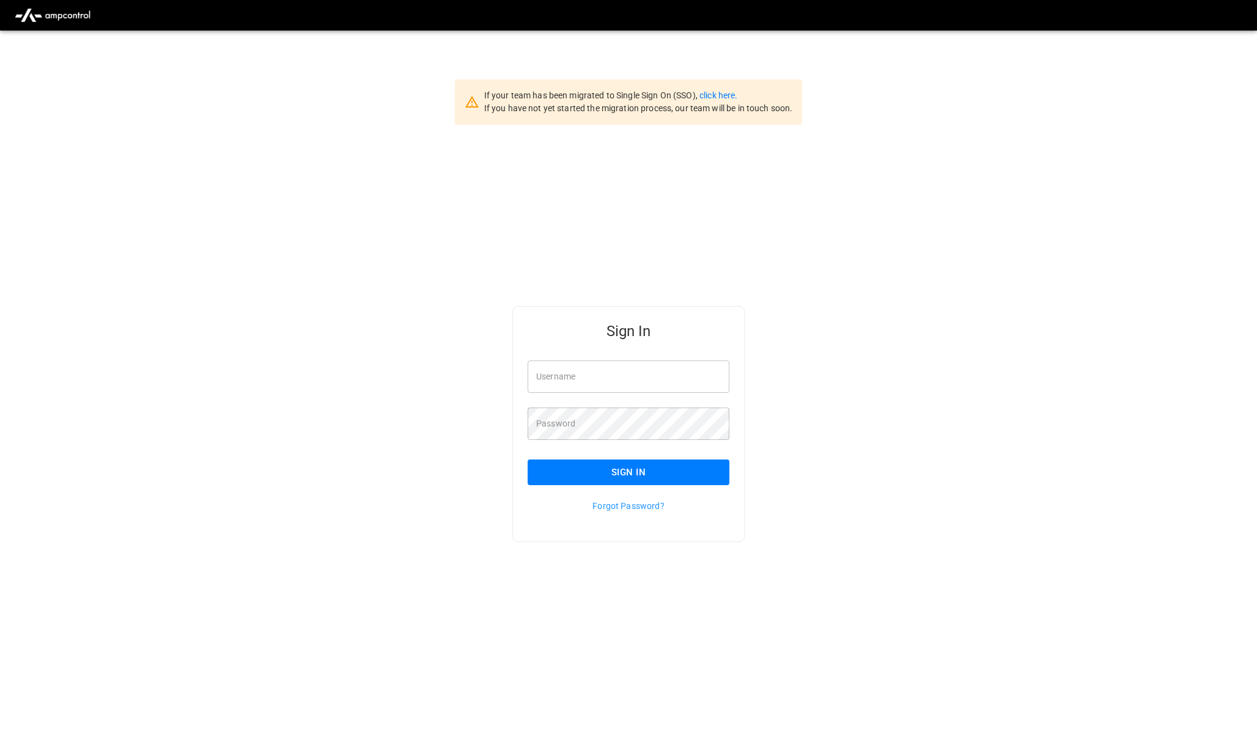
click at [595, 378] on input "Username" at bounding box center [628, 377] width 202 height 32
type input "******"
click at [615, 376] on input "Username" at bounding box center [628, 377] width 202 height 32
click at [576, 339] on h5 "Sign In" at bounding box center [628, 331] width 202 height 20
click at [591, 381] on input "Username" at bounding box center [628, 377] width 202 height 32
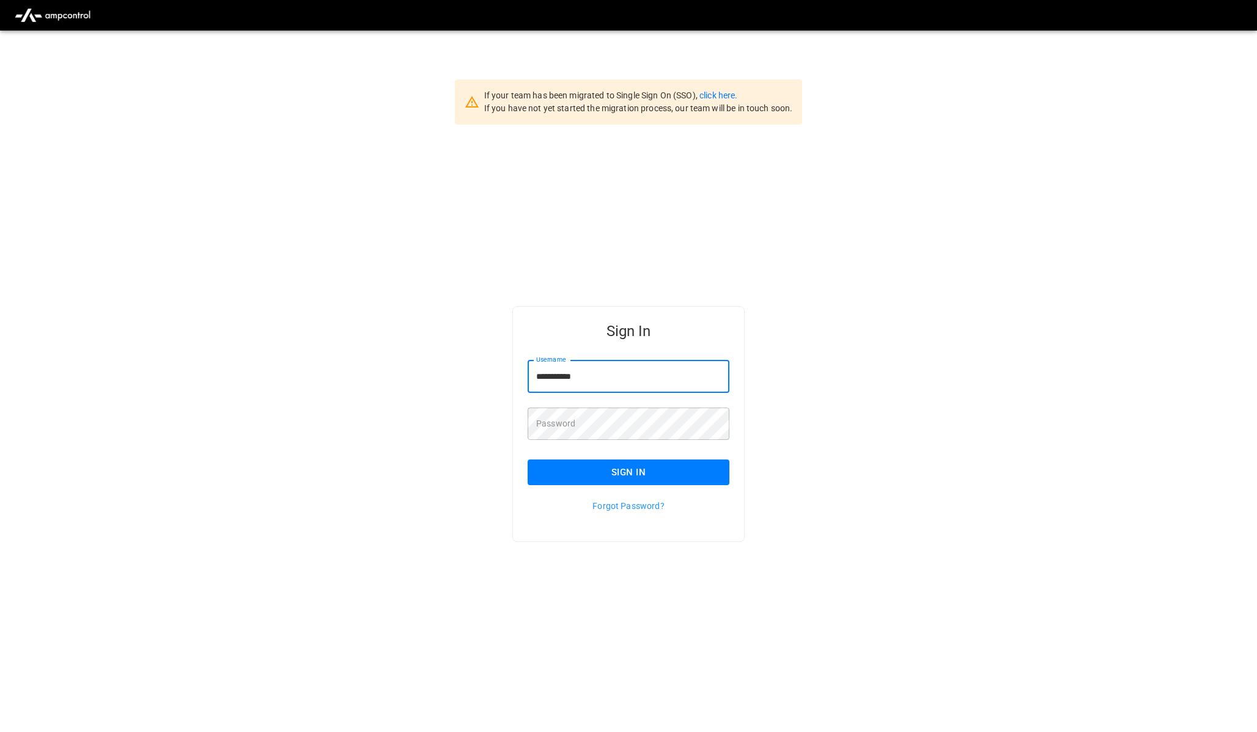
type input "**********"
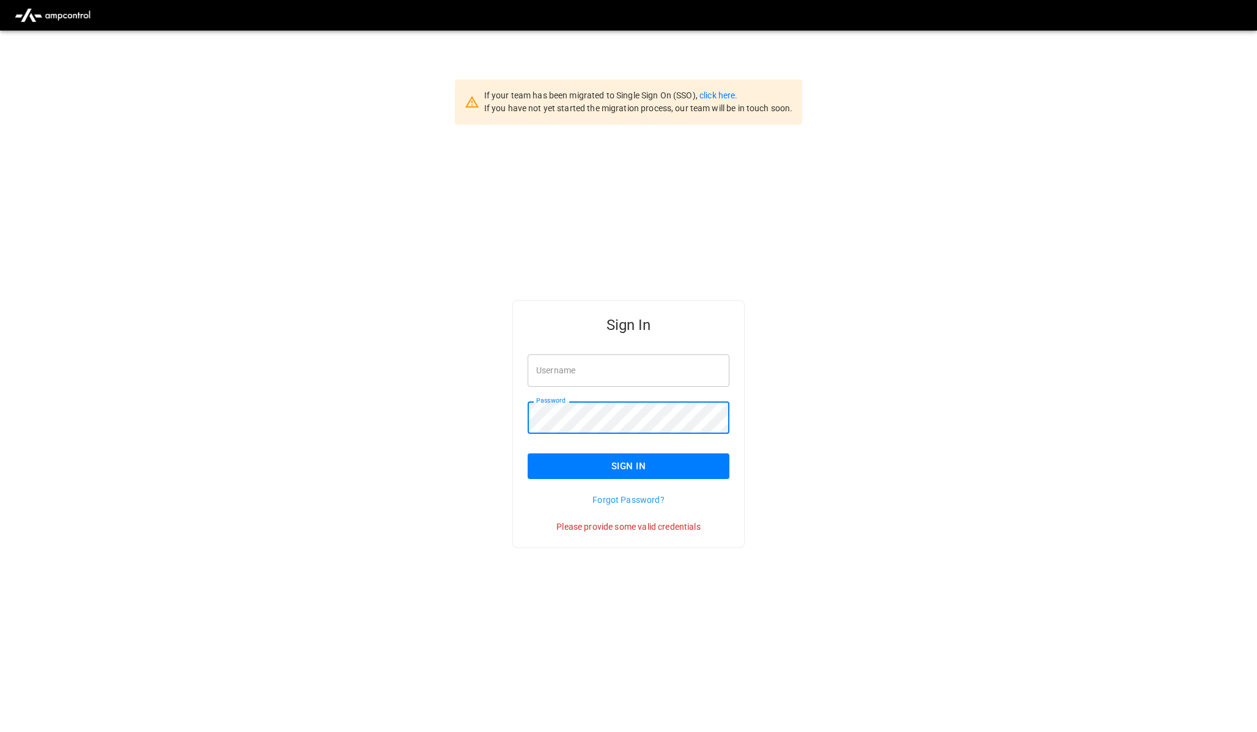
click at [598, 378] on input "Username" at bounding box center [628, 370] width 202 height 32
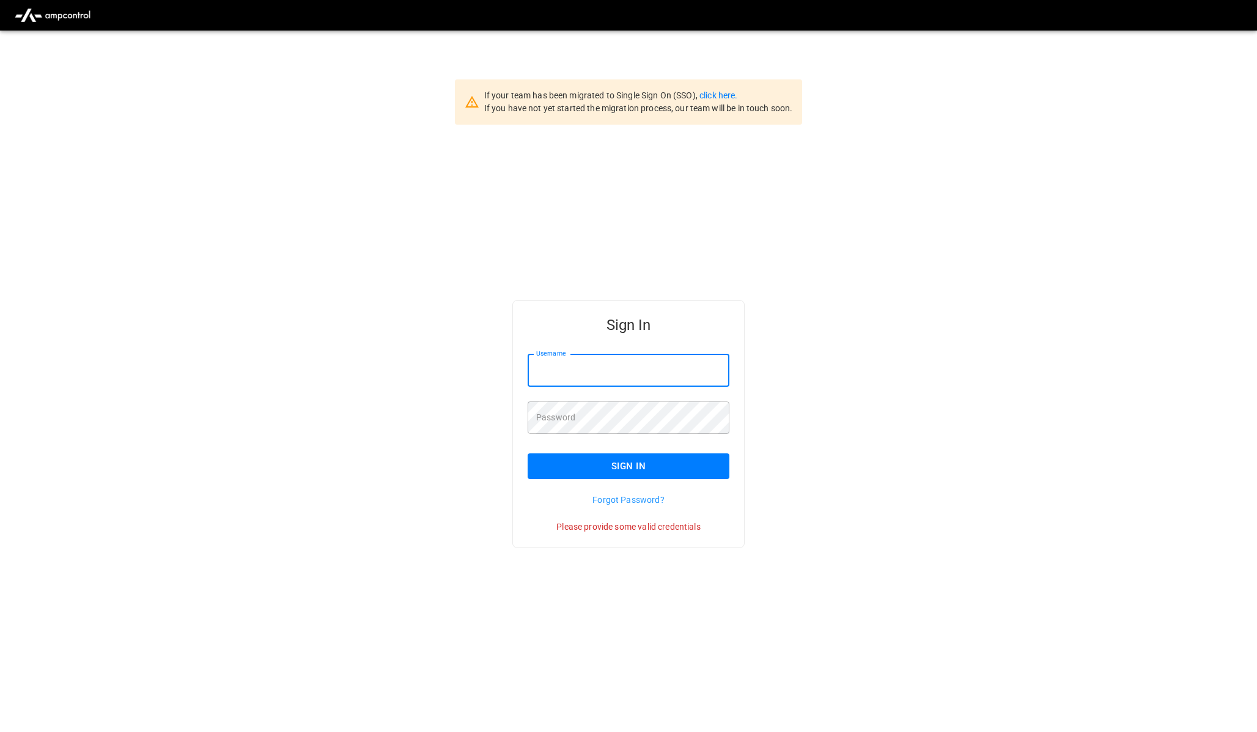
type input "**********"
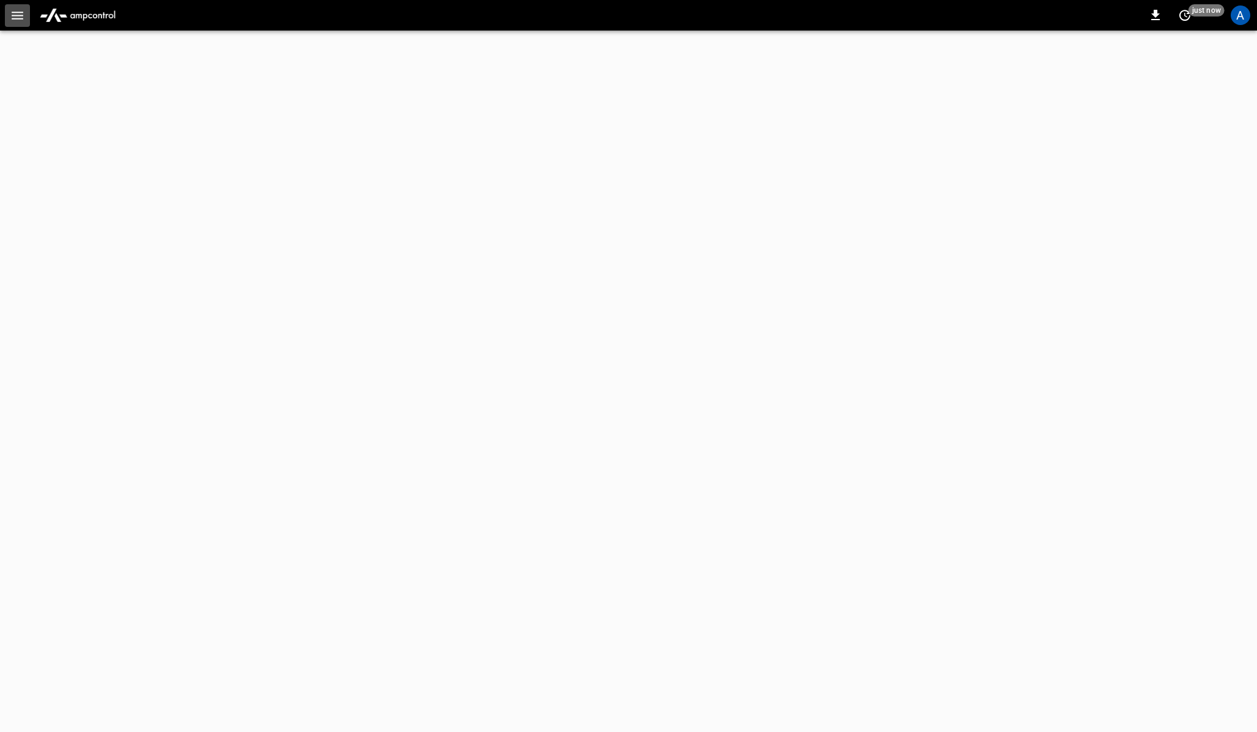
click at [20, 13] on icon "button" at bounding box center [17, 15] width 15 height 15
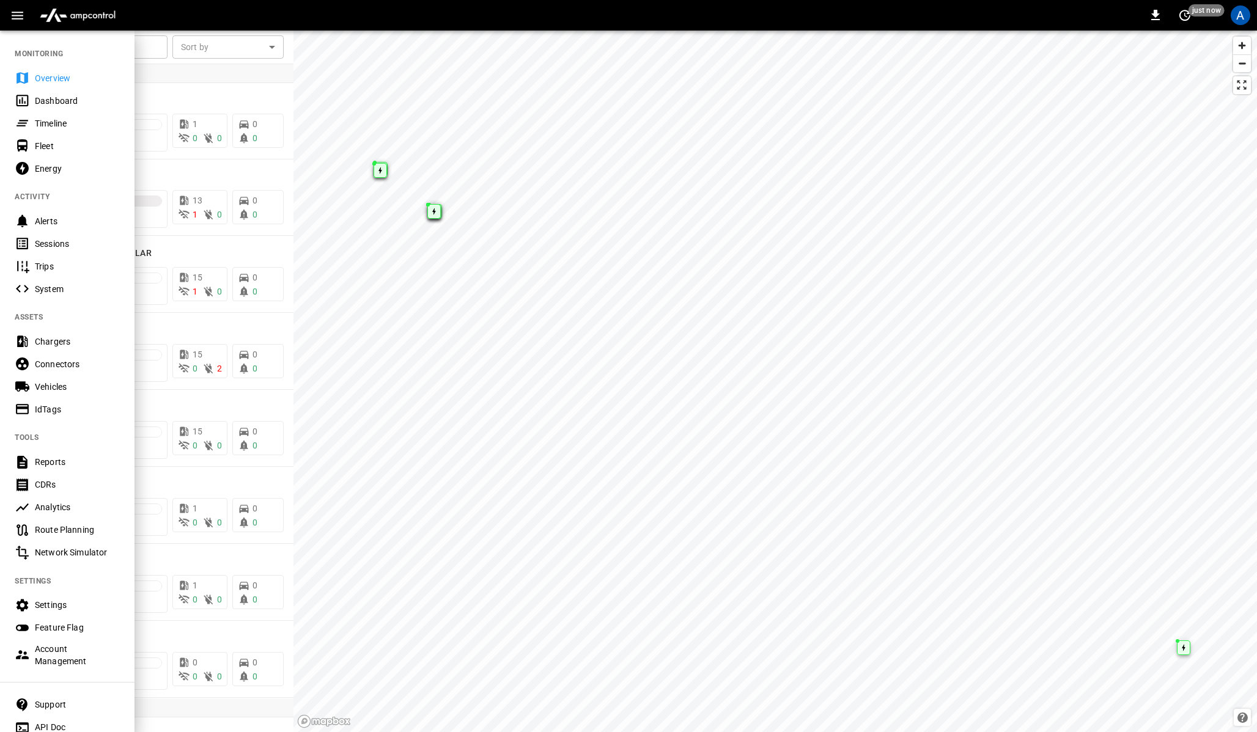
click at [43, 644] on div "Account Management" at bounding box center [77, 655] width 85 height 24
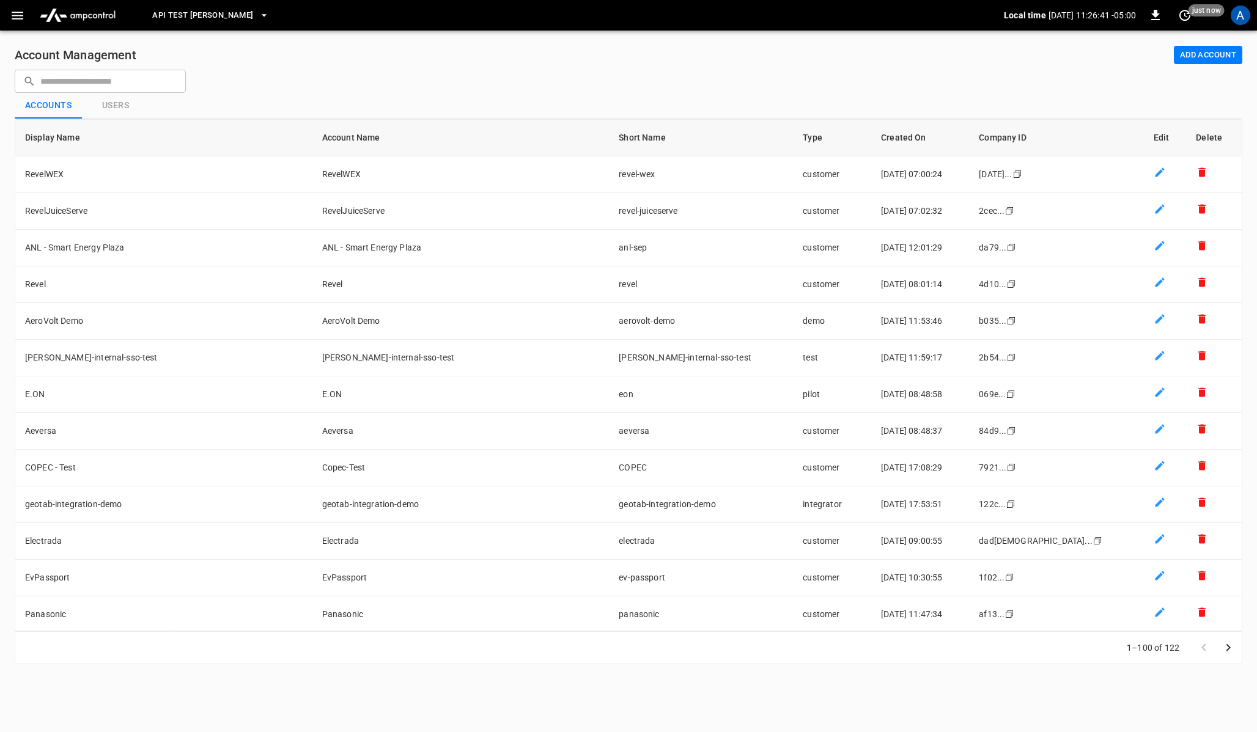
click at [1226, 645] on icon "Go to next page" at bounding box center [1227, 648] width 15 height 15
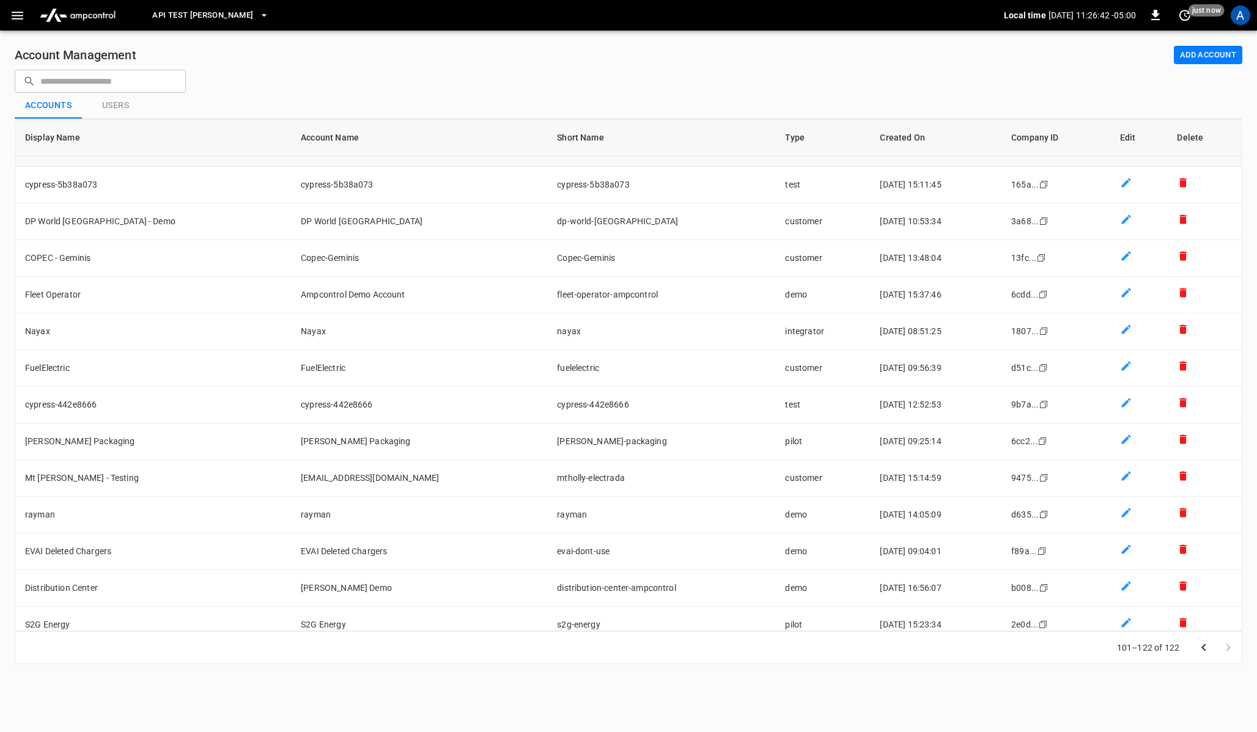
scroll to position [332, 0]
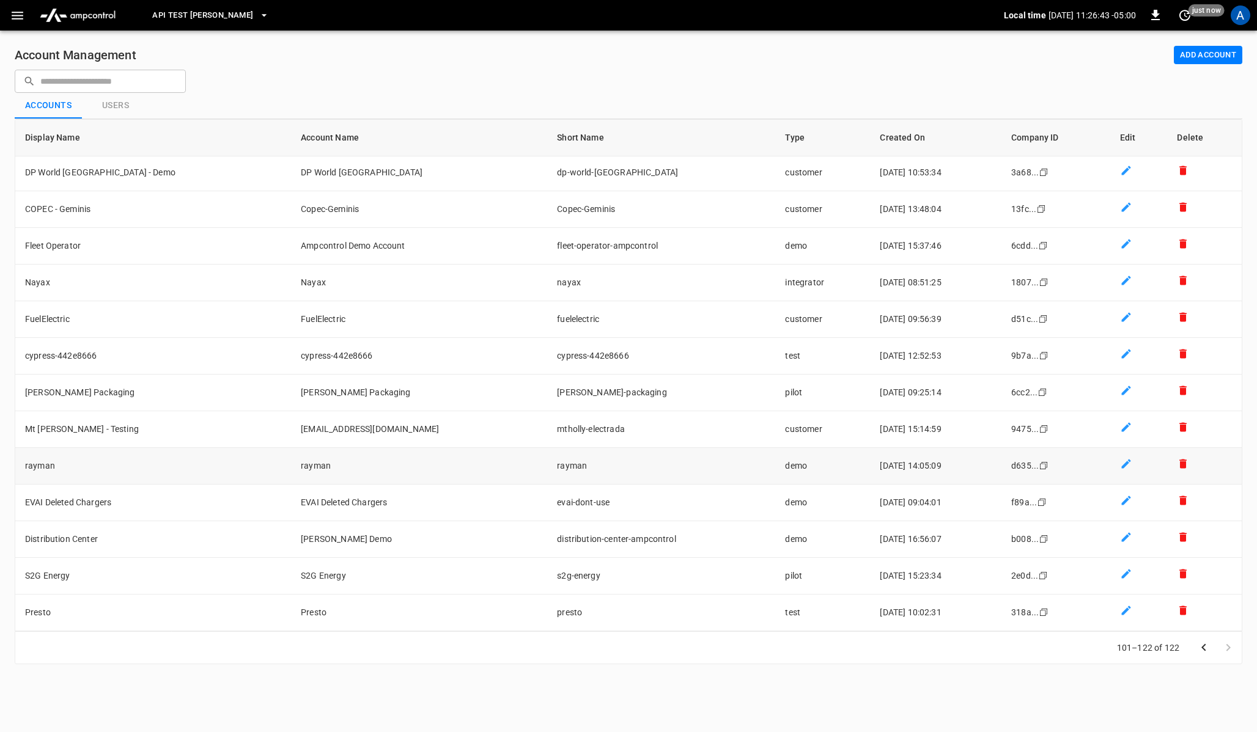
click at [912, 457] on td "2025-07-24 14:05:09" at bounding box center [935, 466] width 131 height 37
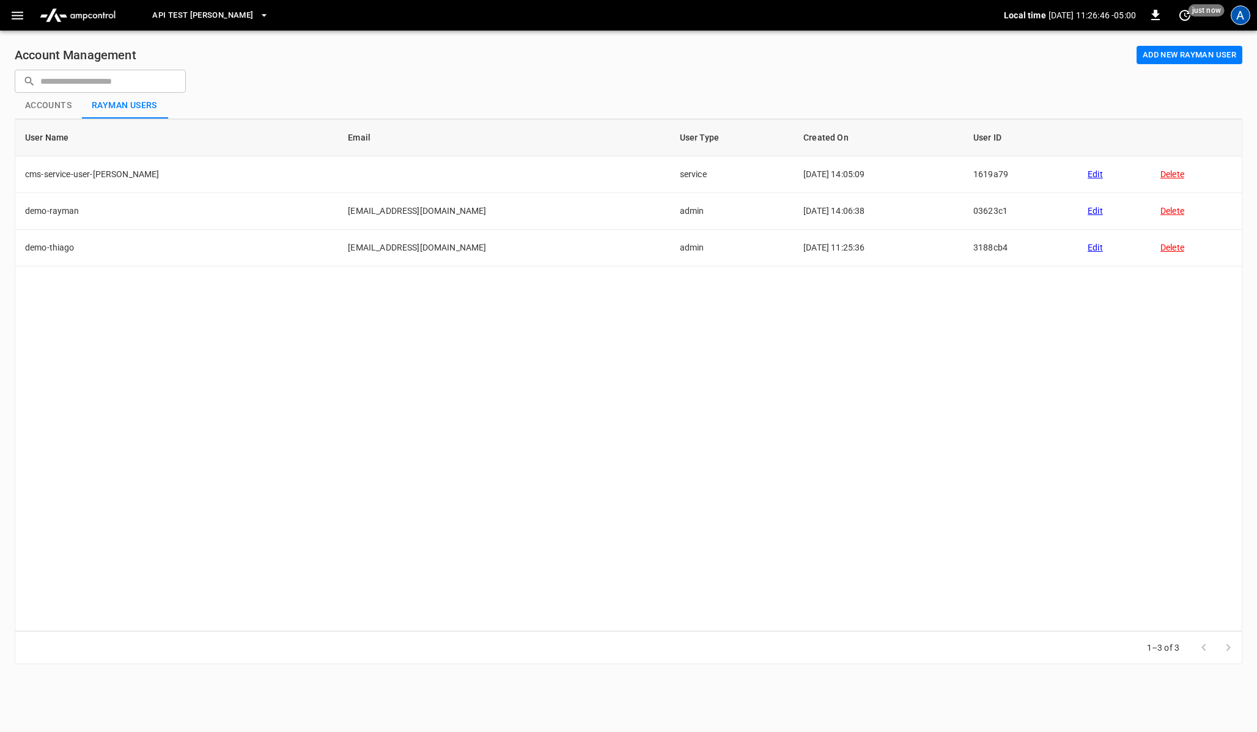
click at [1243, 12] on div "A" at bounding box center [1240, 16] width 20 height 20
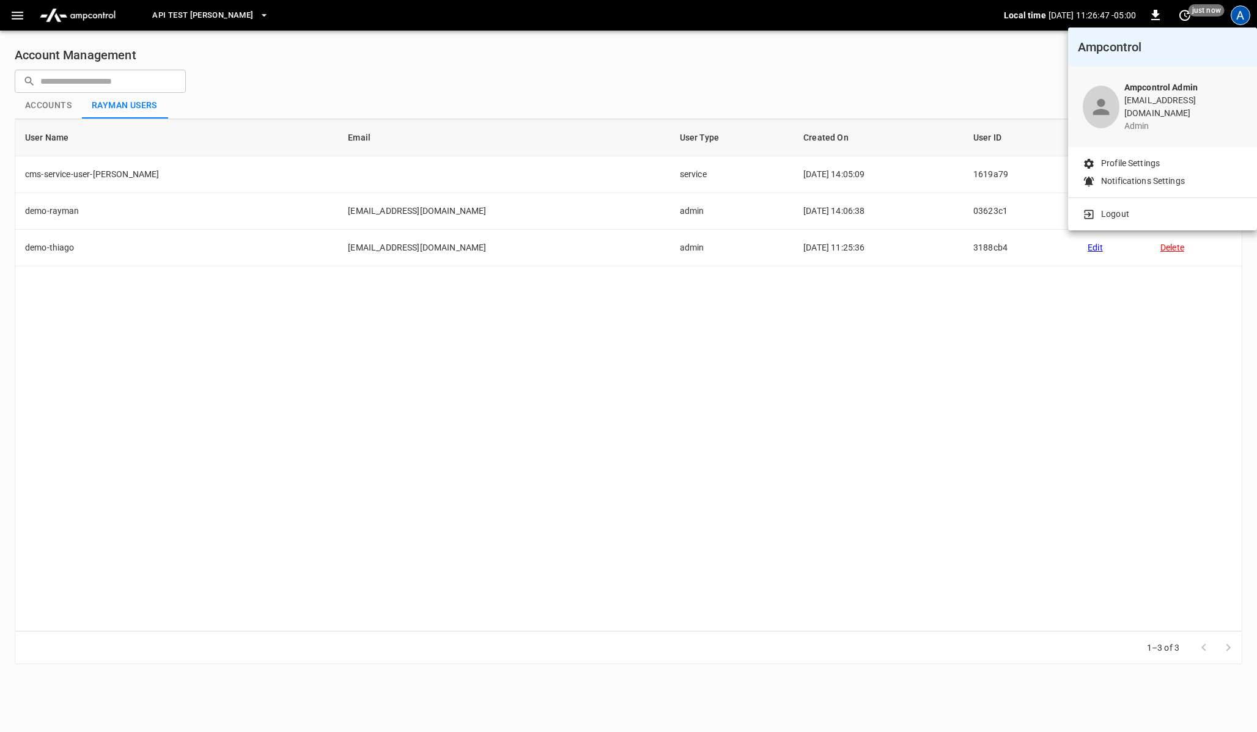
click at [1106, 210] on p "Logout" at bounding box center [1115, 214] width 28 height 13
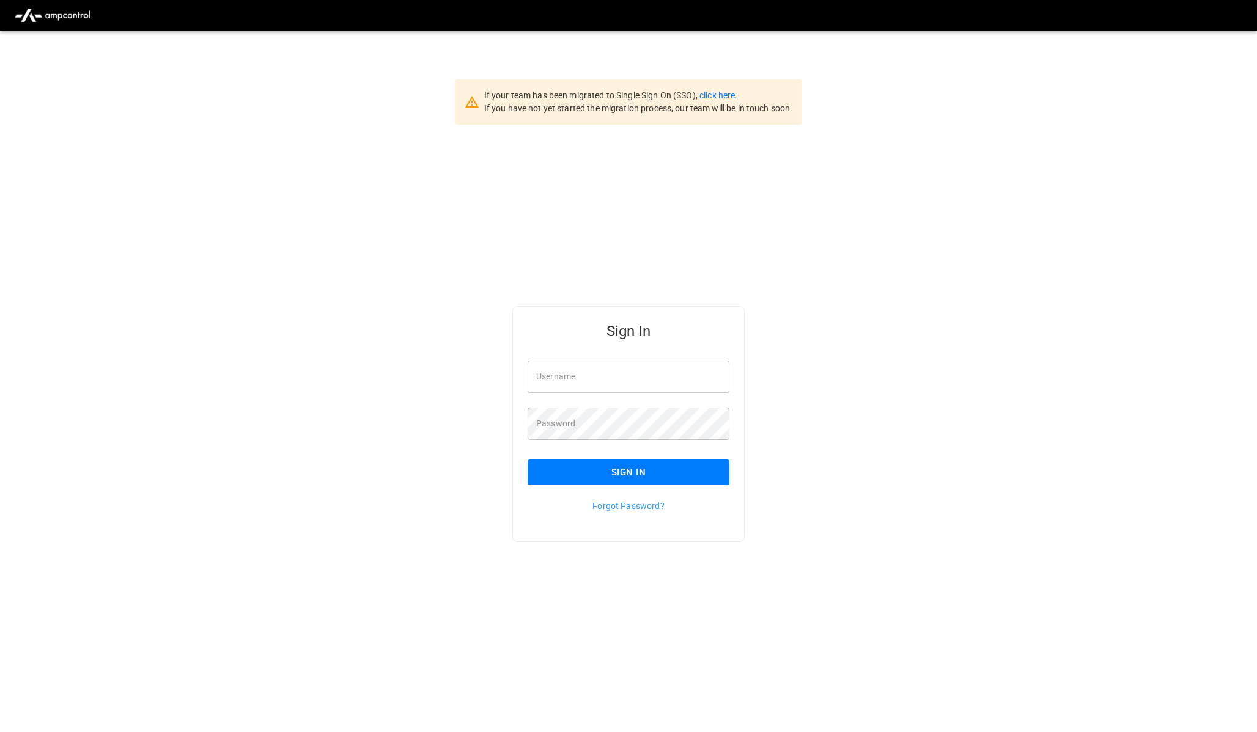
click at [600, 369] on input "Username" at bounding box center [628, 377] width 202 height 32
type input "**********"
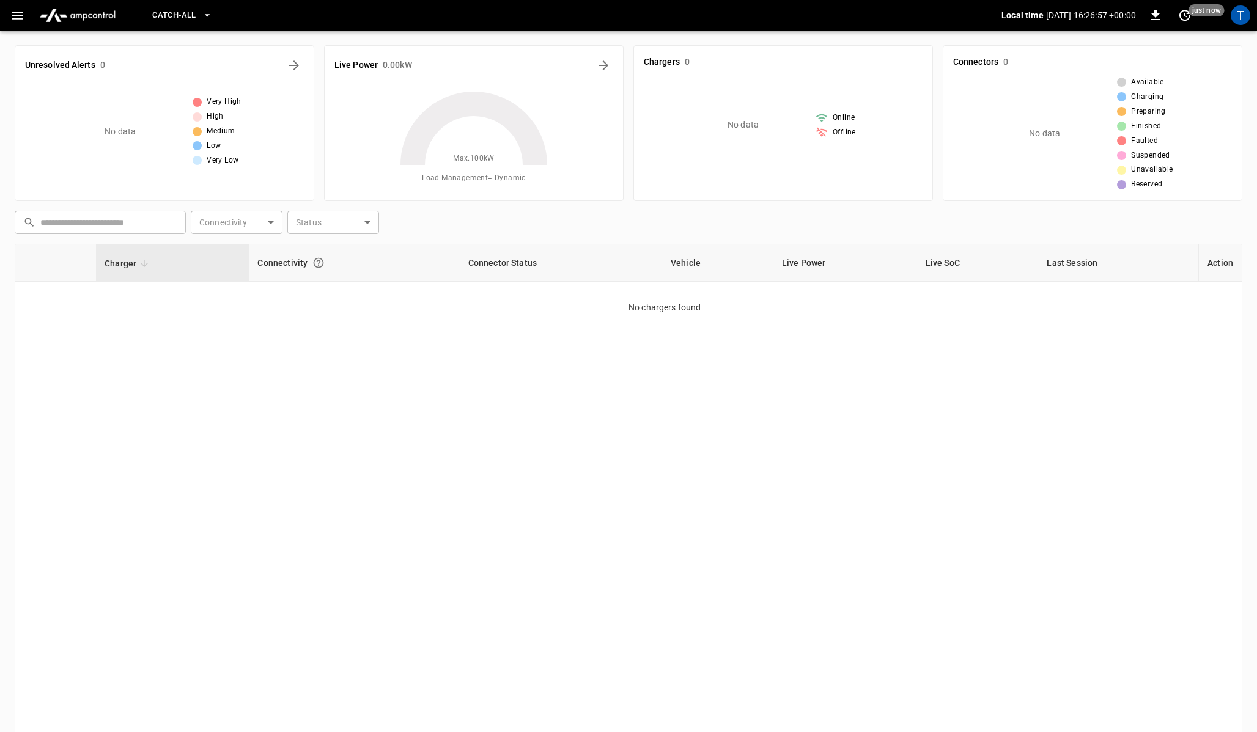
click at [628, 172] on div "Chargers 0 No data Online Offline" at bounding box center [777, 118] width 309 height 166
click at [1237, 17] on div "T" at bounding box center [1240, 16] width 20 height 20
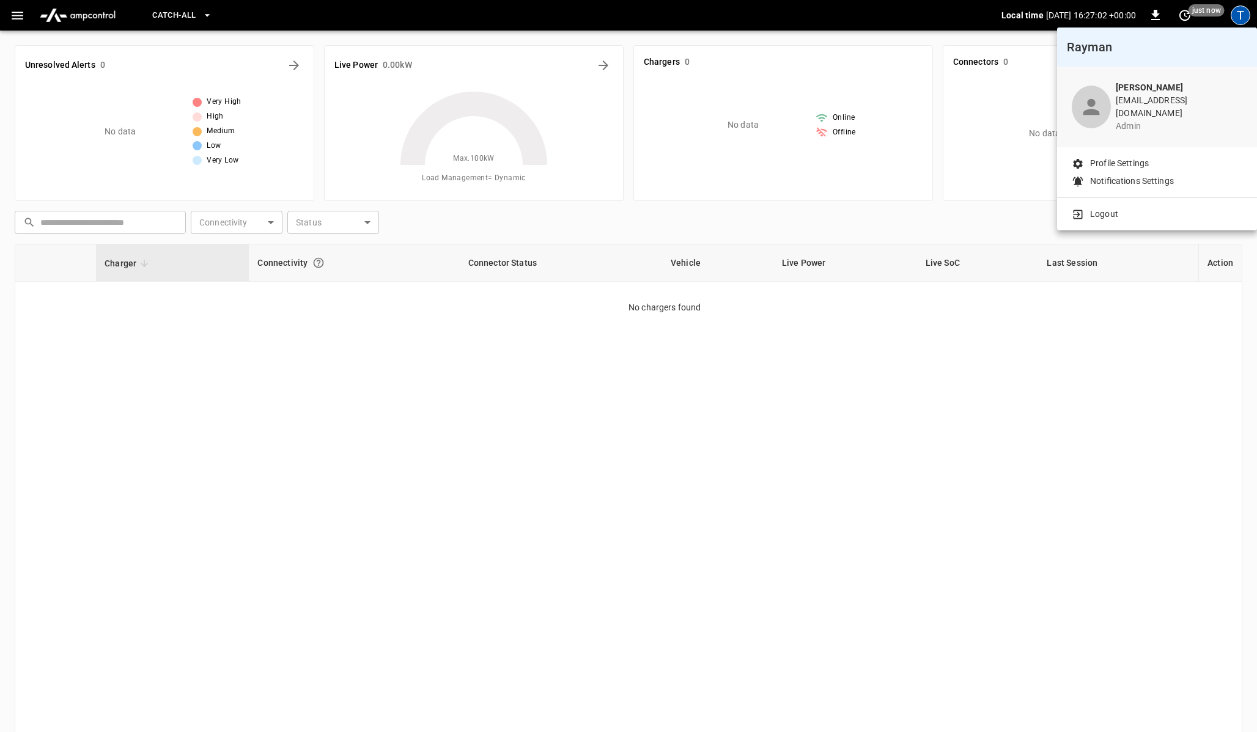
click at [12, 9] on div at bounding box center [628, 366] width 1257 height 732
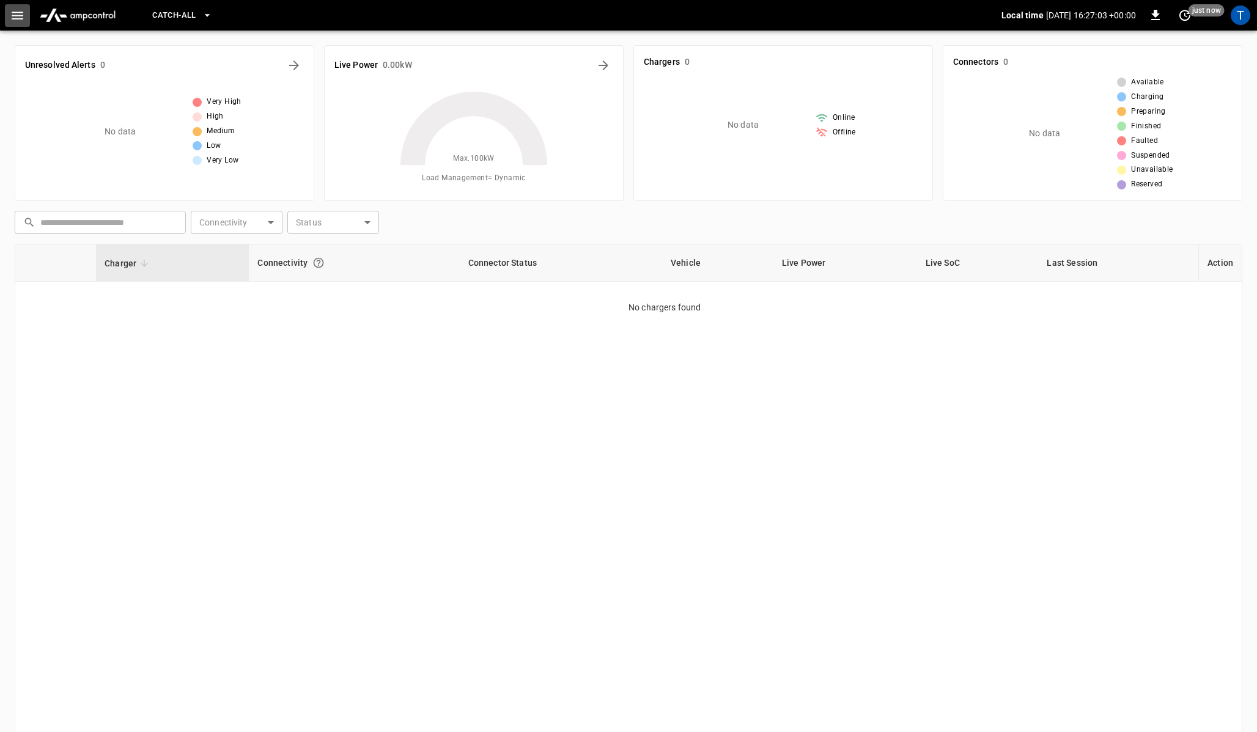
click at [17, 13] on icon "button" at bounding box center [17, 15] width 15 height 15
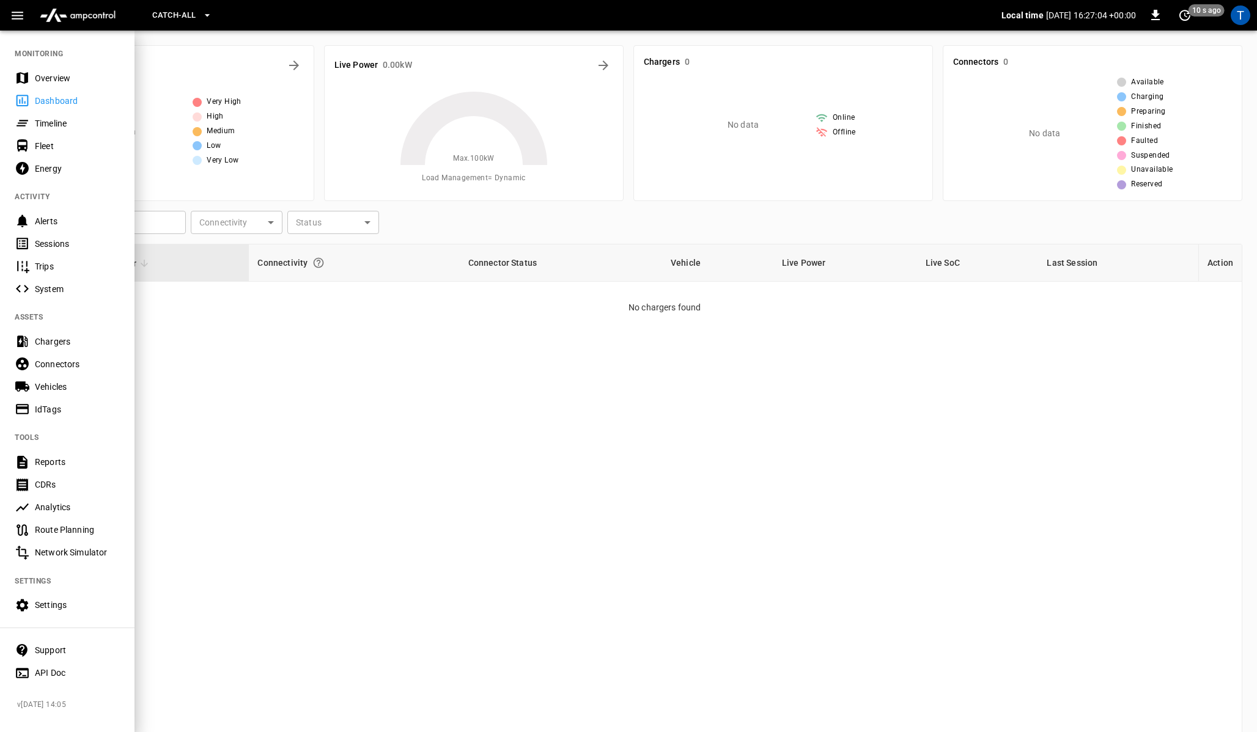
click at [42, 604] on div "Settings" at bounding box center [77, 605] width 85 height 12
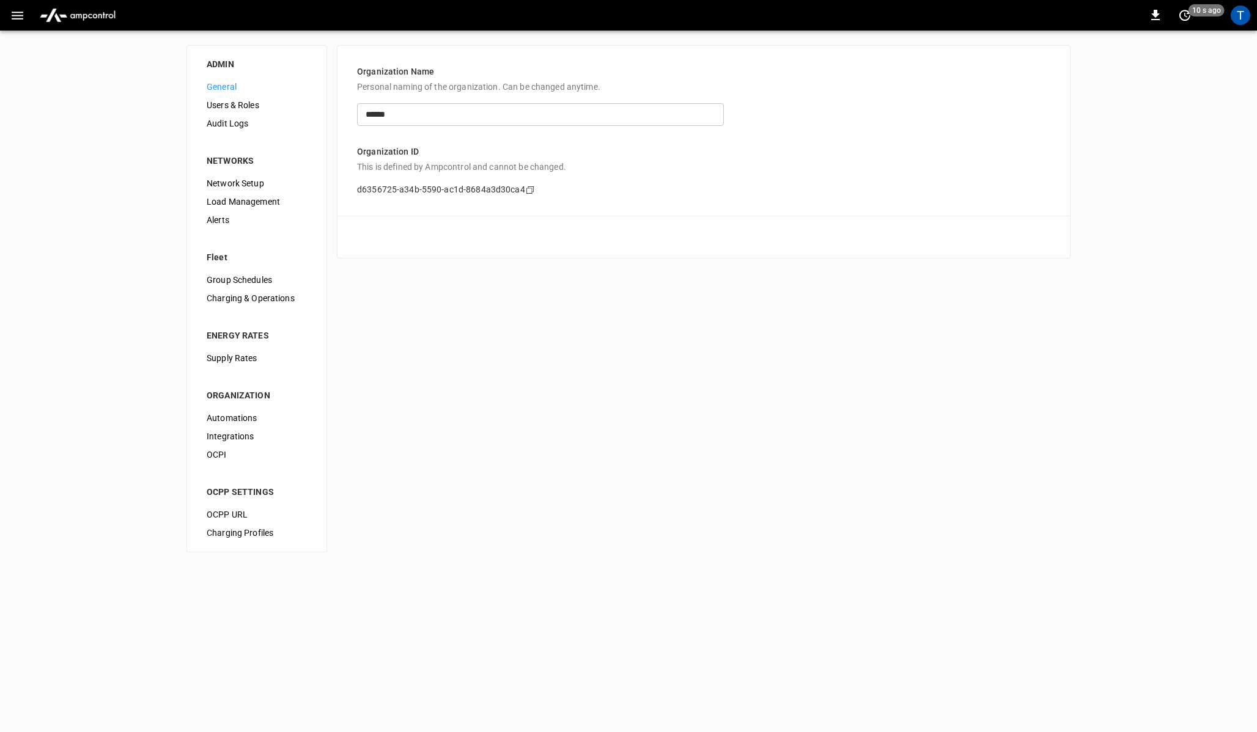
click at [228, 129] on span "Audit Logs" at bounding box center [257, 123] width 100 height 13
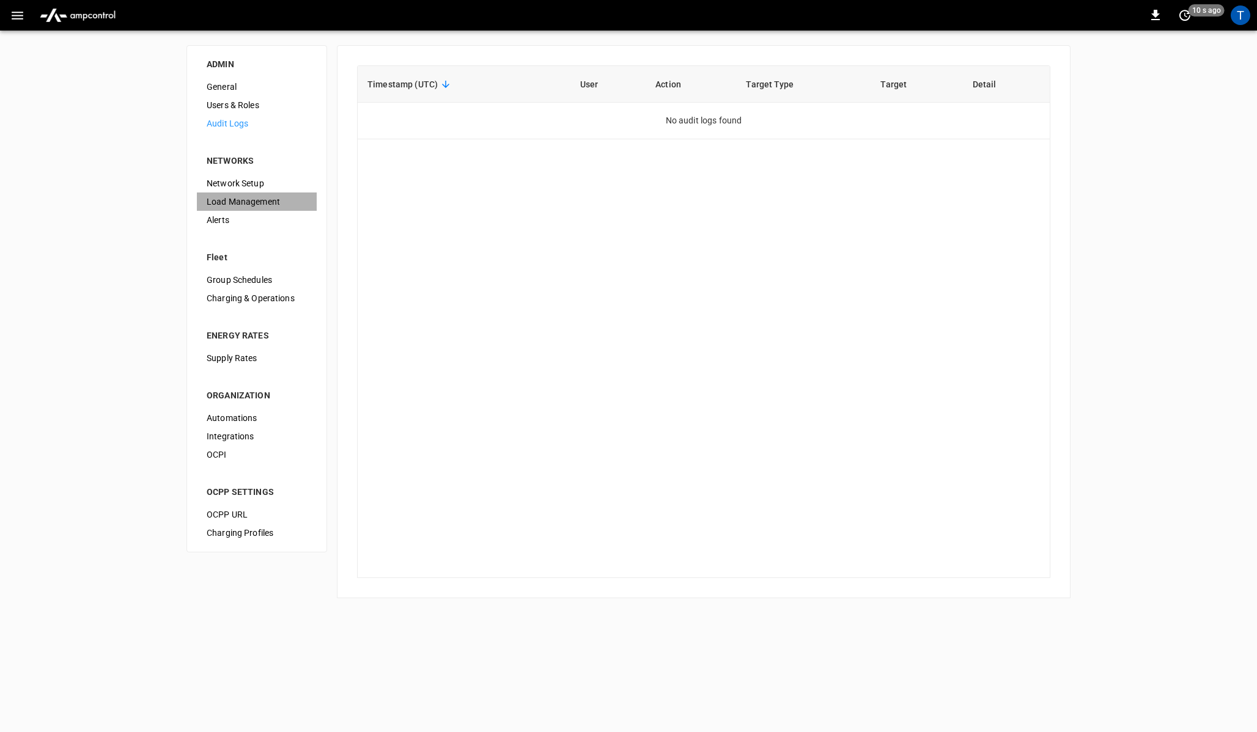
click at [264, 197] on span "Load Management" at bounding box center [257, 202] width 100 height 13
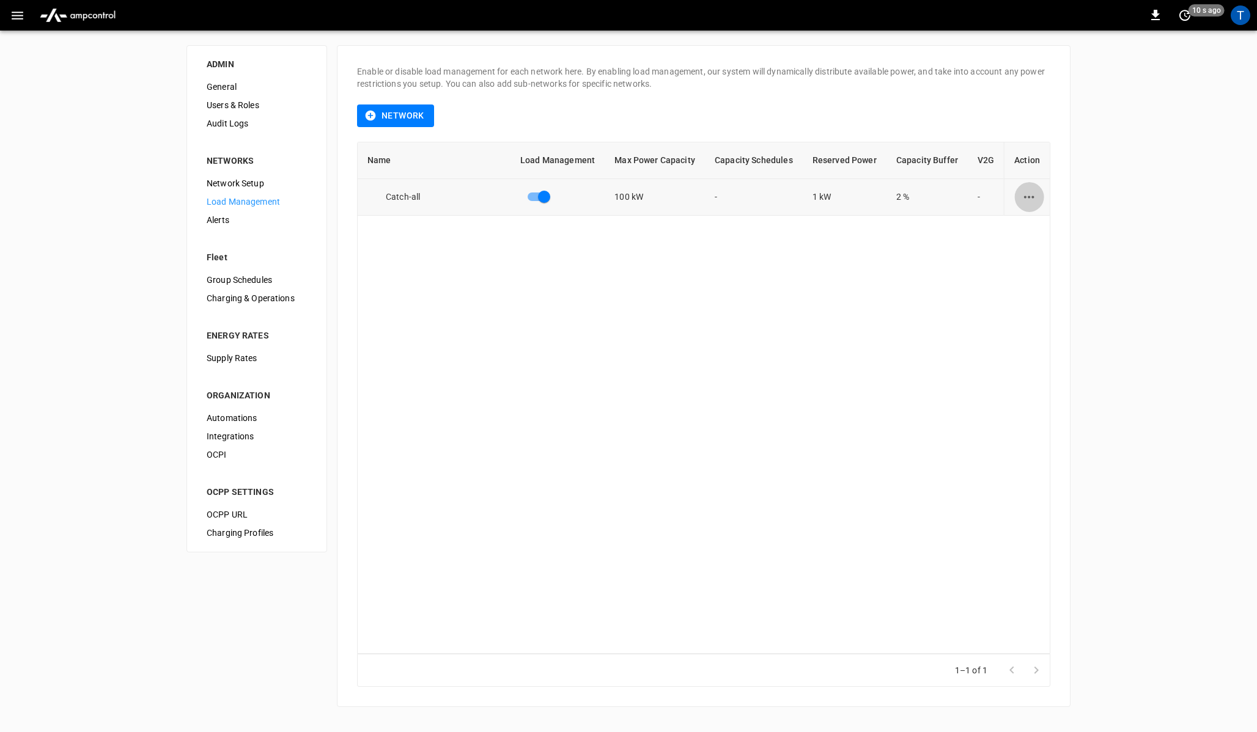
click at [1035, 204] on button "load management options" at bounding box center [1029, 197] width 30 height 30
click at [1024, 234] on li "Edit" at bounding box center [1051, 227] width 87 height 20
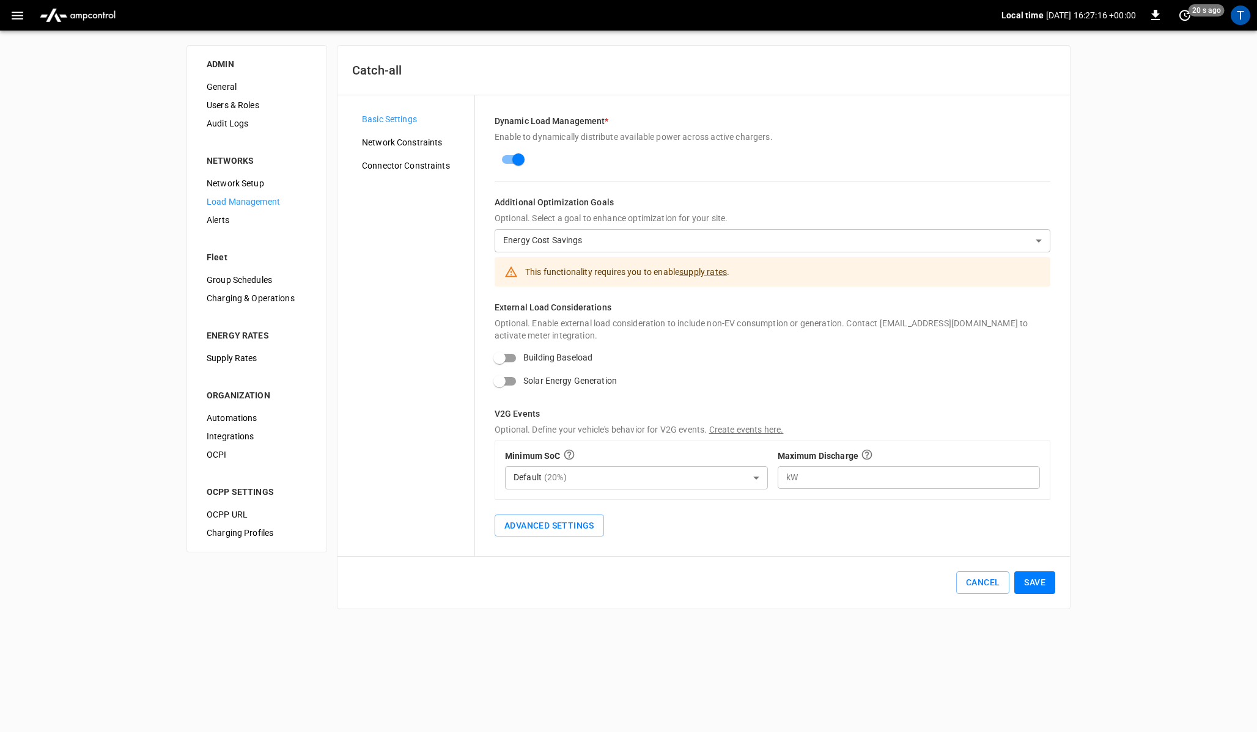
click at [599, 218] on p "Optional. Select a goal to enhance optimization for your site." at bounding box center [772, 218] width 556 height 12
click at [587, 237] on body "**********" at bounding box center [628, 312] width 1257 height 624
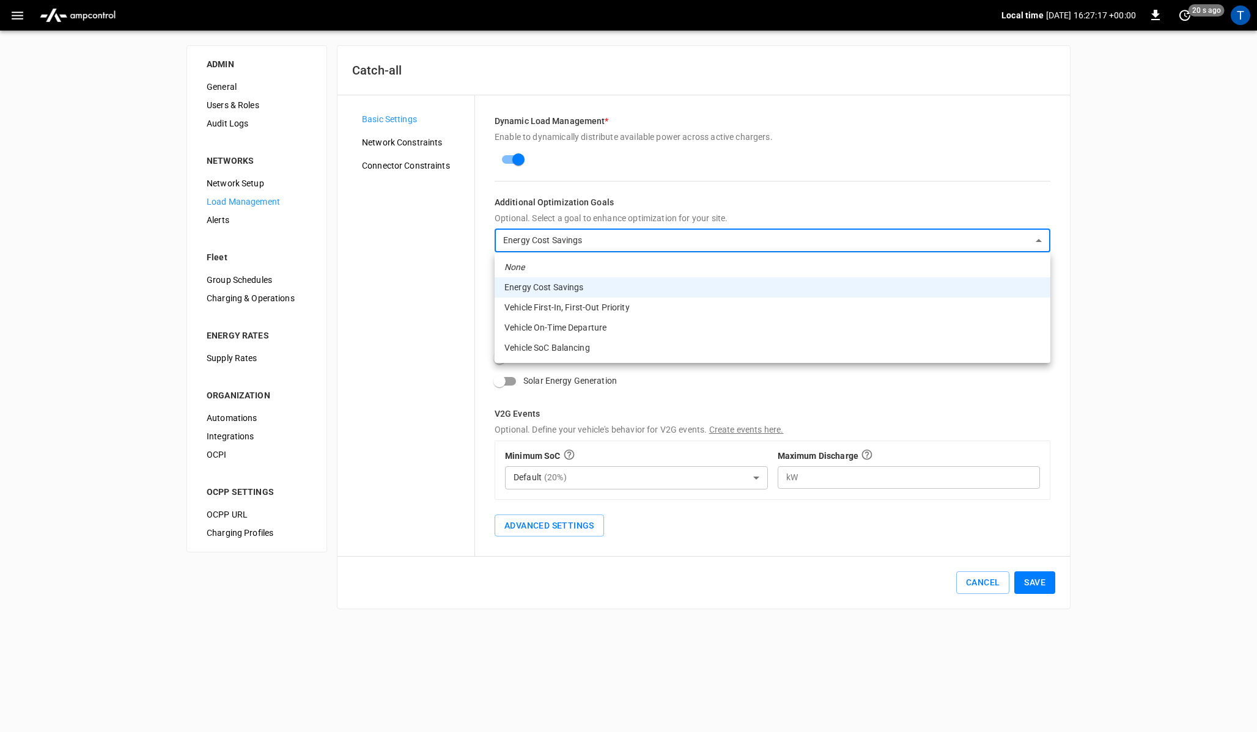
click at [448, 267] on div at bounding box center [628, 366] width 1257 height 732
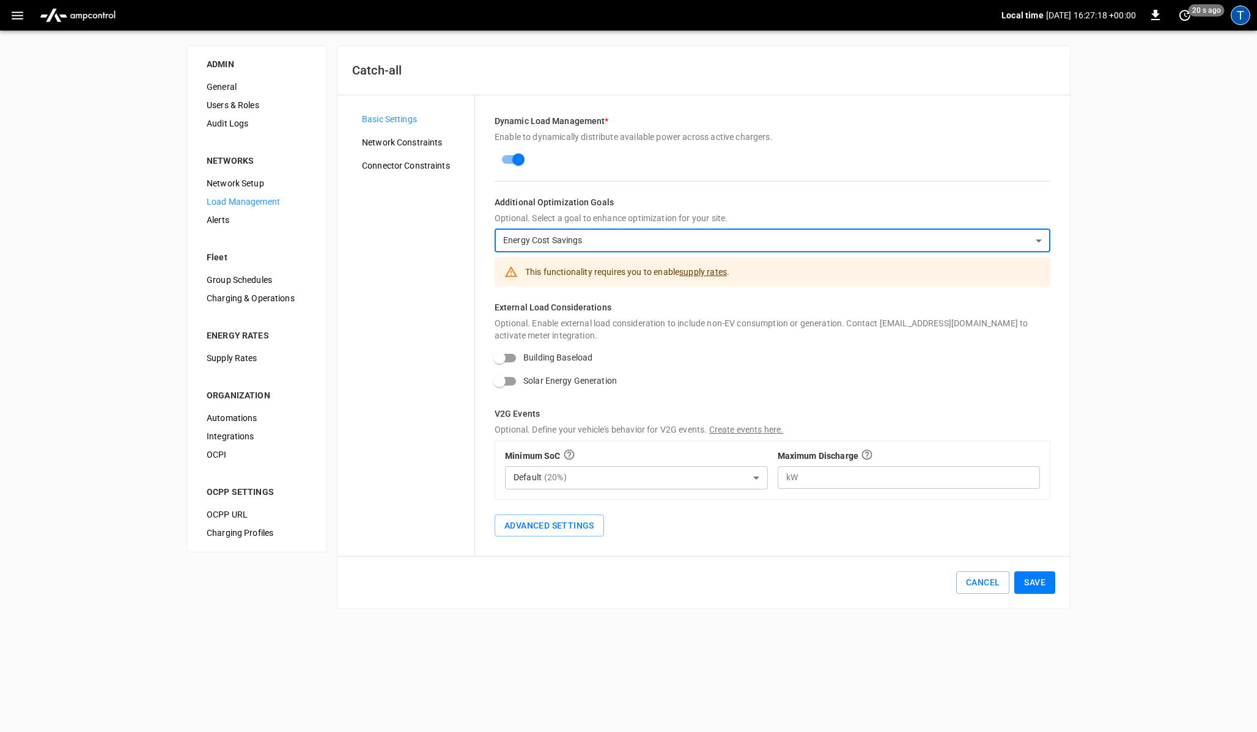
click at [1236, 15] on div "T" at bounding box center [1240, 16] width 20 height 20
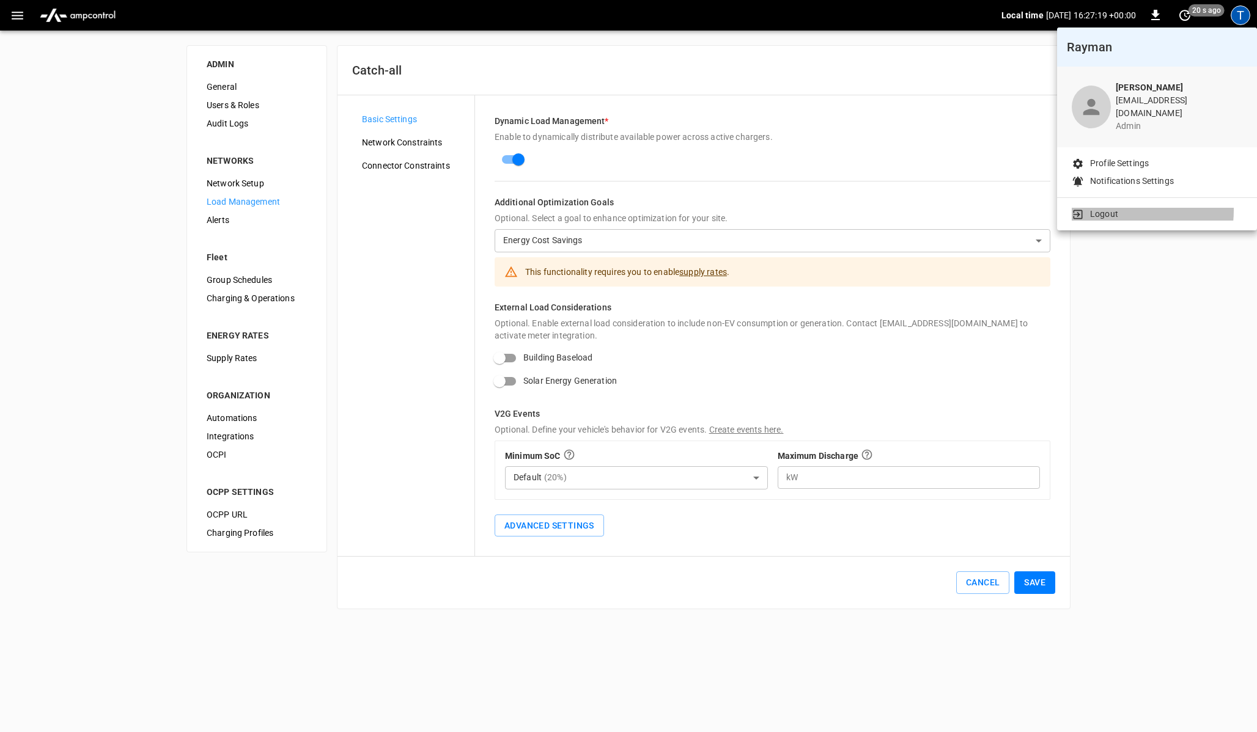
click at [1117, 208] on li "Logout" at bounding box center [1156, 214] width 171 height 13
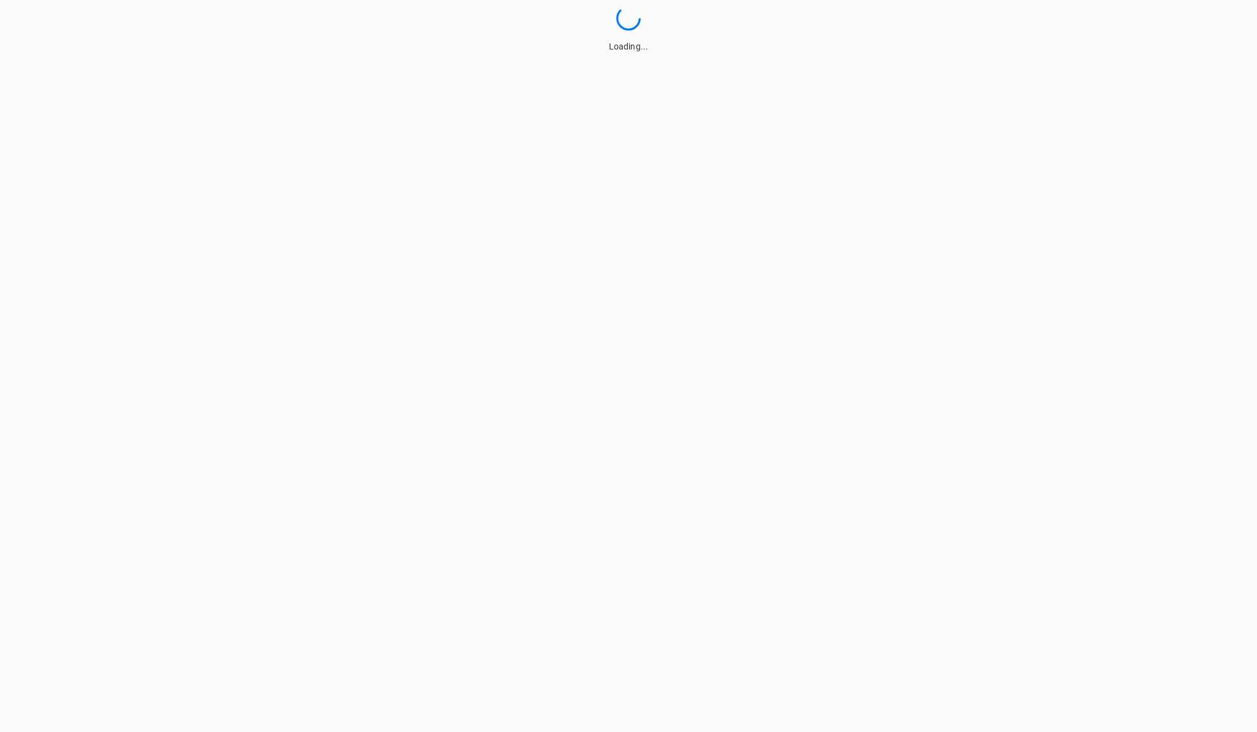
click at [1241, 15] on div "Loading..." at bounding box center [628, 29] width 1257 height 47
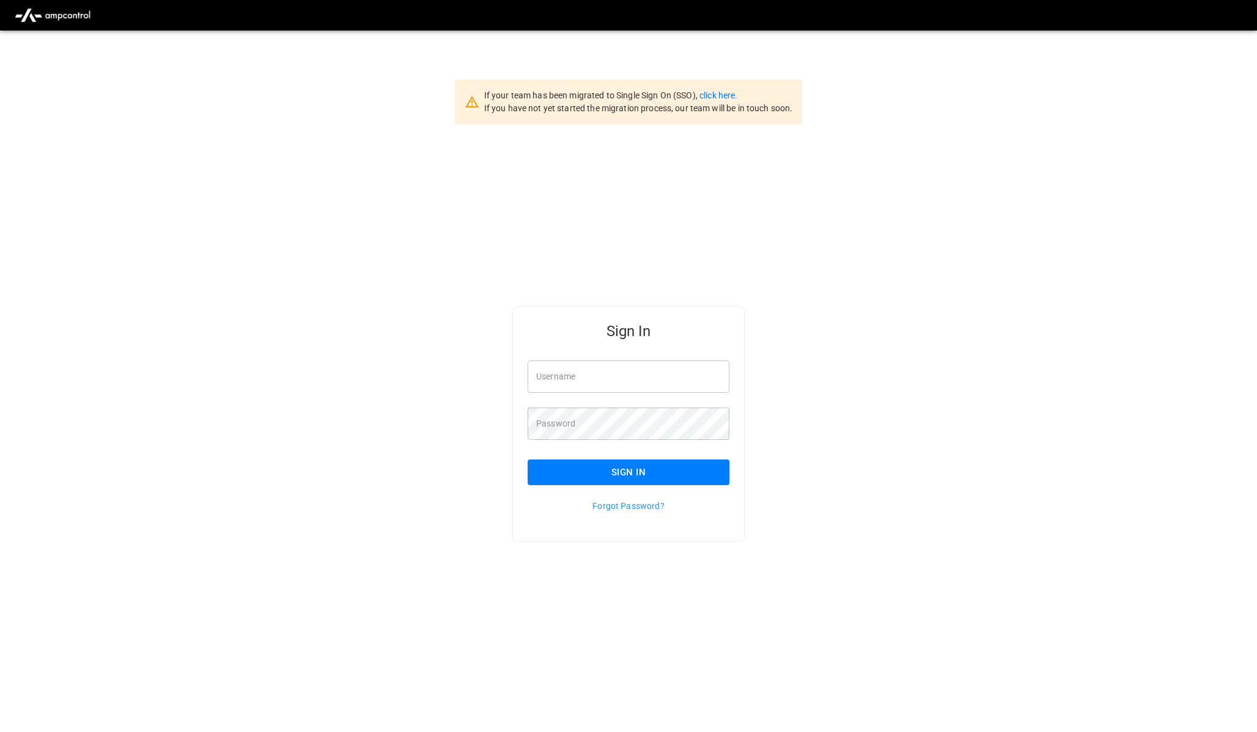
click at [589, 404] on div "Password Password" at bounding box center [621, 416] width 216 height 47
click at [628, 377] on input "Username" at bounding box center [628, 377] width 202 height 32
type input "**********"
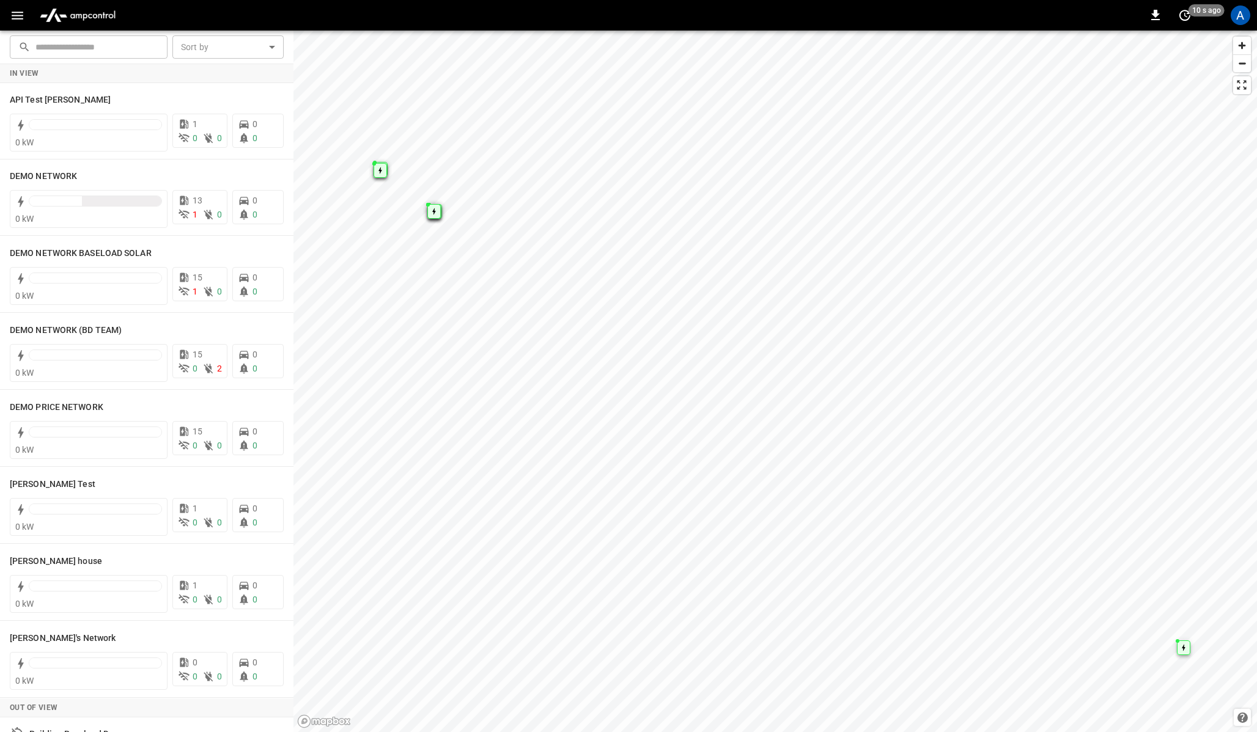
click at [6, 13] on button "button" at bounding box center [17, 15] width 25 height 23
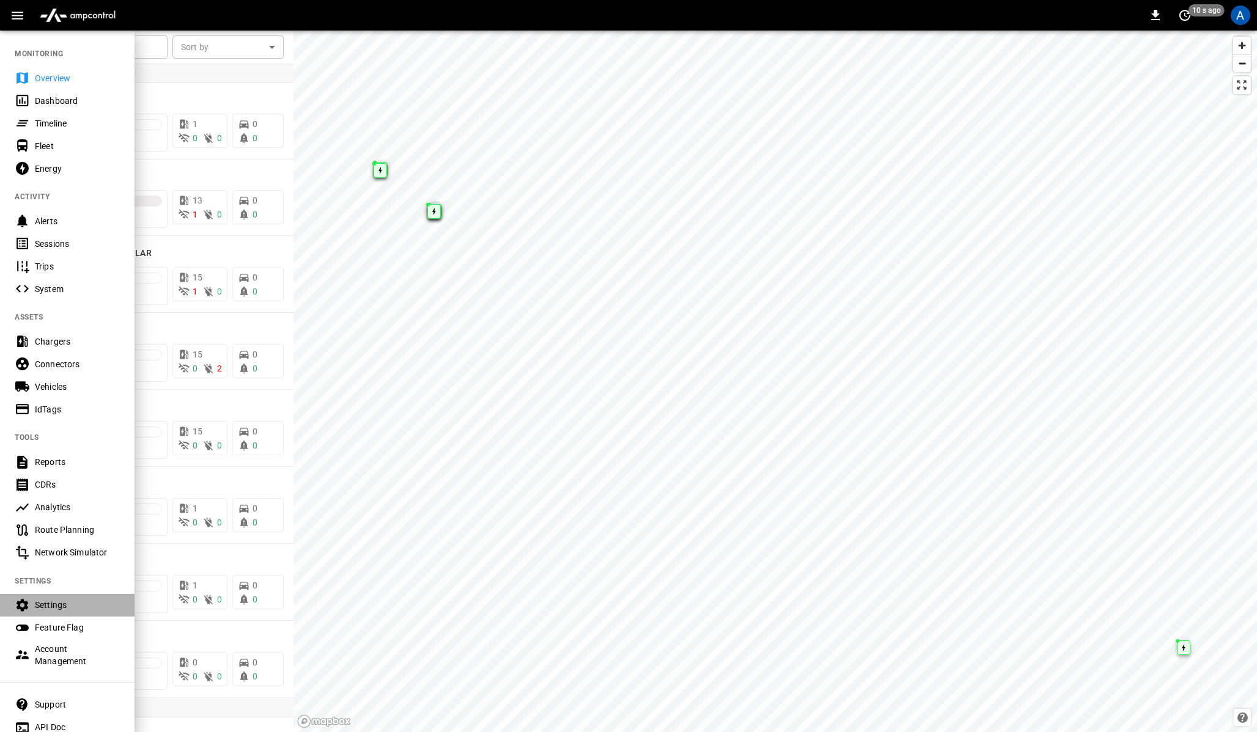
click at [56, 611] on div "Settings" at bounding box center [77, 605] width 85 height 12
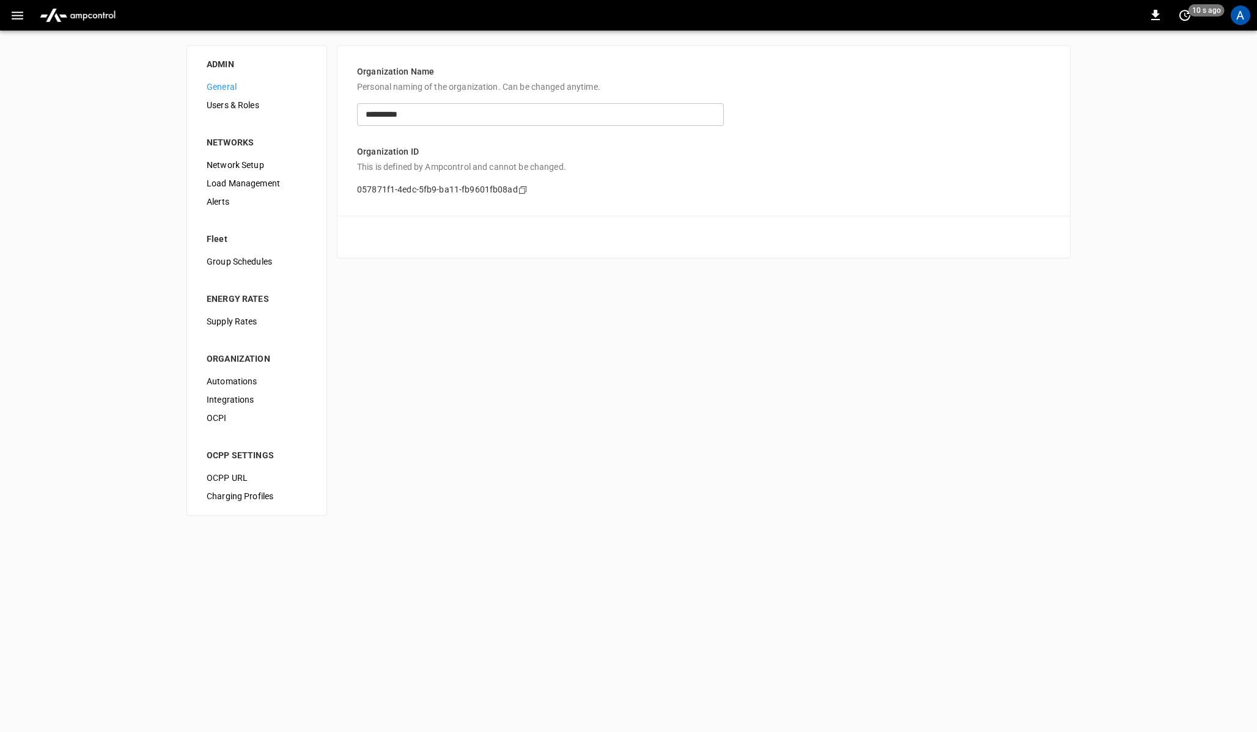
click at [248, 191] on div "Load Management" at bounding box center [257, 183] width 120 height 18
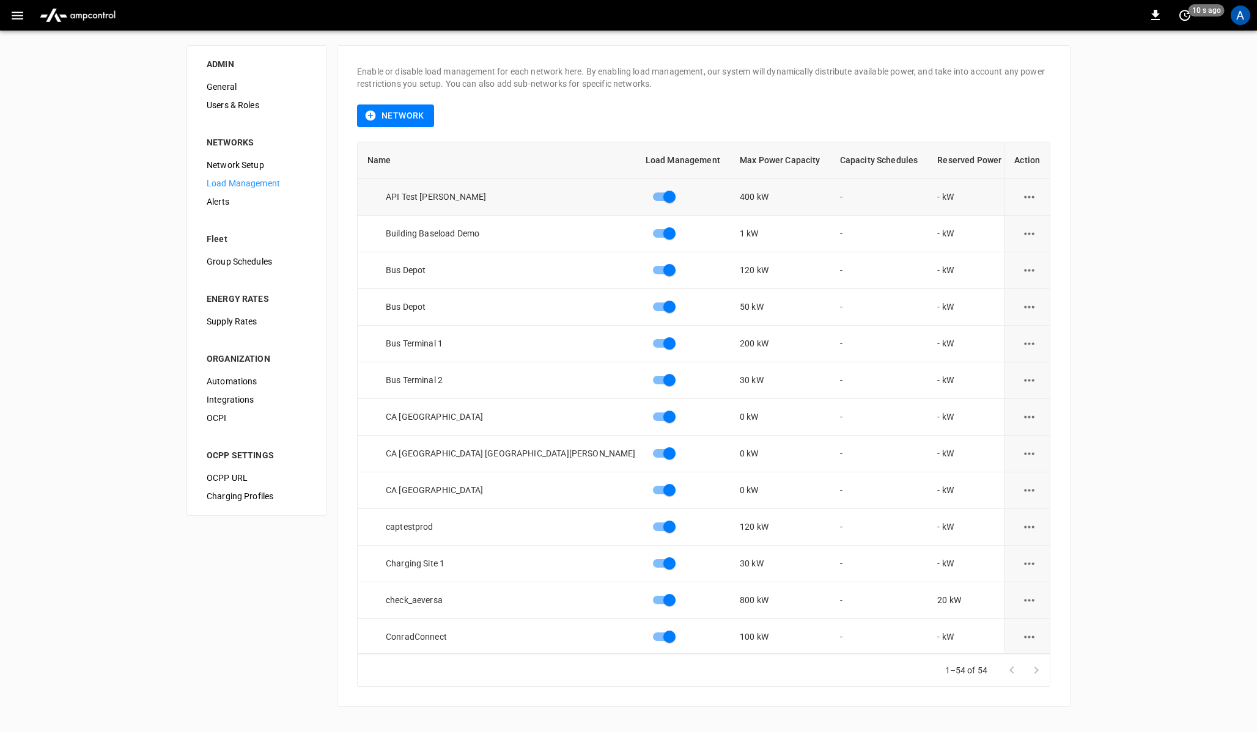
click at [1029, 195] on icon "load management options" at bounding box center [1028, 196] width 15 height 15
click at [1046, 229] on li "Edit" at bounding box center [1058, 227] width 87 height 20
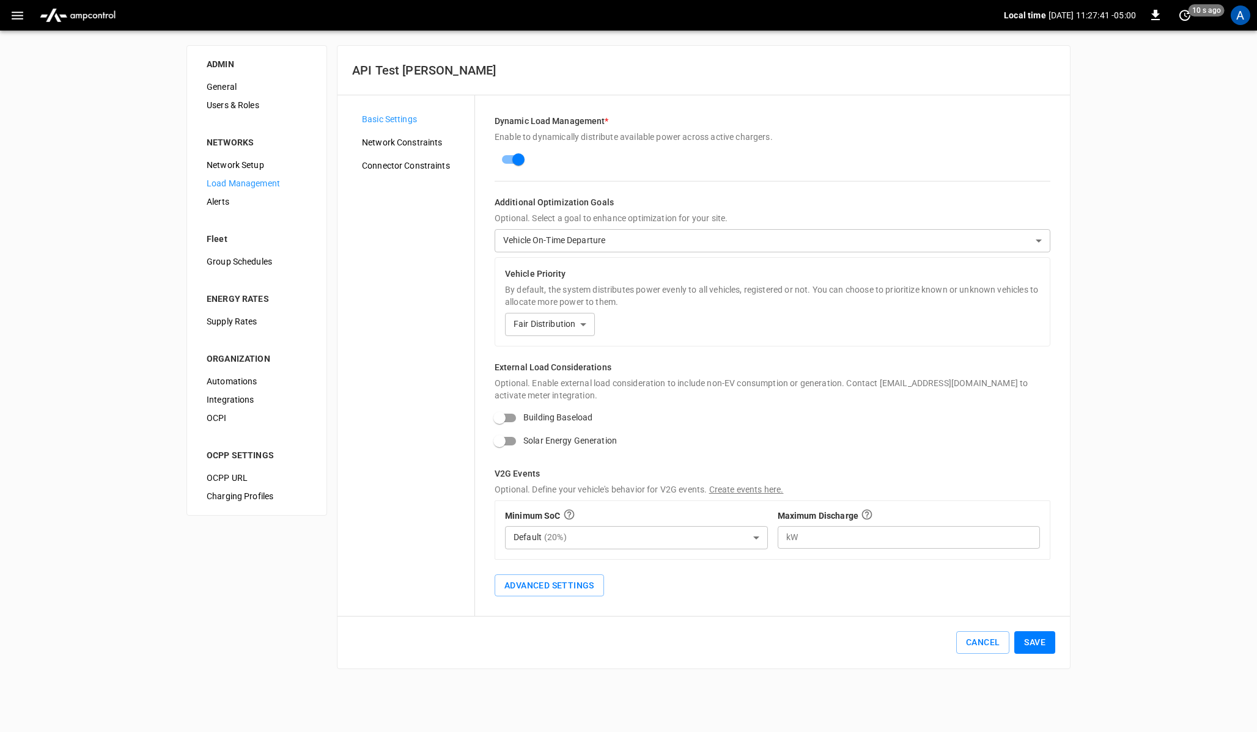
click at [708, 247] on body "**********" at bounding box center [628, 342] width 1257 height 684
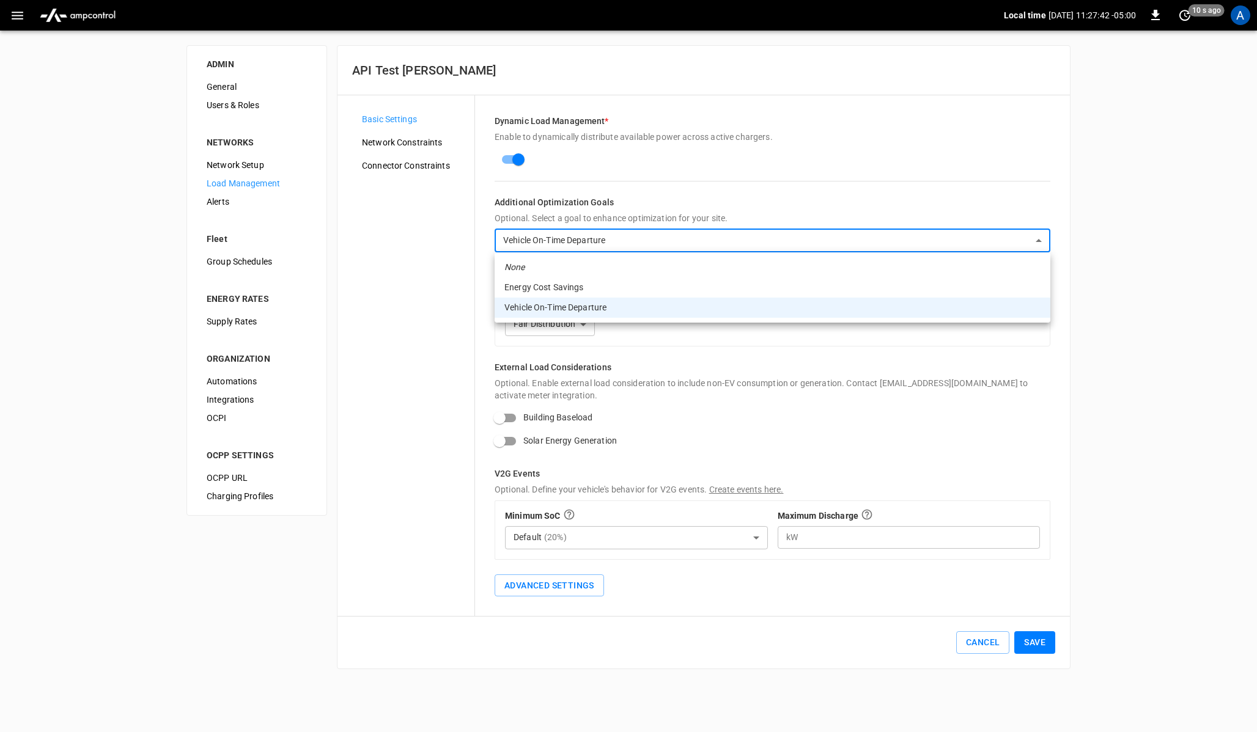
click at [512, 266] on em "None" at bounding box center [514, 267] width 21 height 13
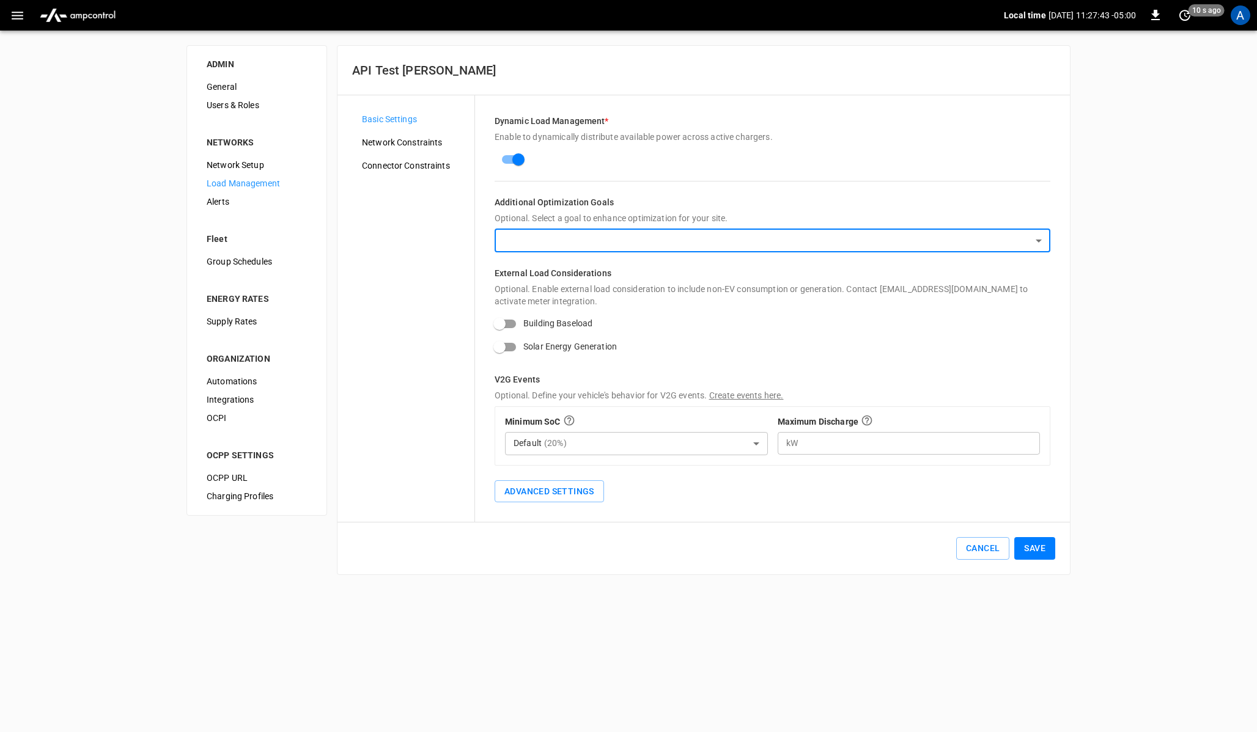
click at [636, 193] on div "Dynamic Load Management * Enable to dynamically distribute available power acro…" at bounding box center [772, 308] width 595 height 427
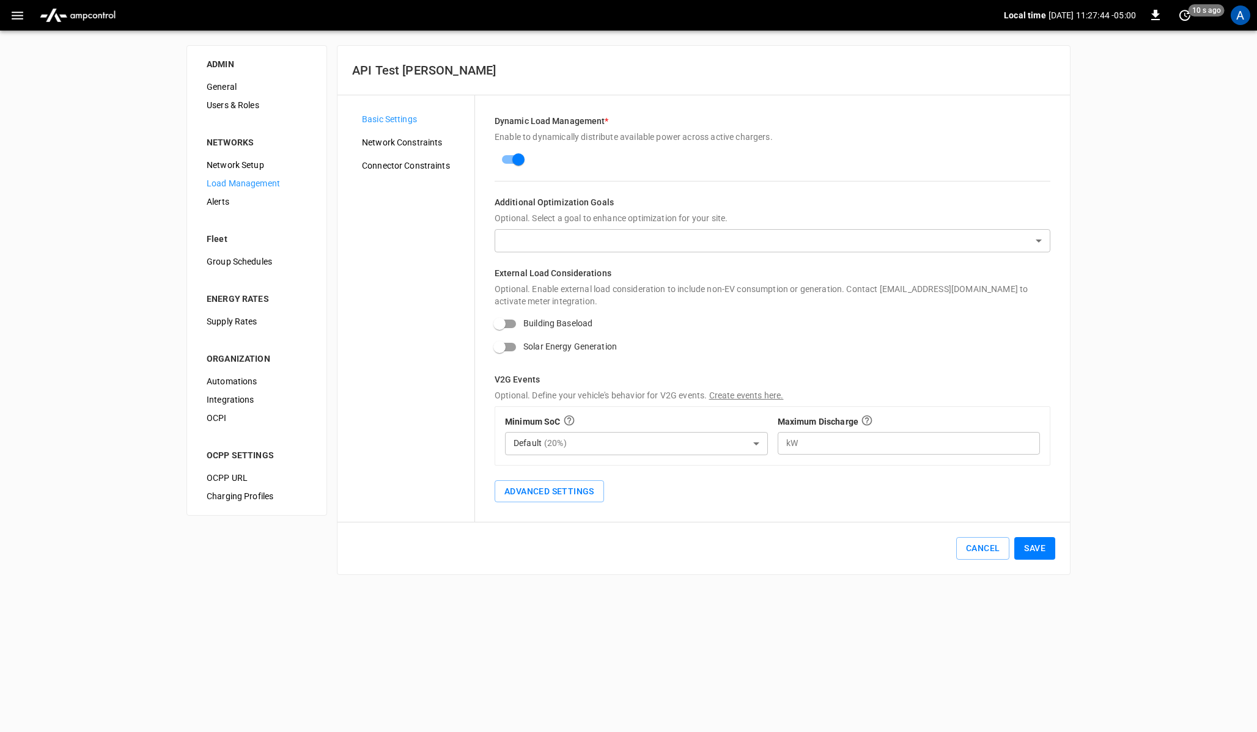
click at [607, 239] on body "Local time 2025-08-28 11:27:44 -05:00 0 10 s ago A ADMIN General Users & Roles …" at bounding box center [628, 295] width 1257 height 590
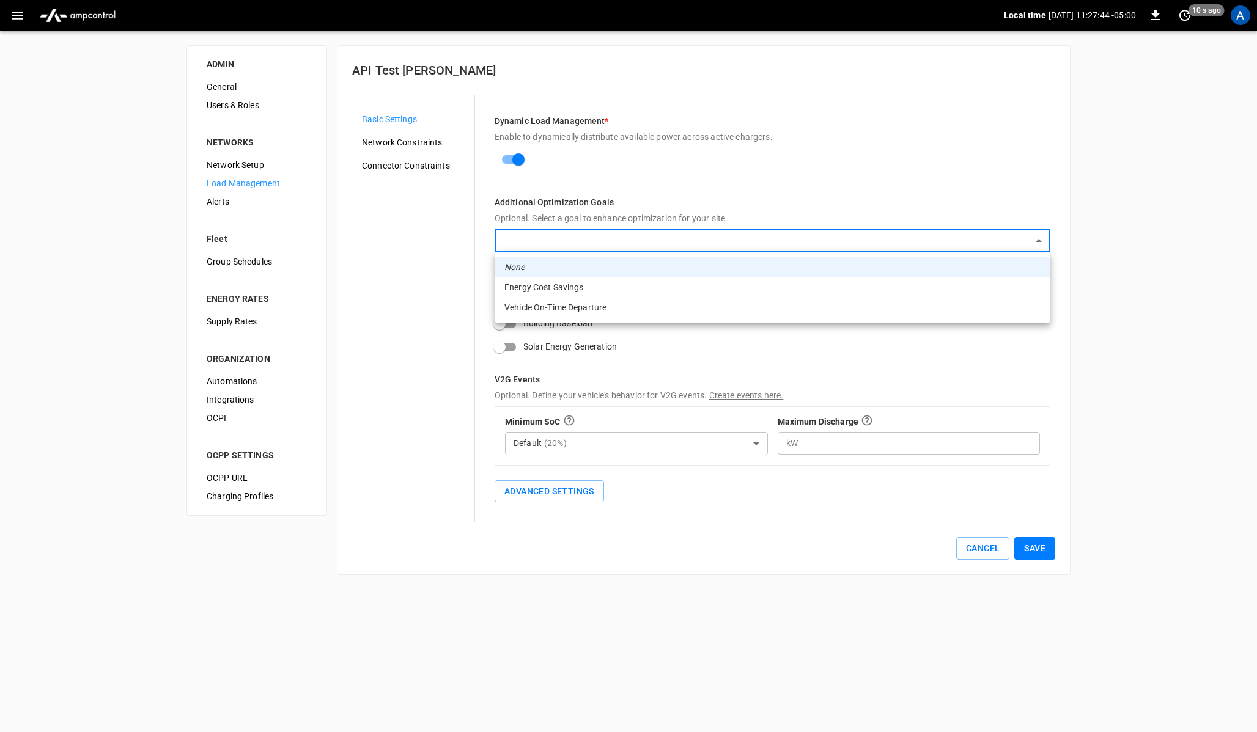
click at [601, 283] on li "Energy Cost Savings" at bounding box center [772, 287] width 556 height 20
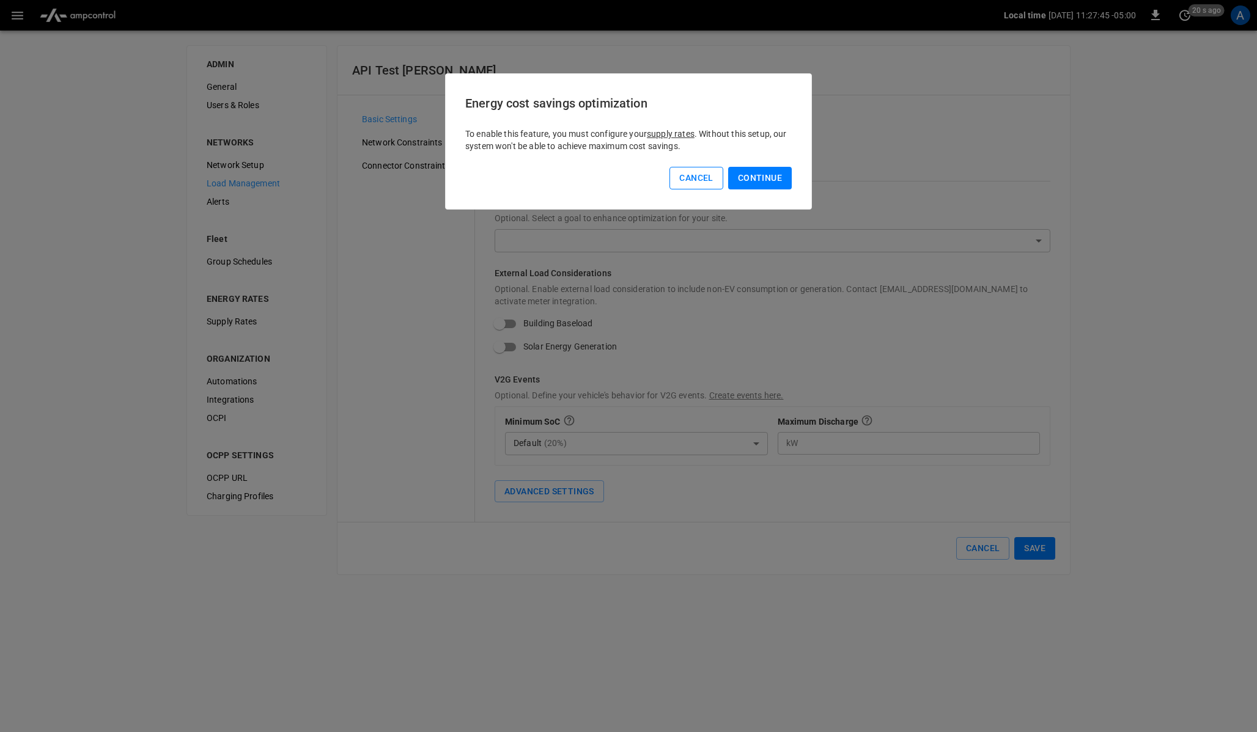
click at [712, 177] on button "Cancel" at bounding box center [695, 178] width 53 height 23
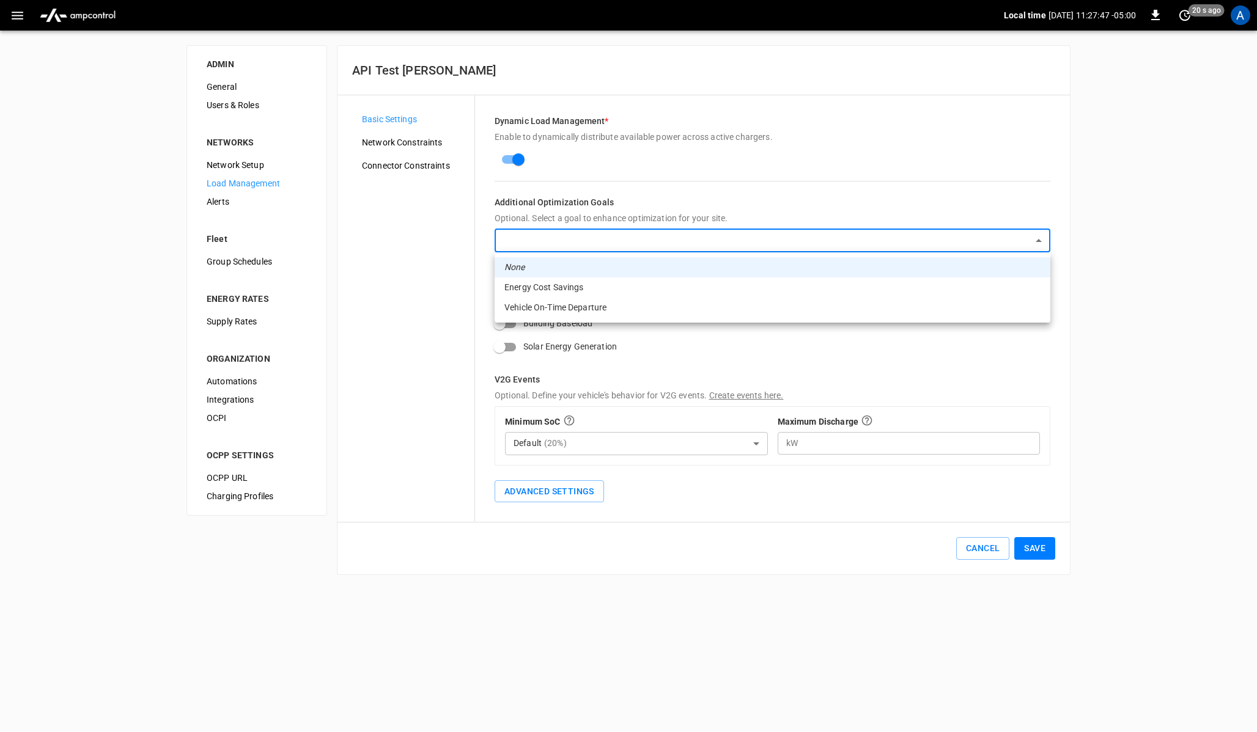
click at [552, 232] on body "Local time 2025-08-28 11:27:47 -05:00 0 20 s ago A ADMIN General Users & Roles …" at bounding box center [628, 295] width 1257 height 590
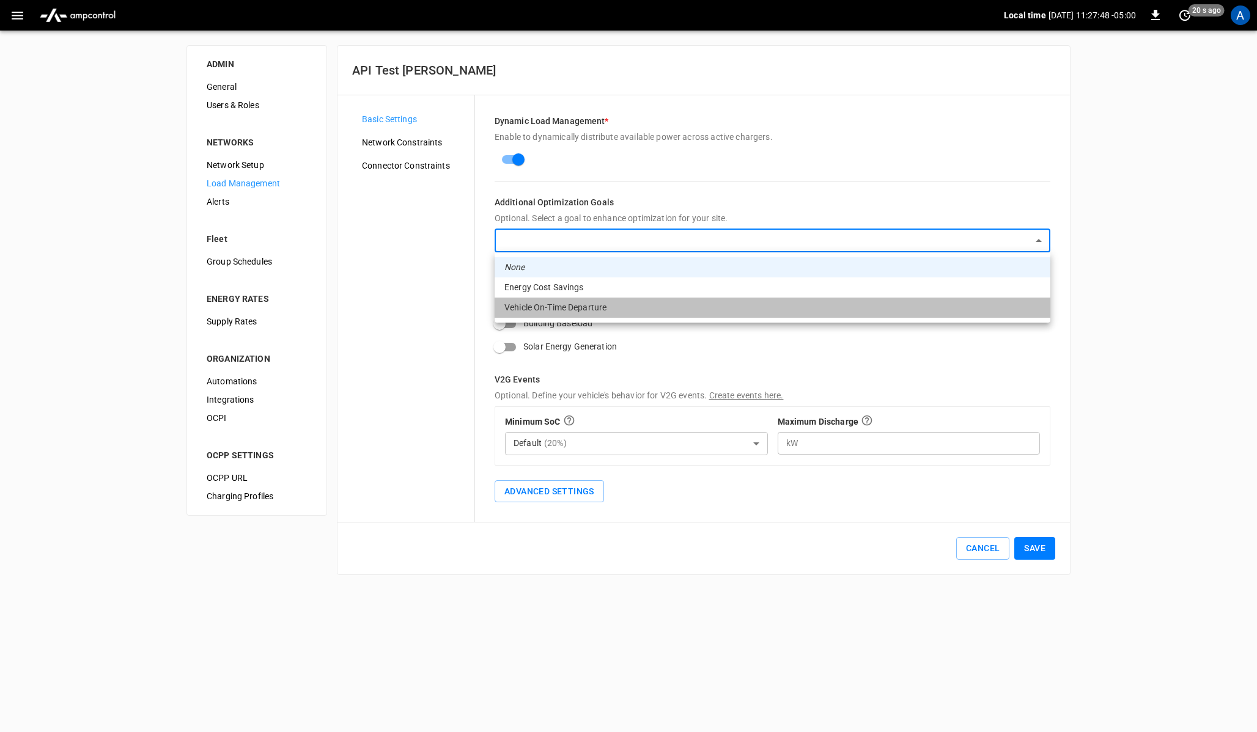
click at [547, 312] on li "Vehicle On-Time Departure" at bounding box center [772, 308] width 556 height 20
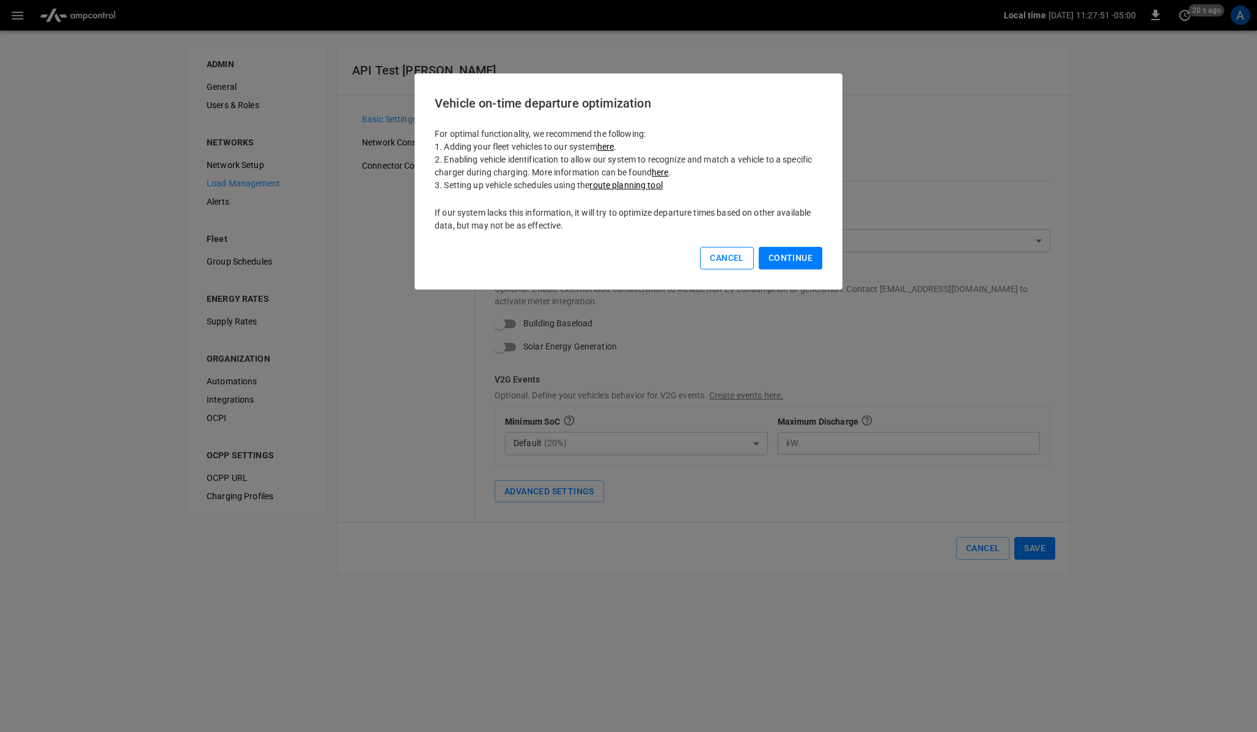
click at [721, 254] on button "Cancel" at bounding box center [726, 258] width 53 height 23
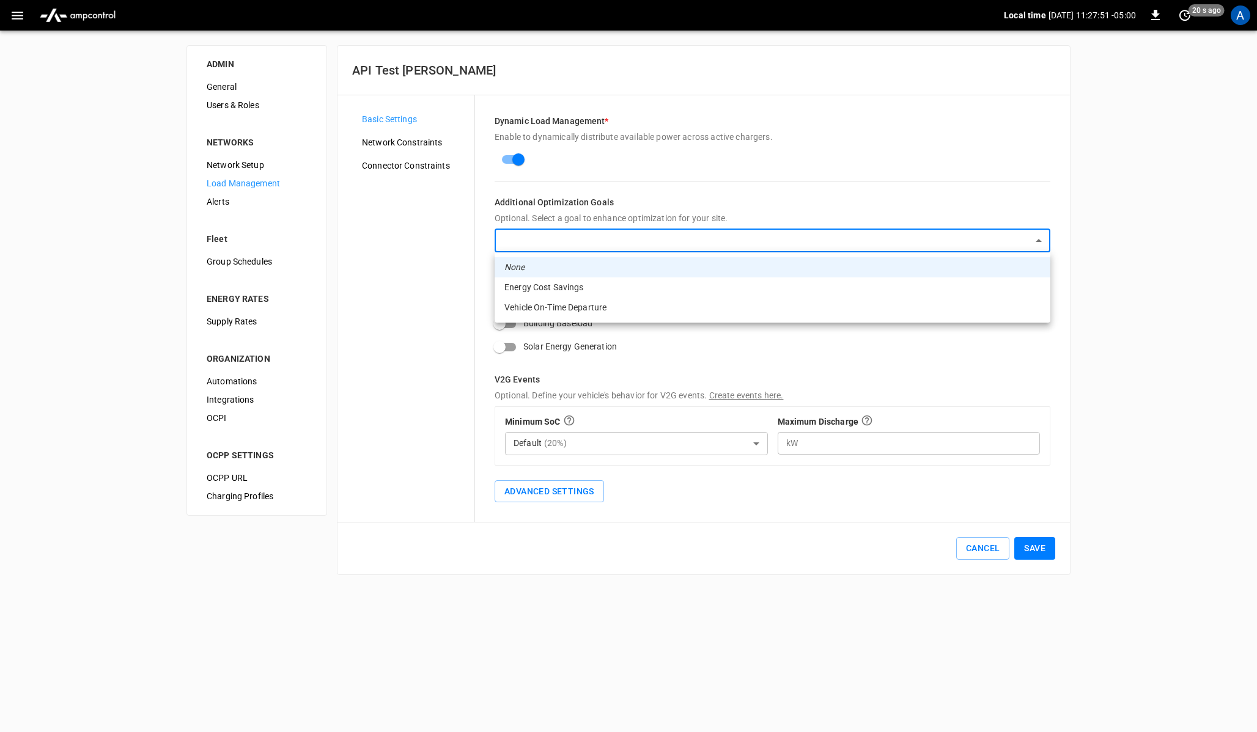
click at [623, 239] on body "Local time 2025-08-28 11:27:51 -05:00 0 20 s ago A ADMIN General Users & Roles …" at bounding box center [628, 295] width 1257 height 590
click at [581, 284] on li "Energy Cost Savings" at bounding box center [772, 287] width 556 height 20
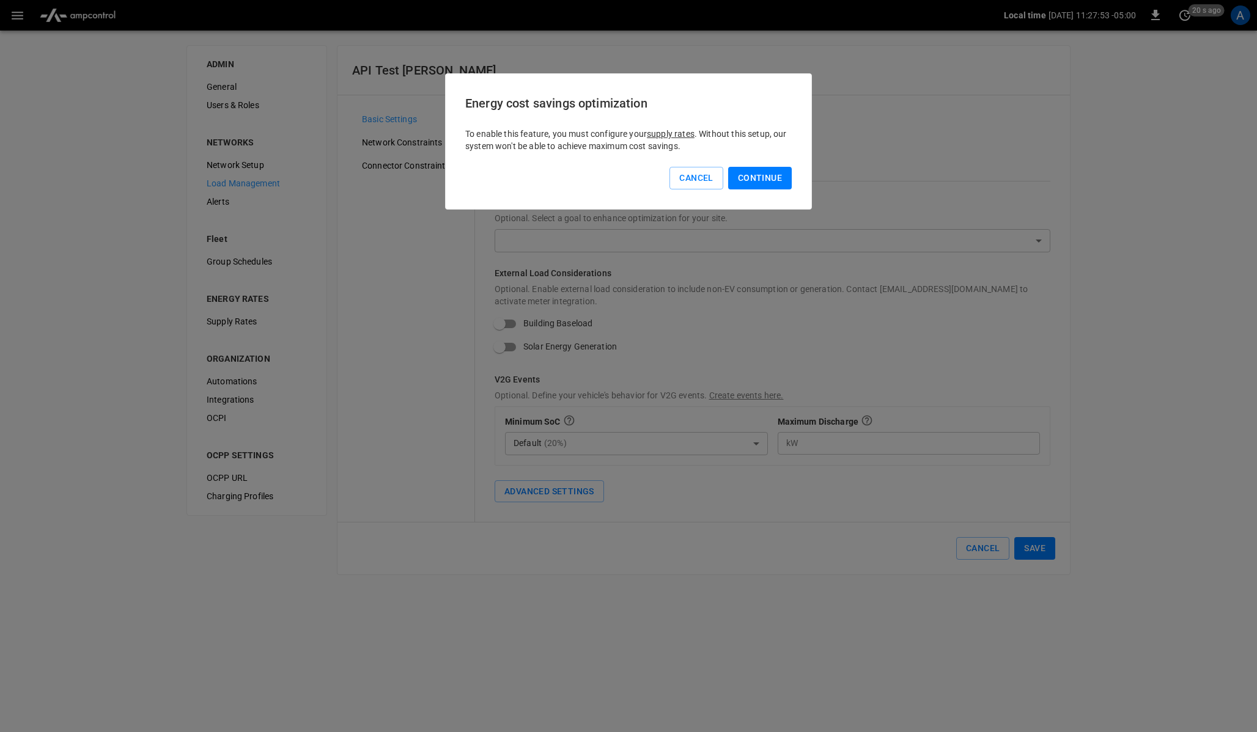
click at [680, 136] on link "supply rates" at bounding box center [671, 134] width 48 height 10
click at [707, 168] on button "Cancel" at bounding box center [695, 178] width 53 height 23
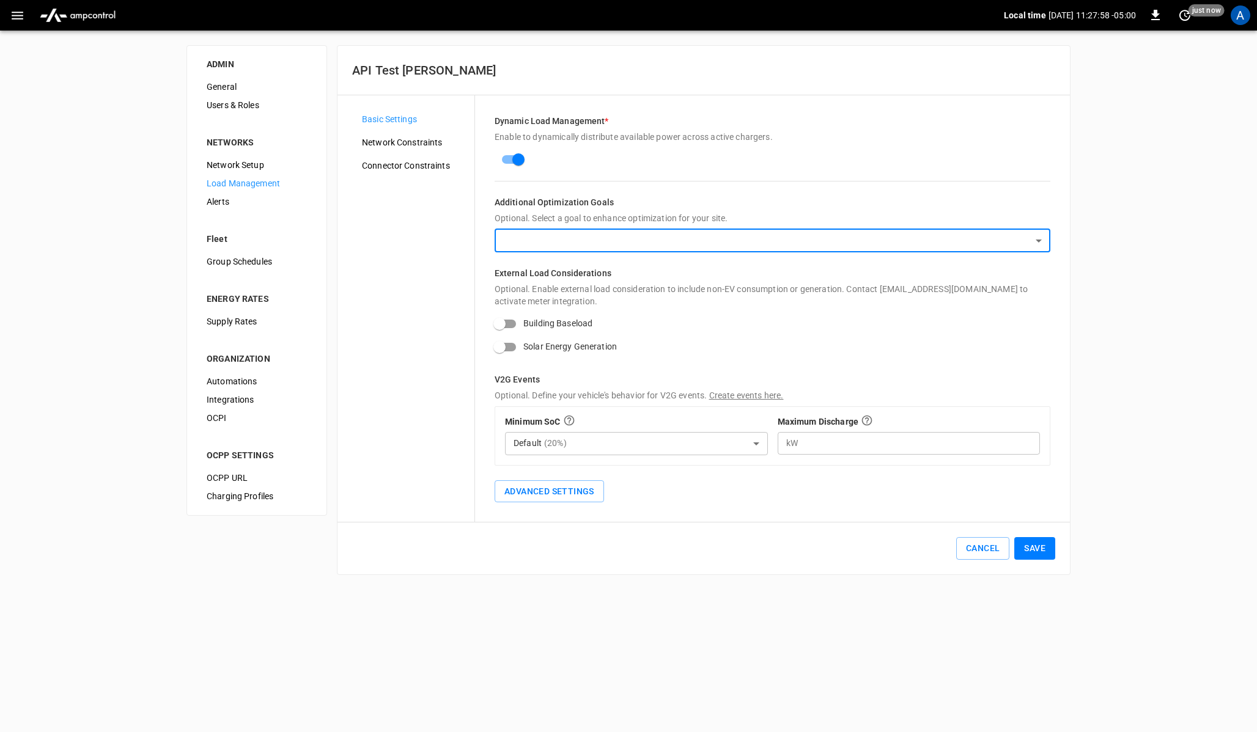
click at [463, 331] on div "Basic Settings Network Constraints Connector Constraints" at bounding box center [413, 308] width 122 height 397
